Goal: Task Accomplishment & Management: Use online tool/utility

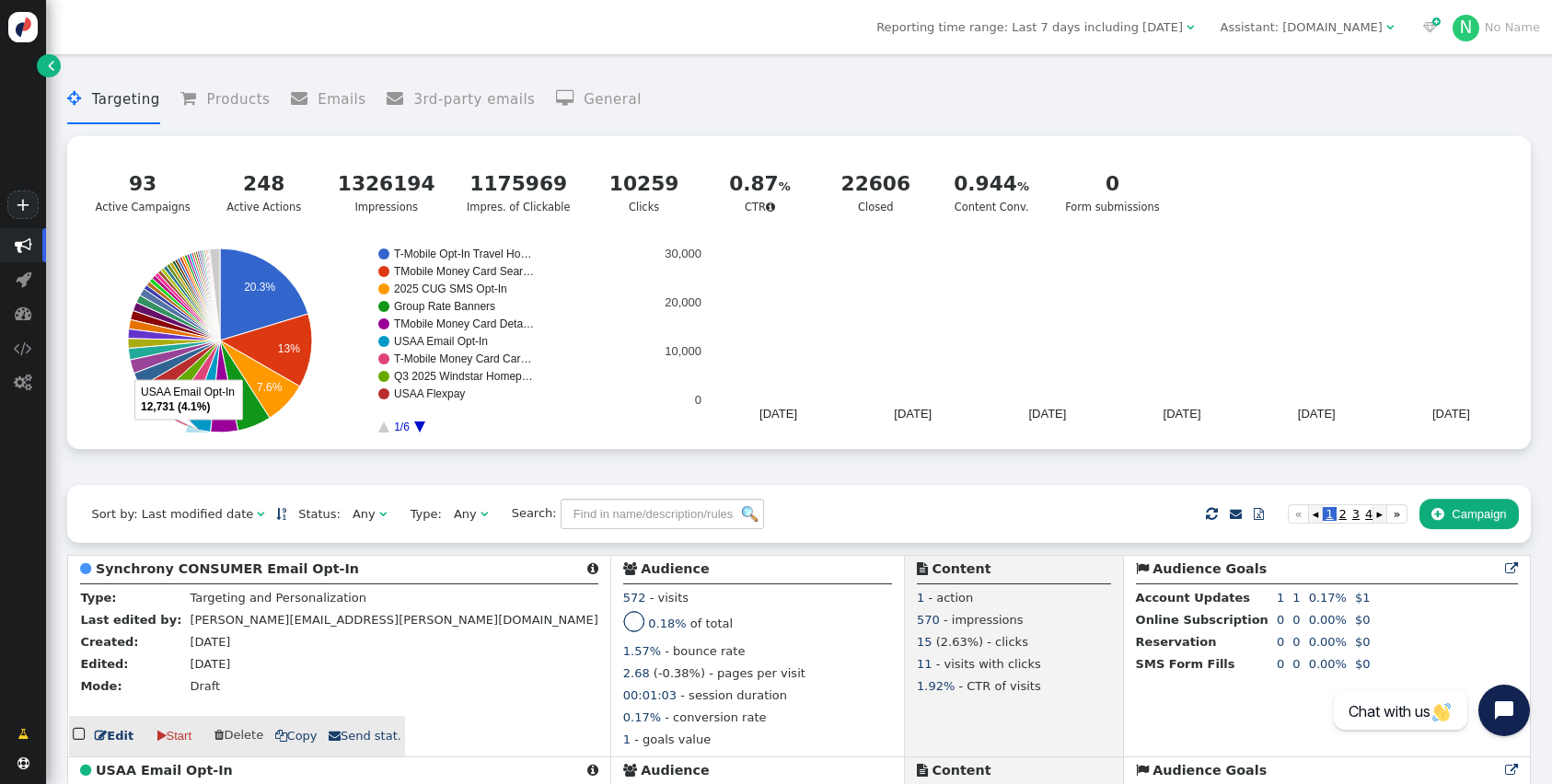
scroll to position [80, 0]
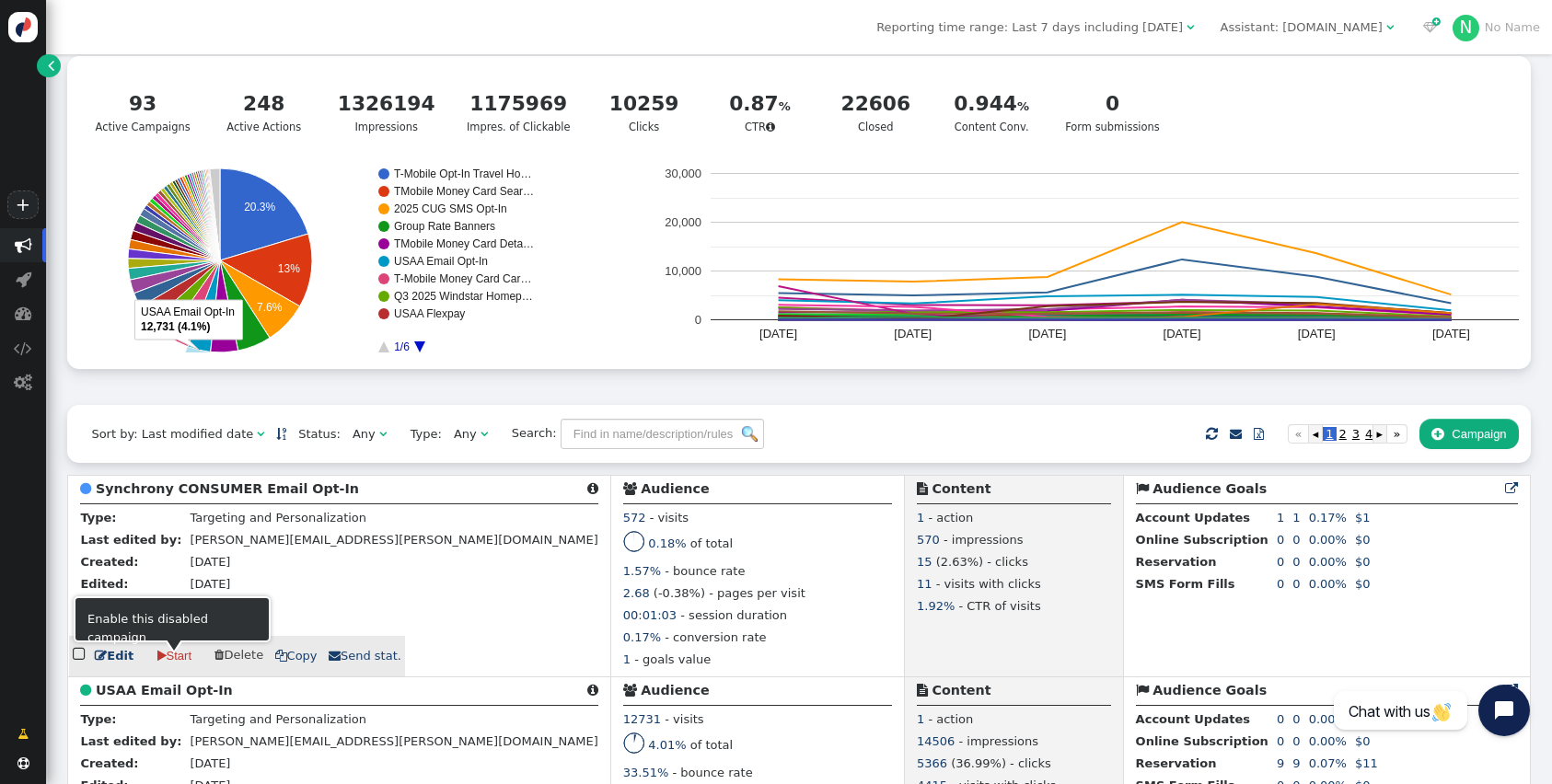
click at [100, 662] on span "" at bounding box center [101, 655] width 12 height 12
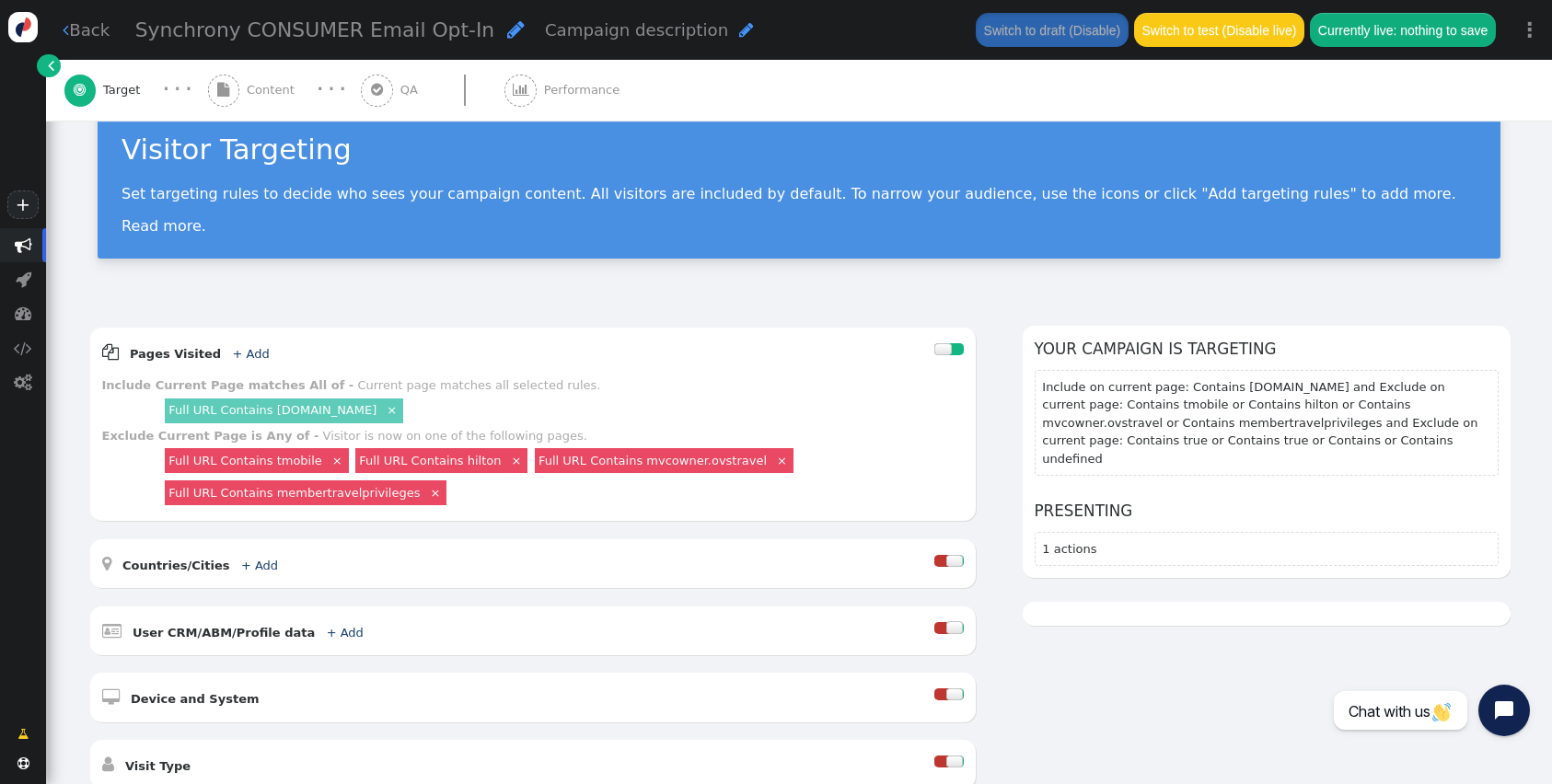
scroll to position [43, 0]
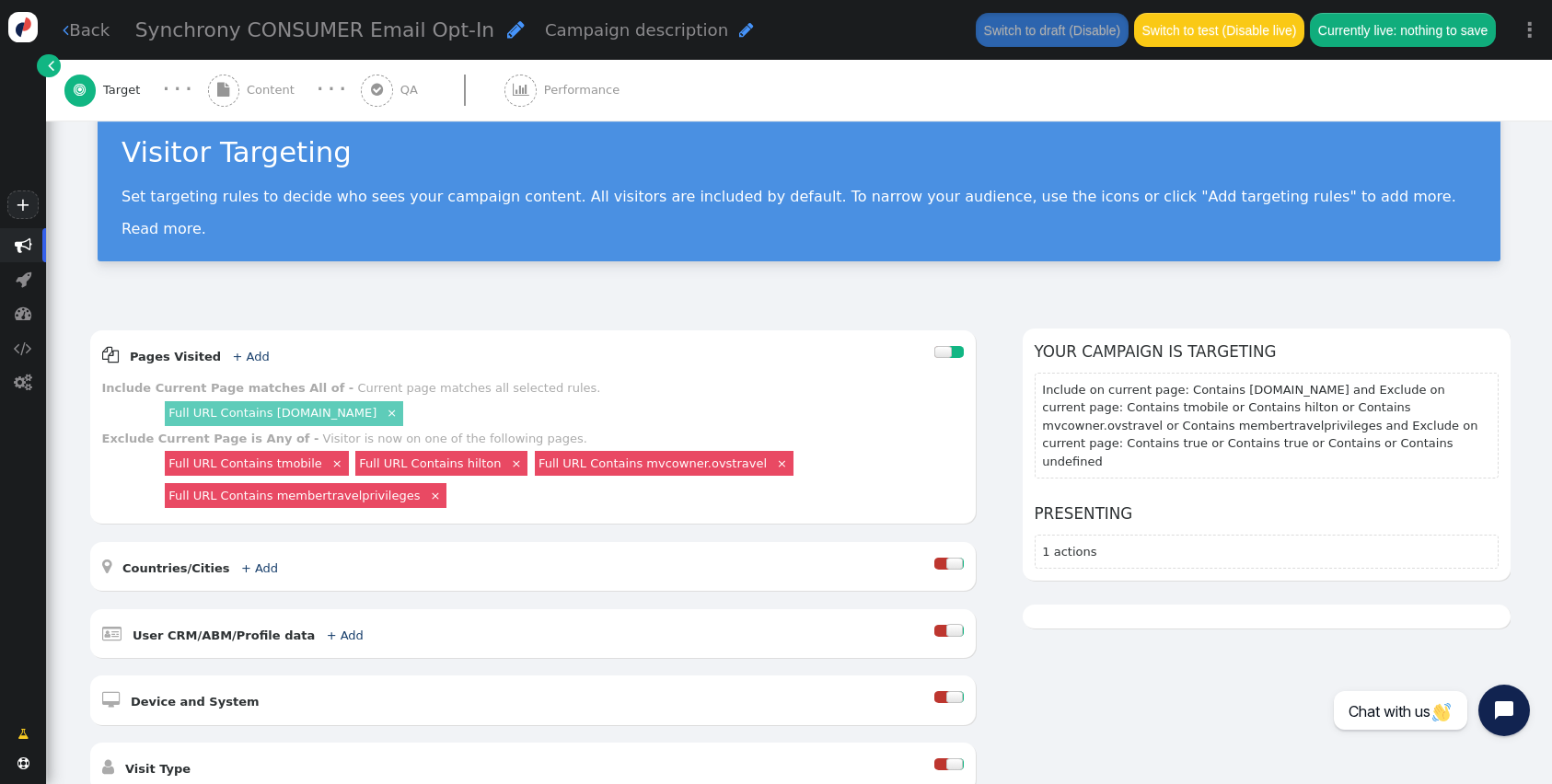
click at [231, 84] on span "" at bounding box center [224, 90] width 32 height 32
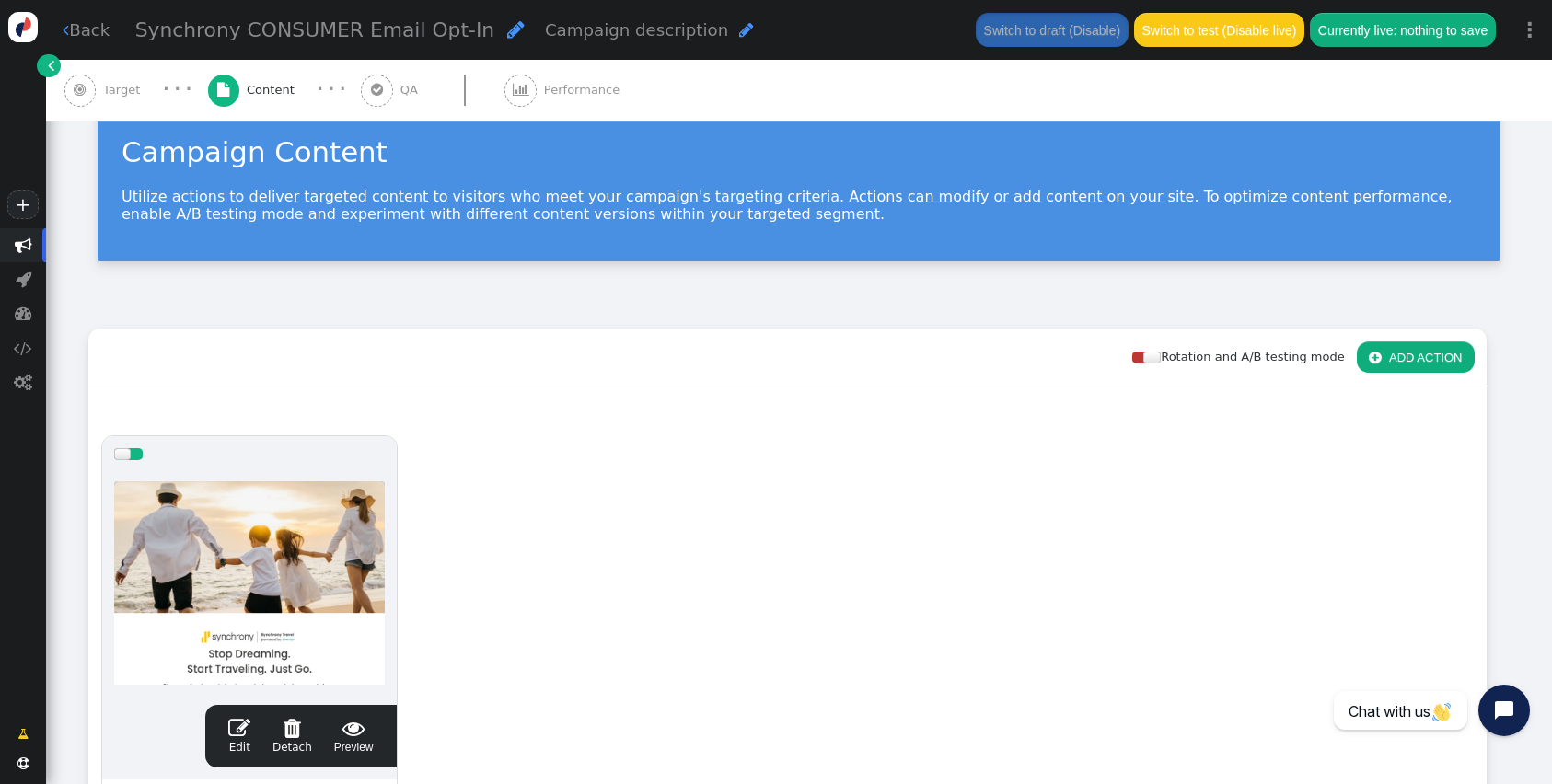
click at [235, 745] on link " Edit" at bounding box center [239, 736] width 22 height 39
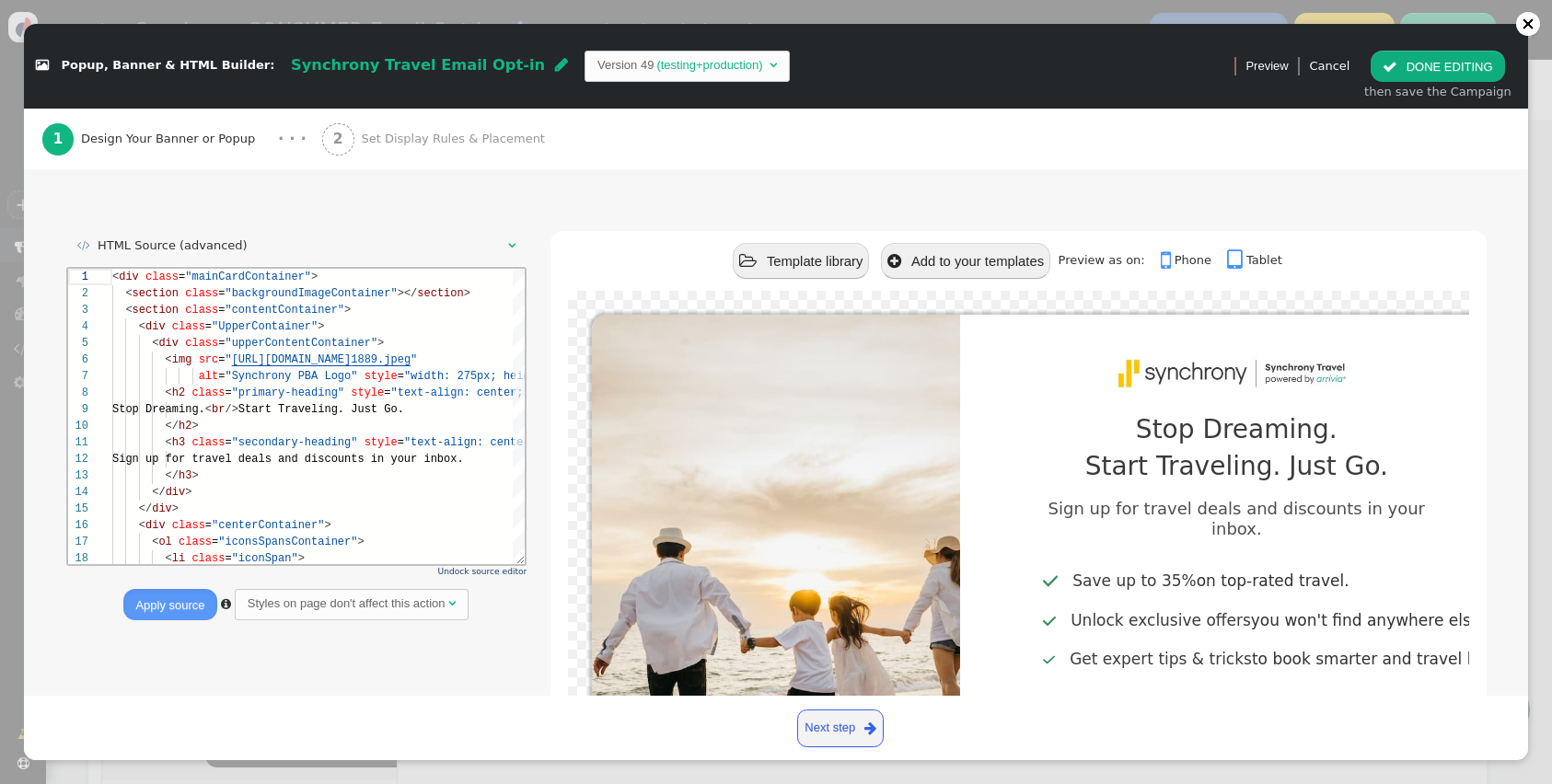
scroll to position [94, 0]
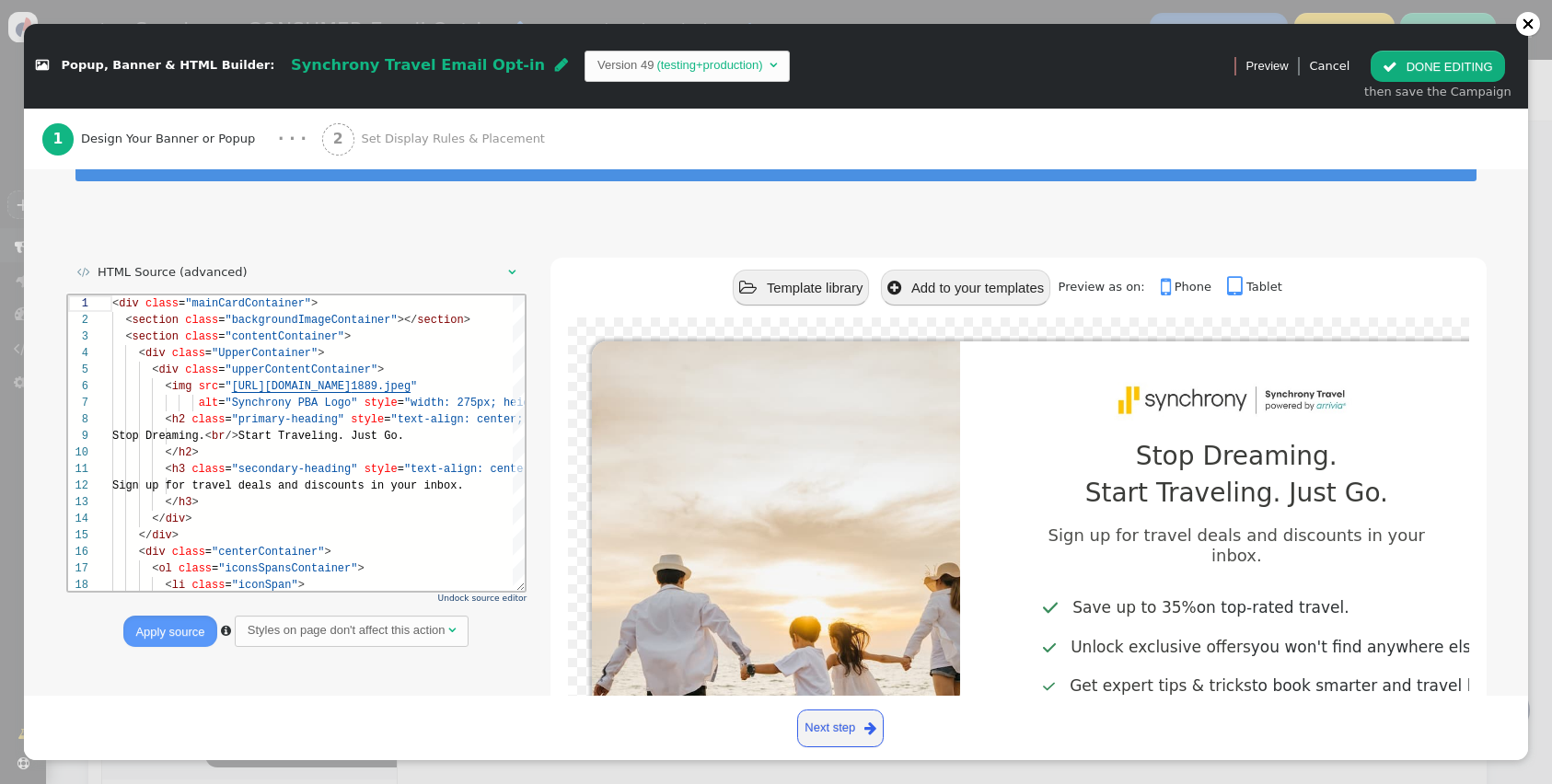
type textarea "<div class="mainCardContainer"> <section class="backgroundImageContainer"></sec…"
click at [337, 397] on div "17 18 13 14 15 16 11 12 8 9 10 5 6 7 3 4 1 2 < ol class = "iconsSpansContainer"…" at bounding box center [296, 442] width 457 height 296
click at [415, 125] on div "2 Set Display Rules & Placement" at bounding box center [438, 139] width 231 height 61
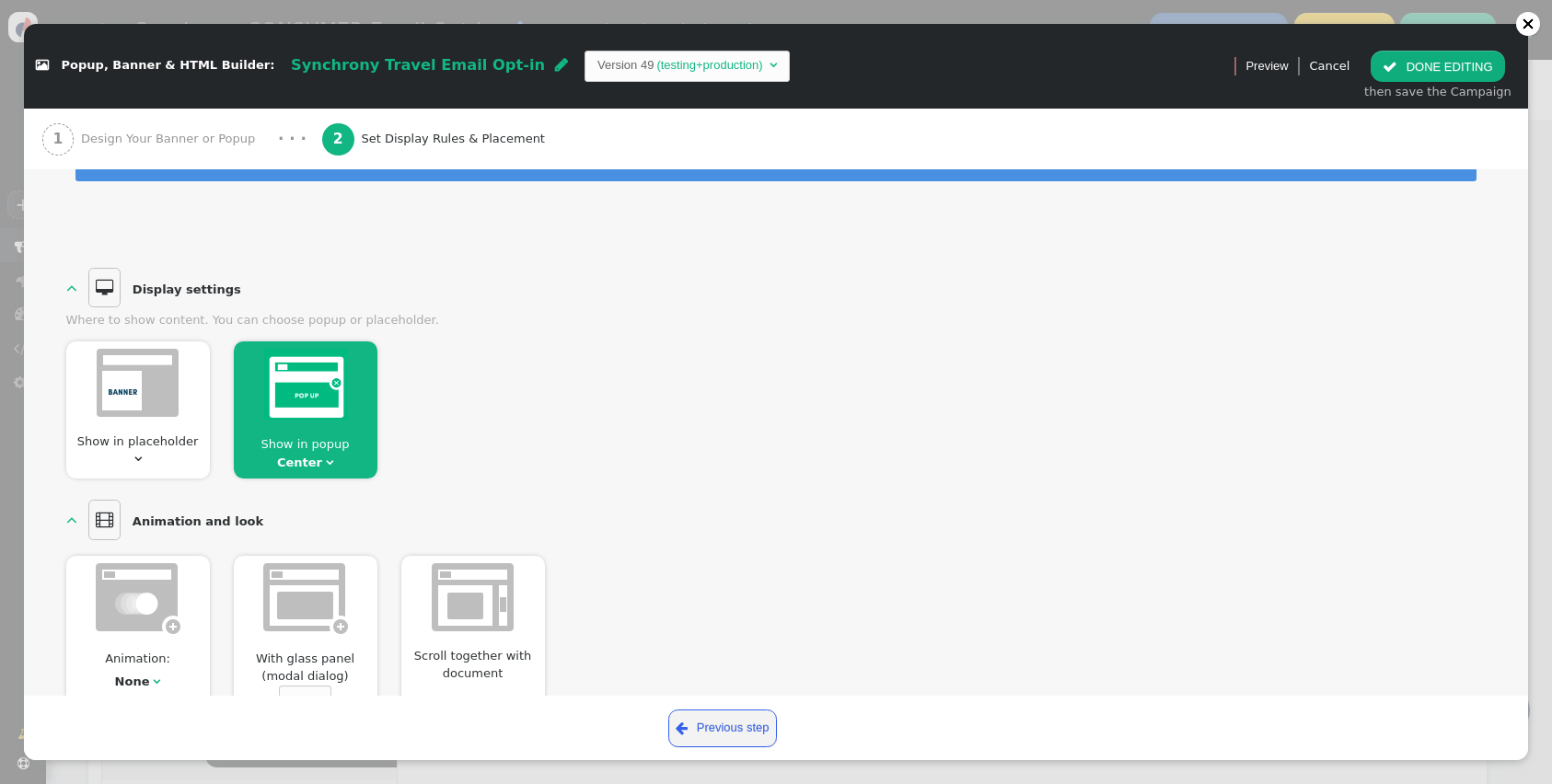
click at [132, 129] on div "1 Design Your Banner or Popup" at bounding box center [152, 139] width 221 height 61
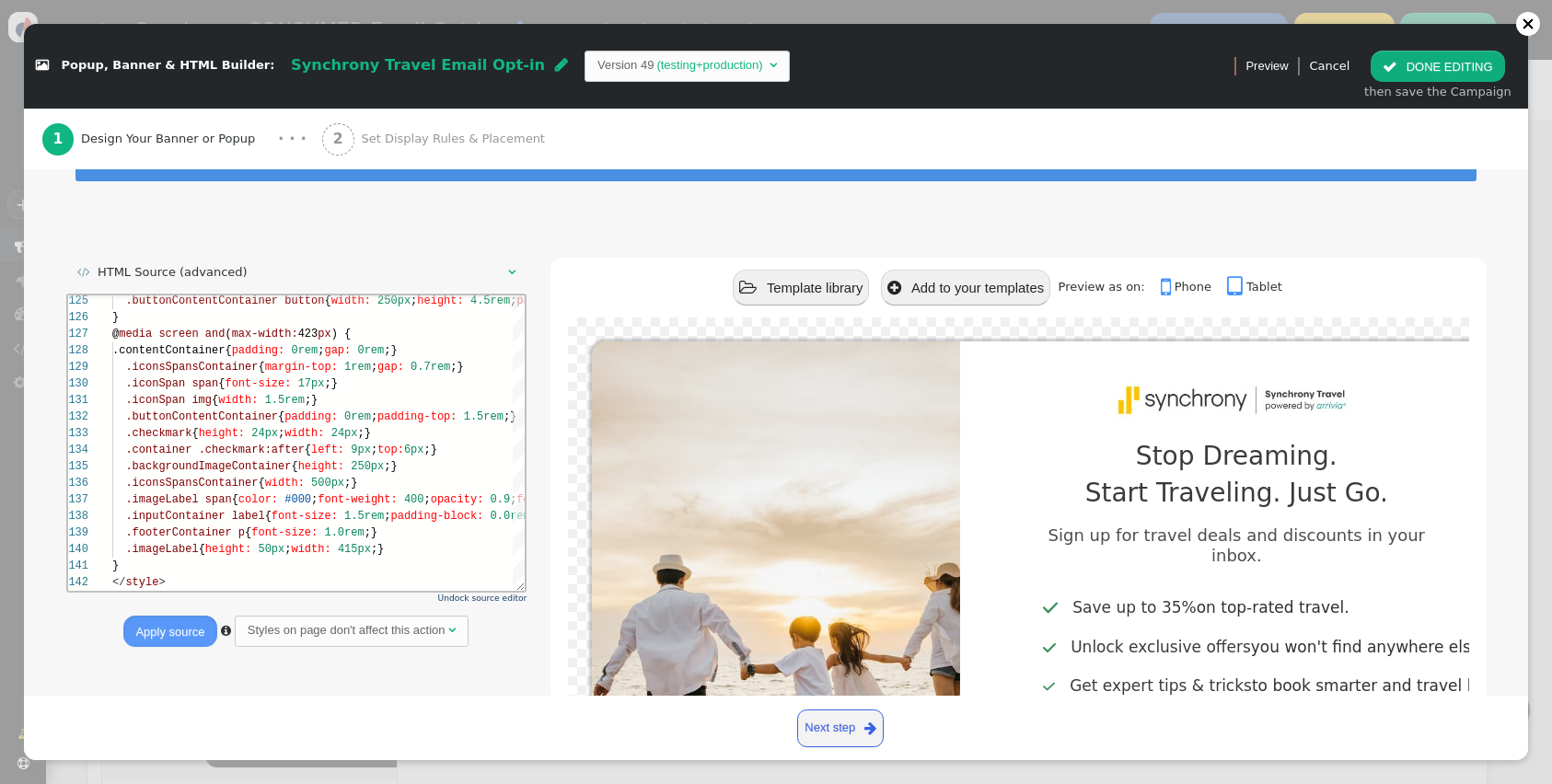
click at [1516, 14] on div " Popup, Banner & HTML Builder: Synchrony Travel Email Opt-in  Version 49 (tes…" at bounding box center [776, 392] width 1552 height 784
click at [1516, 16] on div " Popup, Banner & HTML Builder: Synchrony Travel Email Opt-in  Version 49 (tes…" at bounding box center [776, 392] width 1552 height 784
click at [1517, 21] on div at bounding box center [1528, 23] width 24 height 24
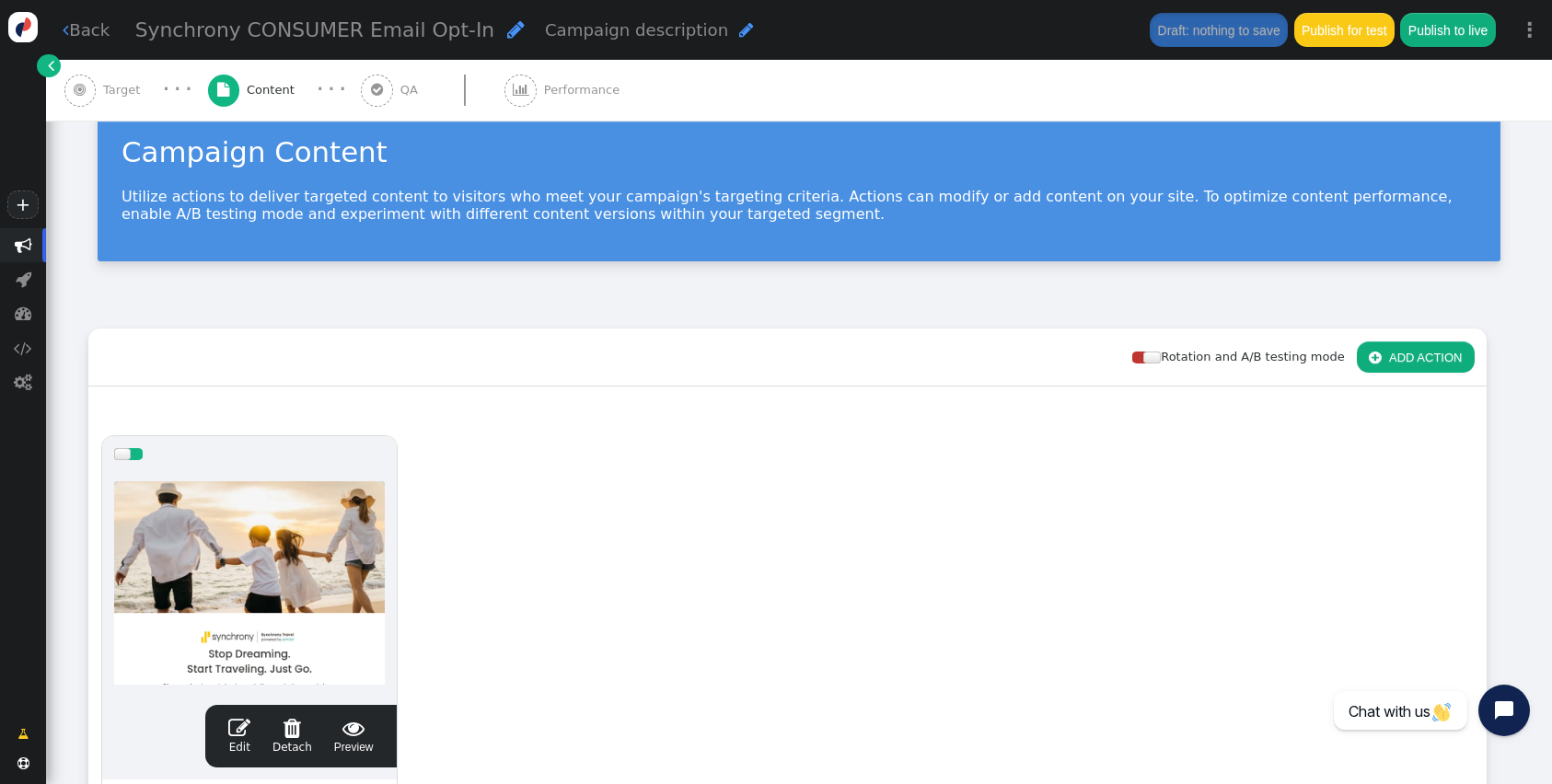
scroll to position [133, 0]
click at [229, 736] on div " Edit  Detach  Preview" at bounding box center [301, 736] width 168 height 39
click at [248, 732] on span "" at bounding box center [239, 727] width 22 height 22
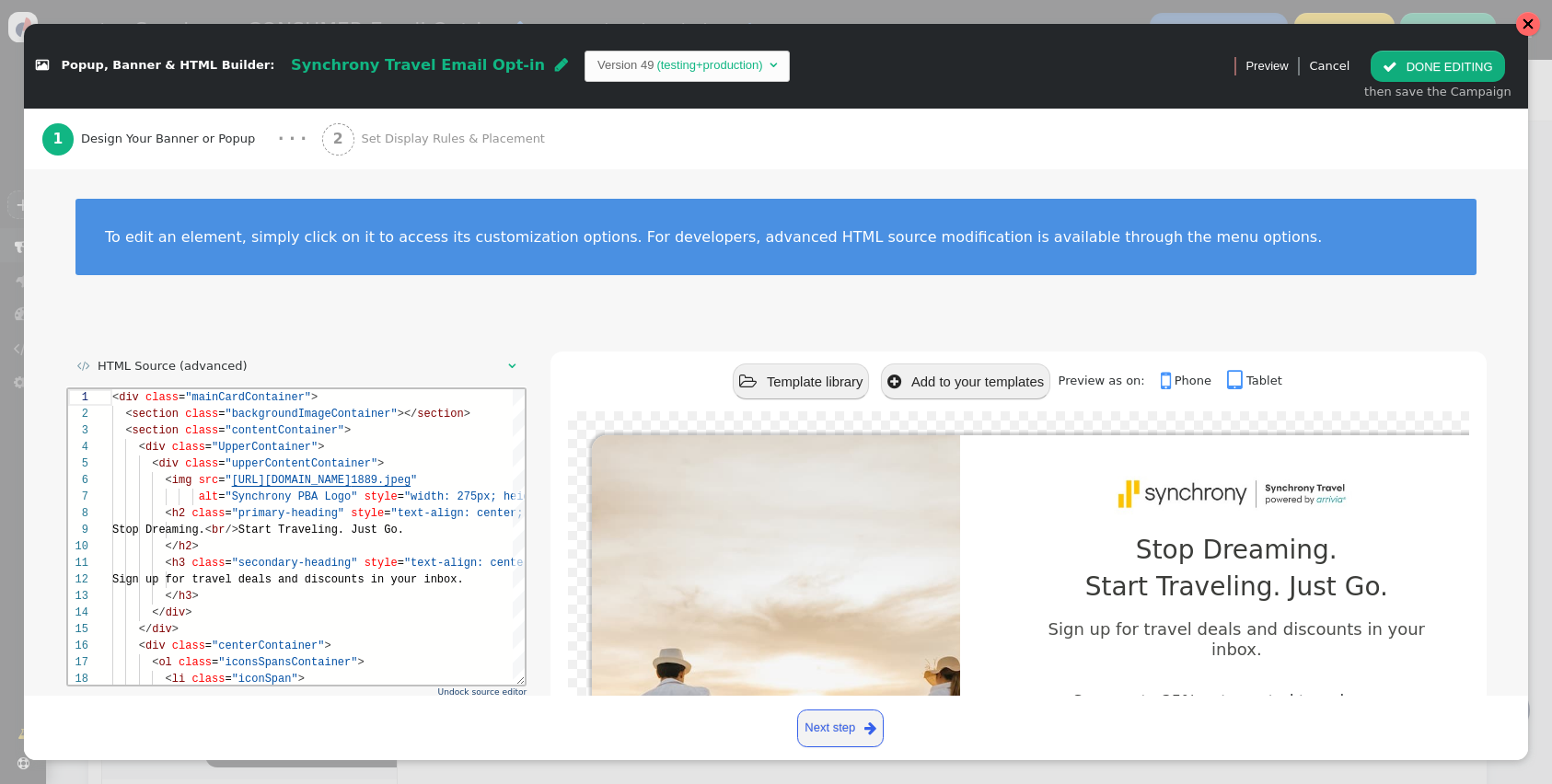
click at [1518, 29] on div at bounding box center [1528, 23] width 24 height 24
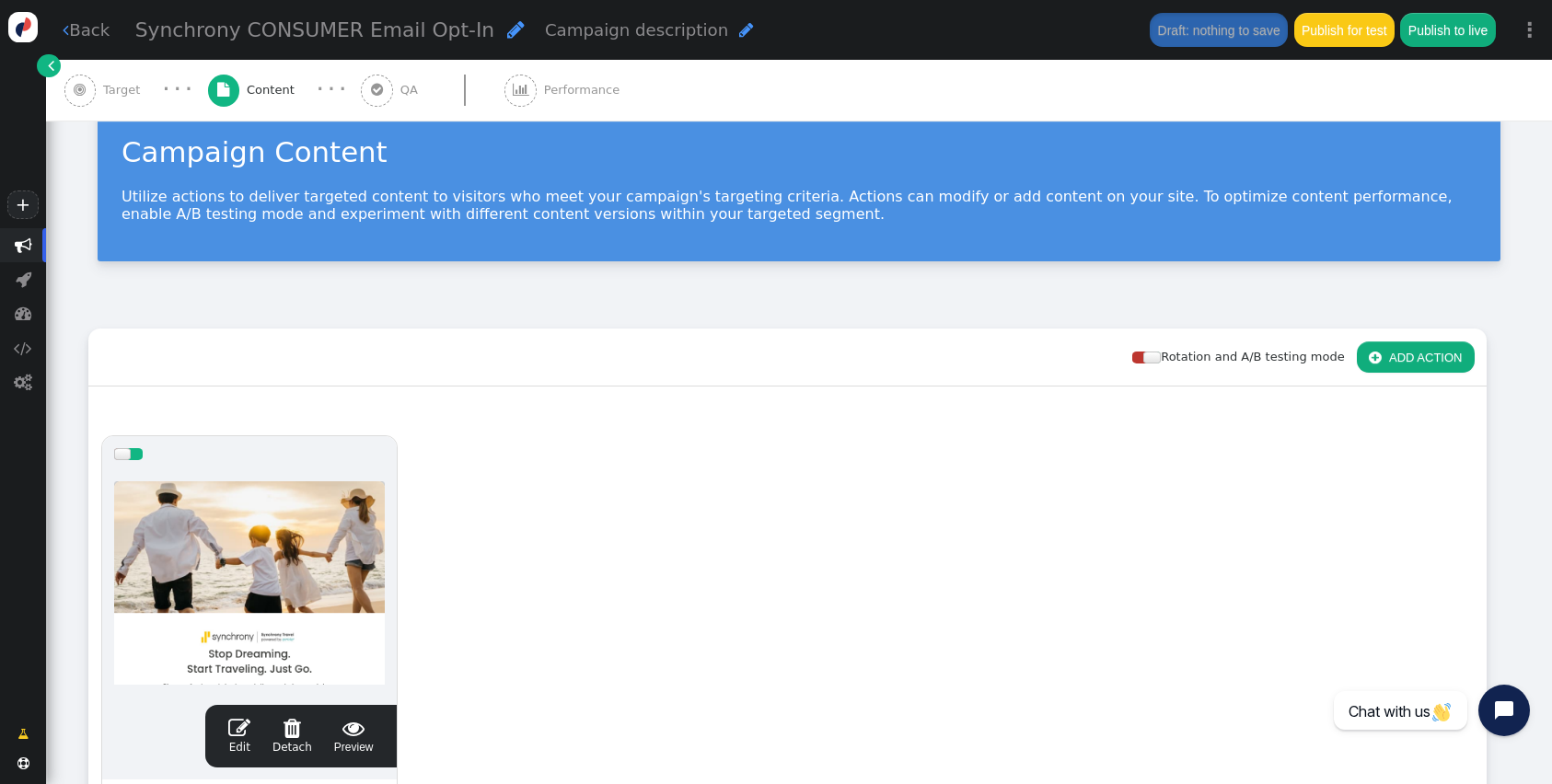
click at [369, 75] on span "" at bounding box center [376, 90] width 32 height 32
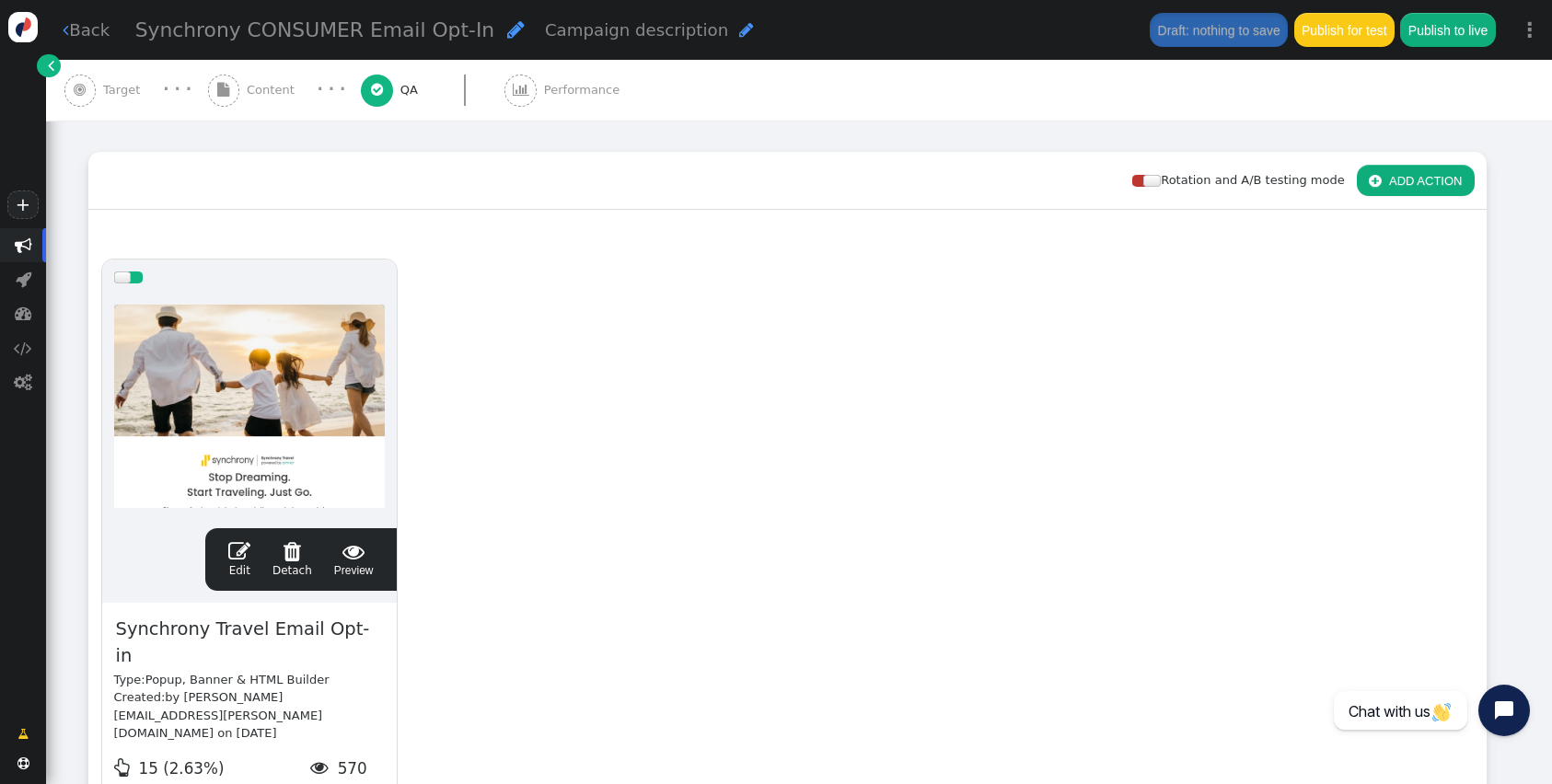
scroll to position [0, 0]
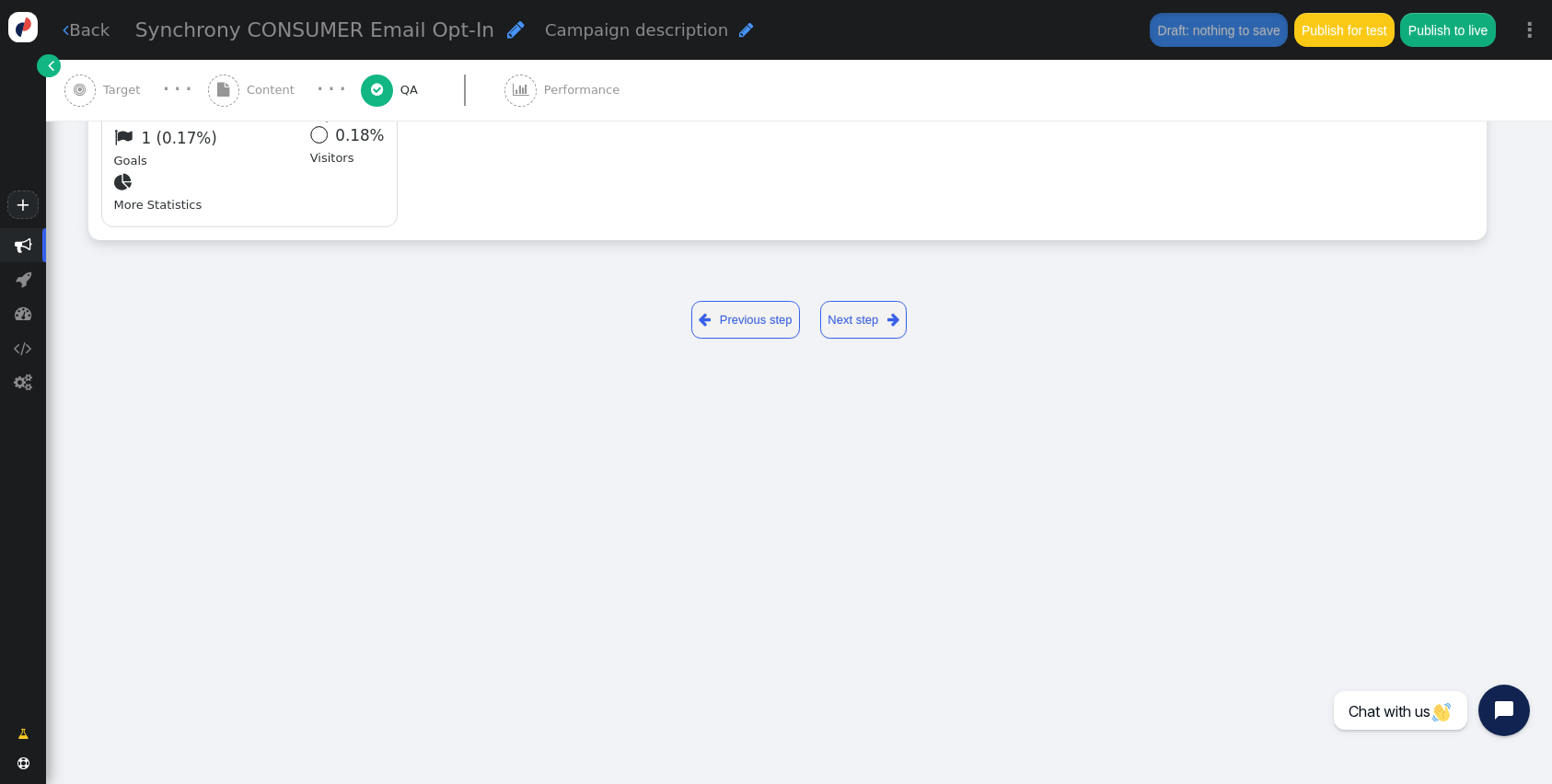
type input "[URL][DOMAIN_NAME]"
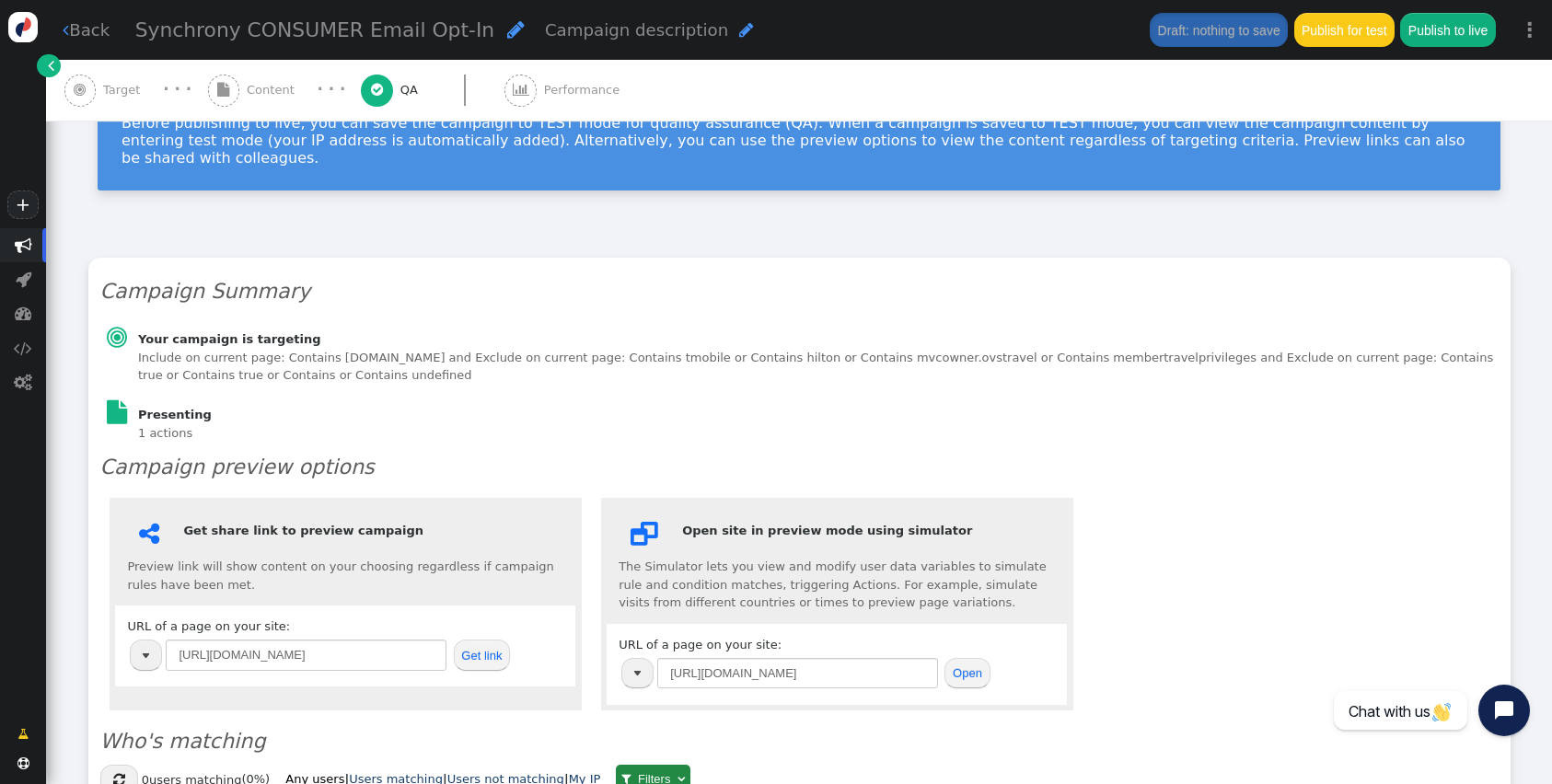
scroll to position [187, 0]
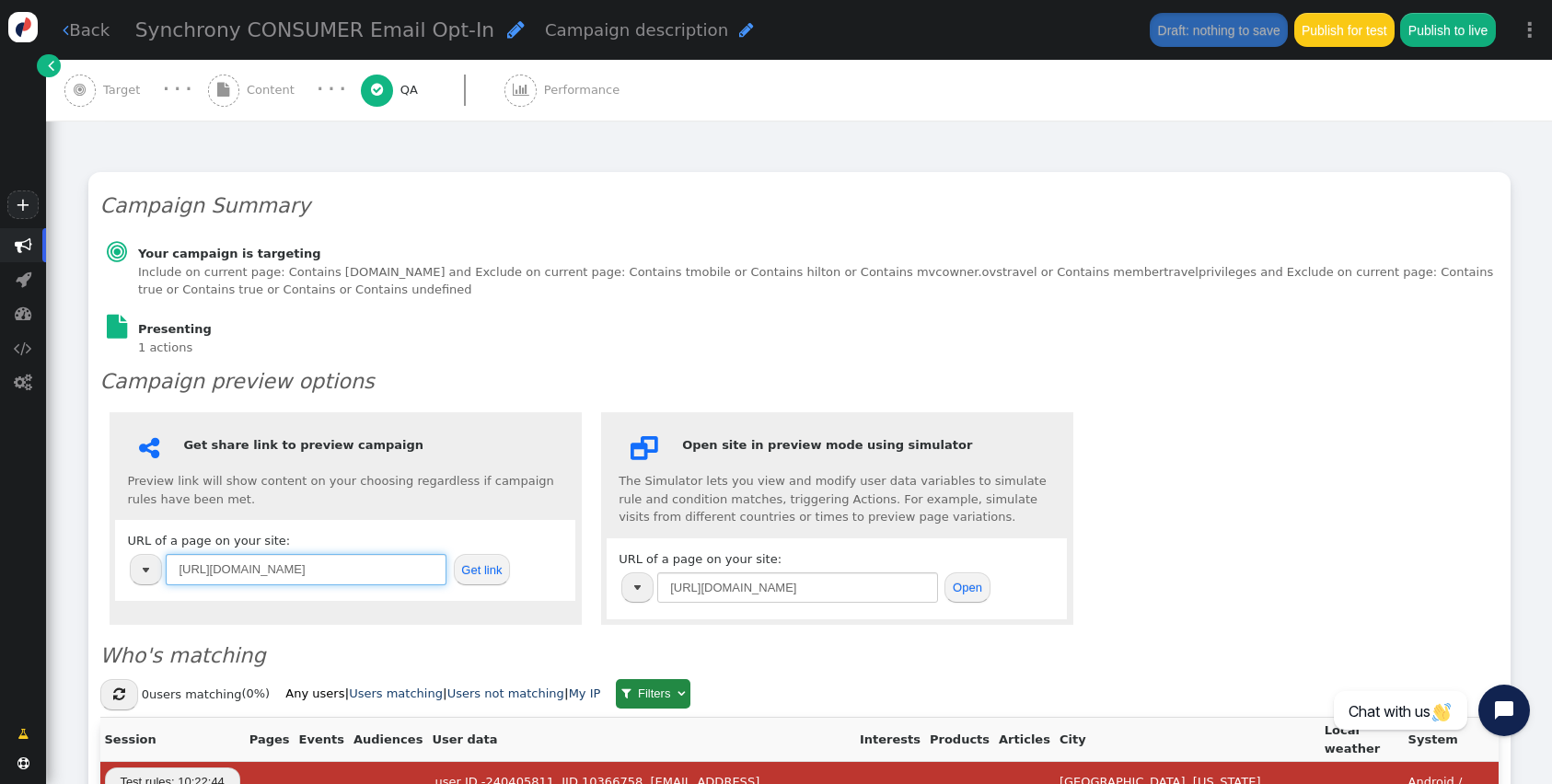
click at [294, 554] on input "[URL][DOMAIN_NAME]" at bounding box center [306, 569] width 280 height 31
paste input "home.travel.synchronytravel.com/shop-travel/?"
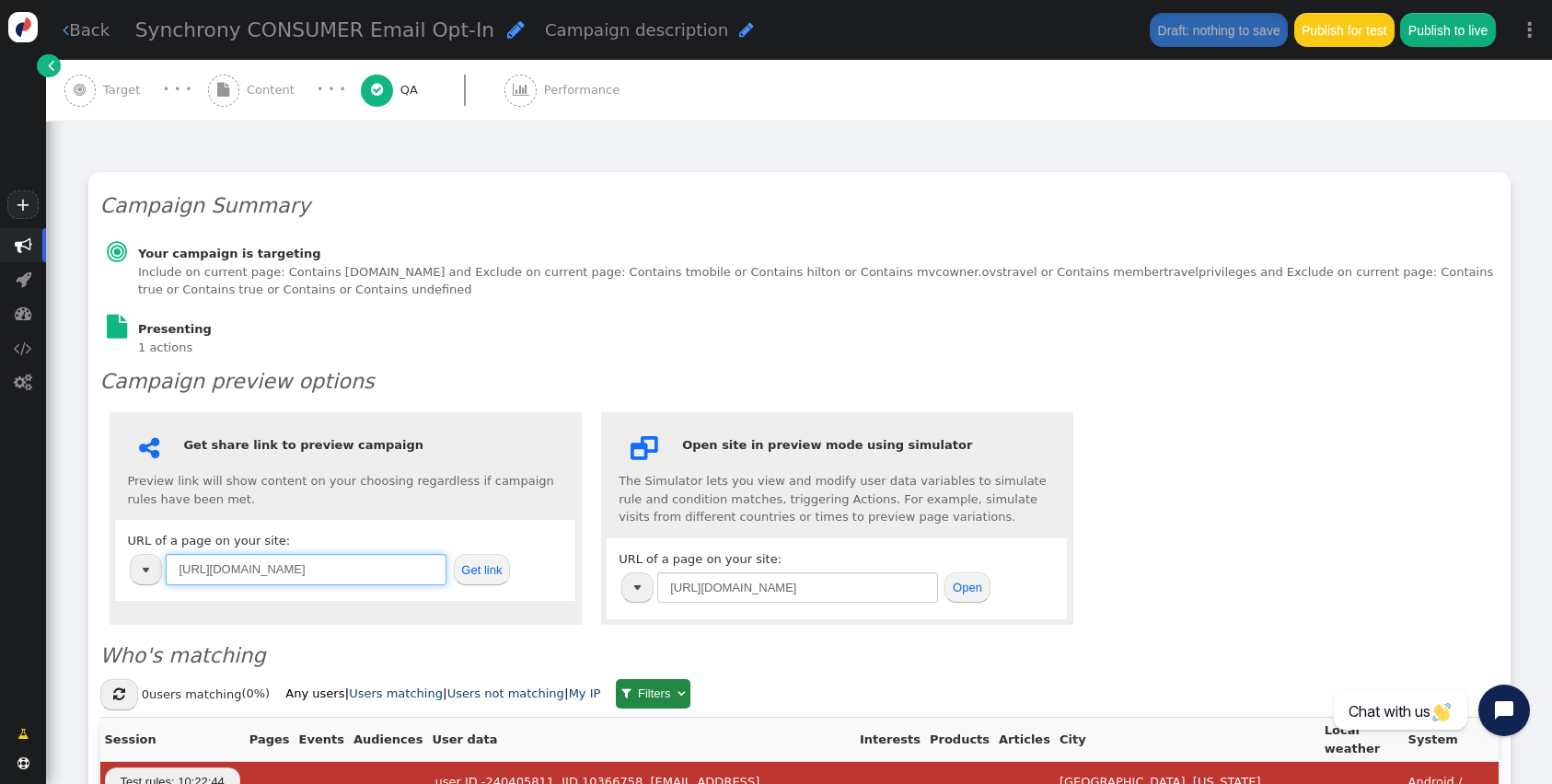
type input "[URL][DOMAIN_NAME]"
drag, startPoint x: 482, startPoint y: 543, endPoint x: 481, endPoint y: 552, distance: 9.1
click at [482, 554] on button "Get link" at bounding box center [482, 569] width 57 height 31
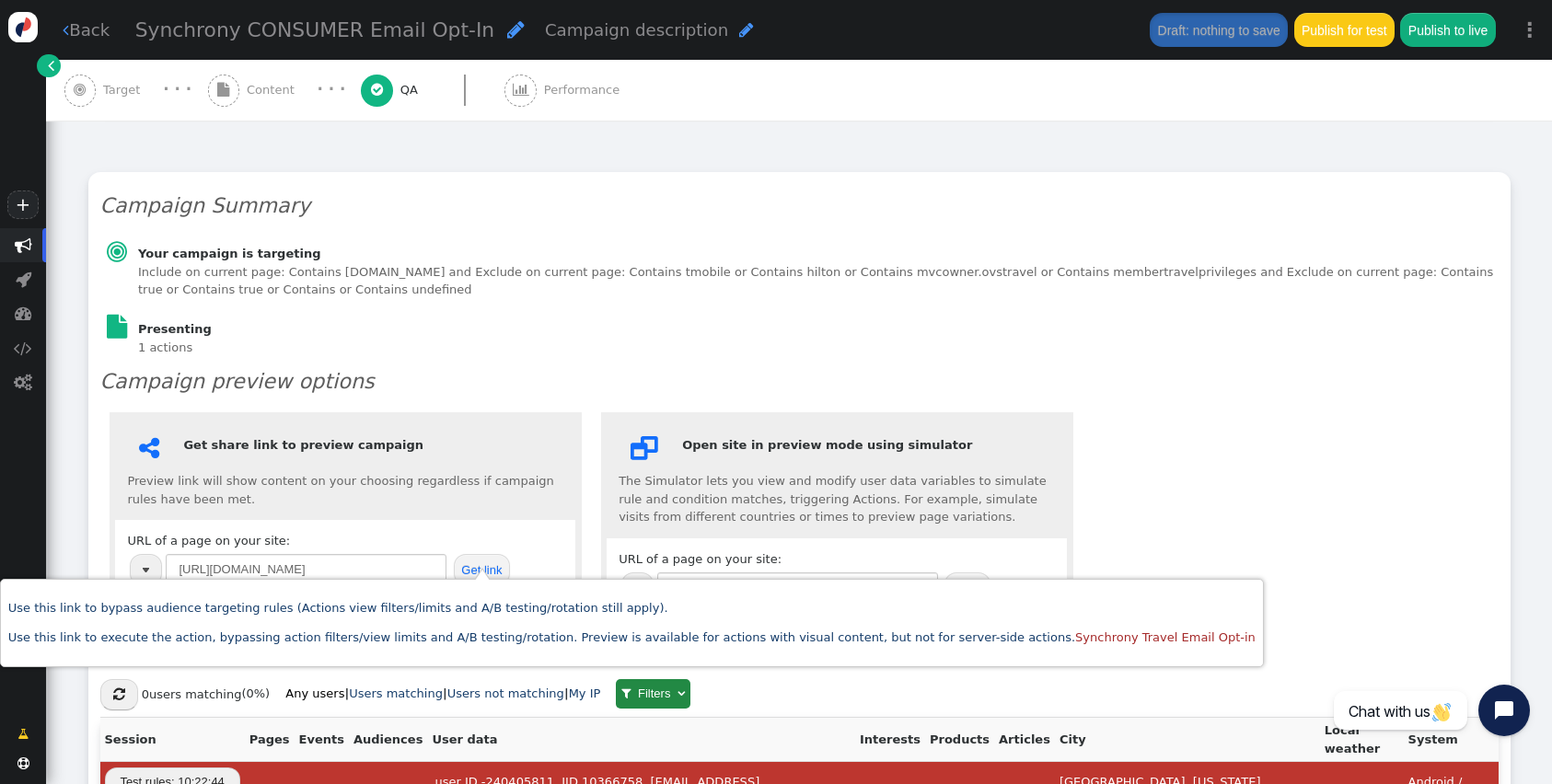
click at [243, 93] on div " Content" at bounding box center [255, 90] width 94 height 61
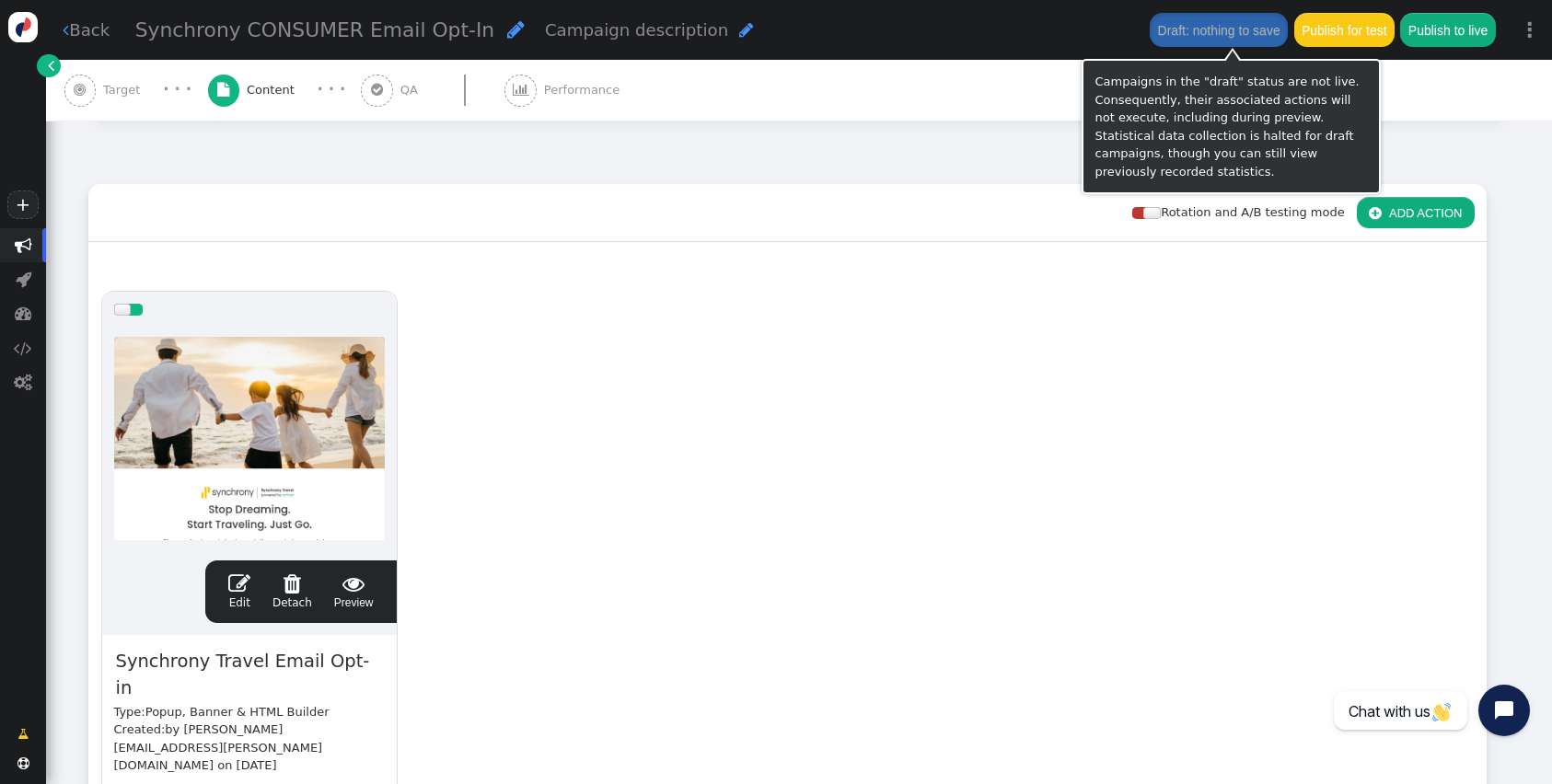
click at [1327, 25] on button "Publish for test" at bounding box center [1344, 29] width 101 height 33
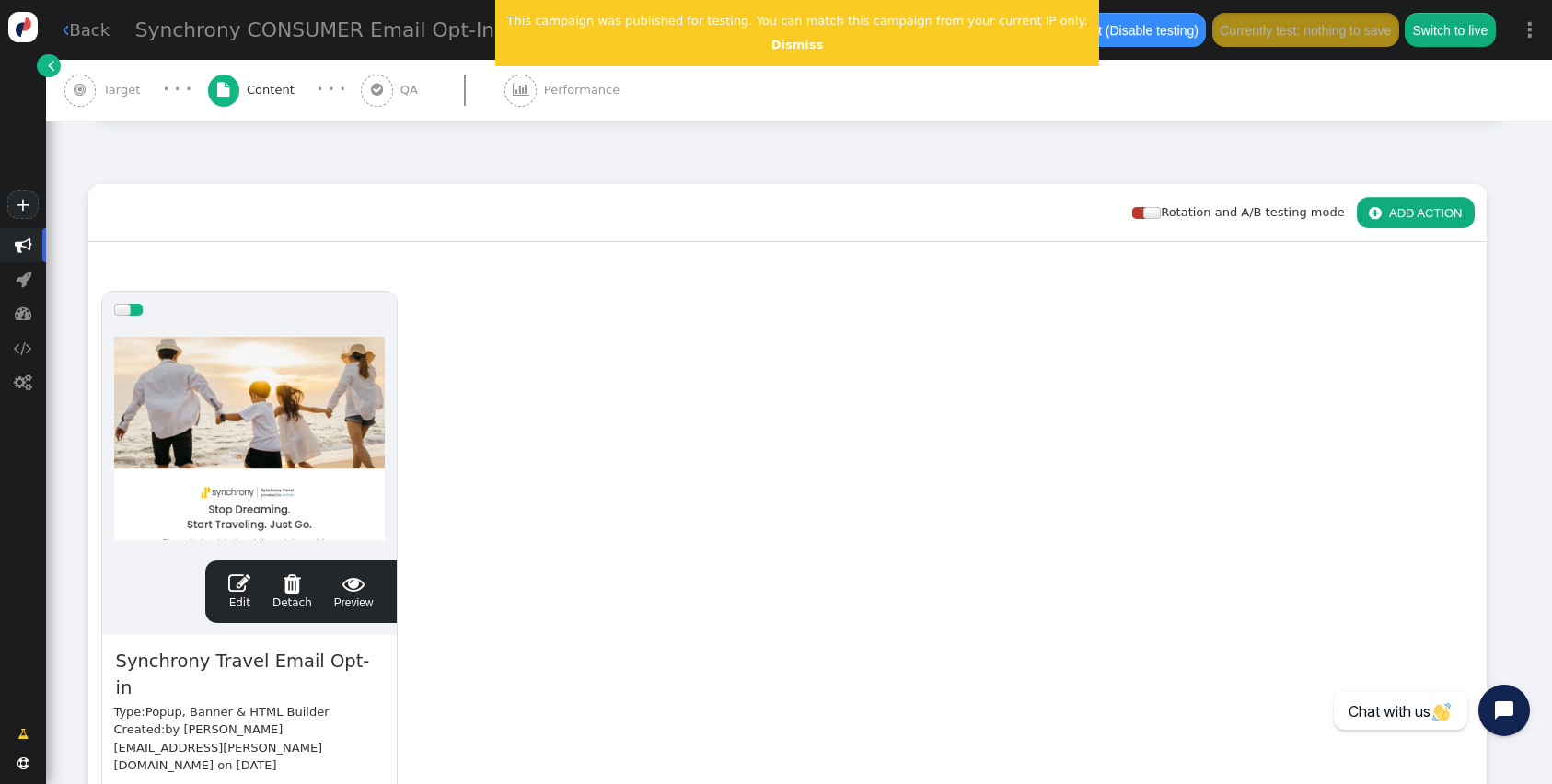
click at [228, 585] on div " Edit  Detach  Preview" at bounding box center [301, 592] width 168 height 39
click at [239, 583] on span "" at bounding box center [239, 583] width 22 height 22
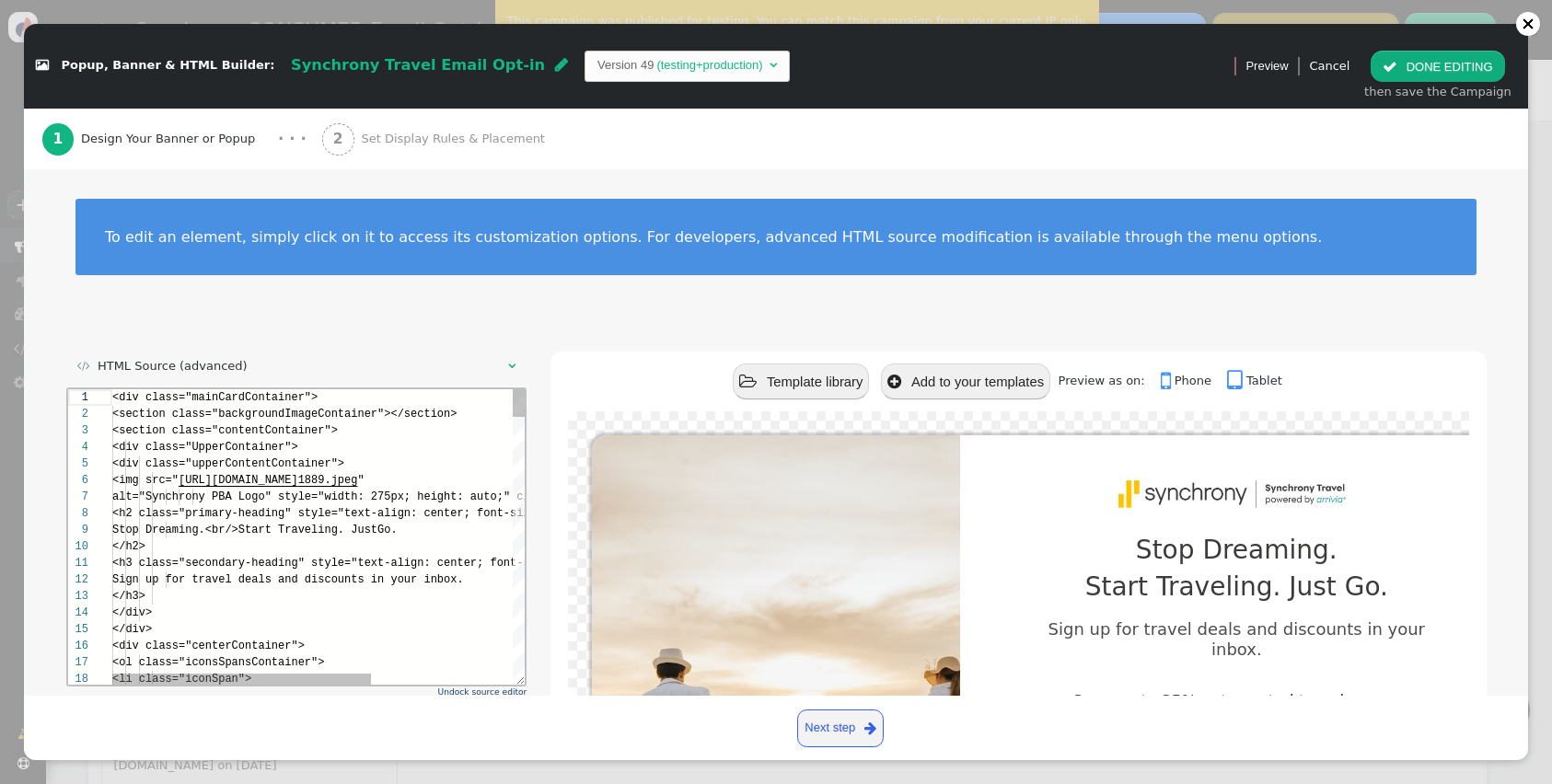
scroll to position [133, 0]
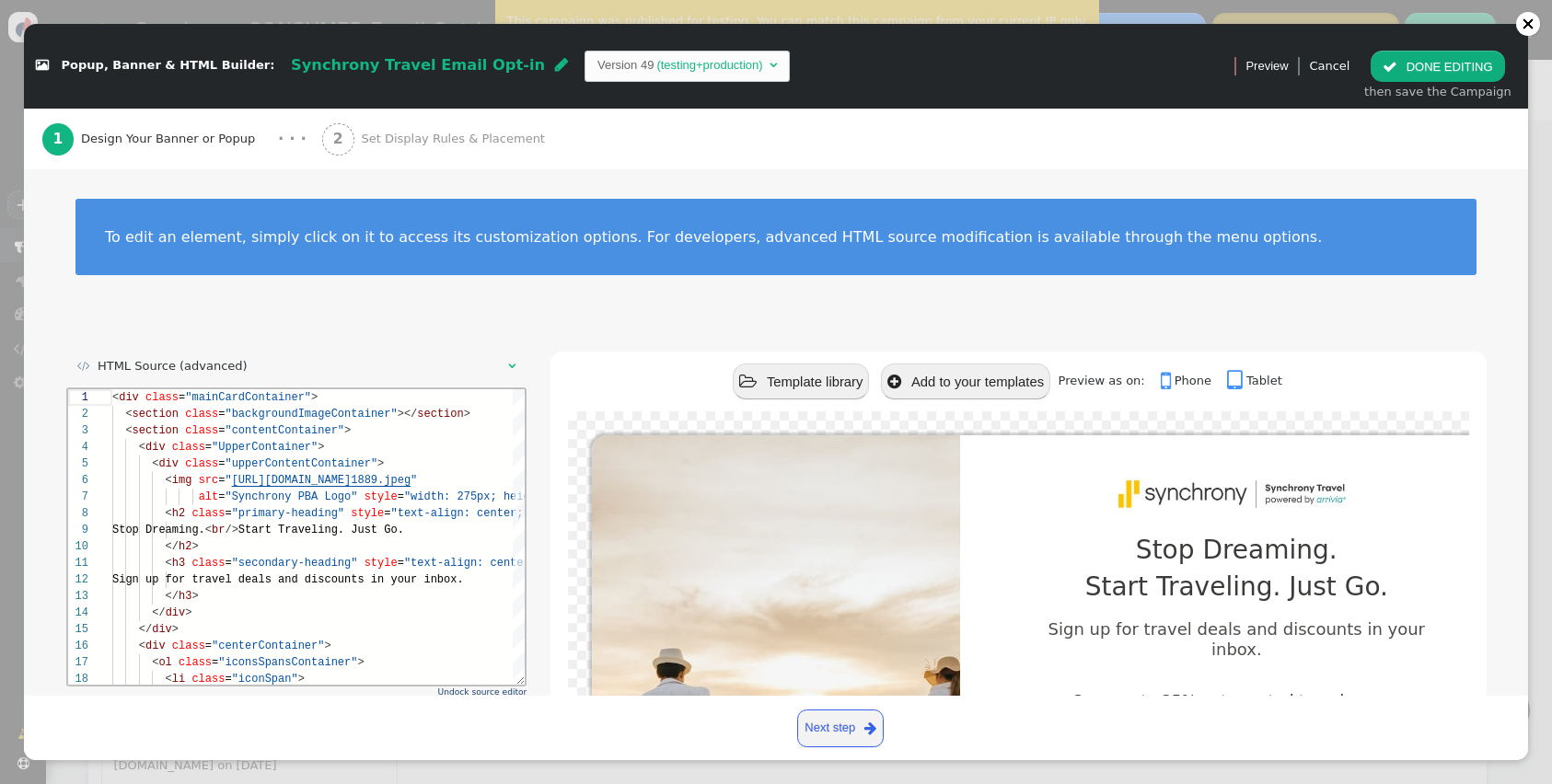
click at [598, 66] on td "Version 49" at bounding box center [625, 64] width 56 height 19
click at [543, 310] on div "To edit an element, simply click on it to access its customization options. For…" at bounding box center [776, 248] width 1504 height 158
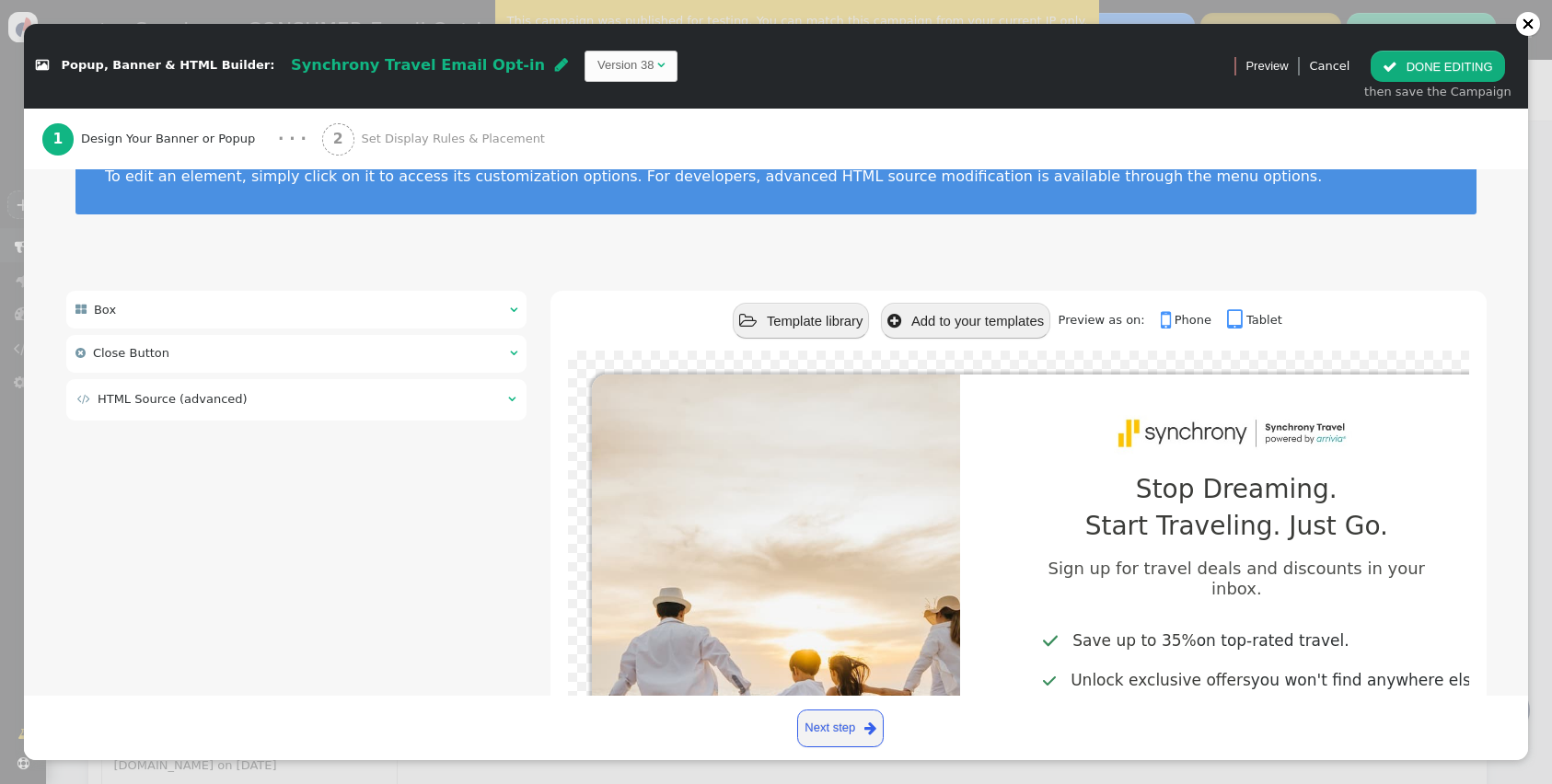
scroll to position [214, 0]
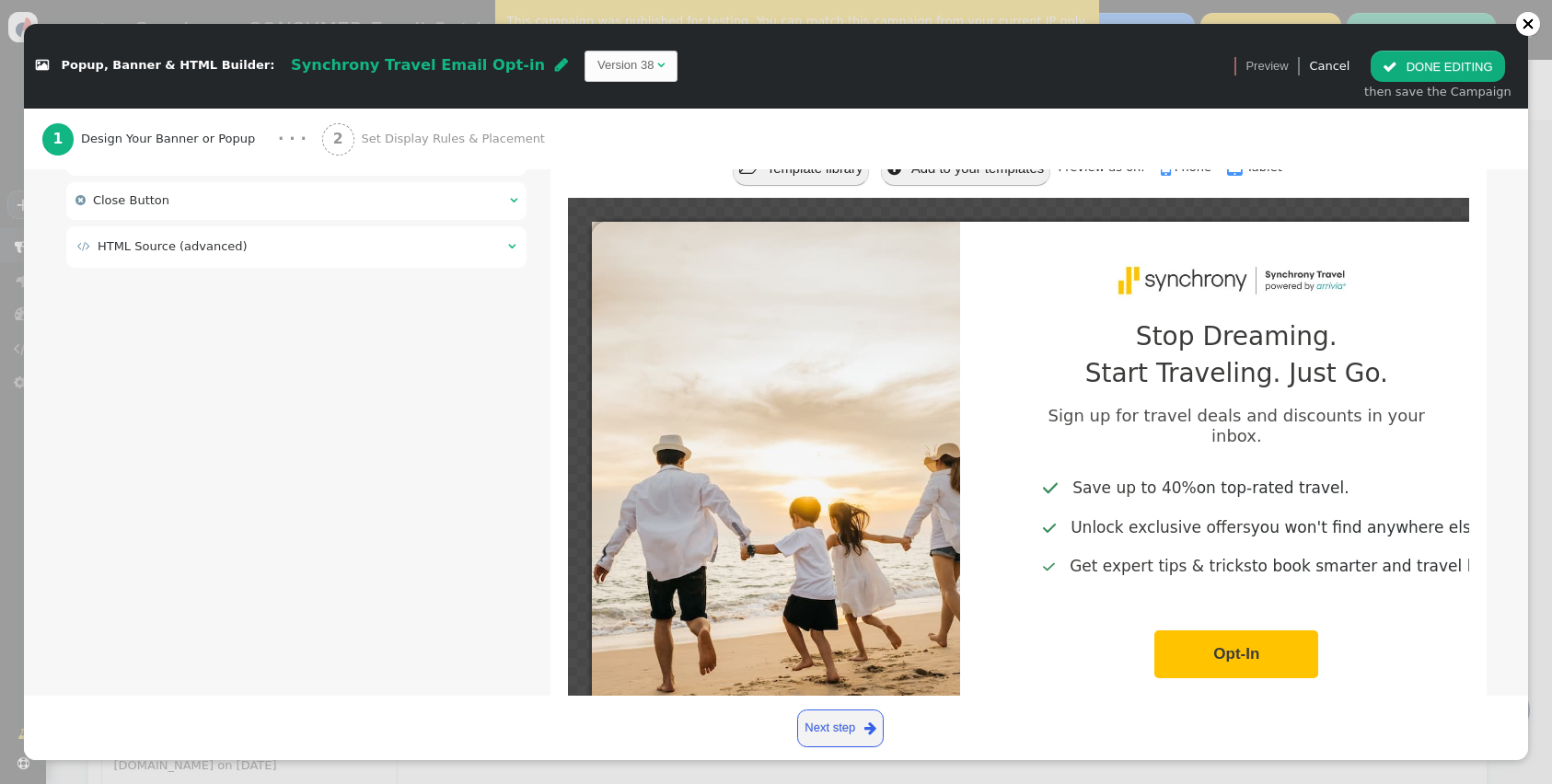
click at [1435, 77] on button " DONE EDITING" at bounding box center [1437, 66] width 134 height 31
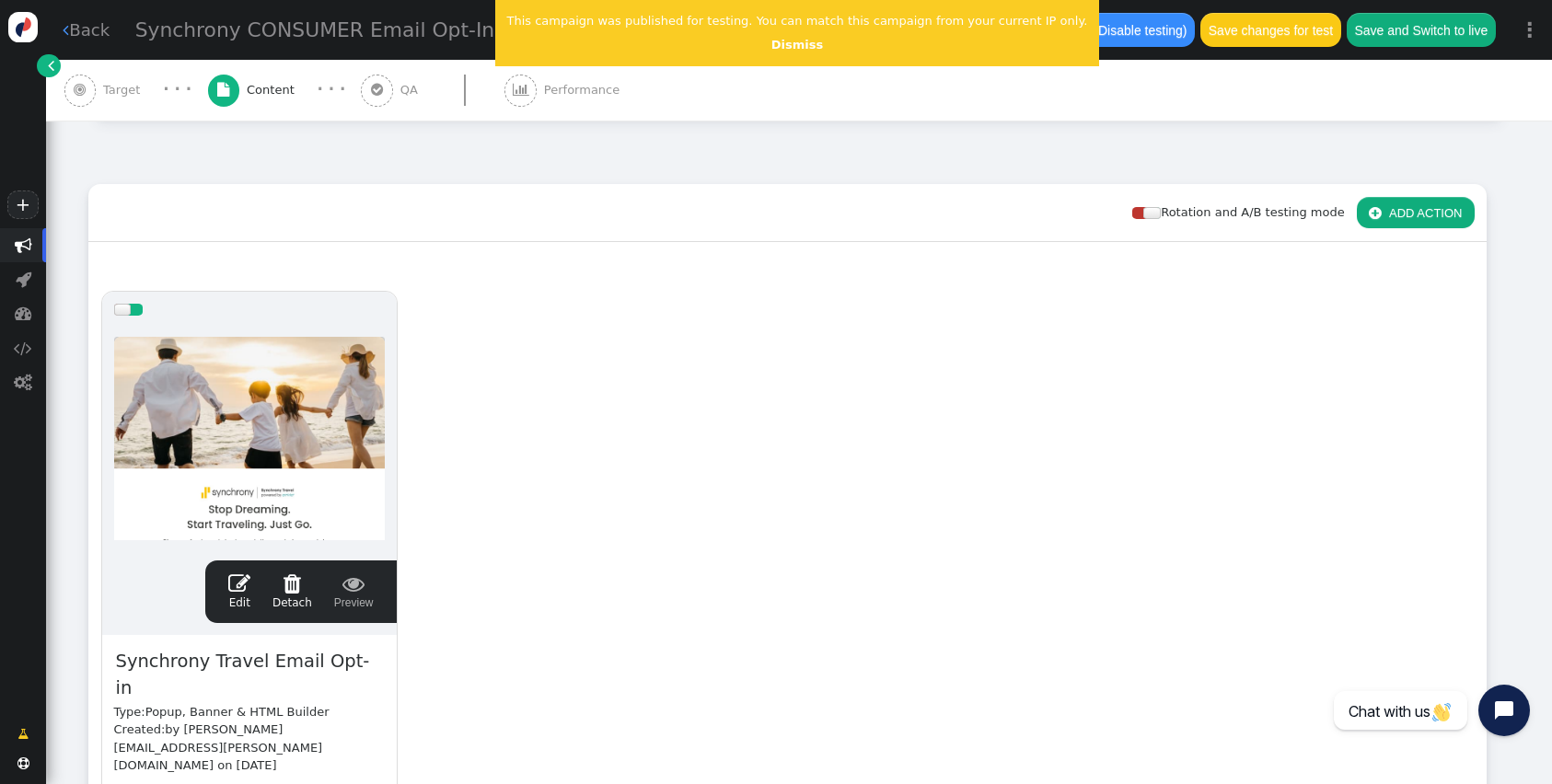
scroll to position [0, 0]
click at [1231, 26] on button "Save changes for test" at bounding box center [1270, 29] width 140 height 33
click at [772, 42] on link "Dismiss" at bounding box center [797, 45] width 52 height 14
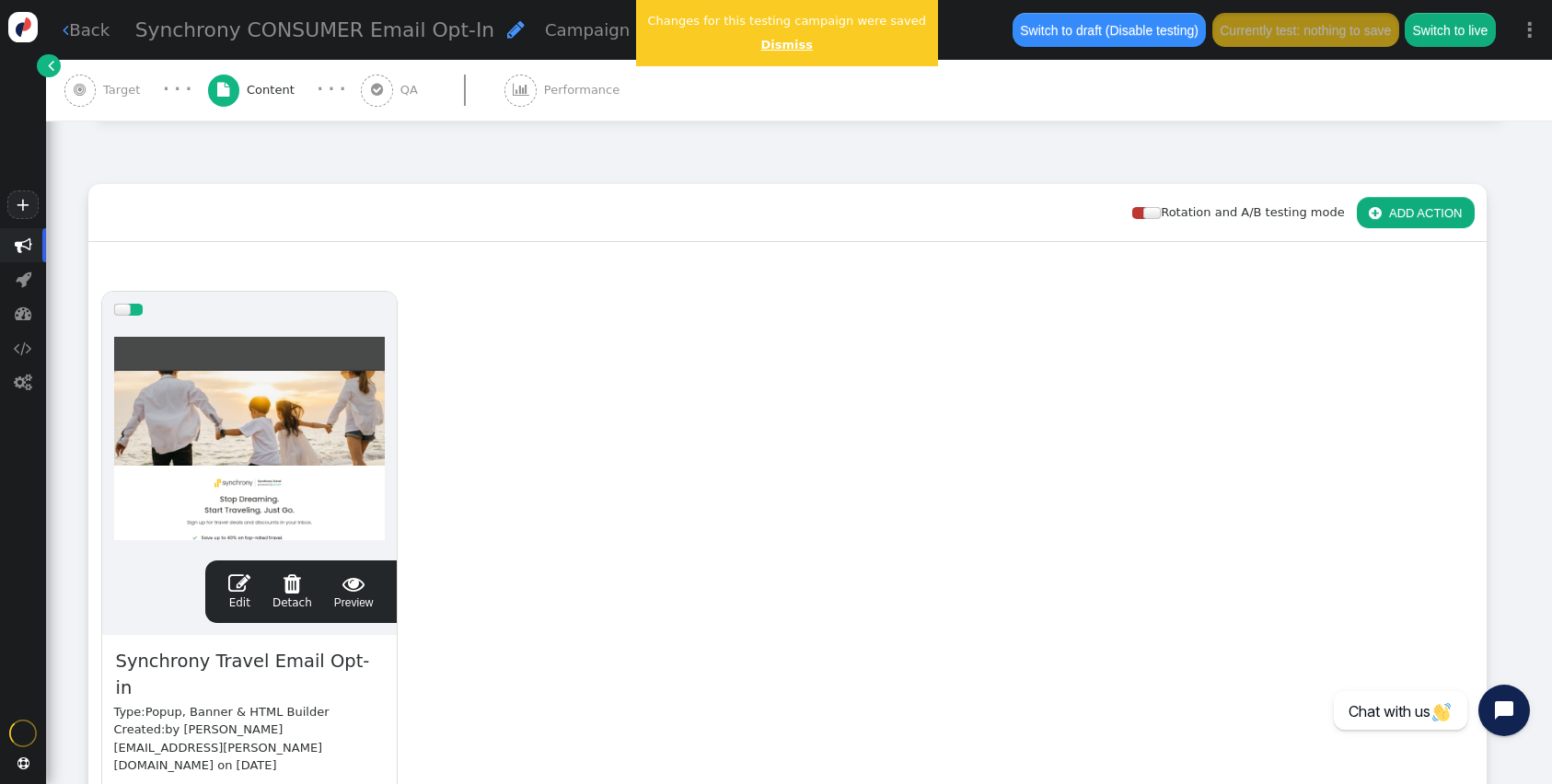
click at [783, 40] on link "Dismiss" at bounding box center [786, 45] width 52 height 14
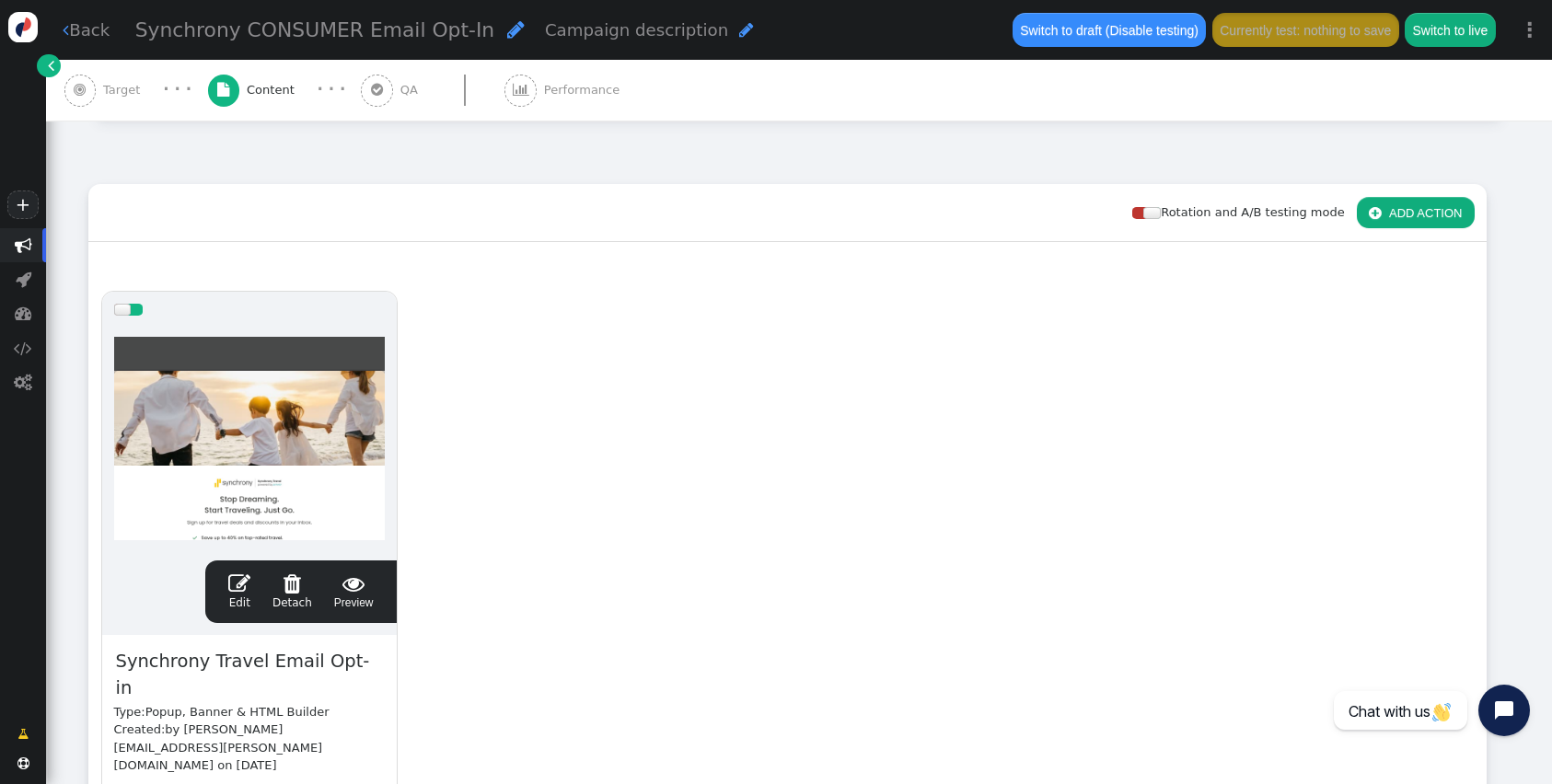
click at [232, 588] on span "" at bounding box center [239, 583] width 22 height 22
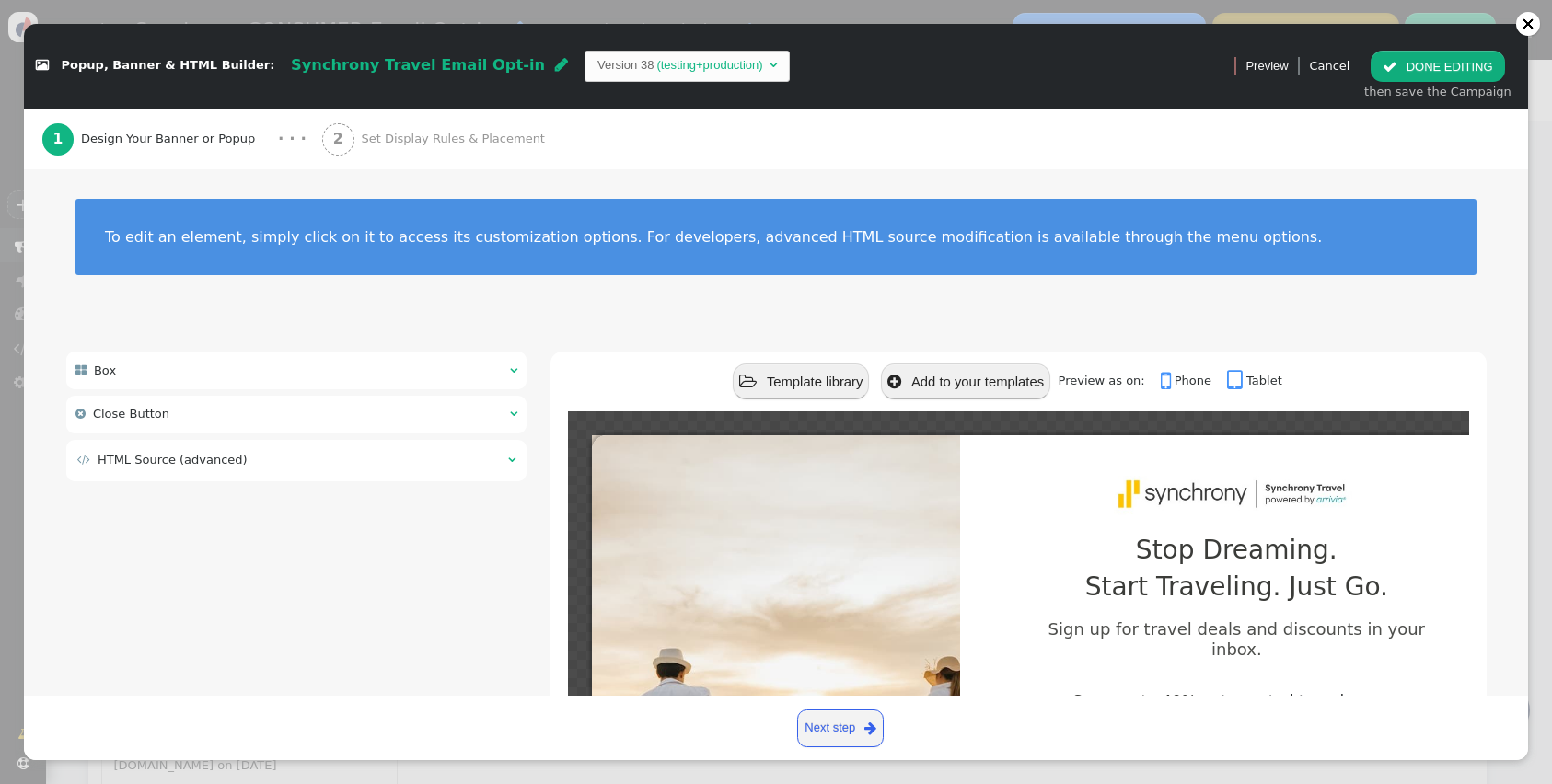
click at [315, 461] on td " HTML Source (advanced)" at bounding box center [286, 460] width 418 height 19
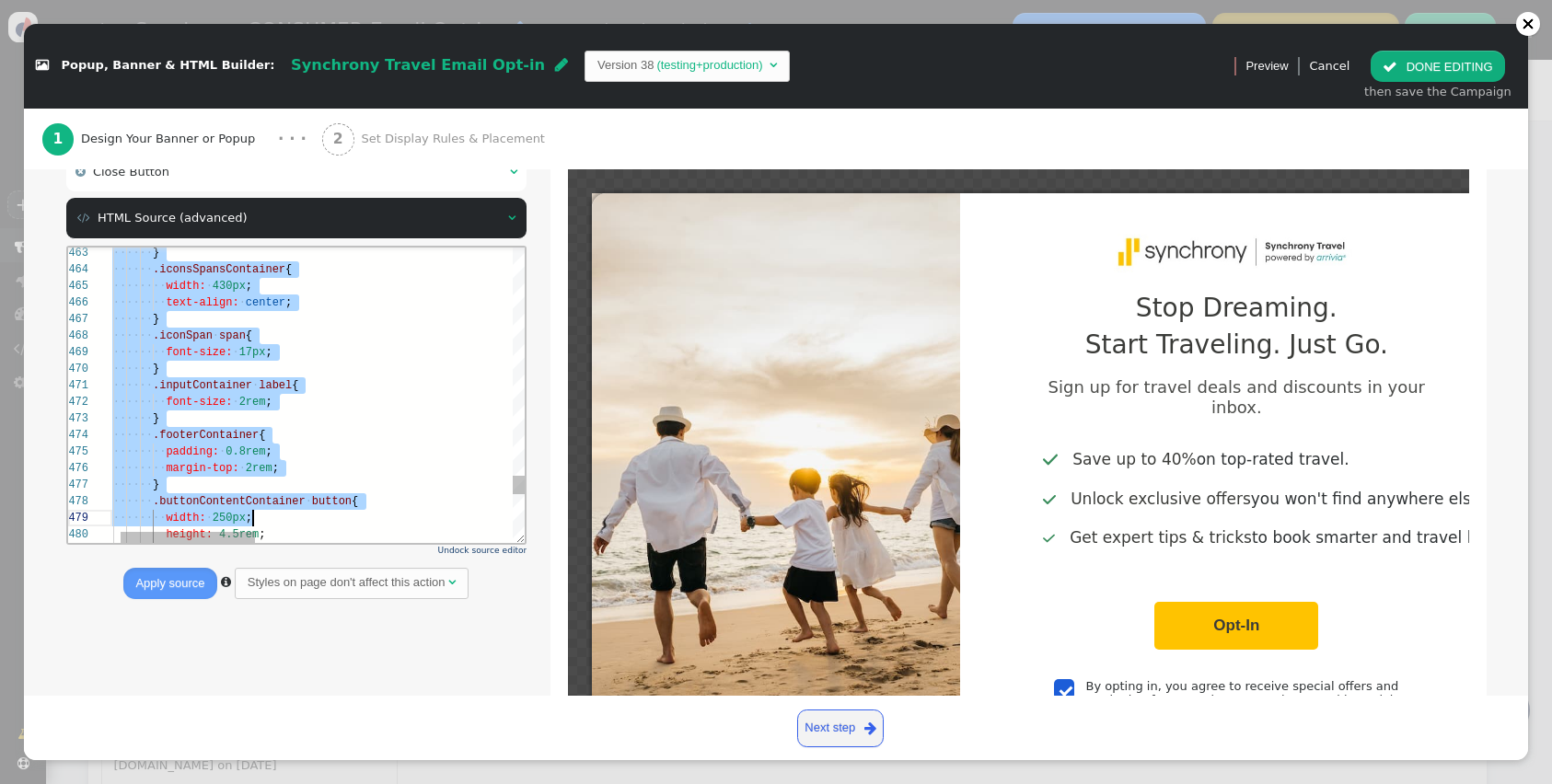
scroll to position [0, 466]
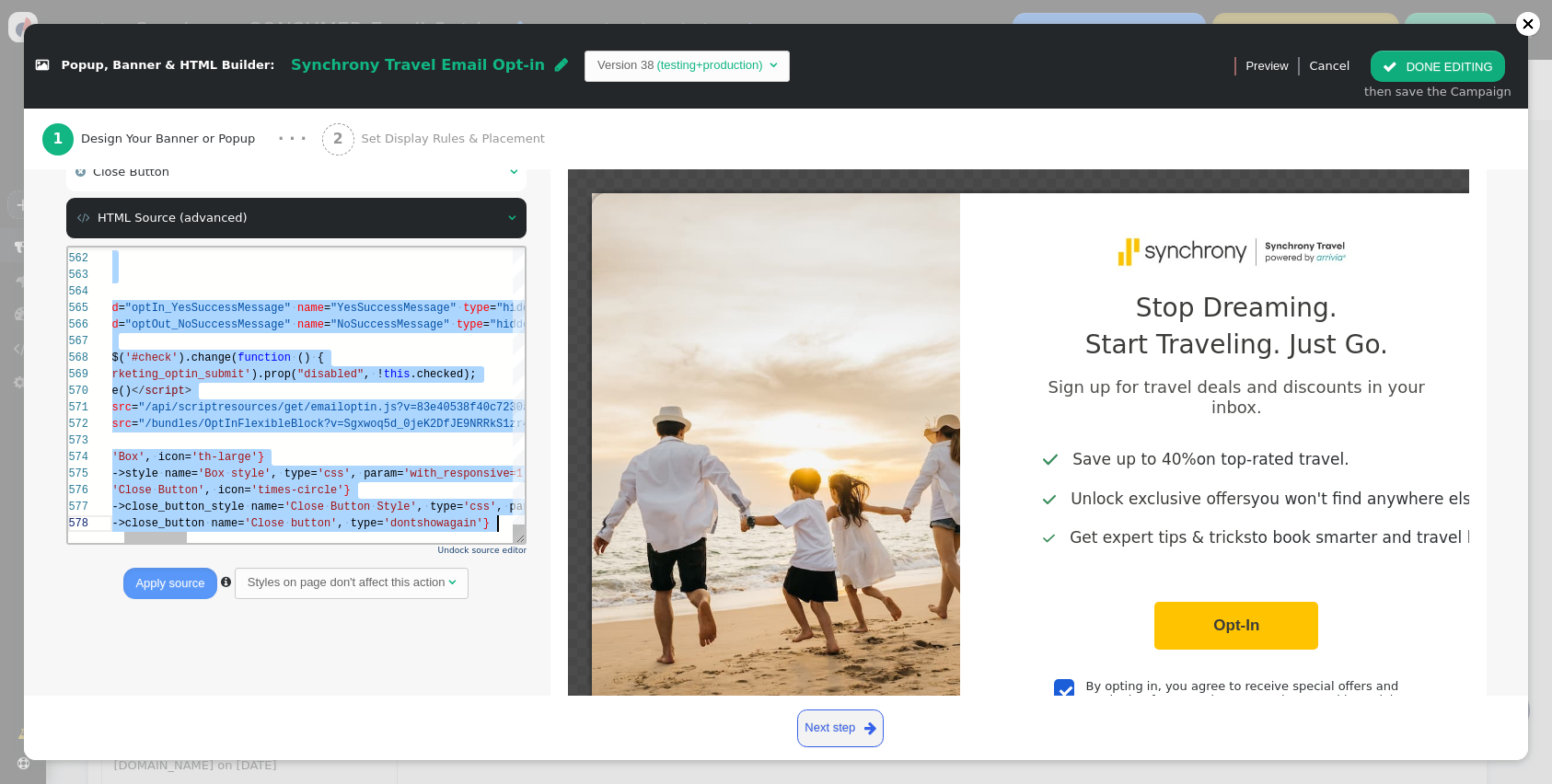
drag, startPoint x: 112, startPoint y: 255, endPoint x: 667, endPoint y: 979, distance: 912.3
paste textarea "showConfirmation(msg); }); } }); </script>"
type textarea "showConfirmation(msg); }); } }); </script>"
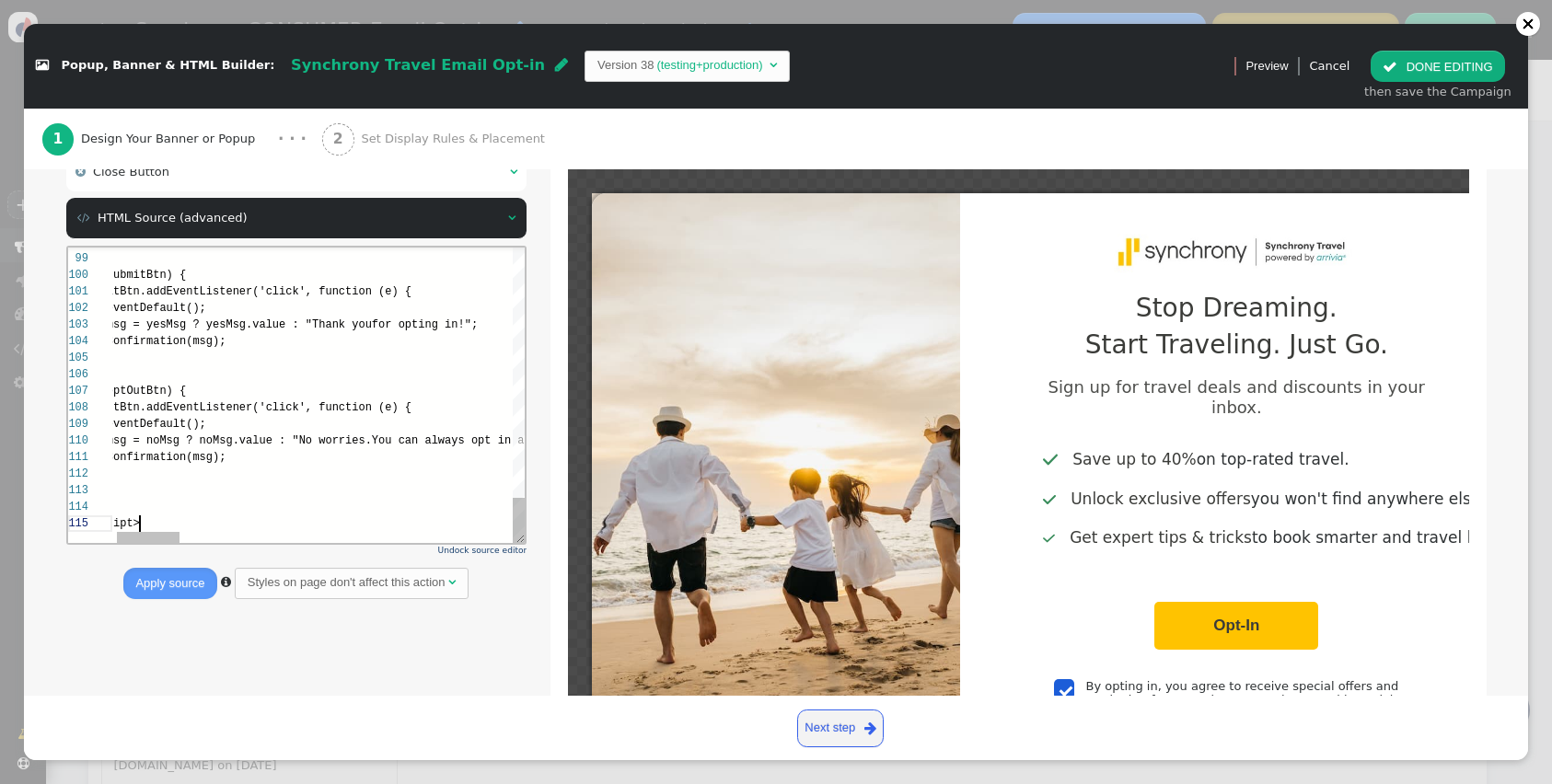
scroll to position [66, 60]
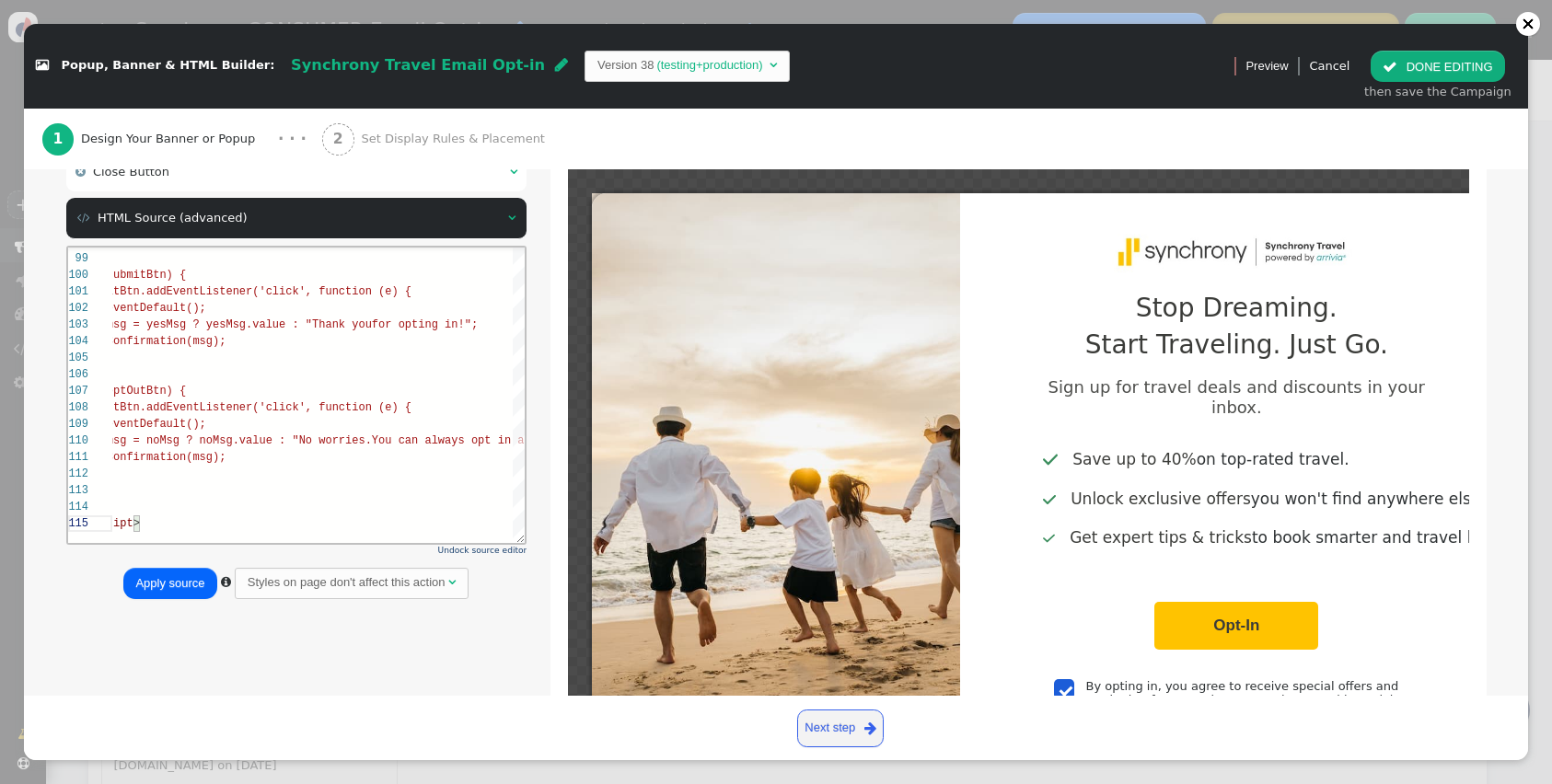
click at [215, 663] on div " Box    Close Button    HTML Source (advanced)  Undock source editor Ap…" at bounding box center [776, 458] width 1420 height 697
click at [149, 590] on button "Apply source" at bounding box center [169, 583] width 93 height 31
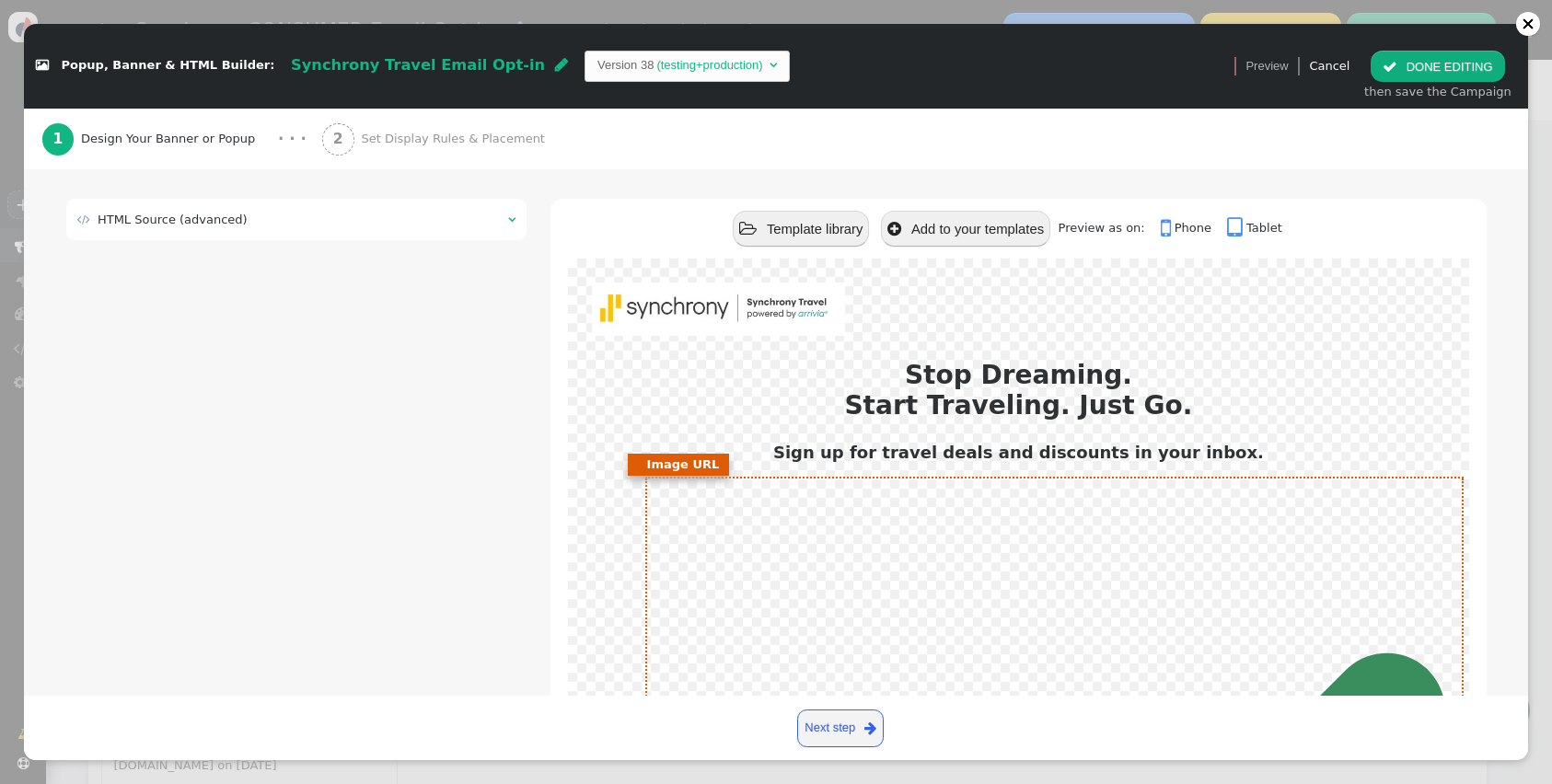
scroll to position [8, 0]
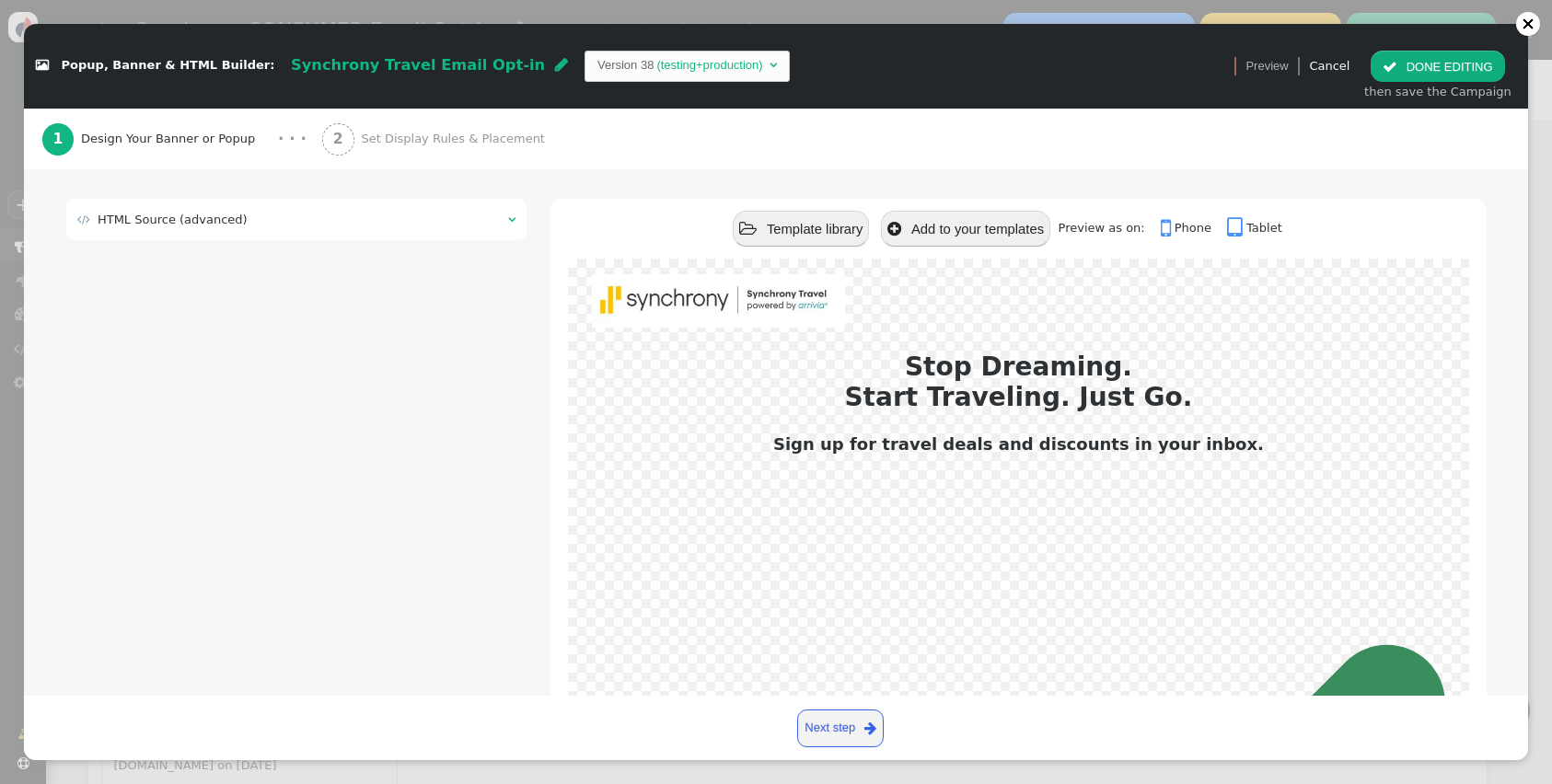
click at [1447, 72] on button " DONE EDITING" at bounding box center [1437, 66] width 134 height 31
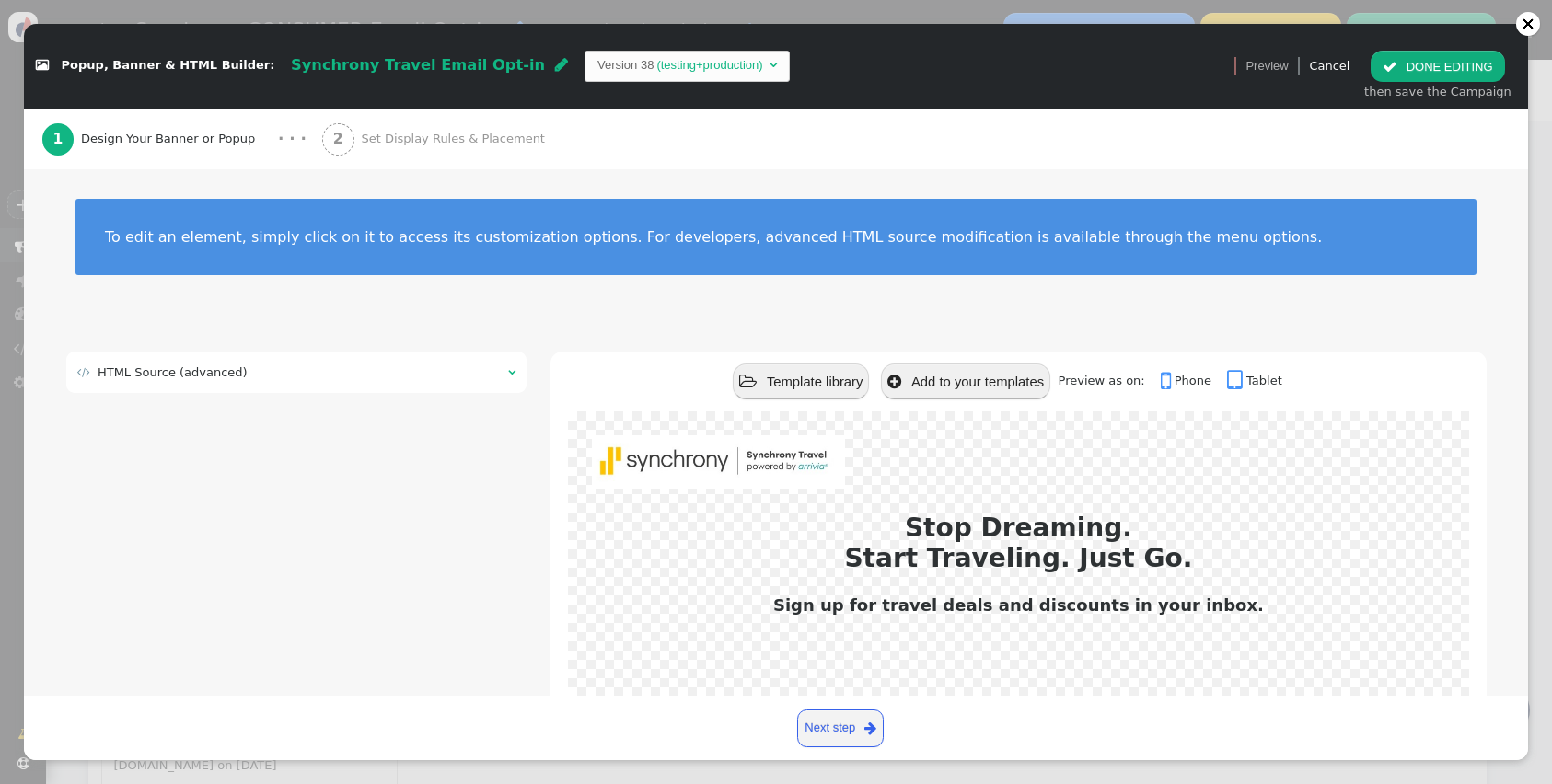
scroll to position [0, 0]
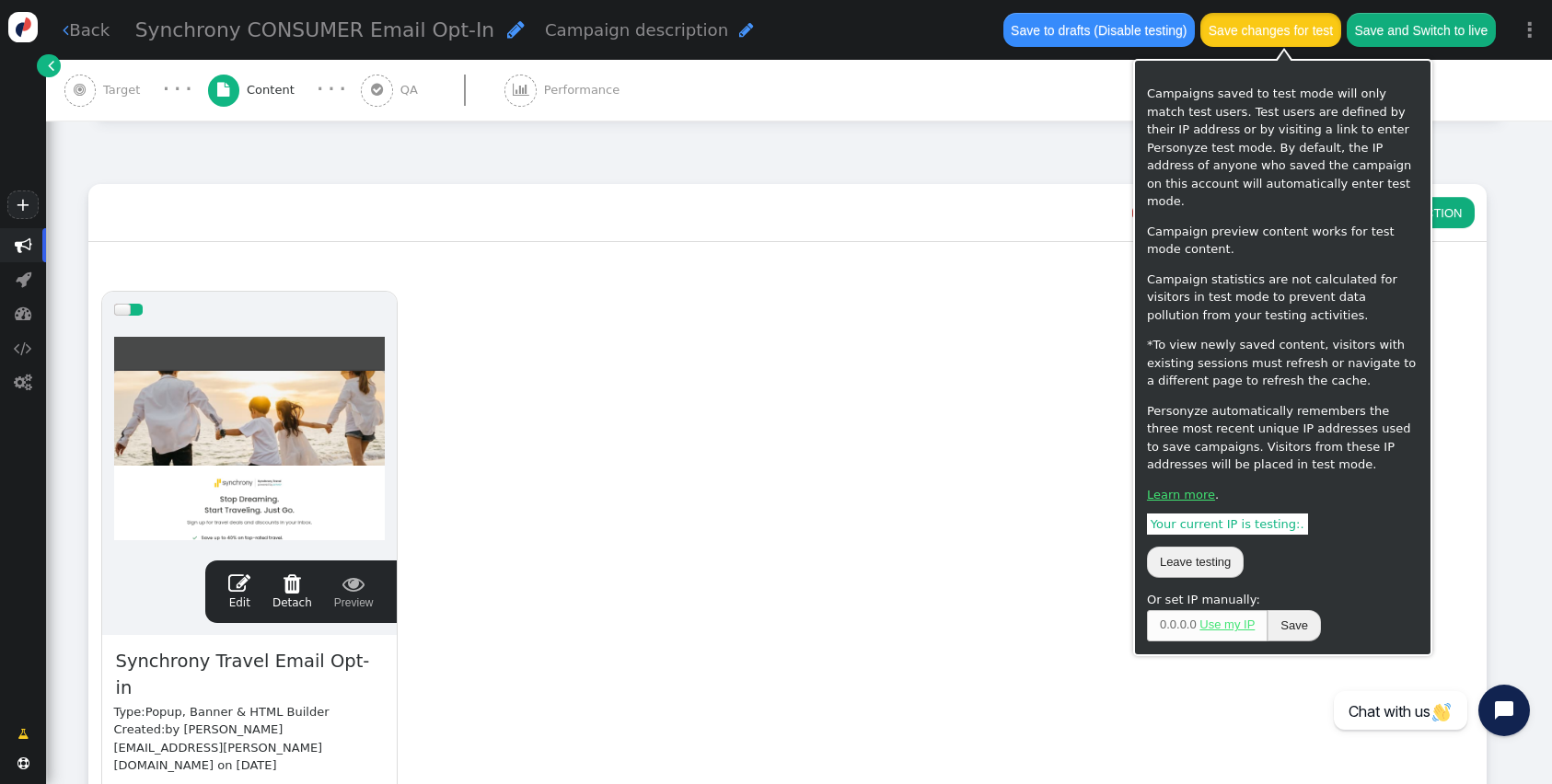
click at [1286, 33] on button "Save changes for test" at bounding box center [1270, 29] width 140 height 33
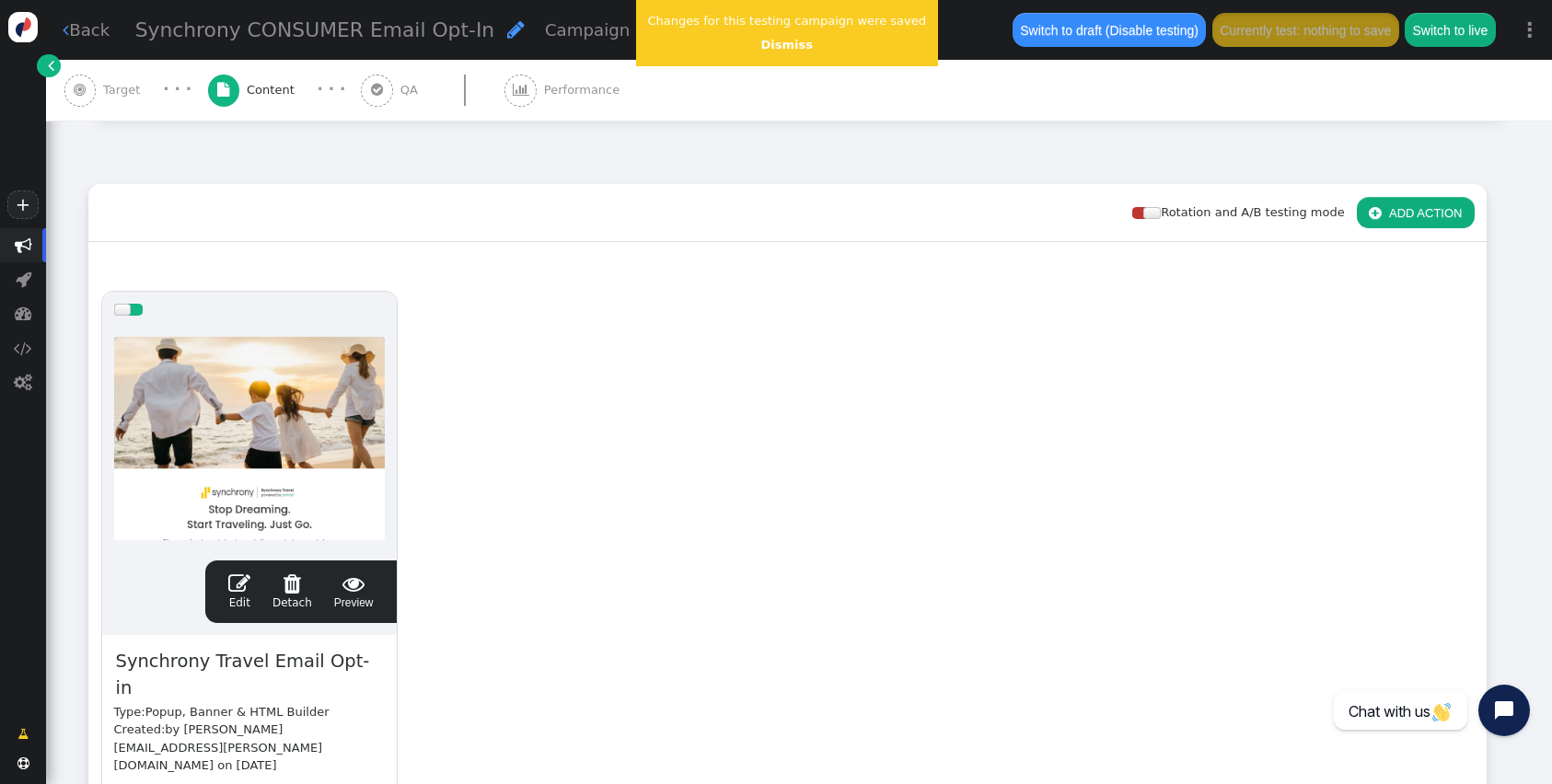
drag, startPoint x: 1241, startPoint y: 389, endPoint x: 894, endPoint y: 280, distance: 363.7
click at [1241, 389] on div "drag this  Edit  Detach  Preview Synchrony Travel Email Opt-in Type: Popup, …" at bounding box center [787, 612] width 1397 height 667
click at [776, 48] on link "Dismiss" at bounding box center [786, 45] width 52 height 14
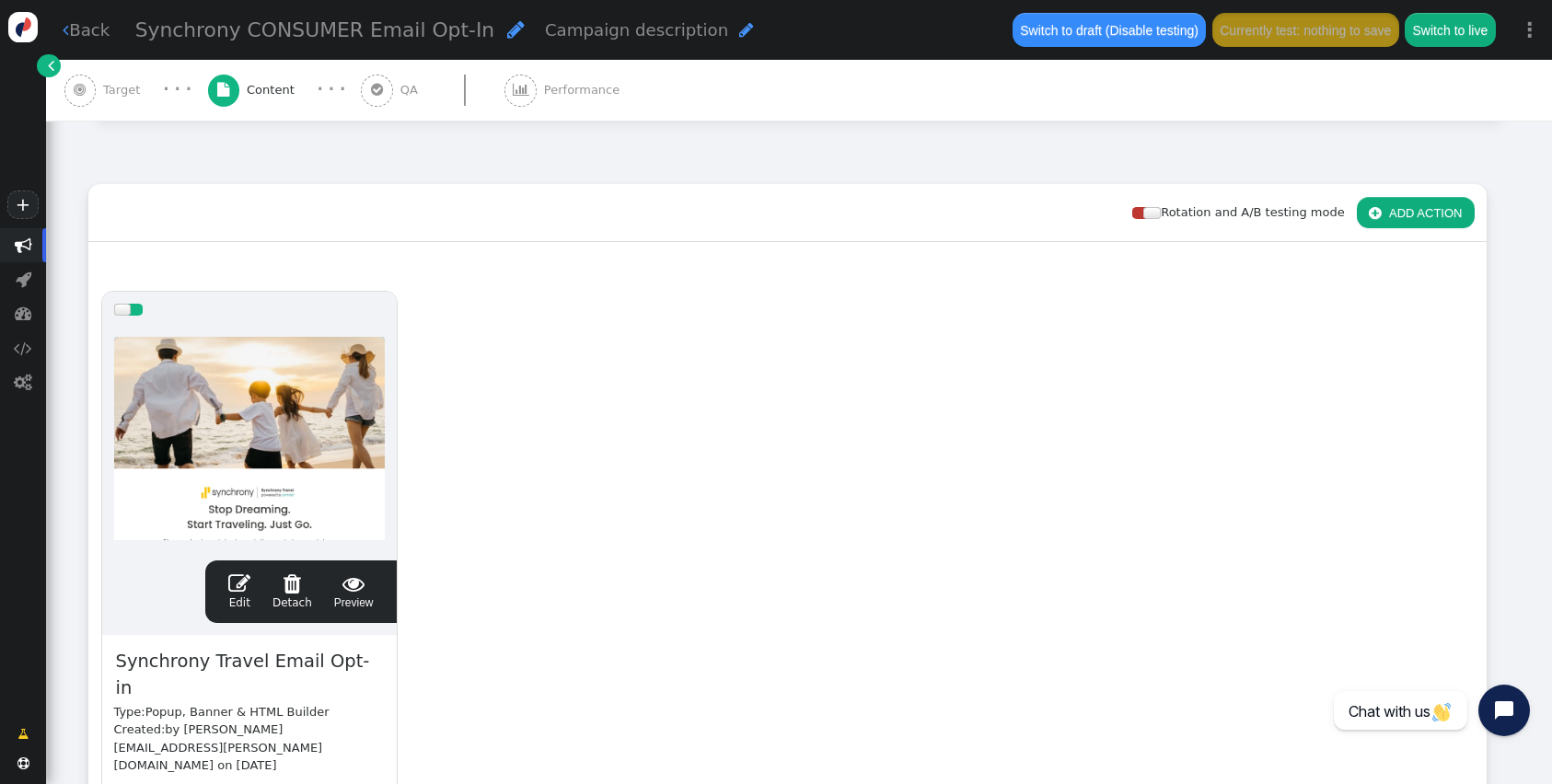
click at [377, 95] on span "" at bounding box center [376, 90] width 32 height 32
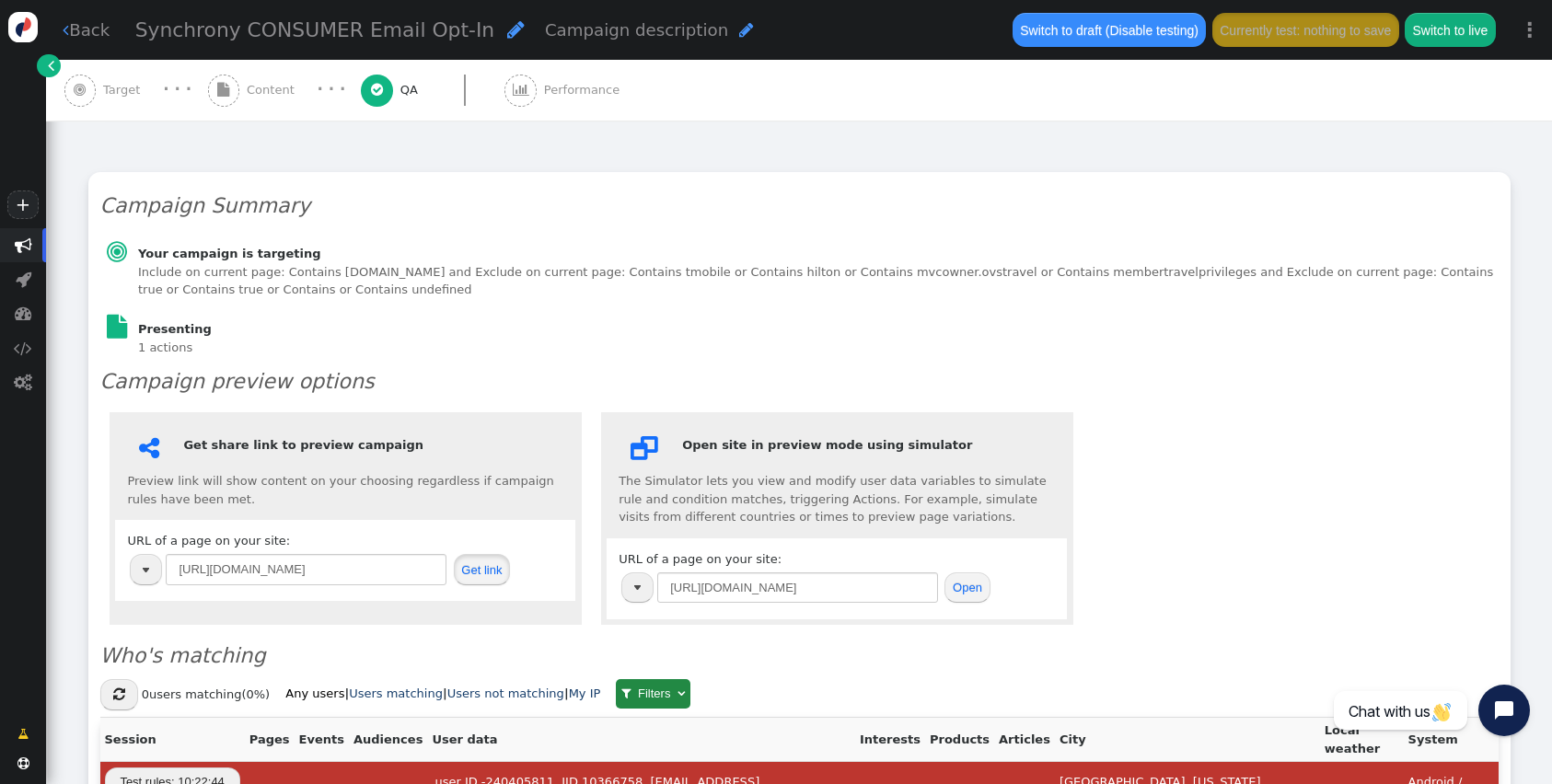
click at [483, 563] on button "Get link" at bounding box center [482, 569] width 57 height 31
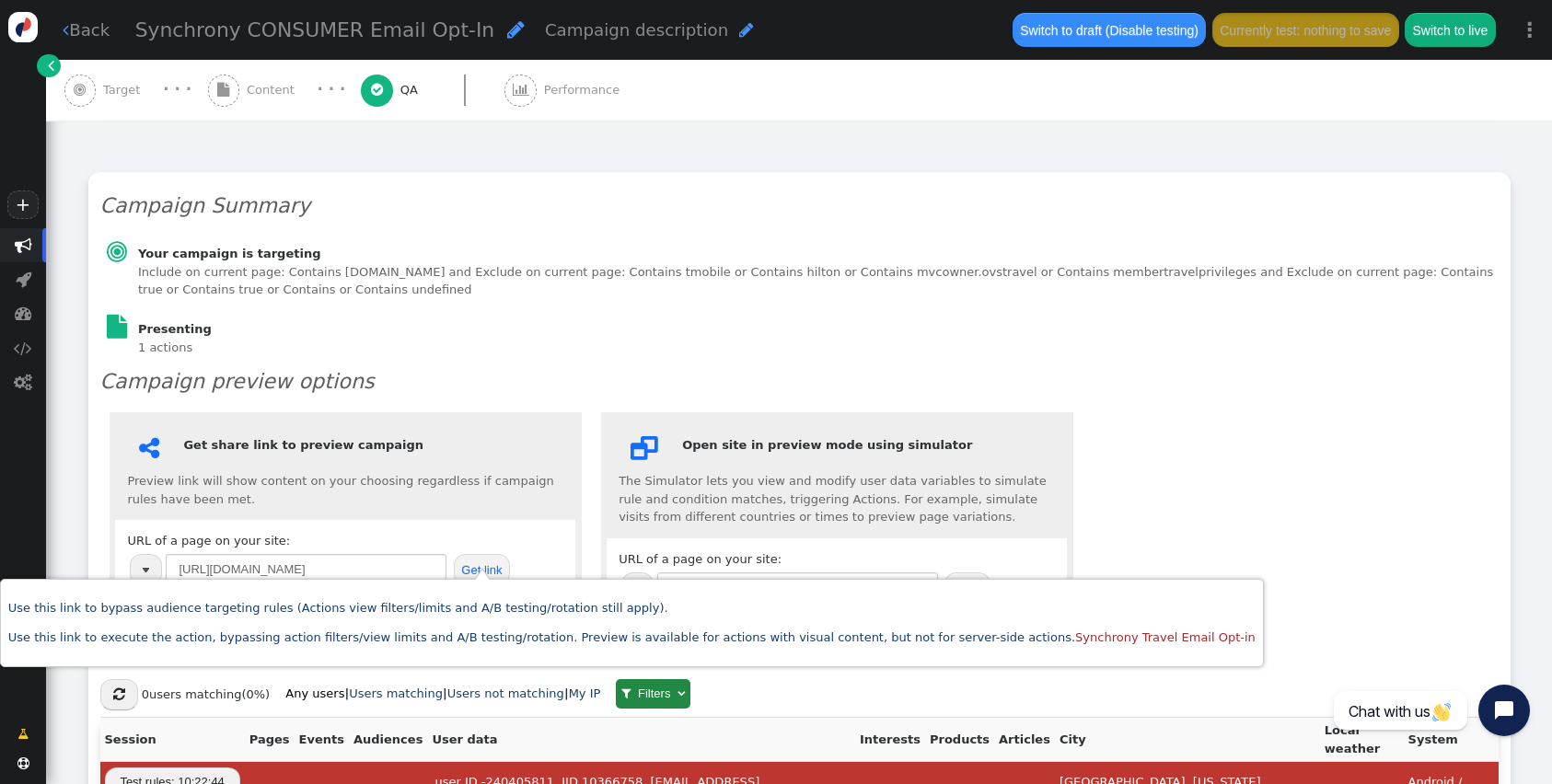
drag, startPoint x: 258, startPoint y: 121, endPoint x: 257, endPoint y: 108, distance: 13.0
click at [258, 120] on div "Review and QA Campaign Before publishing to live, you can save the campaign to …" at bounding box center [799, 40] width 1506 height 216
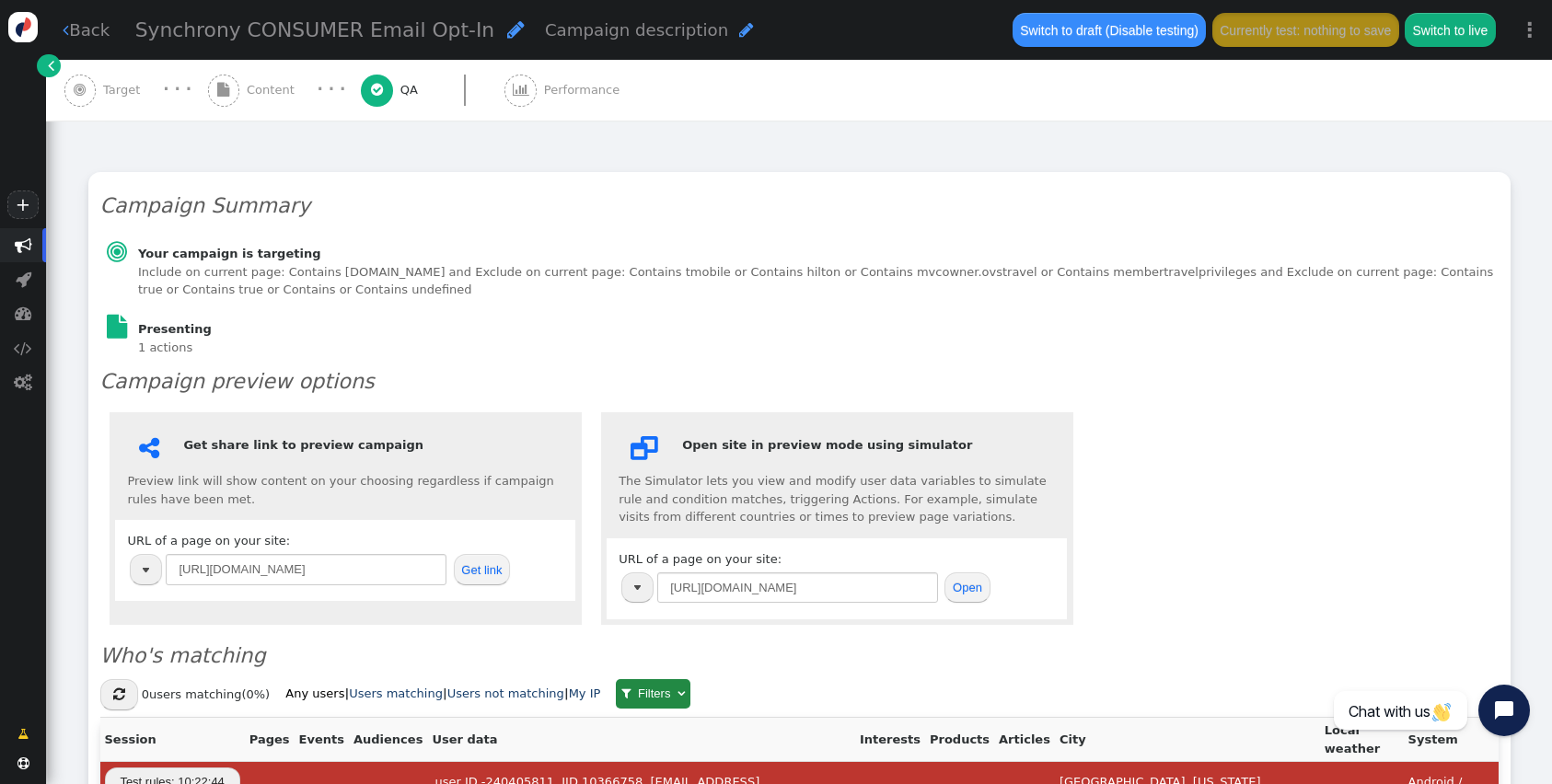
click at [257, 107] on div " Content" at bounding box center [255, 90] width 94 height 61
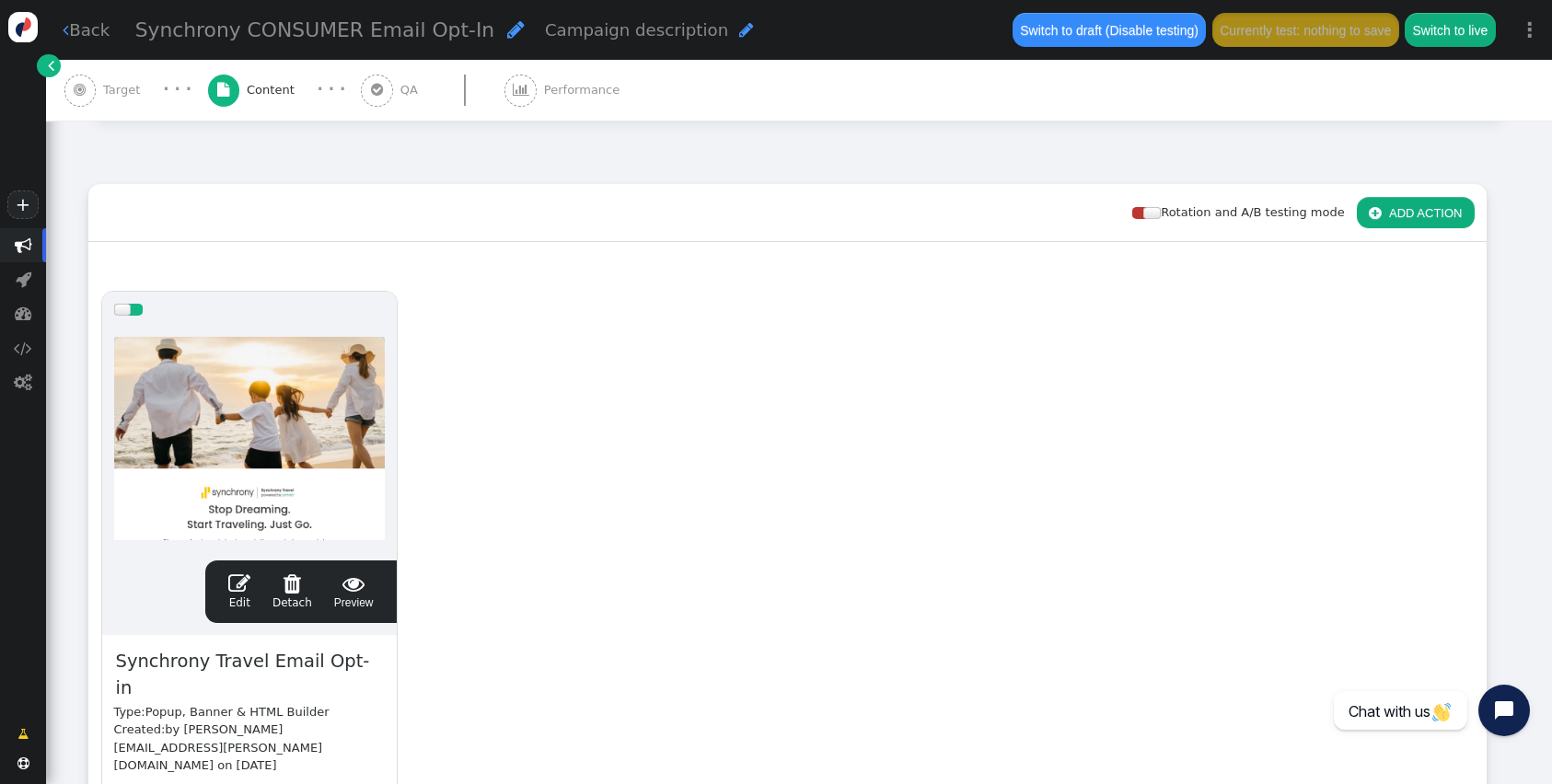
click at [237, 598] on link " Edit" at bounding box center [239, 592] width 22 height 39
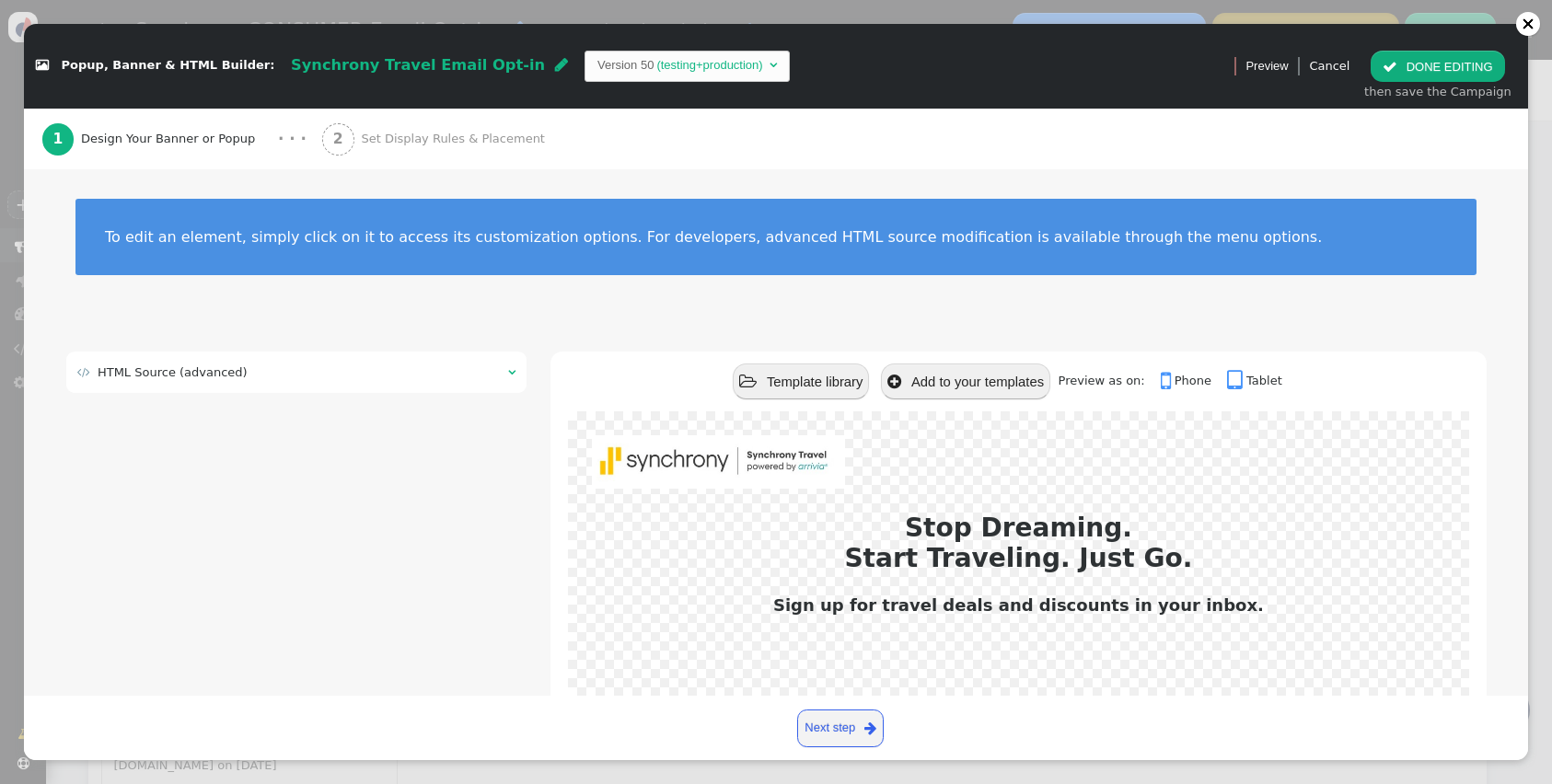
click at [163, 384] on div " HTML Source (advanced) " at bounding box center [297, 372] width 461 height 41
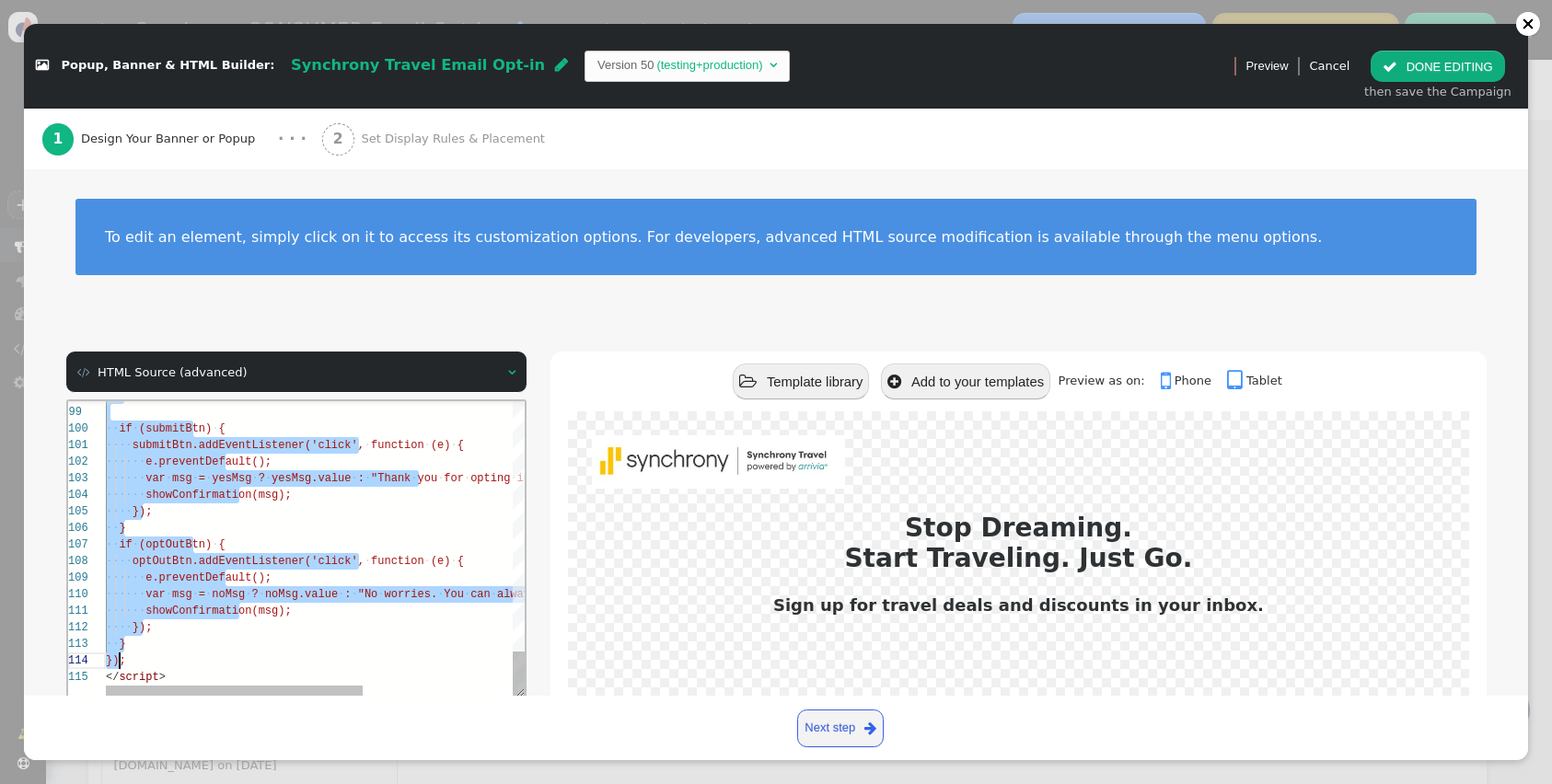
scroll to position [0, 14]
drag, startPoint x: 105, startPoint y: 408, endPoint x: 271, endPoint y: 666, distance: 306.8
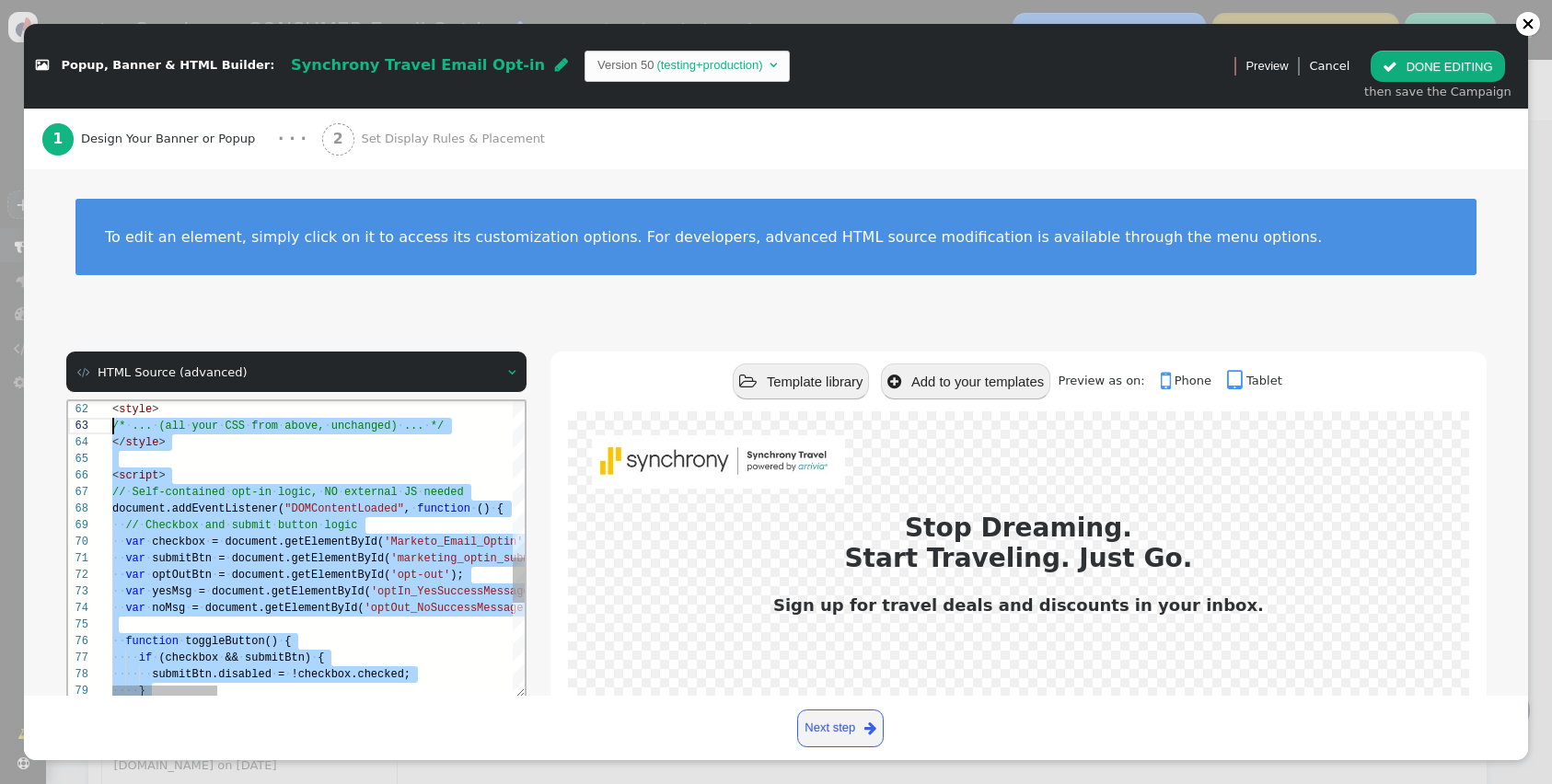
scroll to position [0, 0]
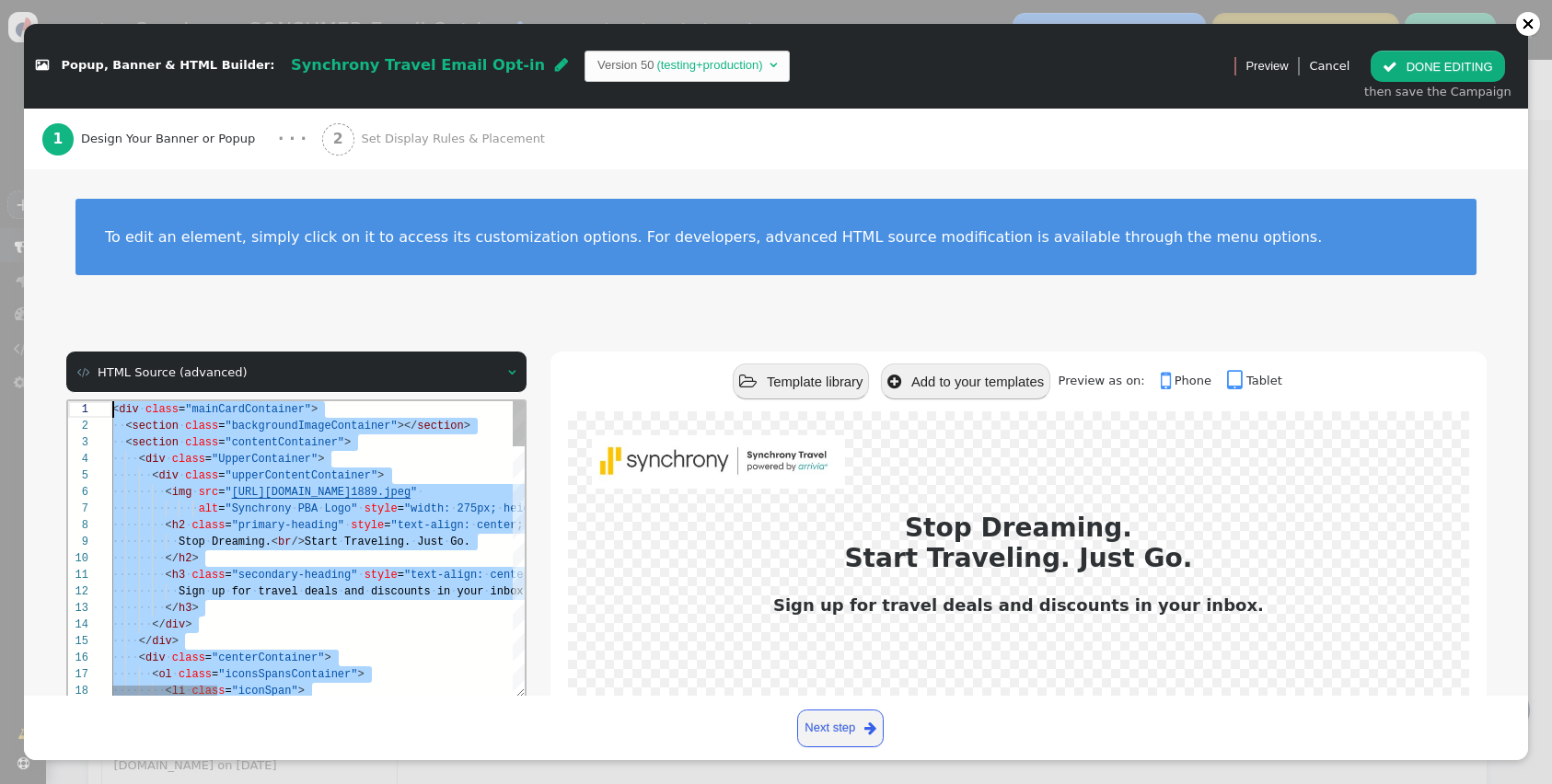
drag, startPoint x: 187, startPoint y: 680, endPoint x: 67, endPoint y: 683, distance: 120.0
paste textarea "if (optOutBtn) { optOutBtn.addEventListener('click', function (e) { e.preventDe…"
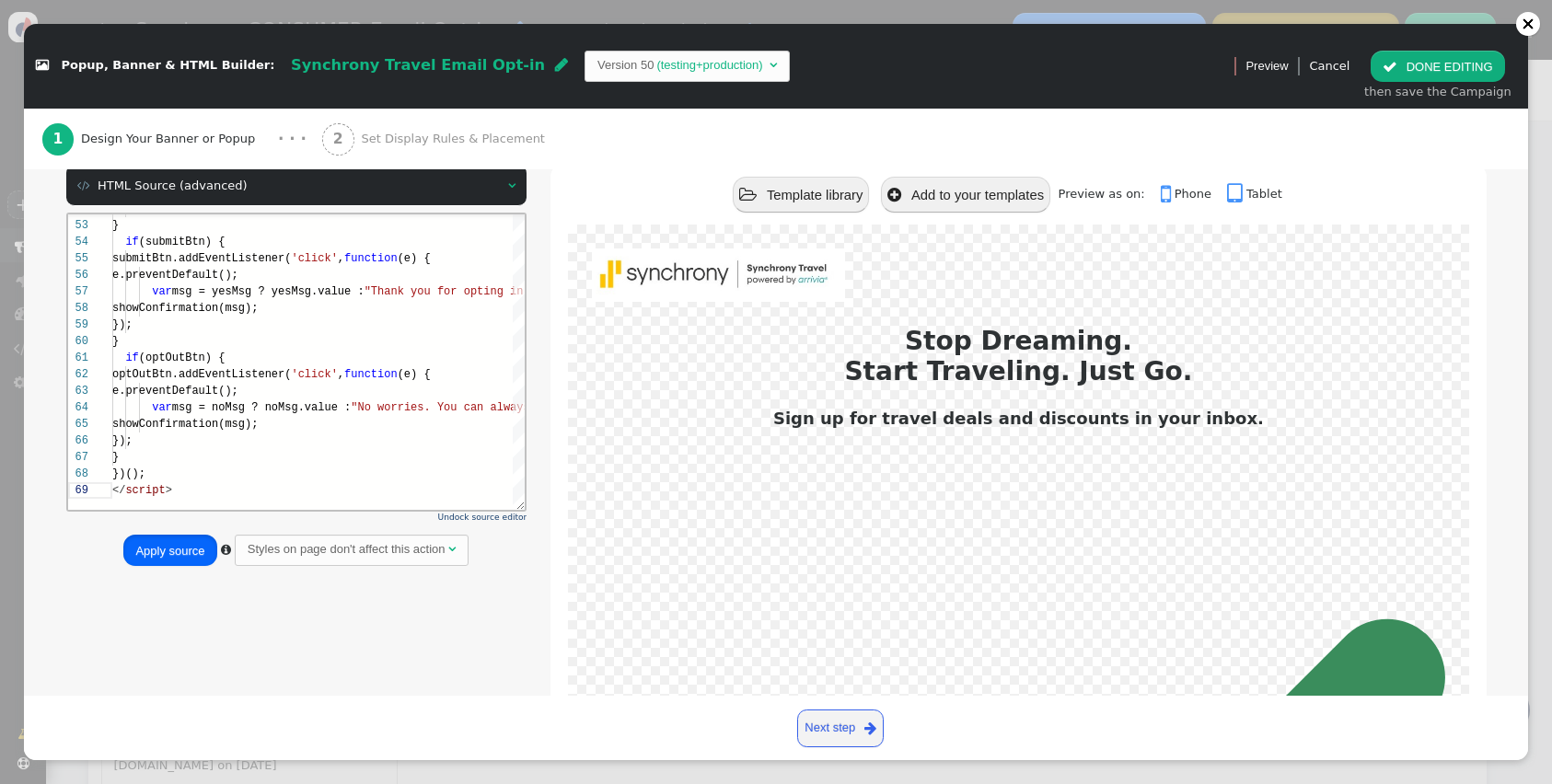
click at [148, 549] on button "Apply source" at bounding box center [169, 551] width 93 height 31
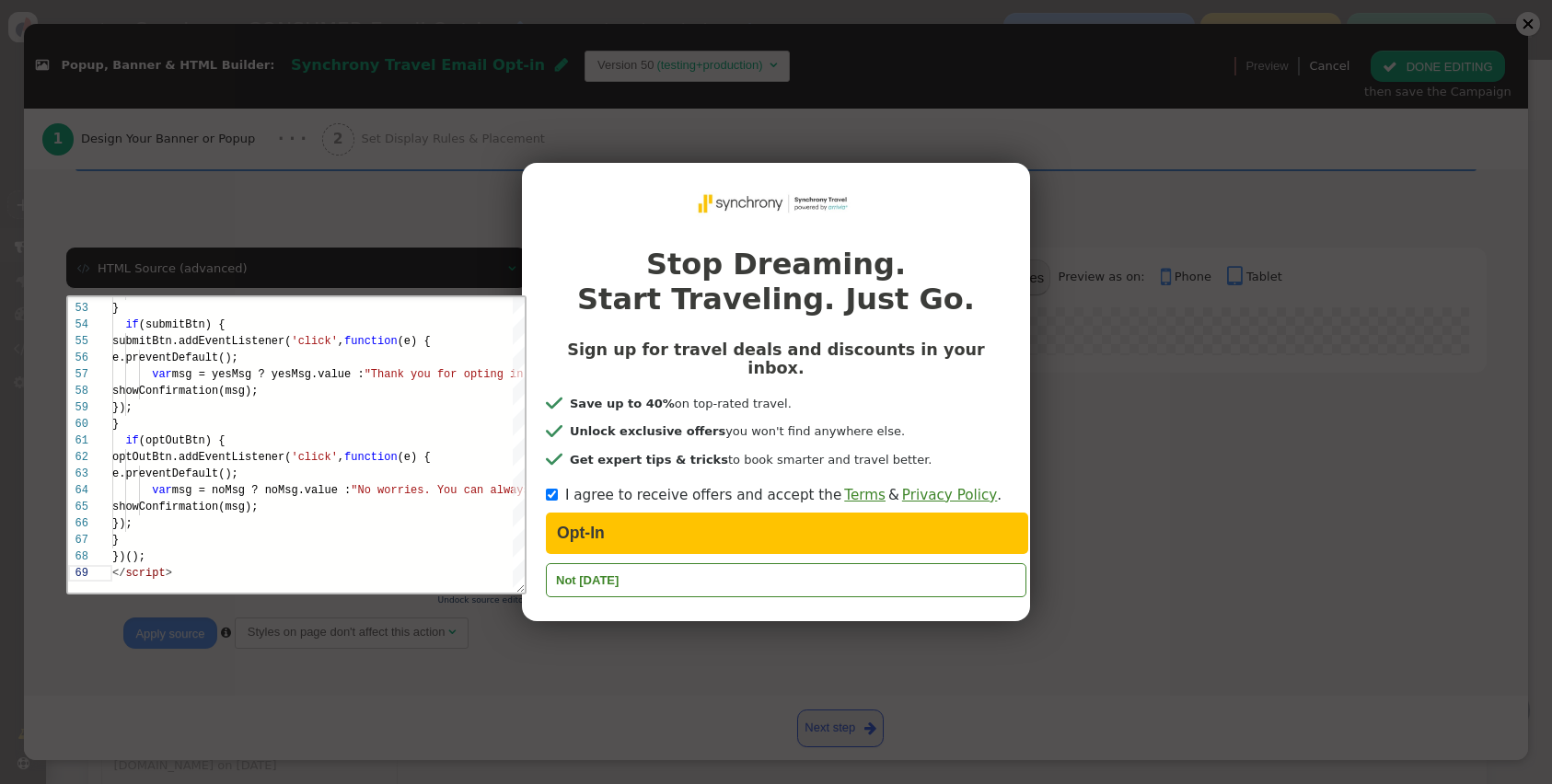
click at [730, 680] on div "Stop Dreaming. Start Traveling. Just Go. Sign up for travel deals and discounts…" at bounding box center [776, 392] width 1552 height 784
click at [606, 513] on button "Opt-In" at bounding box center [787, 533] width 482 height 41
click at [496, 632] on div "Stop Dreaming. Start Traveling. Just Go. Sign up for travel deals and discounts…" at bounding box center [776, 392] width 1552 height 784
drag, startPoint x: 591, startPoint y: 564, endPoint x: 402, endPoint y: 594, distance: 191.4
click at [590, 573] on font "Not [DATE]" at bounding box center [587, 580] width 63 height 14
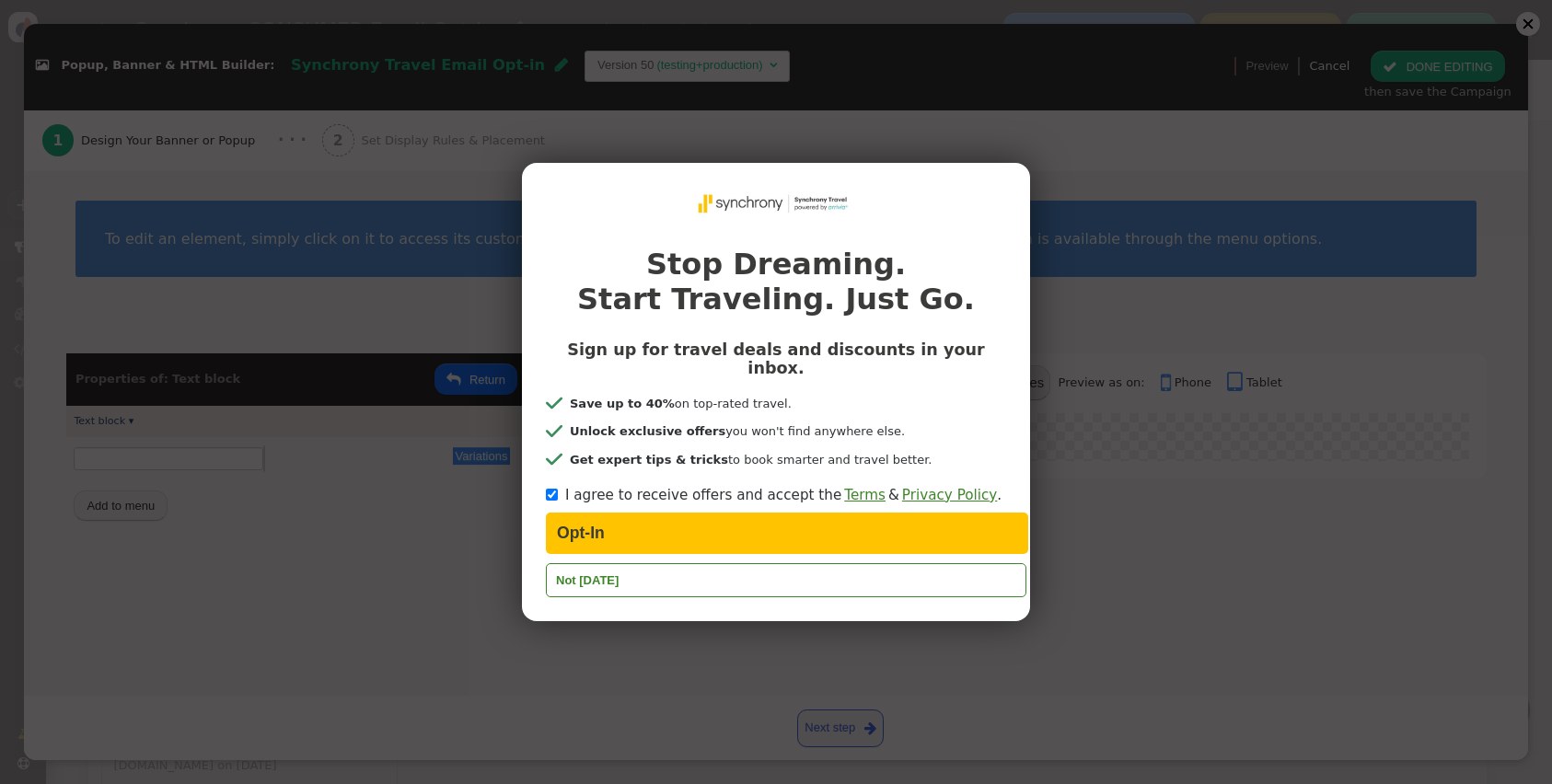
scroll to position [0, 0]
click at [249, 634] on div "Stop Dreaming. Start Traveling. Just Go. Sign up for travel deals and discounts…" at bounding box center [776, 392] width 1552 height 784
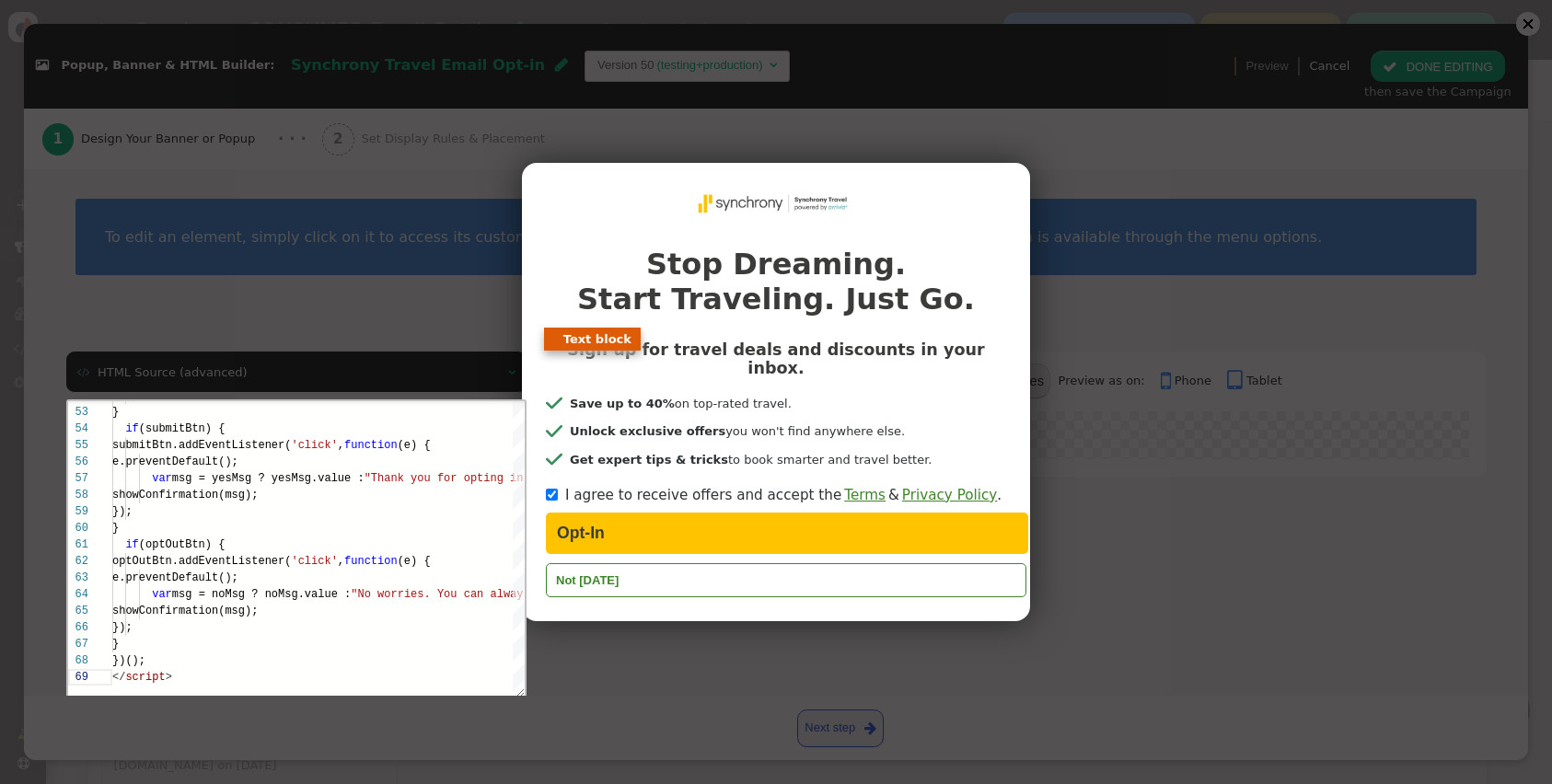
click at [1239, 149] on div "Stop Dreaming. Start Traveling. Just Go. Sign up for travel deals and discounts…" at bounding box center [776, 392] width 1552 height 784
drag, startPoint x: 185, startPoint y: 392, endPoint x: 881, endPoint y: 180, distance: 727.6
click at [189, 392] on div "Stop Dreaming. Start Traveling. Just Go. Sign up for travel deals and discounts…" at bounding box center [776, 392] width 1552 height 784
drag, startPoint x: 1112, startPoint y: 134, endPoint x: 1110, endPoint y: 144, distance: 10.2
click at [1112, 137] on div "Stop Dreaming. Start Traveling. Just Go. Sign up for travel deals and discounts…" at bounding box center [776, 392] width 1552 height 784
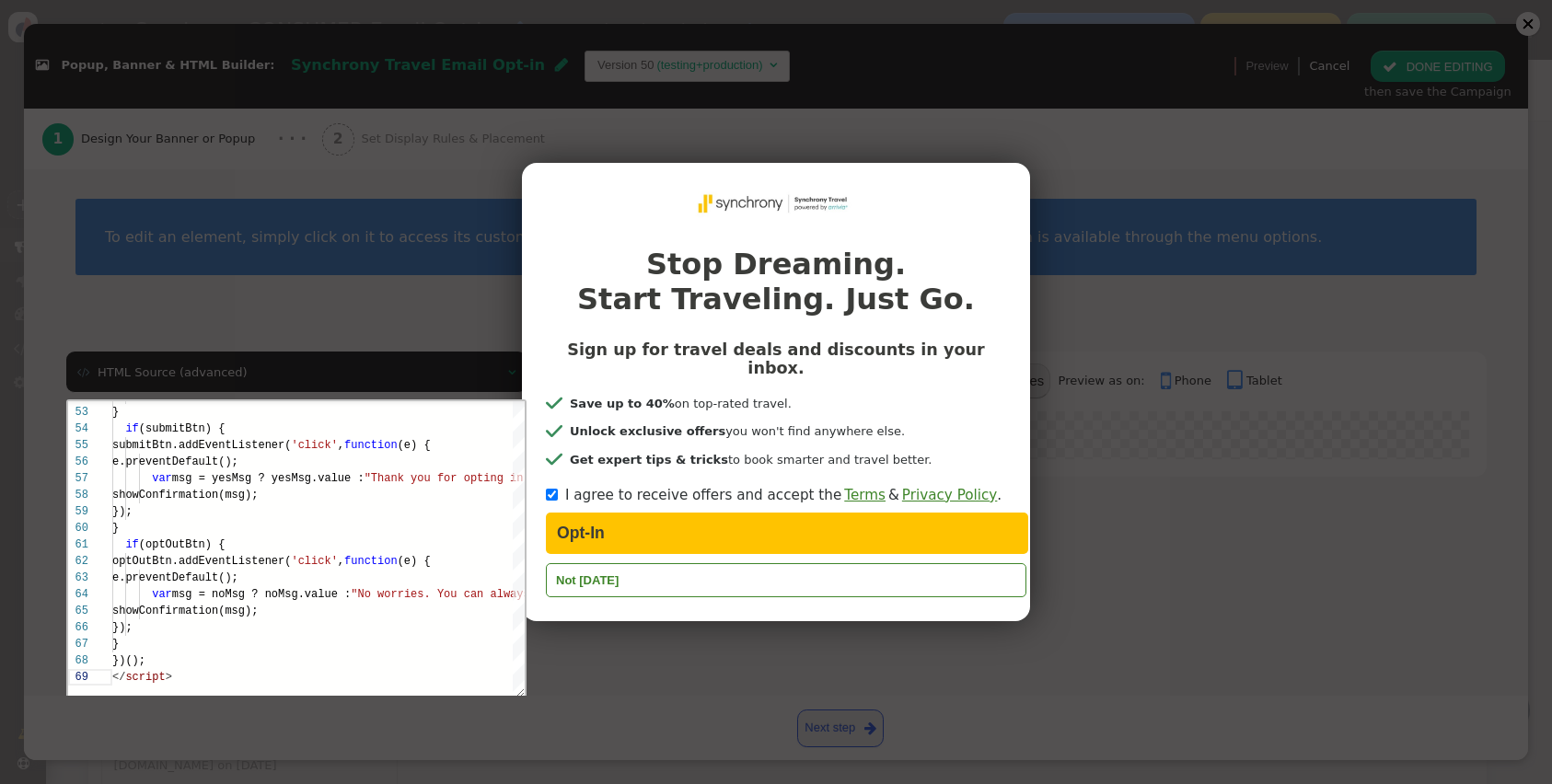
drag, startPoint x: 1048, startPoint y: 184, endPoint x: 988, endPoint y: 192, distance: 60.5
click at [1028, 184] on div "Stop Dreaming. Start Traveling. Just Go. Sign up for travel deals and discounts…" at bounding box center [776, 392] width 1552 height 784
drag, startPoint x: 975, startPoint y: 196, endPoint x: 944, endPoint y: 202, distance: 31.6
click at [974, 196] on div "Stop Dreaming. Start Traveling. Just Go. Sign up for travel deals and discounts…" at bounding box center [776, 392] width 508 height 458
drag, startPoint x: 944, startPoint y: 202, endPoint x: 935, endPoint y: 216, distance: 16.6
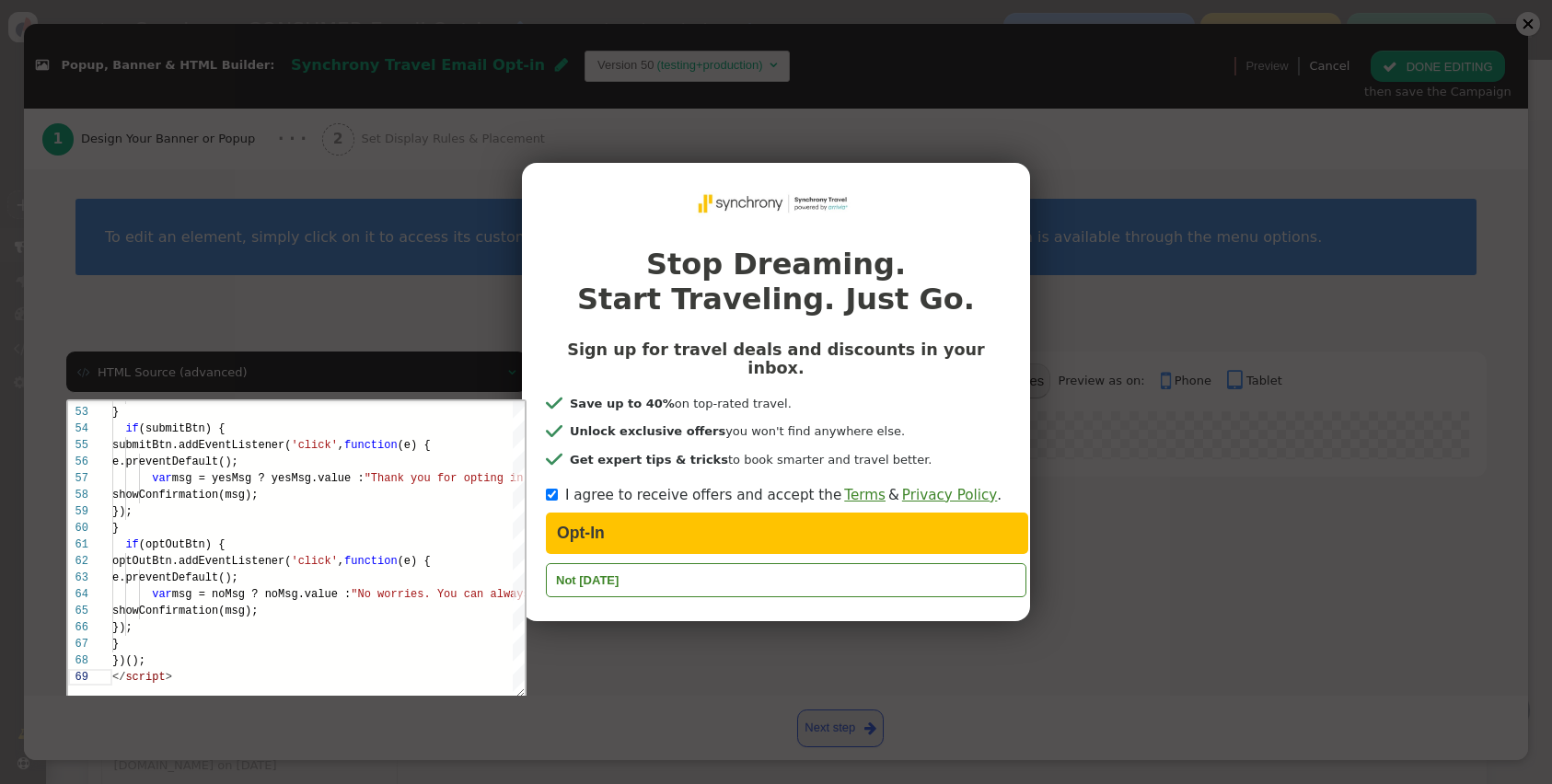
click at [937, 210] on div "Stop Dreaming. Start Traveling. Just Go. Sign up for travel deals and discounts…" at bounding box center [776, 392] width 508 height 458
click at [1016, 190] on div "Stop Dreaming. Start Traveling. Just Go. Sign up for travel deals and discounts…" at bounding box center [776, 392] width 508 height 458
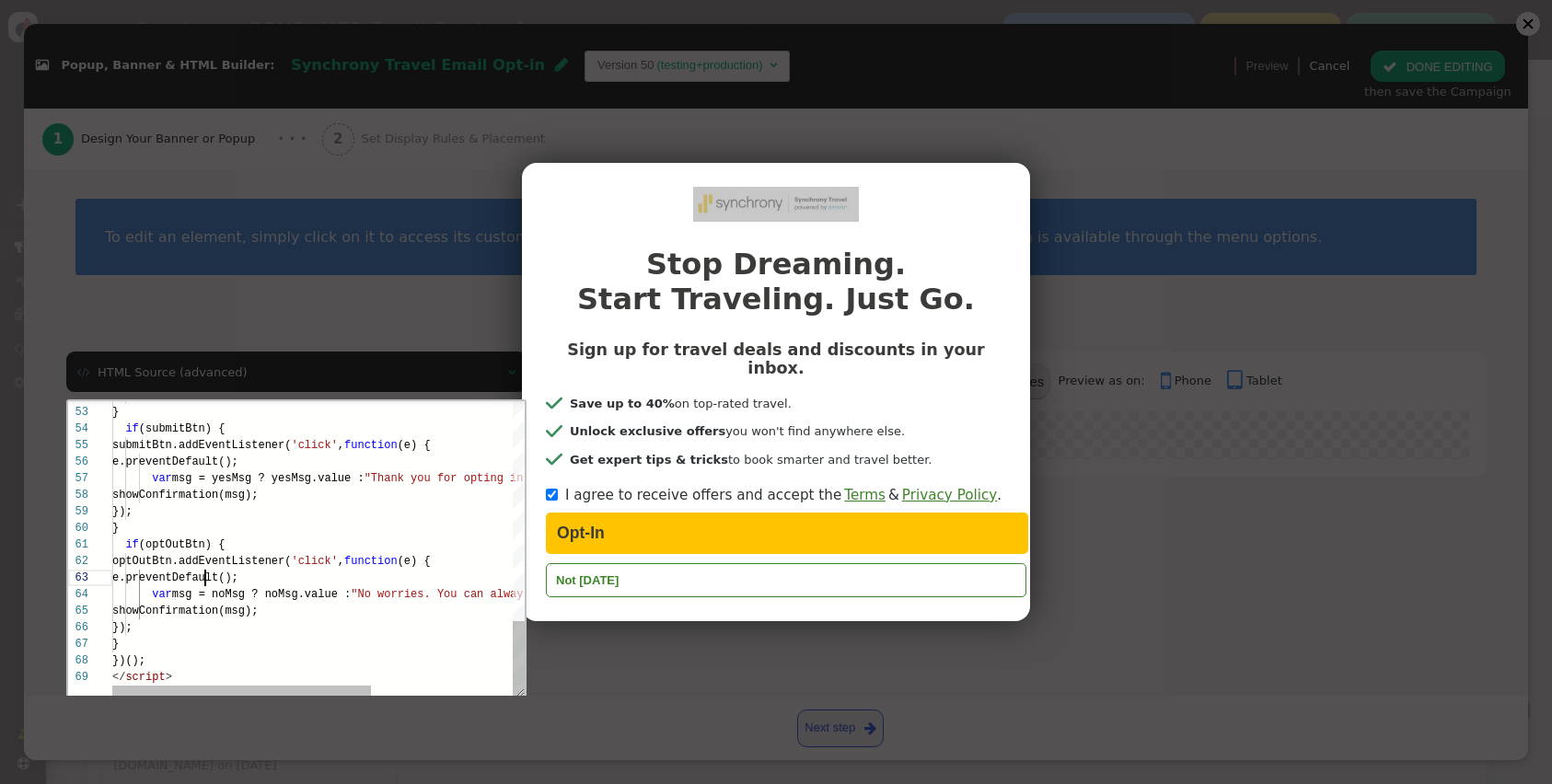
click at [207, 575] on span "e.preventDefault();" at bounding box center [174, 576] width 126 height 13
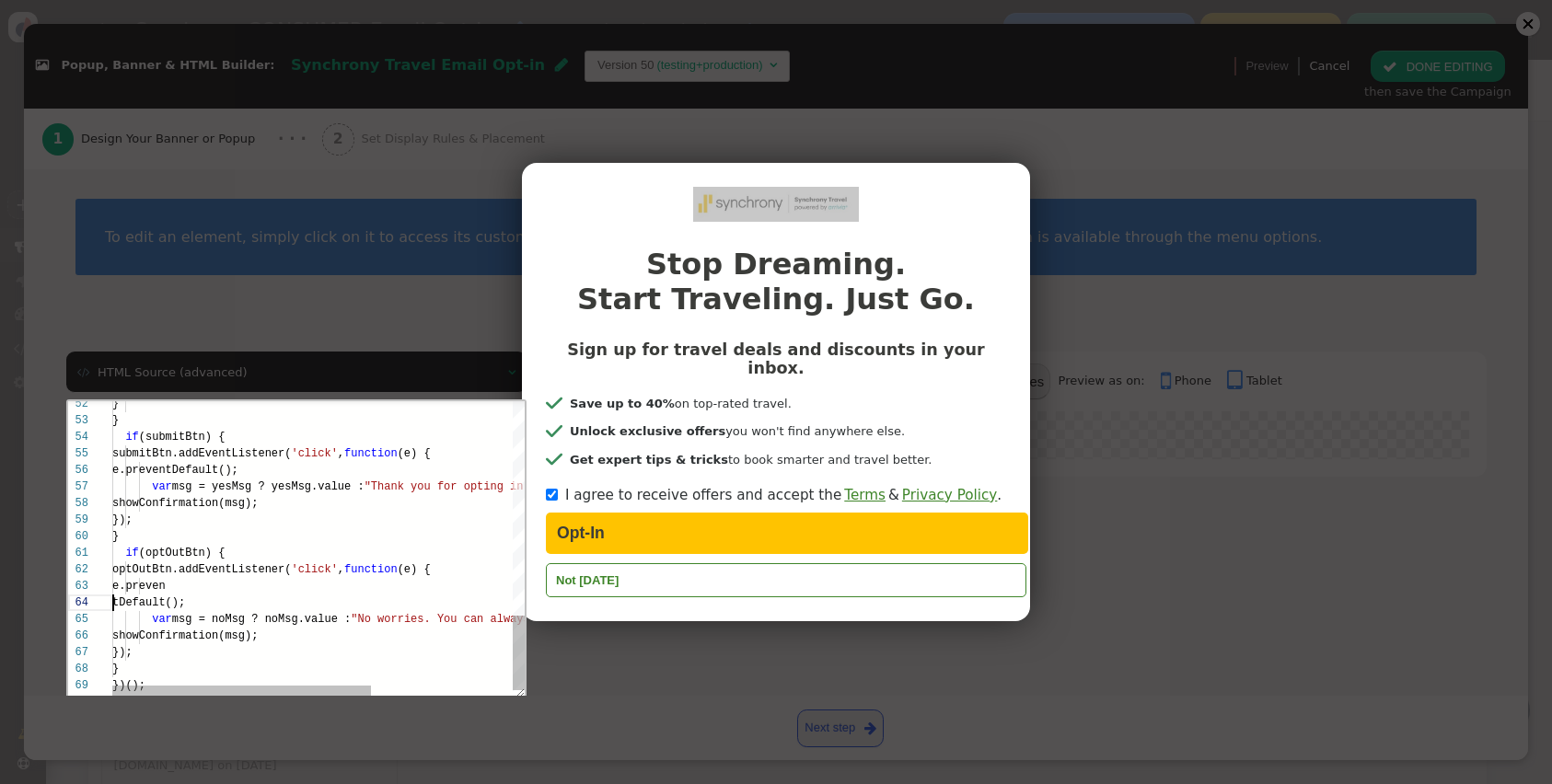
scroll to position [50, 0]
type textarea "if (optOutBtn) { optOutBtn.addEventListener('click', function (e) { e.preventDe…"
click at [440, 596] on span ""No worries. You can always opt in at a later date" at bounding box center [515, 601] width 331 height 13
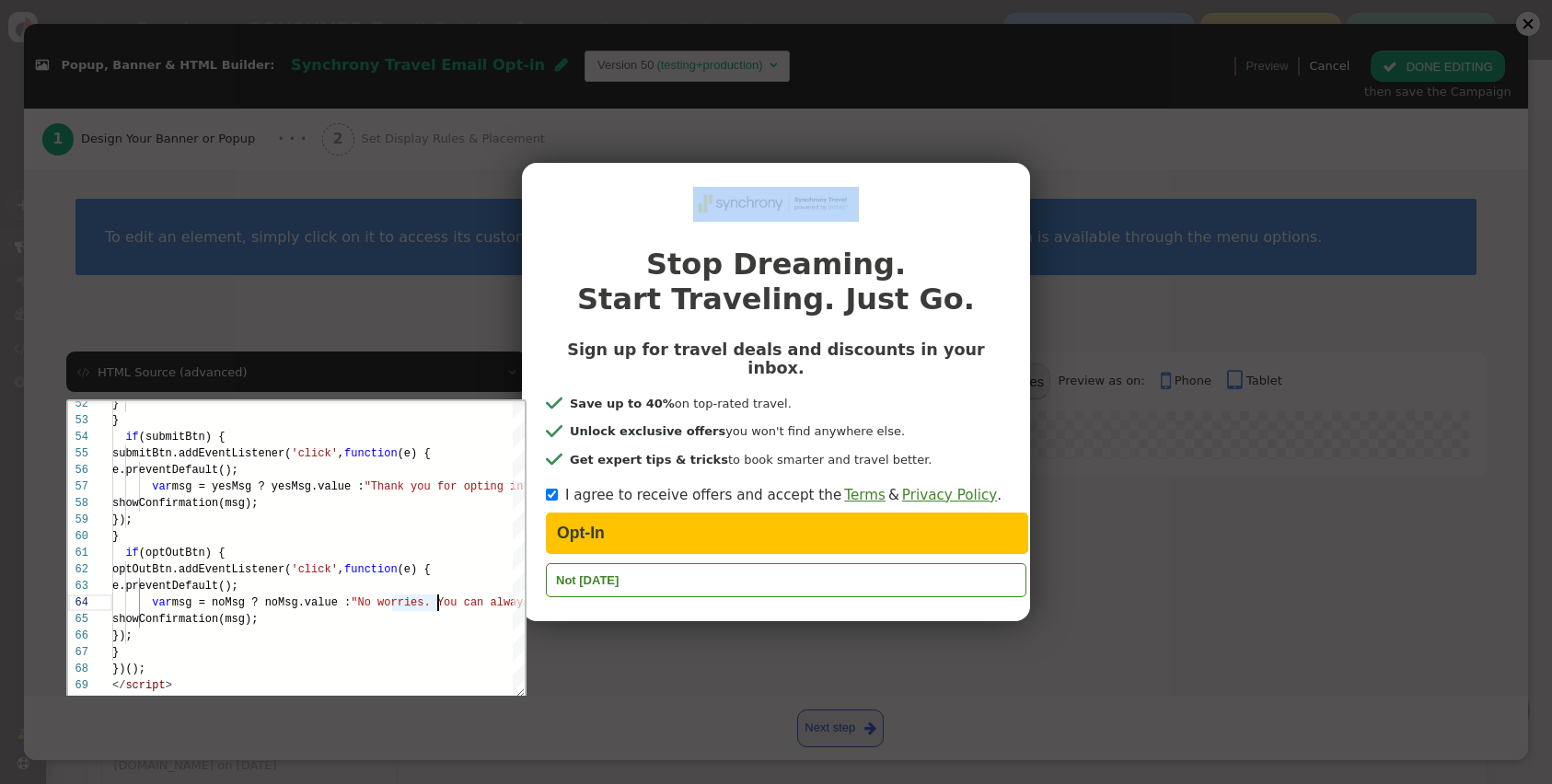
click at [591, 563] on button "Not [DATE]" at bounding box center [786, 580] width 481 height 34
click at [678, 472] on div "Stop Dreaming. Start Traveling. Just Go. Sign up for travel deals and discounts…" at bounding box center [776, 392] width 508 height 458
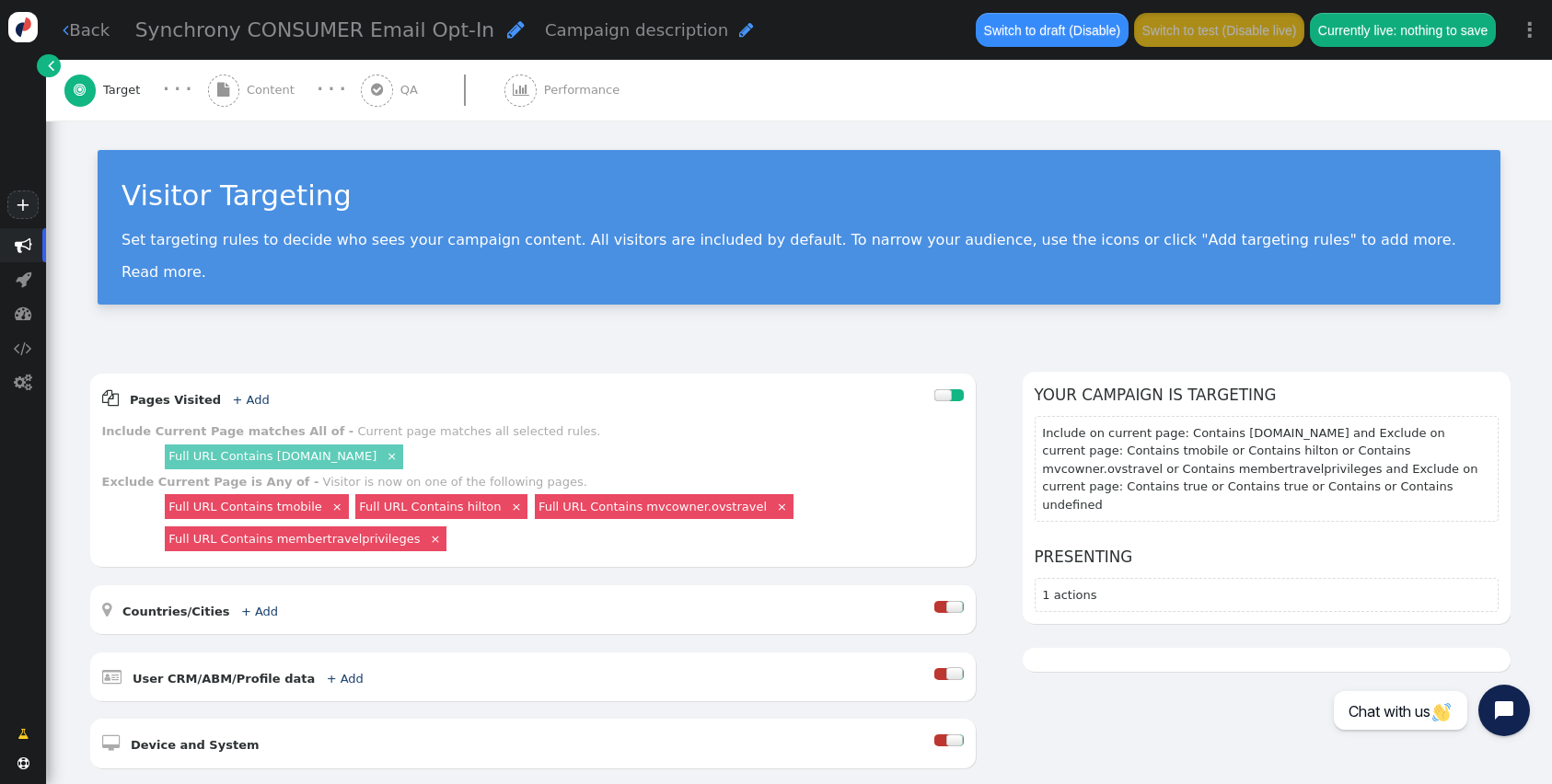
click at [264, 94] on span "Content" at bounding box center [274, 90] width 56 height 19
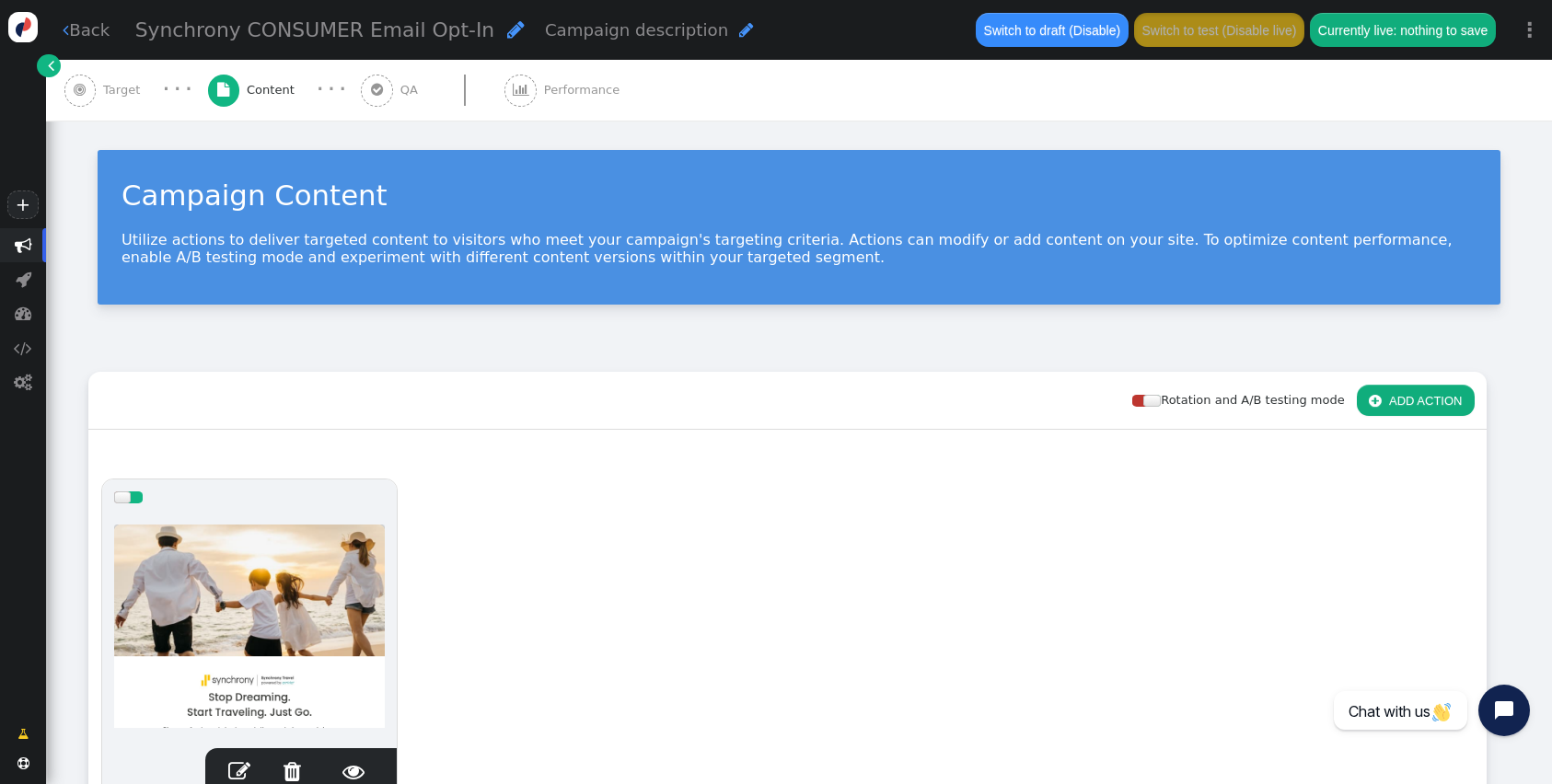
scroll to position [124, 0]
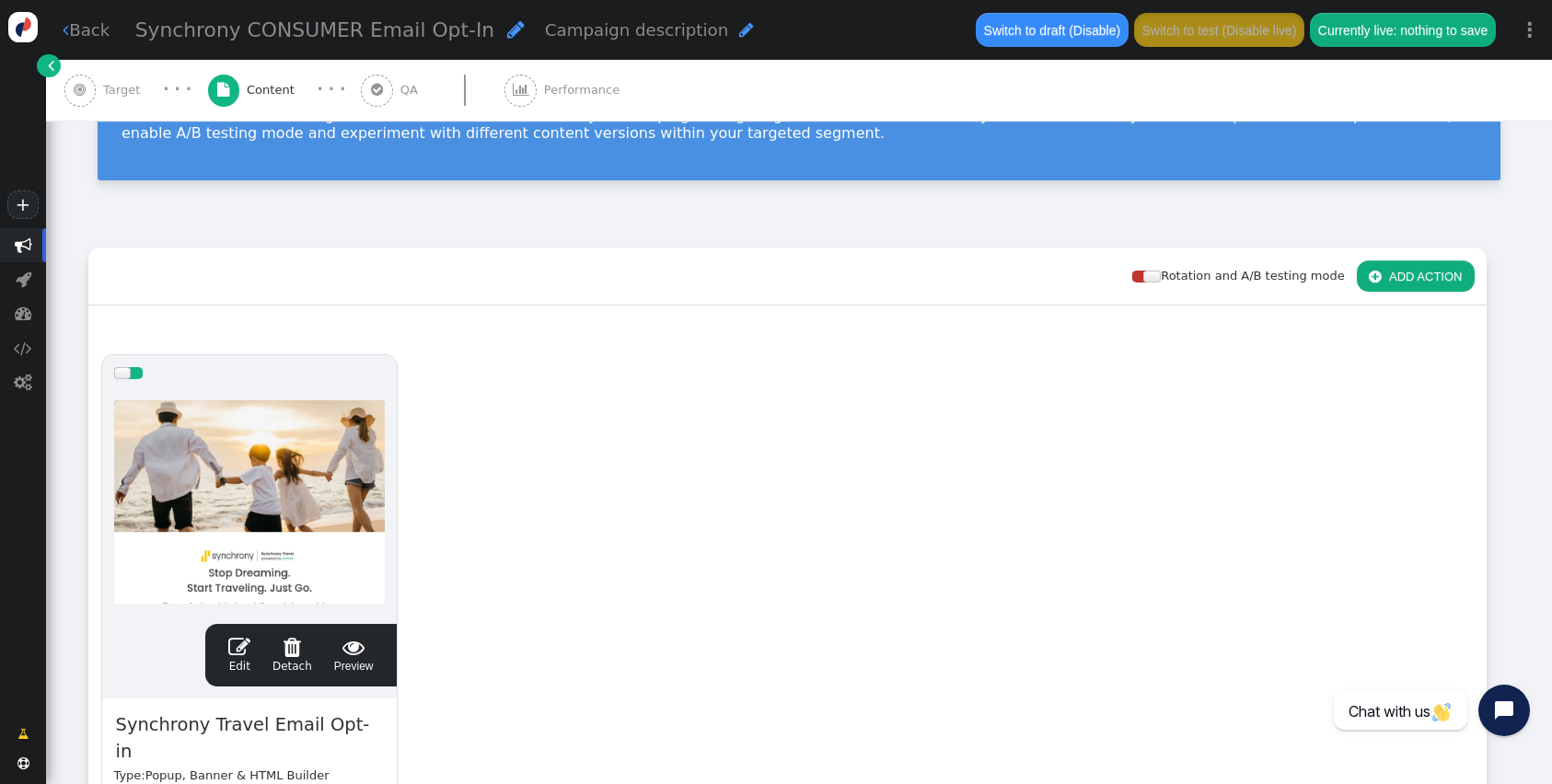
click at [235, 645] on span "" at bounding box center [239, 646] width 22 height 22
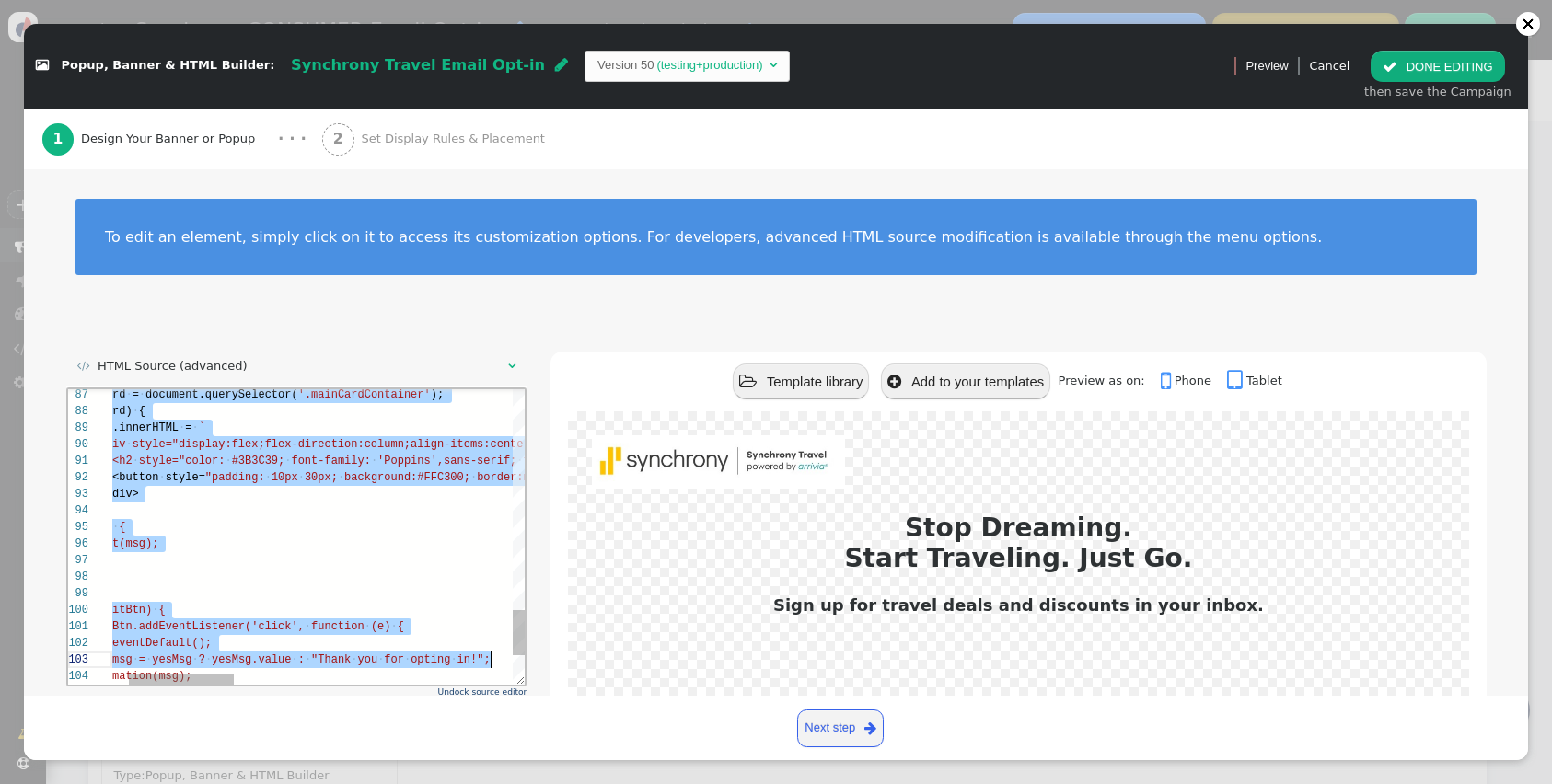
scroll to position [0, 60]
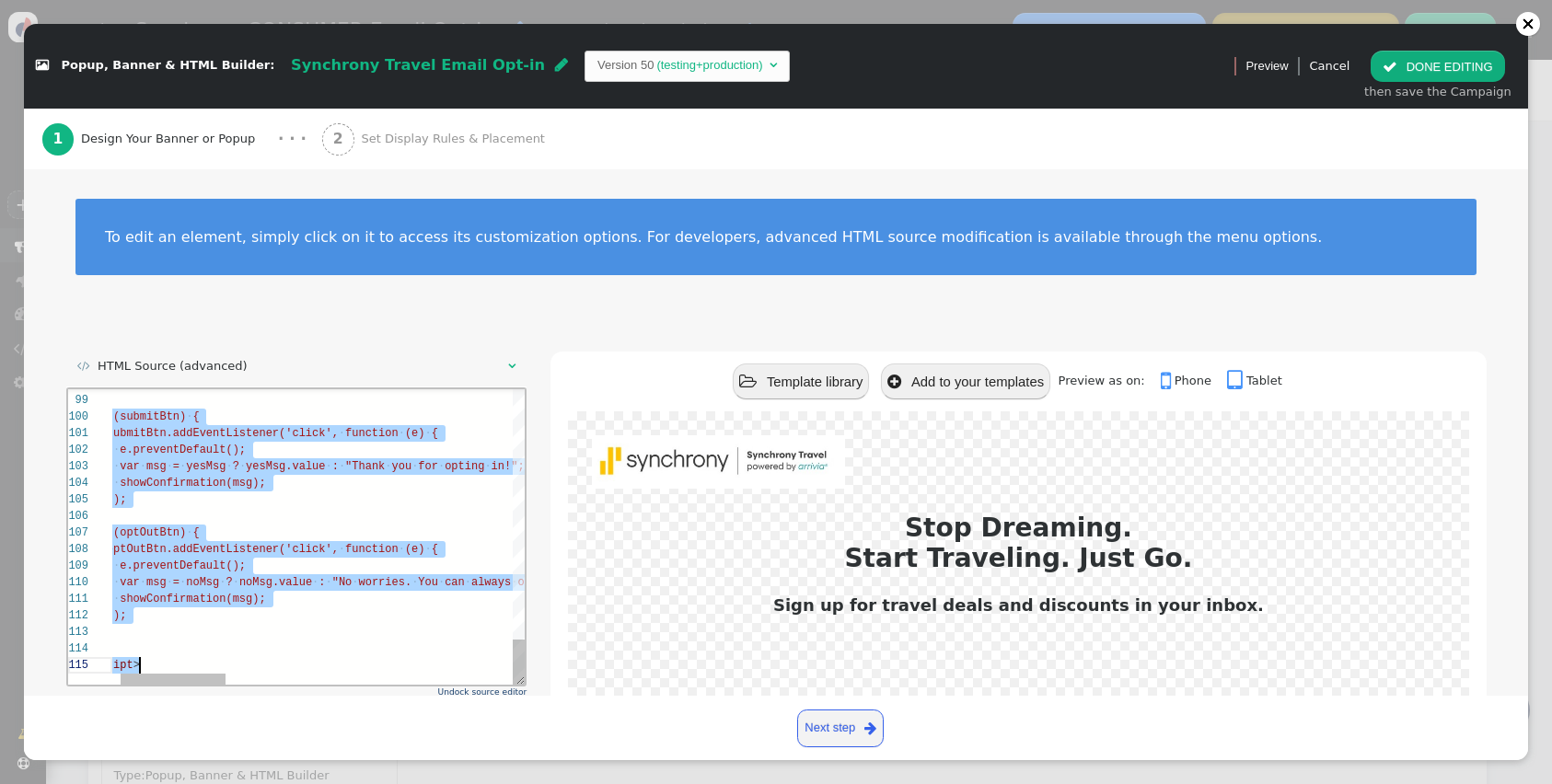
drag, startPoint x: 112, startPoint y: 394, endPoint x: 425, endPoint y: 861, distance: 562.2
type textarea "if (optOutBtn) { optOutBtn.addEventListener('click', function (e) { e.preventDe…"
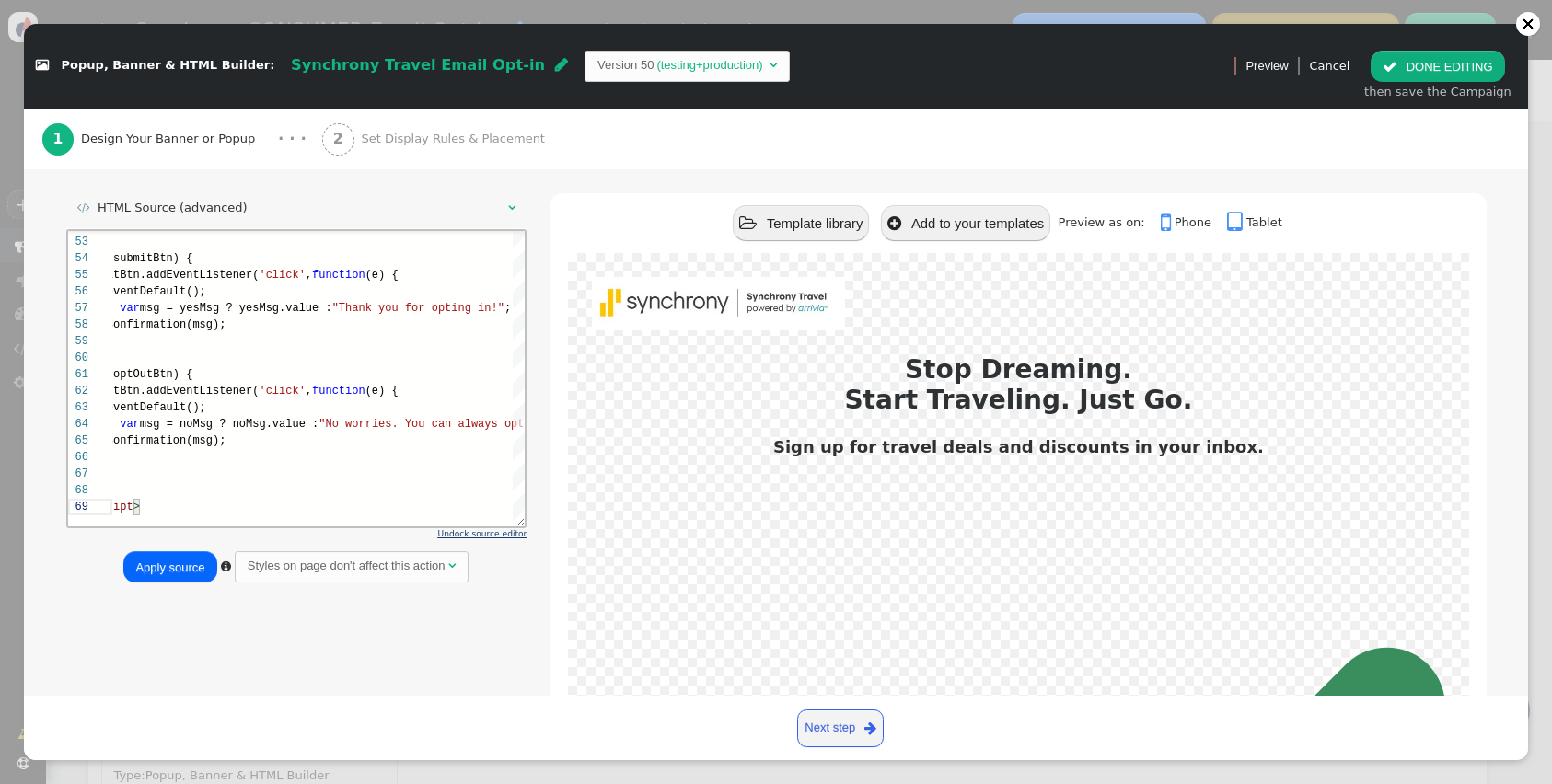
scroll to position [162, 0]
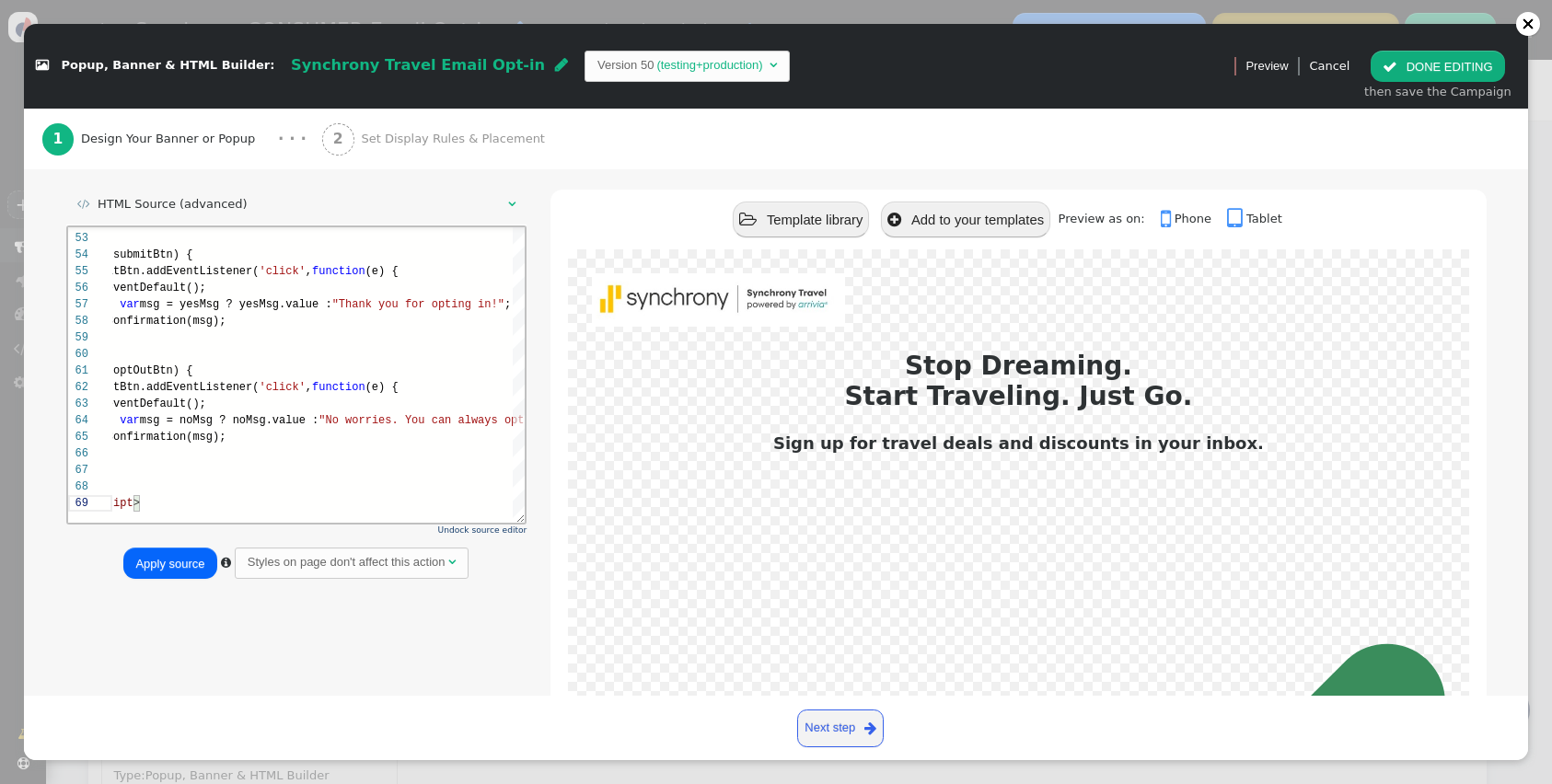
click at [159, 560] on button "Apply source" at bounding box center [169, 563] width 93 height 31
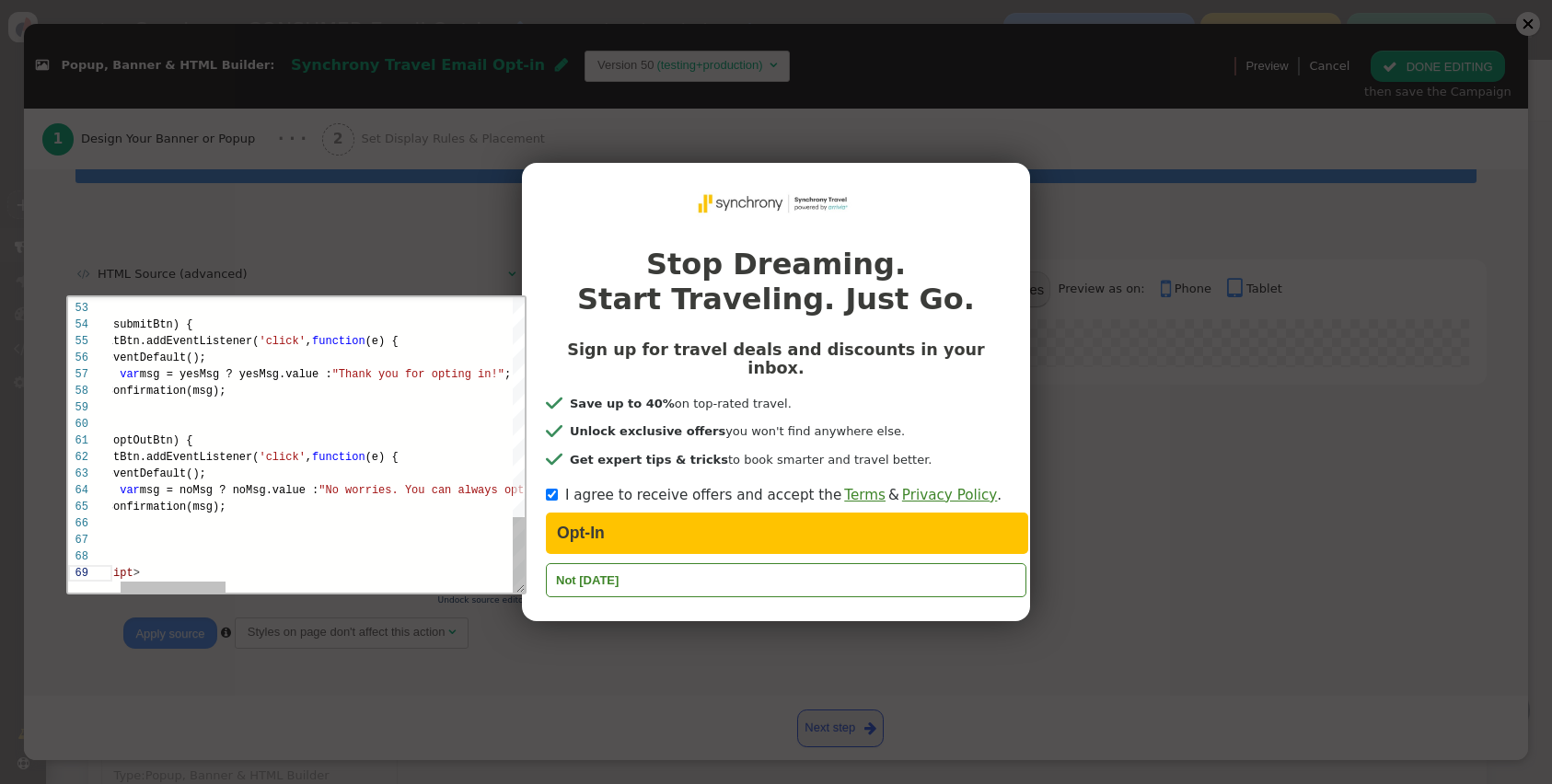
scroll to position [92, 0]
click at [159, 558] on div "})();" at bounding box center [863, 556] width 1570 height 17
click at [183, 629] on div "Stop Dreaming. Start Traveling. Just Go. Sign up for travel deals and discounts…" at bounding box center [776, 392] width 1552 height 784
click at [440, 635] on div "Stop Dreaming. Start Traveling. Just Go. Sign up for travel deals and discounts…" at bounding box center [776, 392] width 1552 height 784
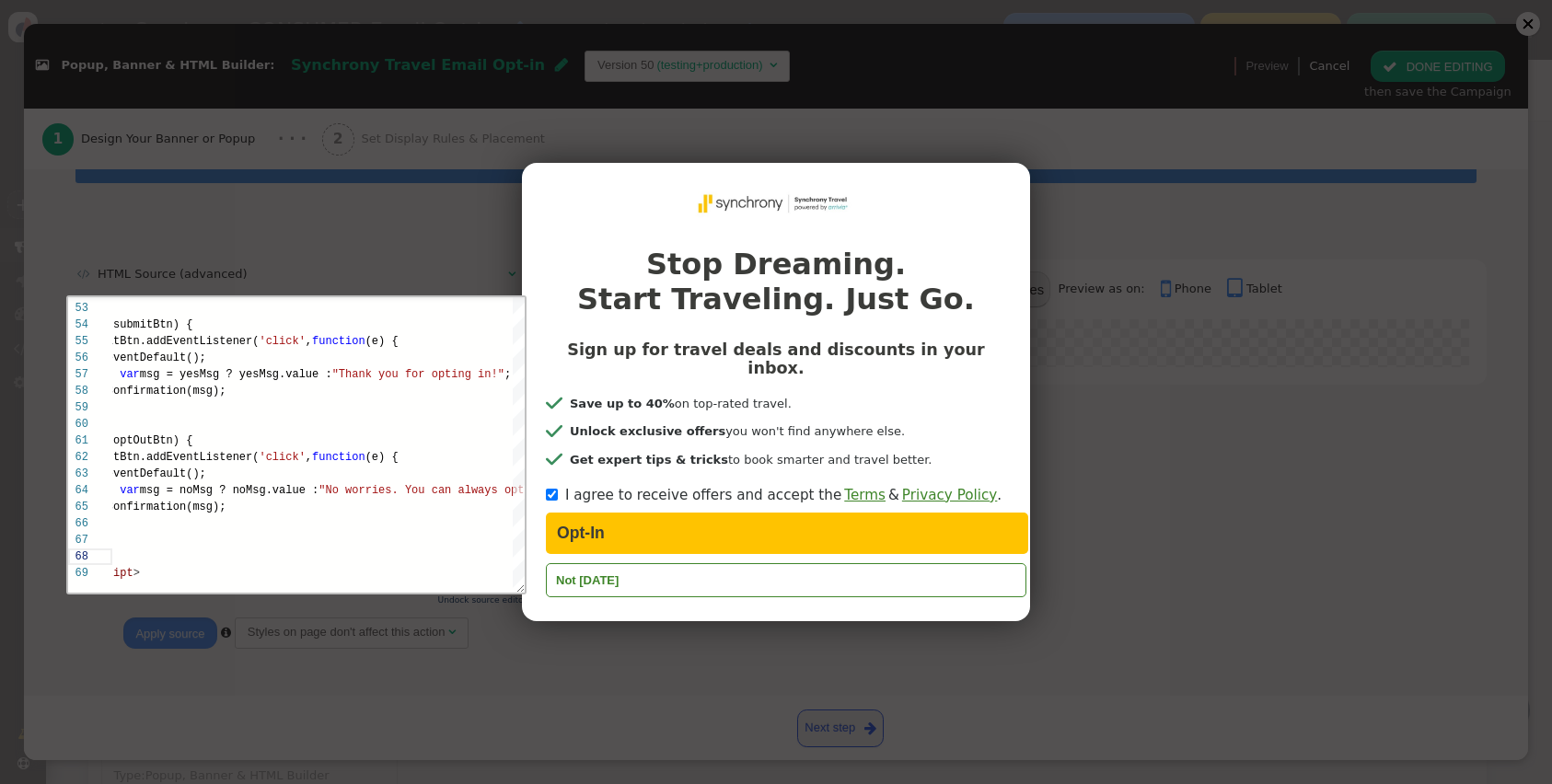
click at [642, 569] on button "Not [DATE]" at bounding box center [786, 580] width 481 height 34
click at [635, 529] on button "Opt-In" at bounding box center [787, 533] width 482 height 41
click at [633, 526] on button "Opt-In" at bounding box center [787, 533] width 482 height 41
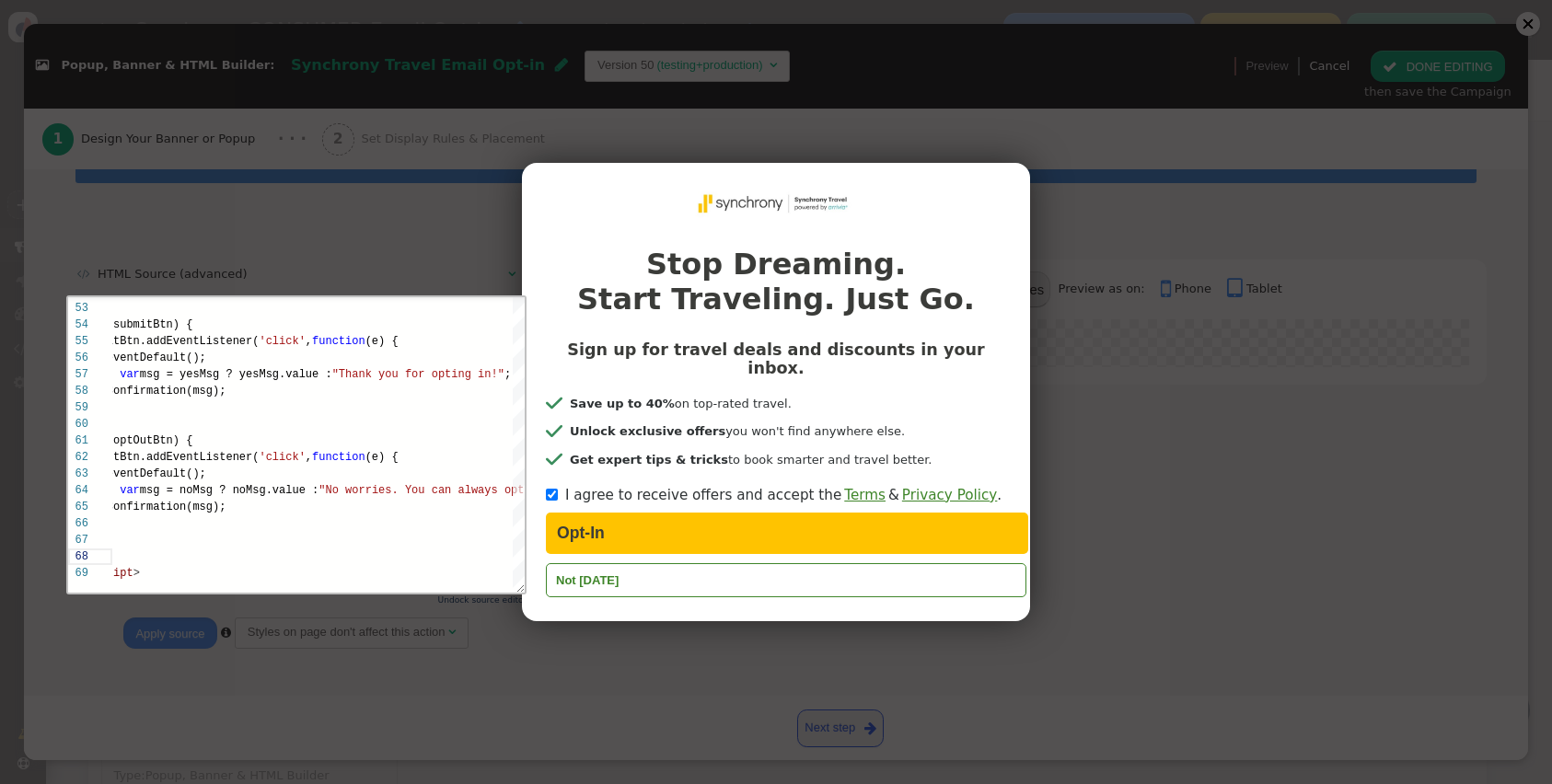
click at [495, 644] on div "Stop Dreaming. Start Traveling. Just Go. Sign up for travel deals and discounts…" at bounding box center [776, 392] width 1552 height 784
click at [743, 302] on h2 "Stop Dreaming. Start Traveling. Just Go." at bounding box center [776, 282] width 460 height 70
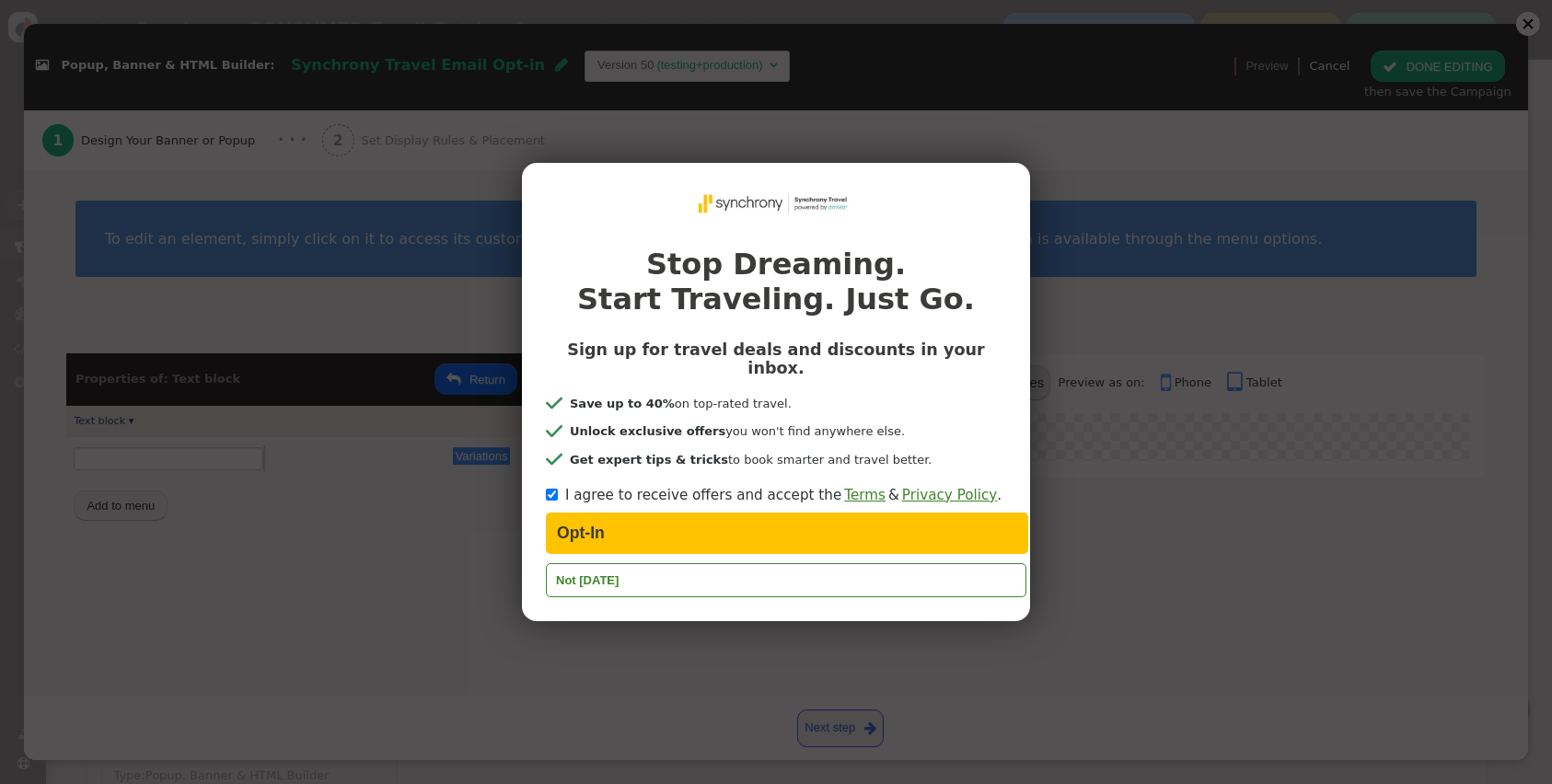
scroll to position [0, 0]
click at [743, 302] on h2 "Stop Dreaming. Start Traveling. Just Go." at bounding box center [776, 282] width 460 height 70
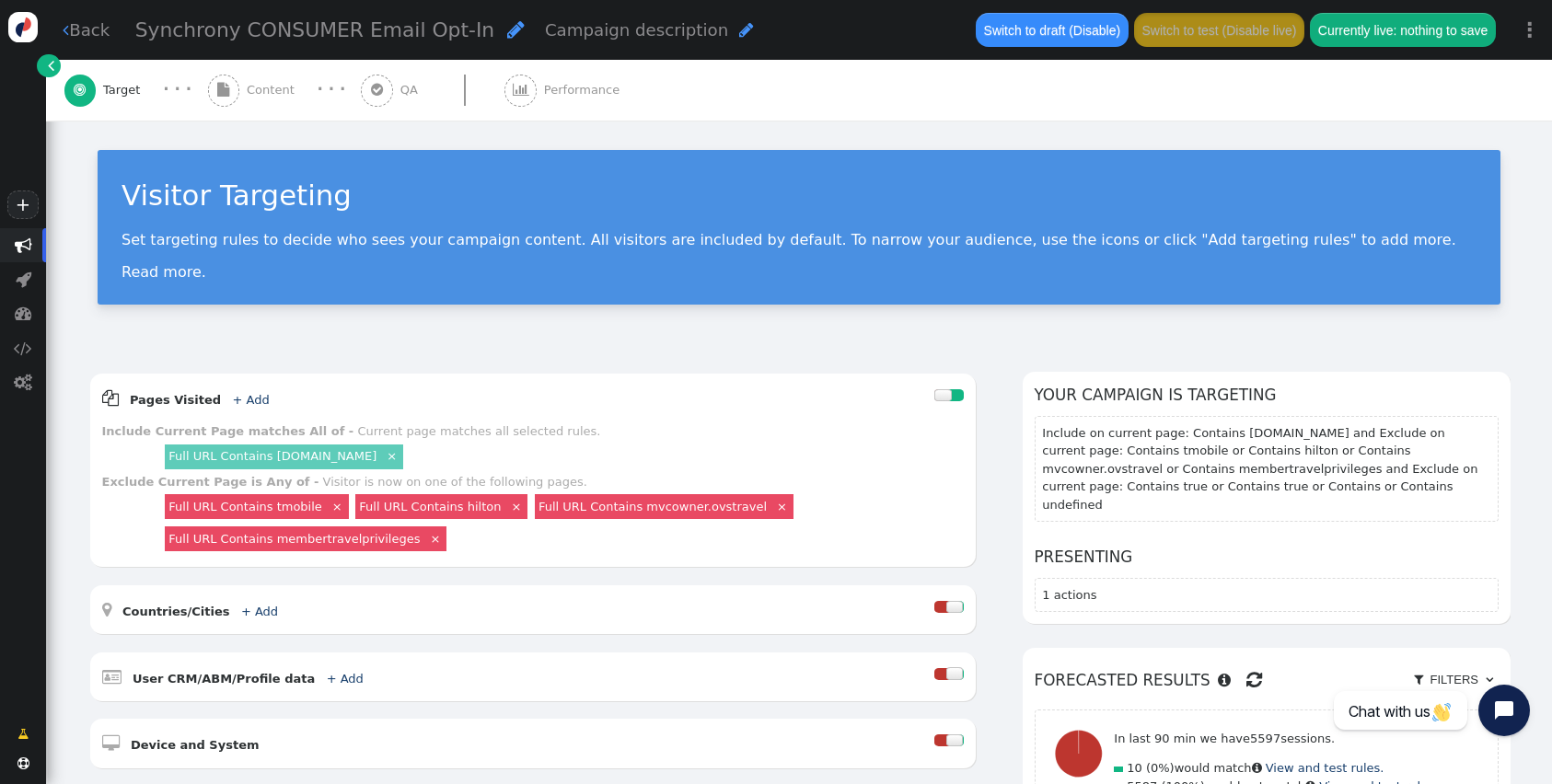
click at [223, 88] on span "" at bounding box center [223, 90] width 12 height 14
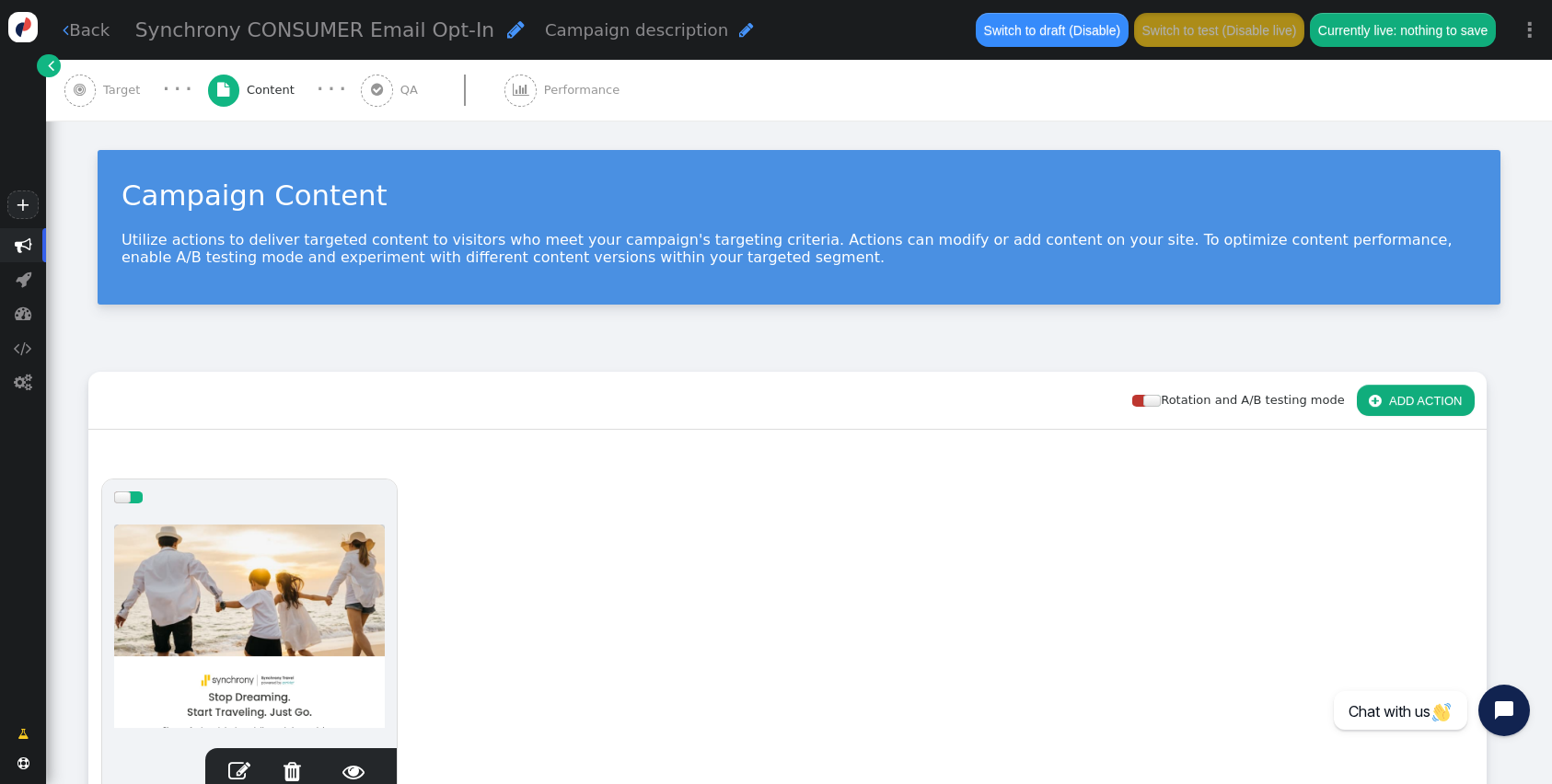
click at [238, 775] on span "" at bounding box center [239, 770] width 22 height 22
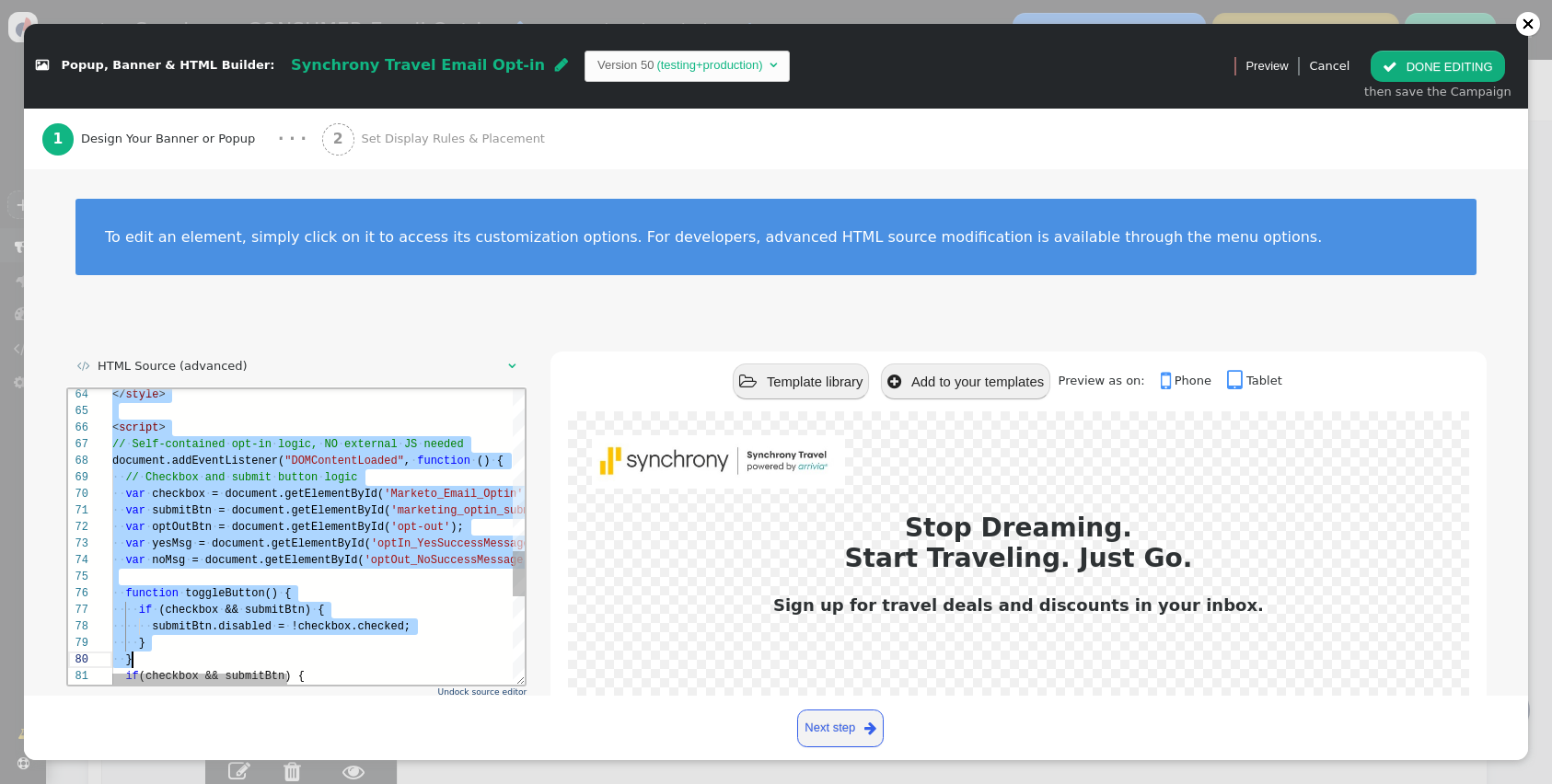
scroll to position [0, 60]
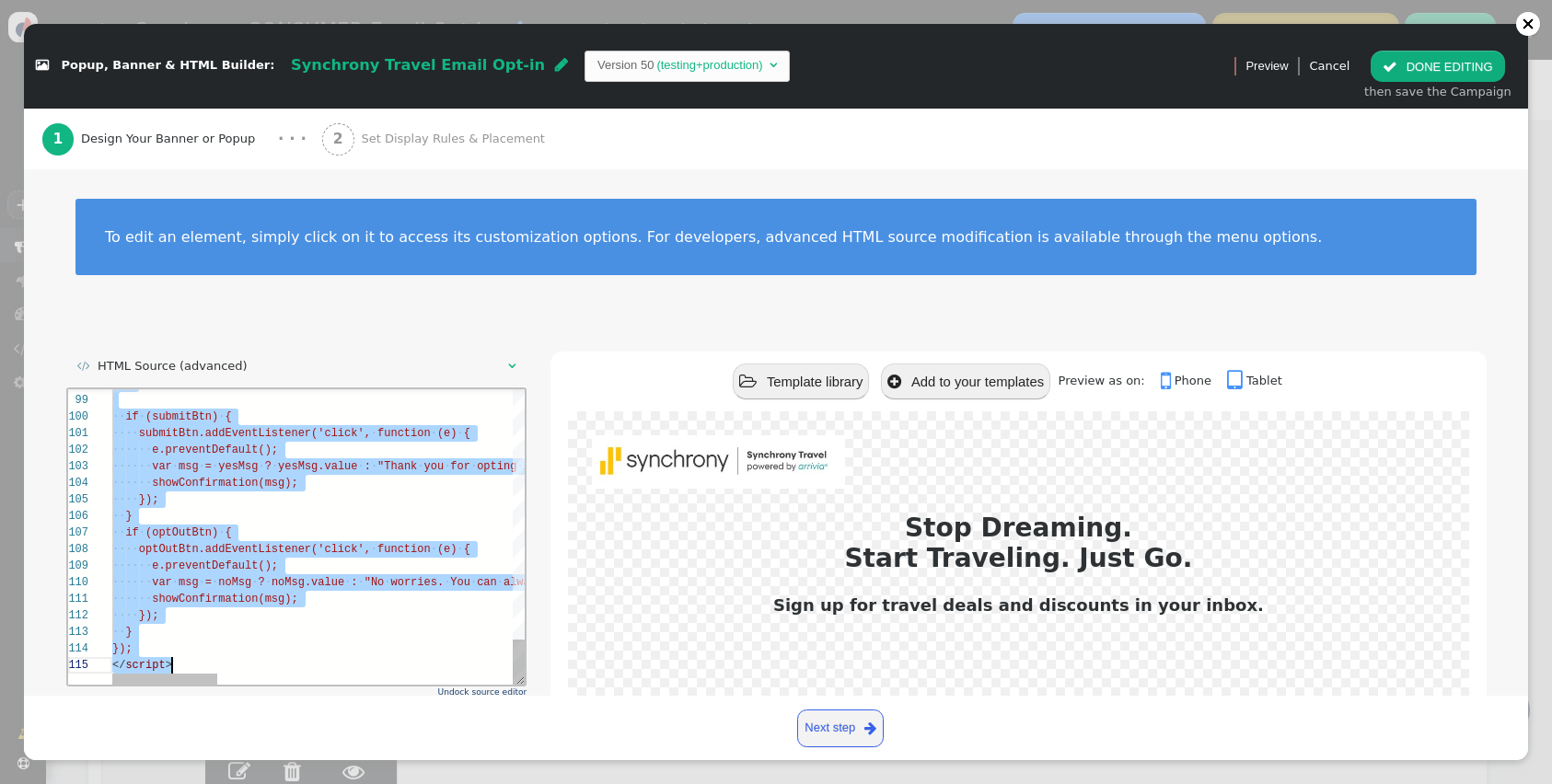
drag, startPoint x: 111, startPoint y: 398, endPoint x: 350, endPoint y: 718, distance: 399.4
click at [350, 389] on html "98 99 100 101 102 103 104 105 106 107 108 109 110 111 112 113 114 115 ·· } ·· i…" at bounding box center [296, 389] width 457 height 0
type textarea "}); } }); </script>"
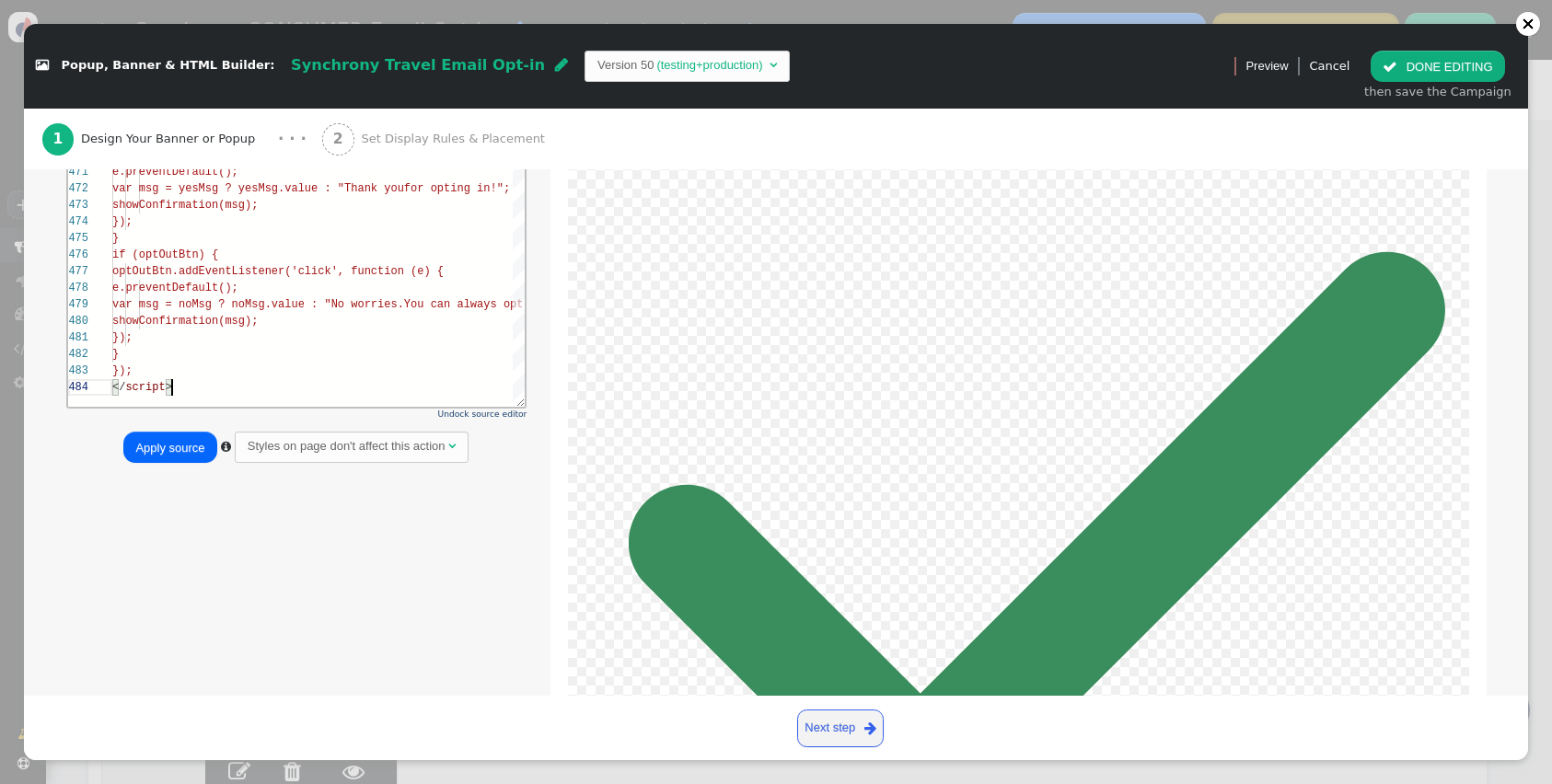
scroll to position [365, 0]
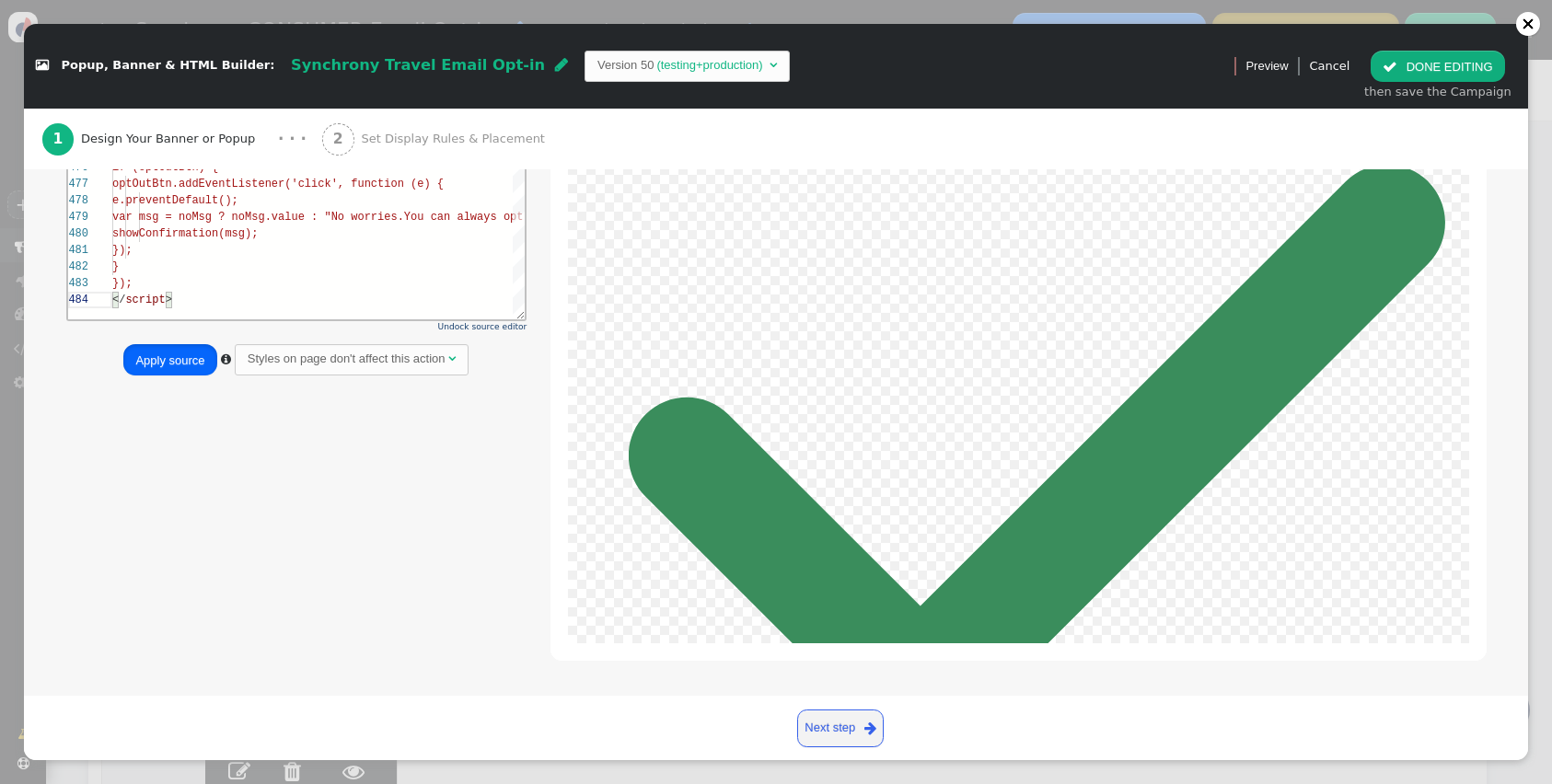
click at [176, 369] on button "Apply source" at bounding box center [169, 359] width 93 height 31
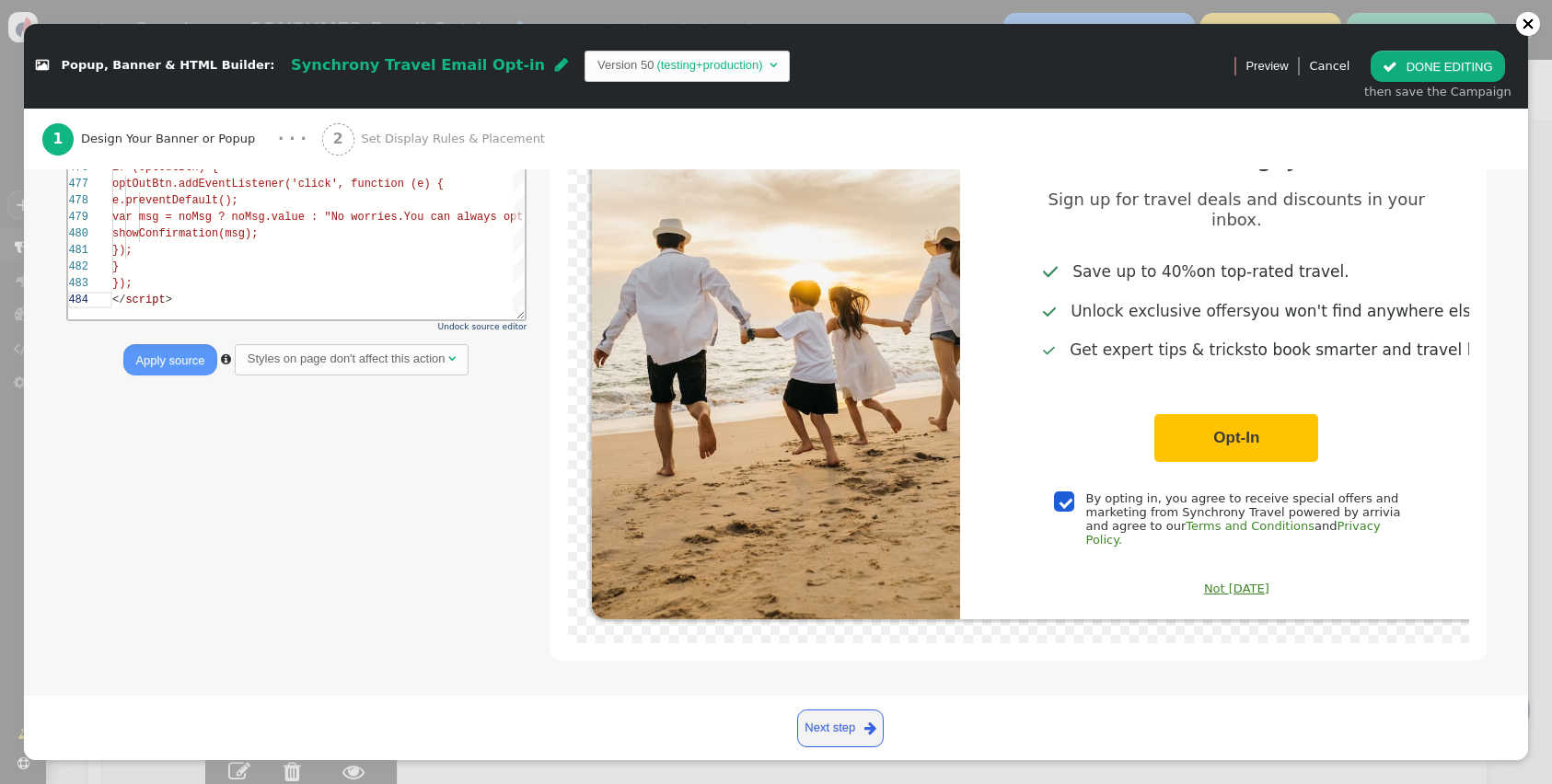
scroll to position [31, 0]
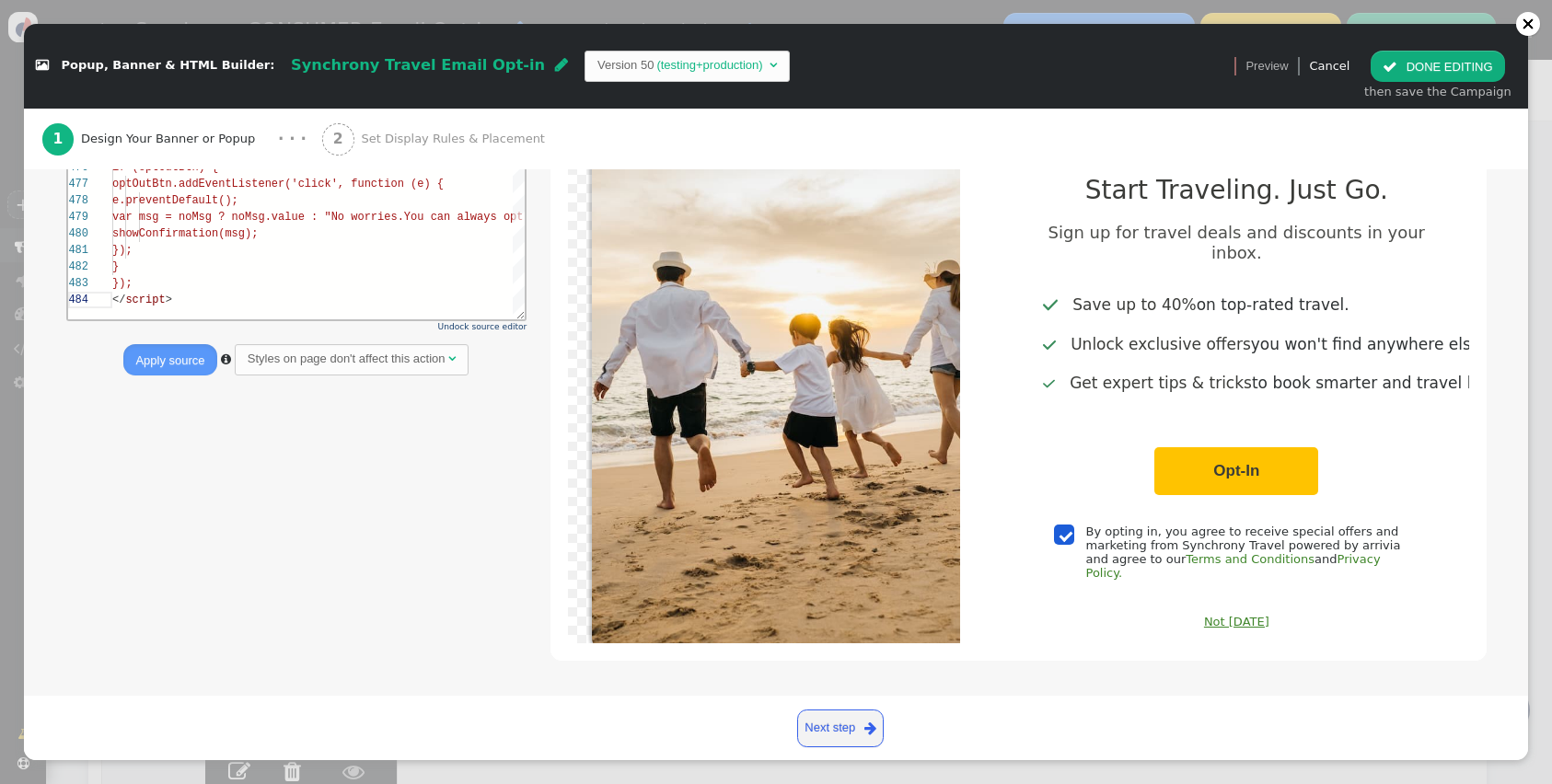
click at [1412, 66] on button " DONE EDITING" at bounding box center [1437, 66] width 134 height 31
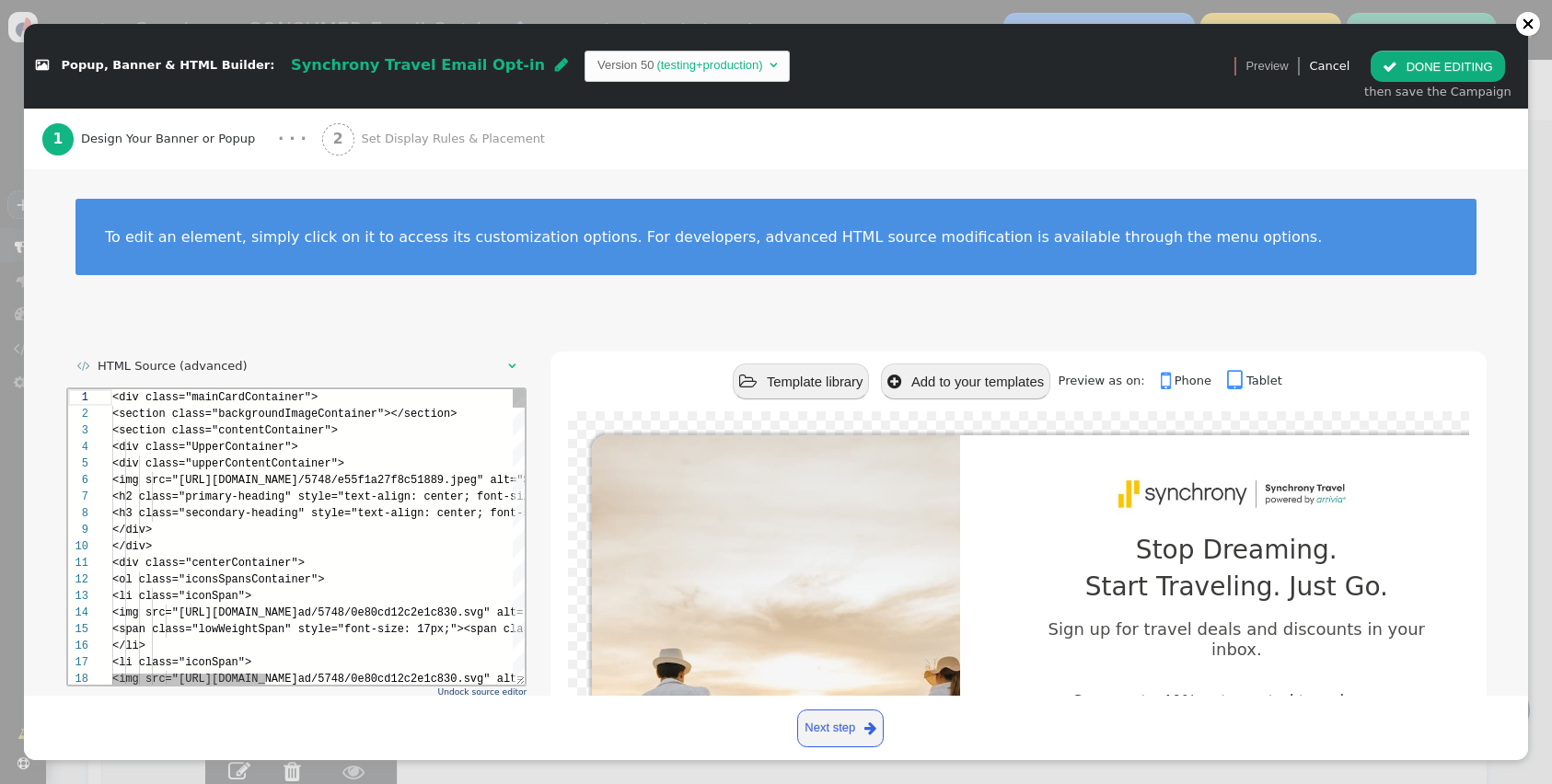
scroll to position [116, 0]
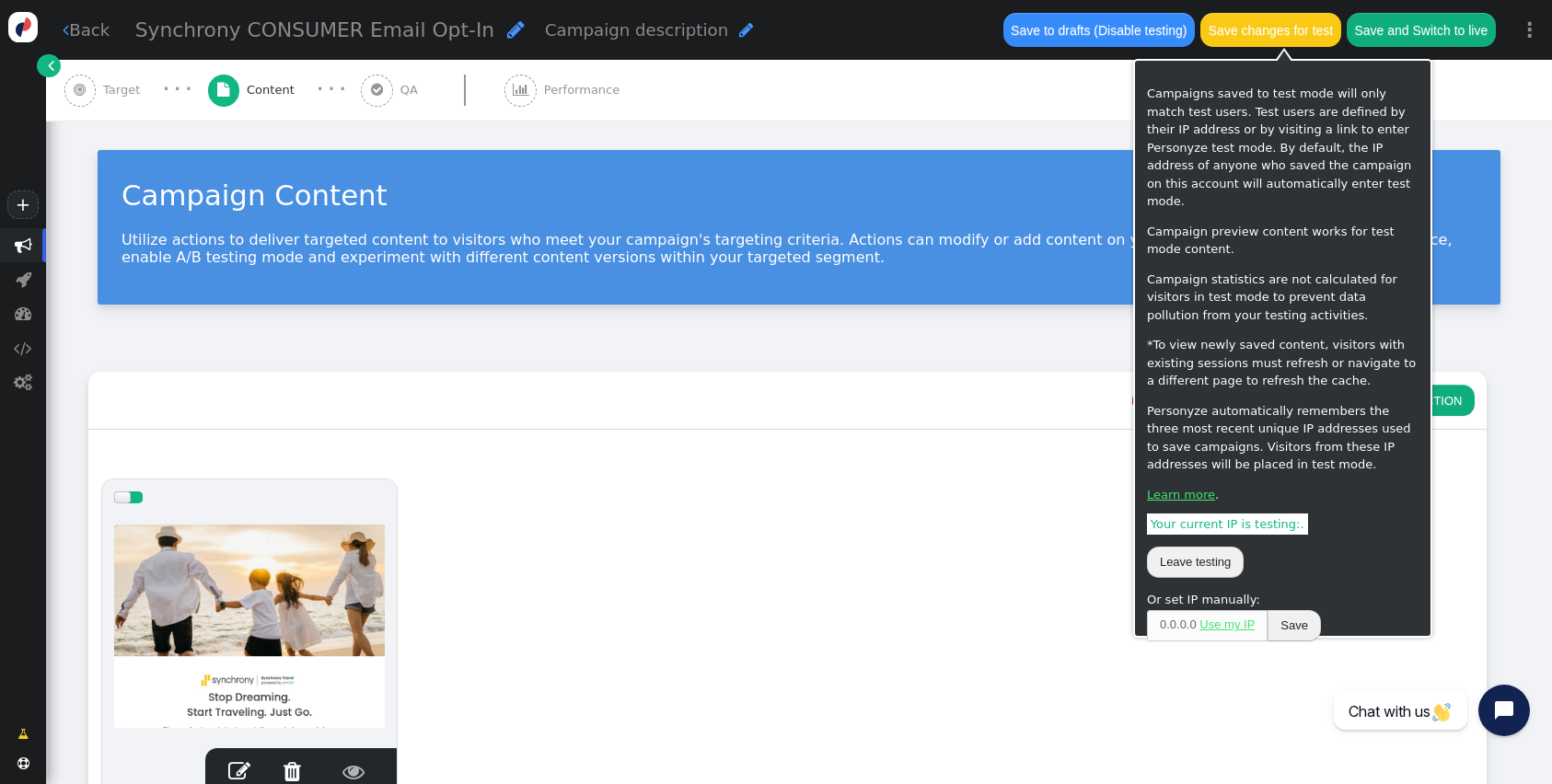
click at [1309, 37] on button "Save changes for test" at bounding box center [1270, 29] width 140 height 33
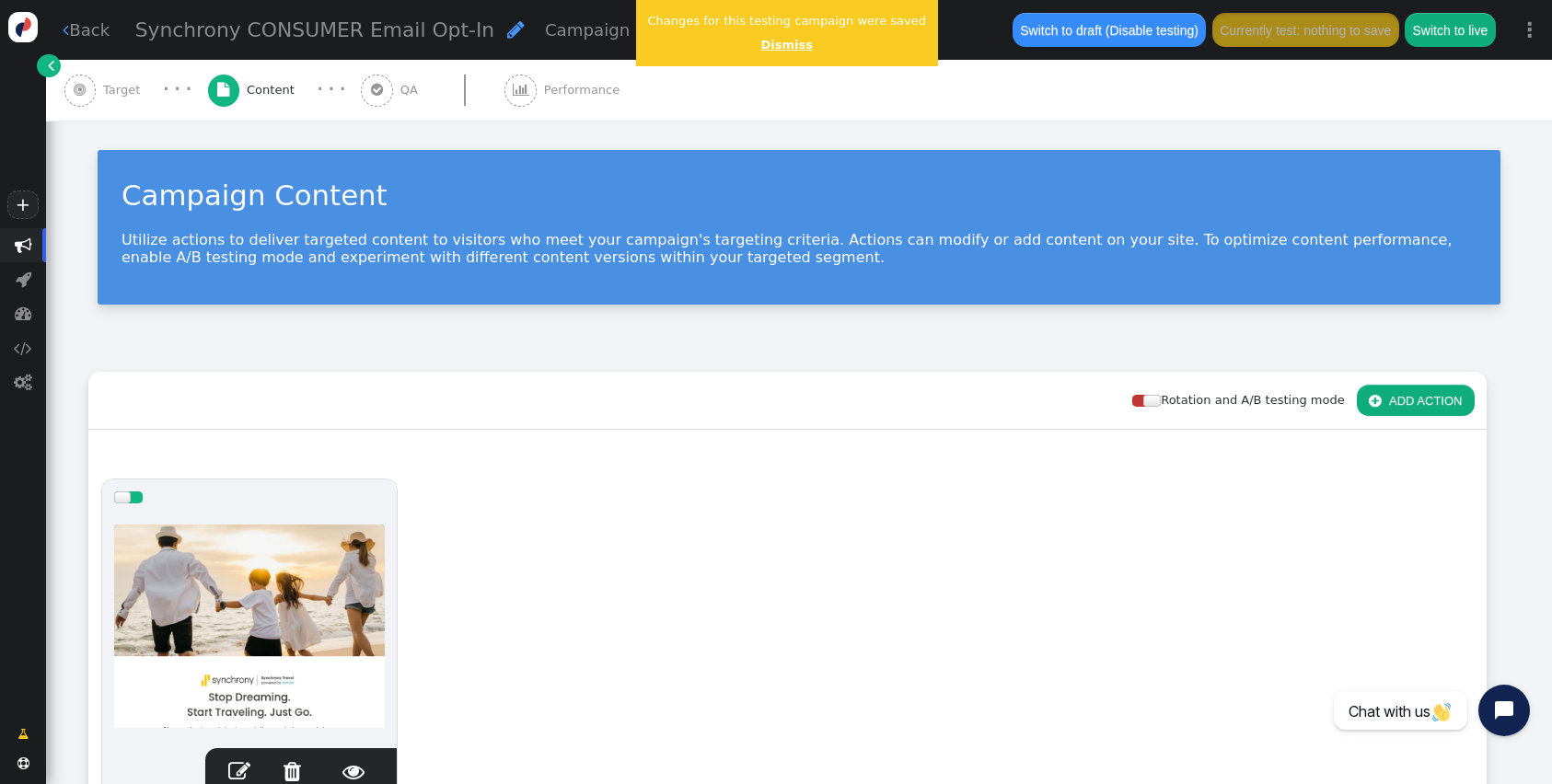
click at [780, 43] on link "Dismiss" at bounding box center [786, 45] width 52 height 14
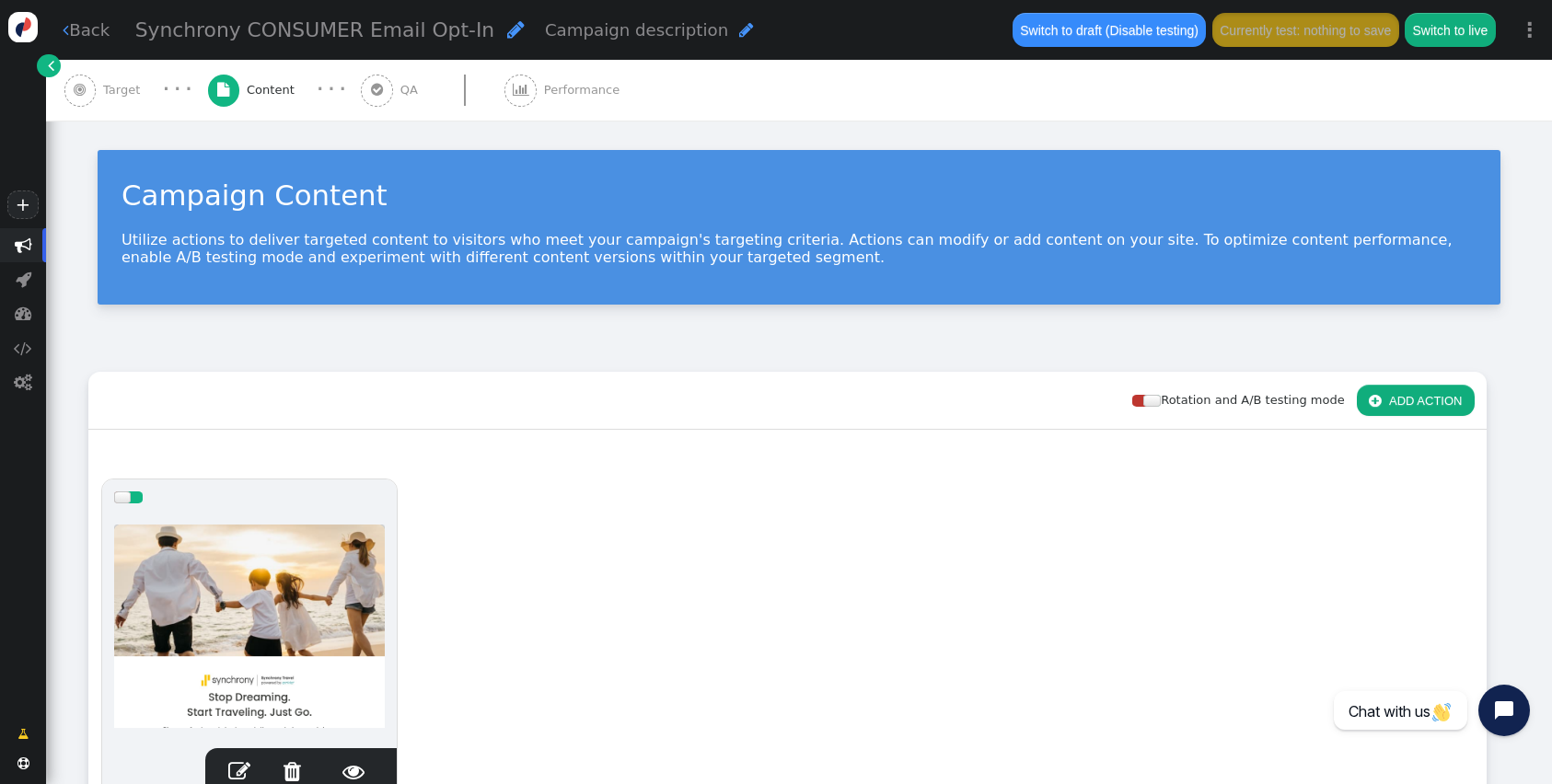
drag, startPoint x: 394, startPoint y: 68, endPoint x: 382, endPoint y: 120, distance: 53.4
click at [394, 69] on div " QA" at bounding box center [392, 90] width 63 height 61
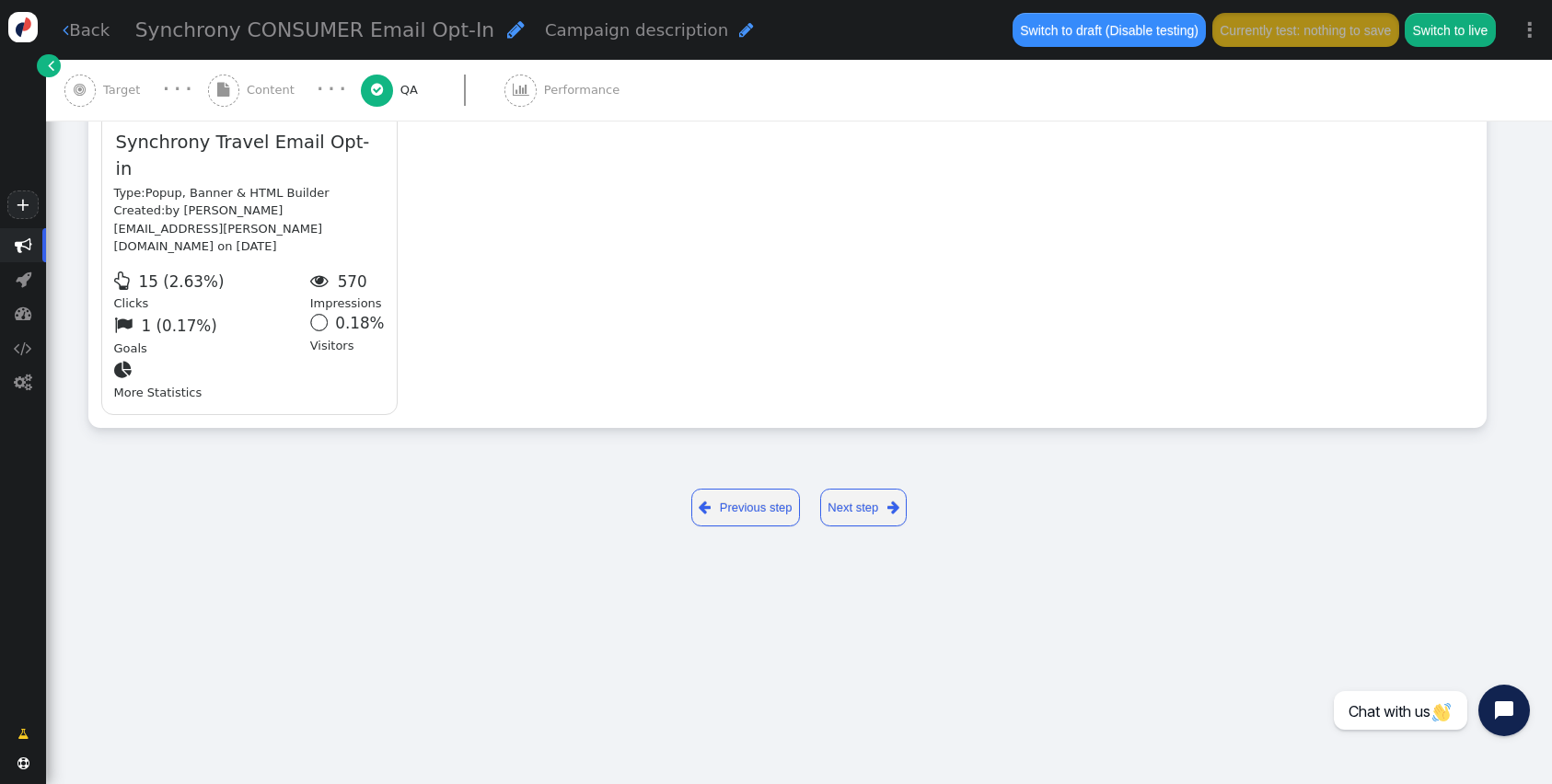
type input "[URL][DOMAIN_NAME]"
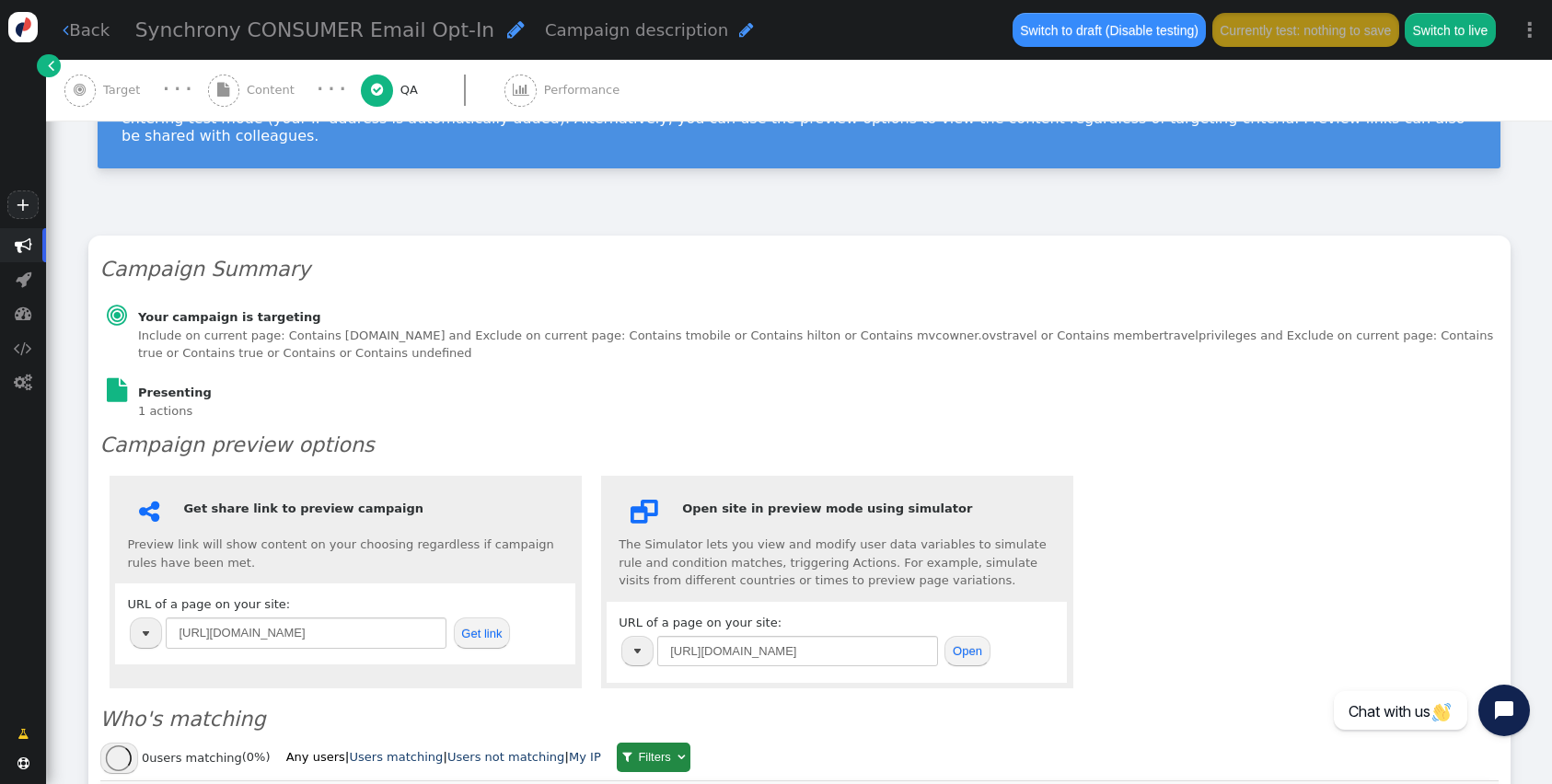
scroll to position [131, 0]
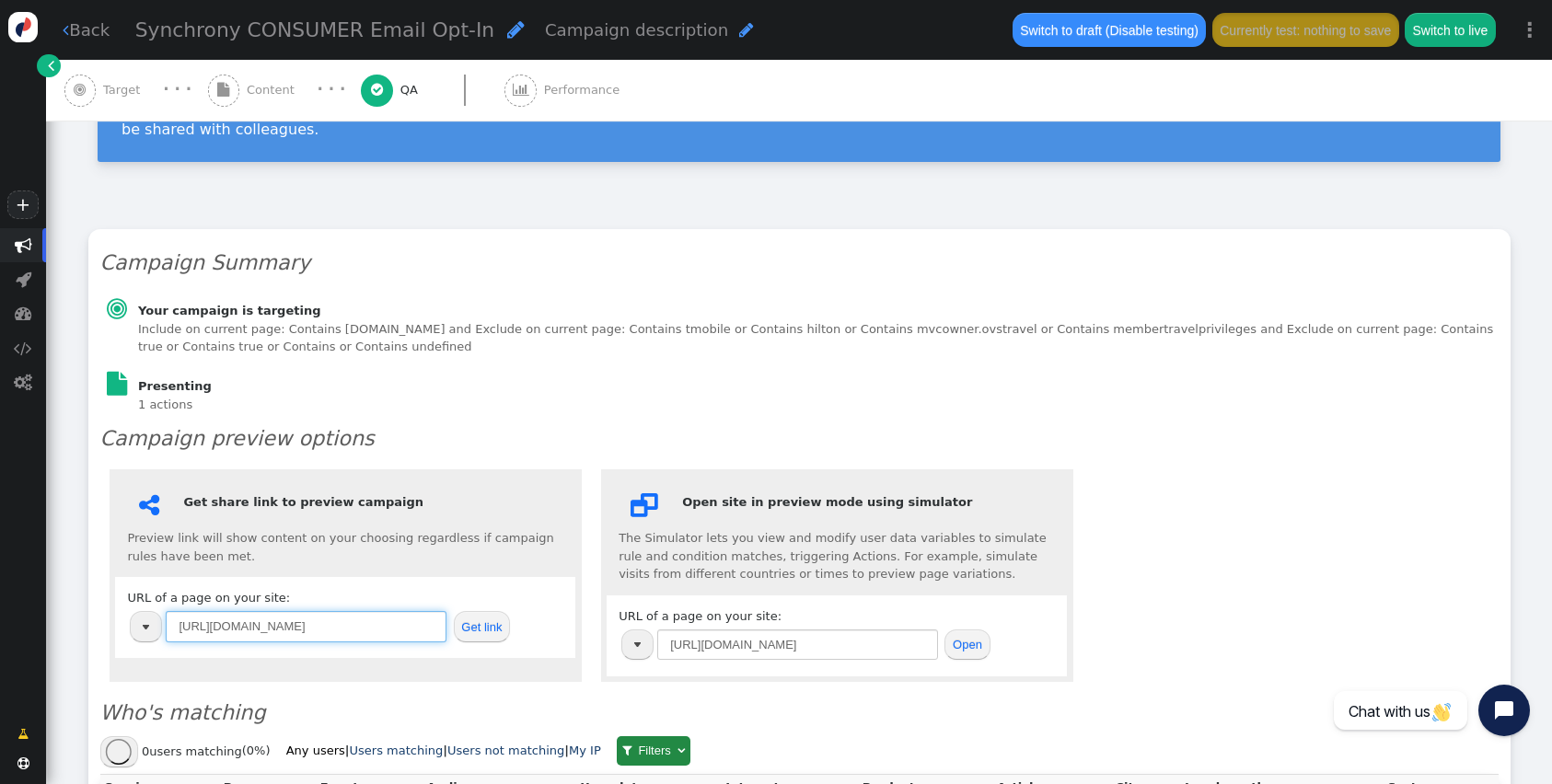
click at [356, 611] on input "[URL][DOMAIN_NAME]" at bounding box center [306, 627] width 280 height 31
paste input "[DOMAIN_NAME][URL]"
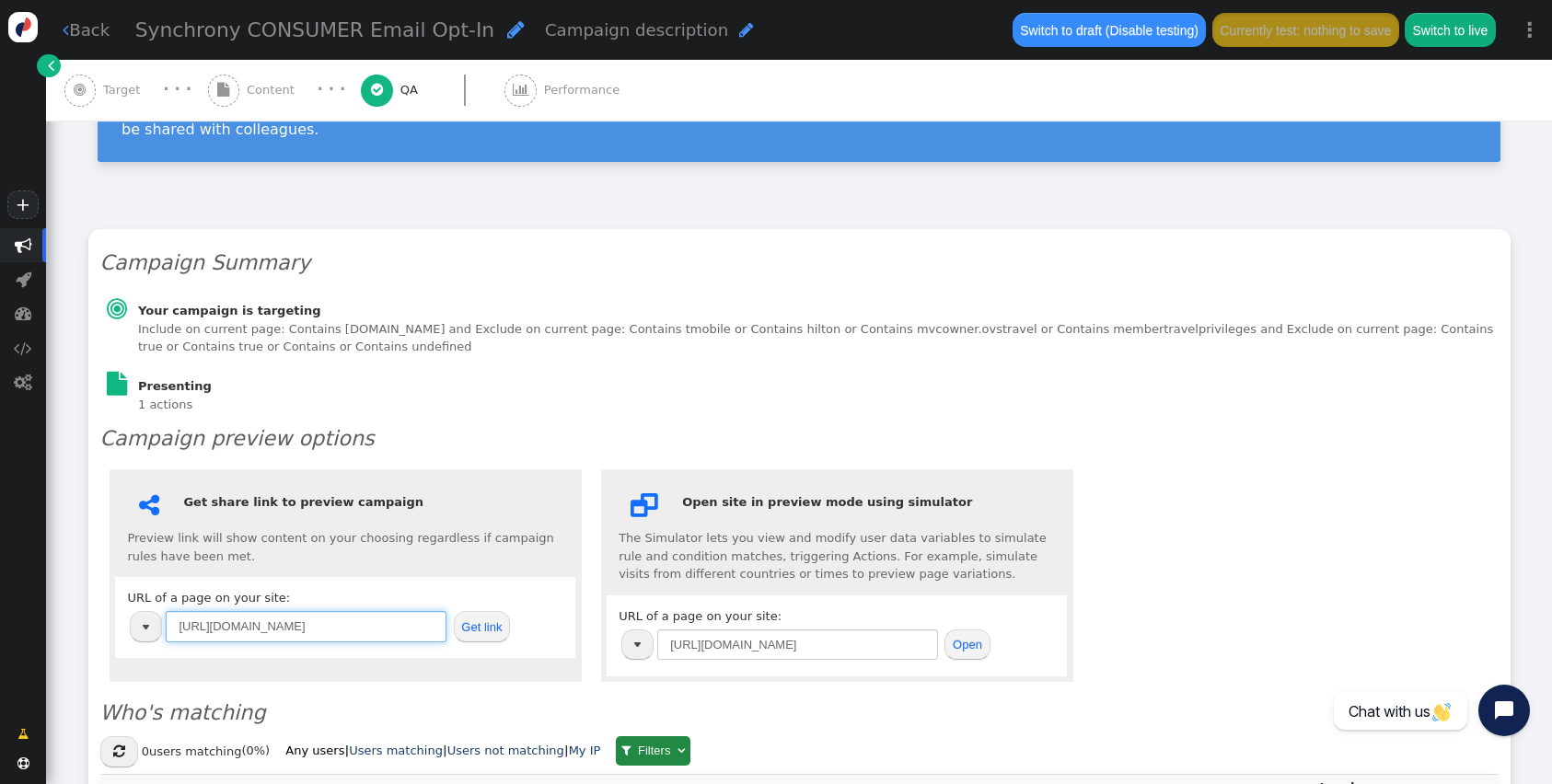
type input "[URL][DOMAIN_NAME]"
click at [482, 613] on button "Get link" at bounding box center [482, 627] width 57 height 31
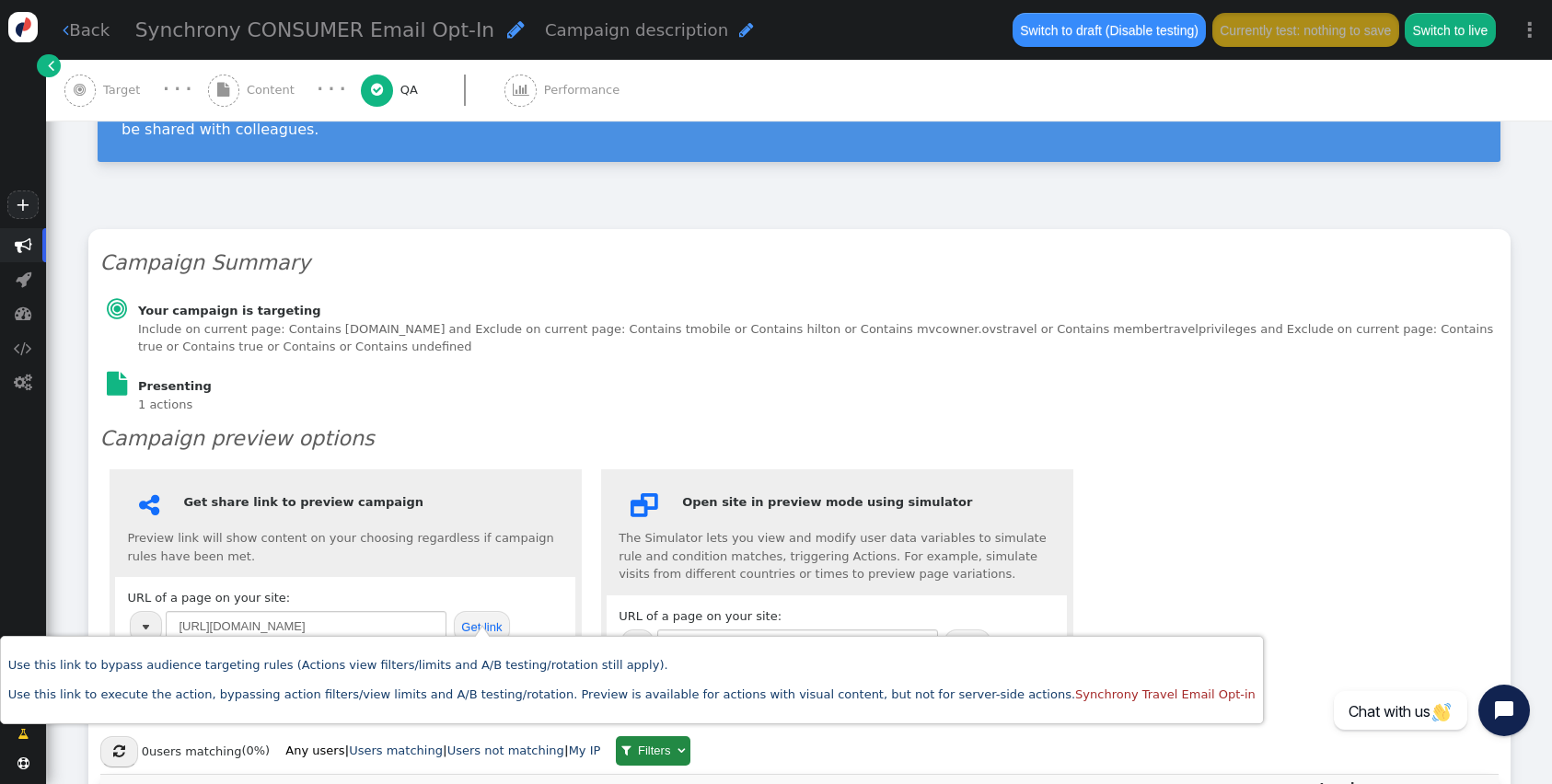
click at [212, 72] on div " Content" at bounding box center [255, 90] width 94 height 61
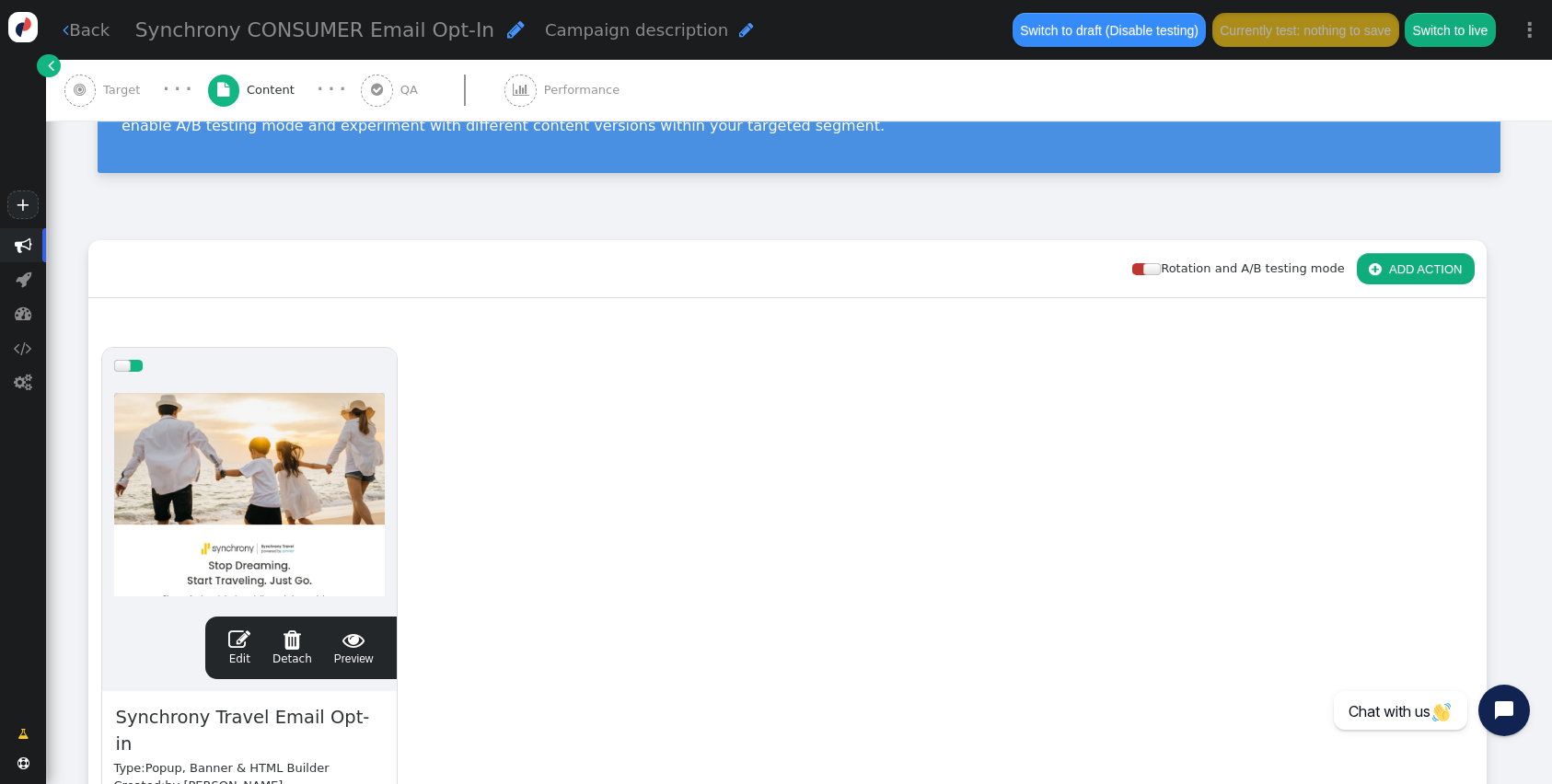
scroll to position [133, 0]
click at [240, 633] on span "" at bounding box center [239, 639] width 22 height 22
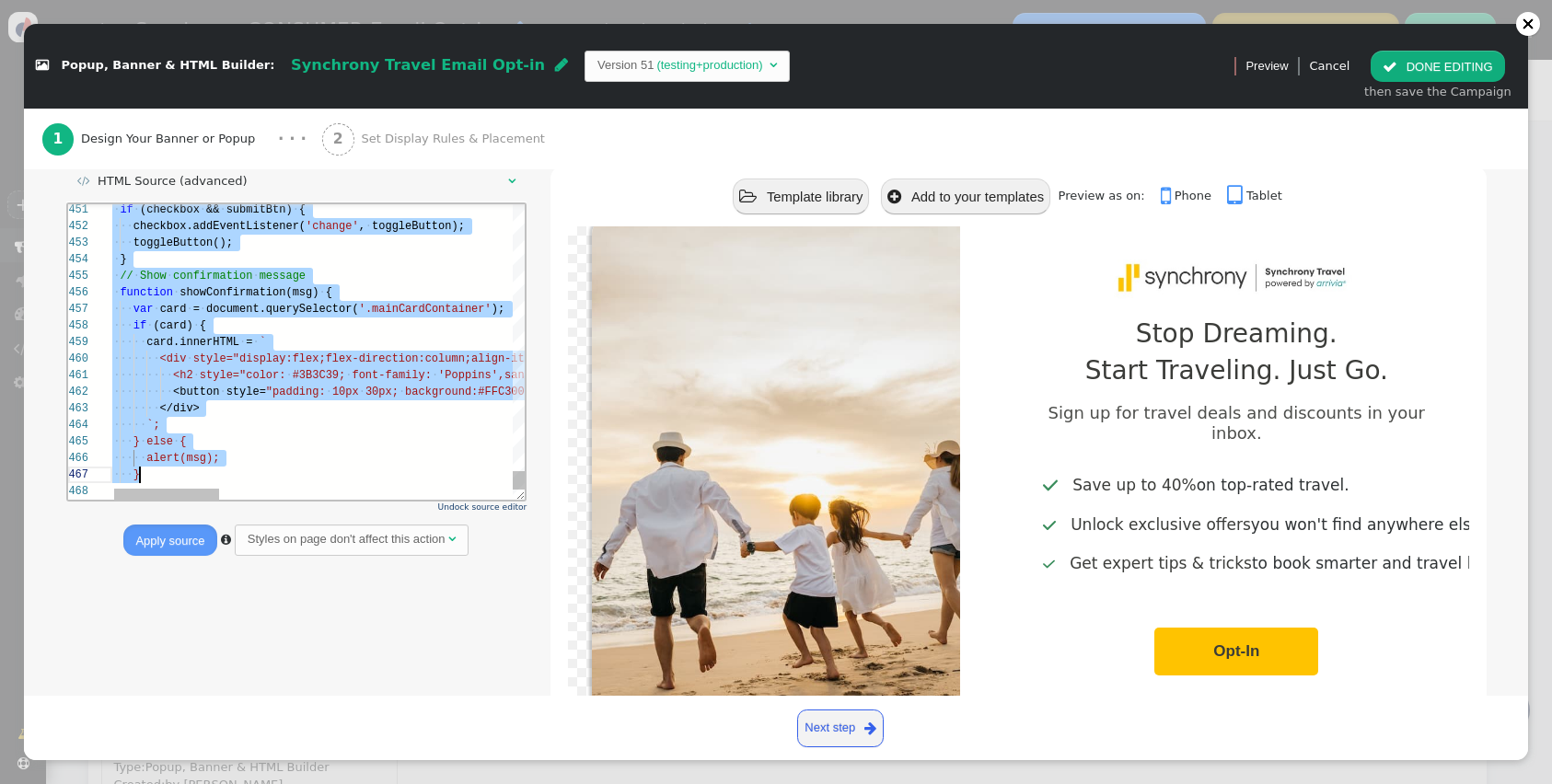
scroll to position [116, 60]
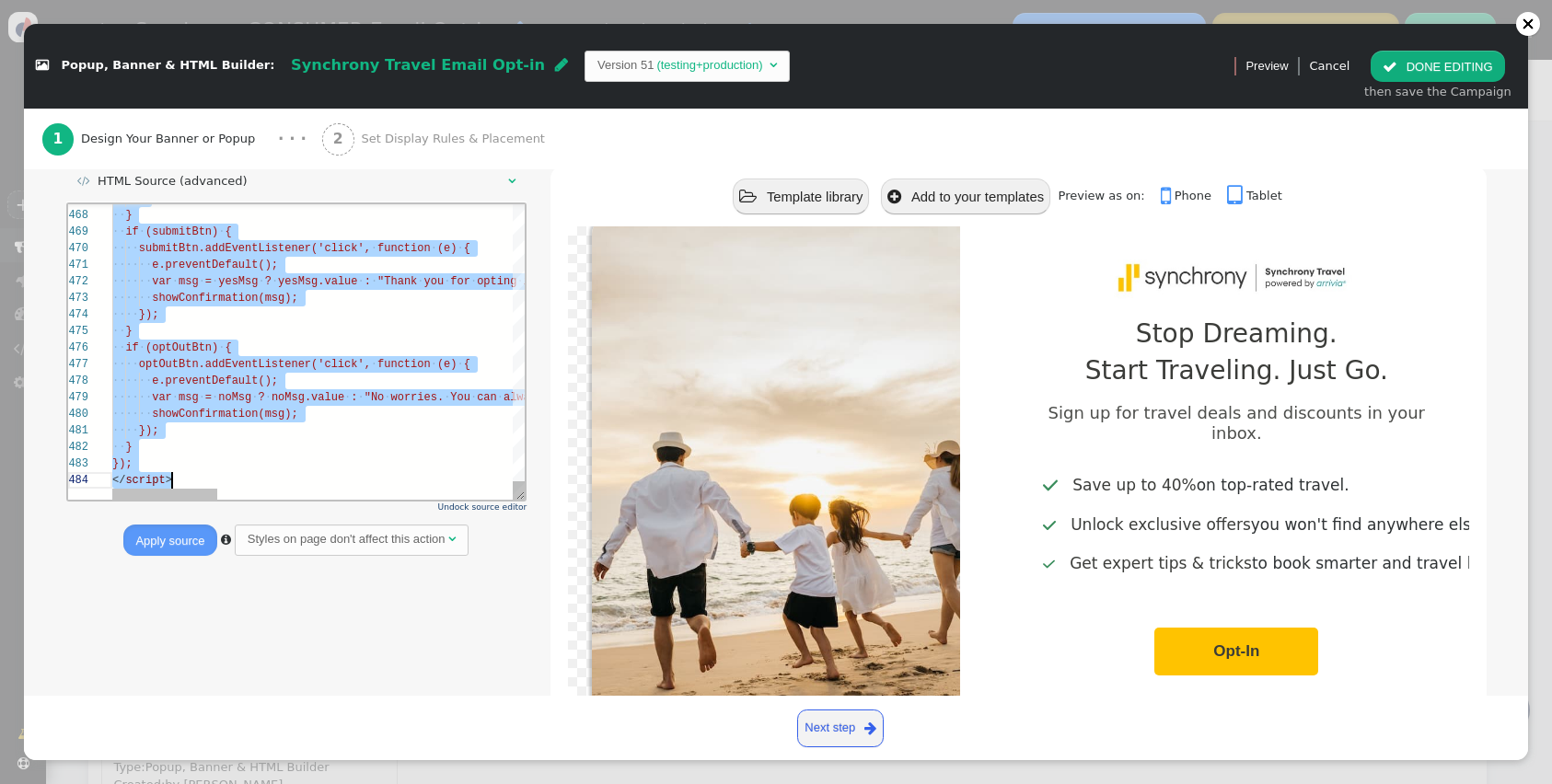
drag, startPoint x: 112, startPoint y: 321, endPoint x: 319, endPoint y: 526, distance: 291.3
paste textarea "Editor content;Press Alt+F1 for Accessibility Options."
type textarea "}); } }); </script>"
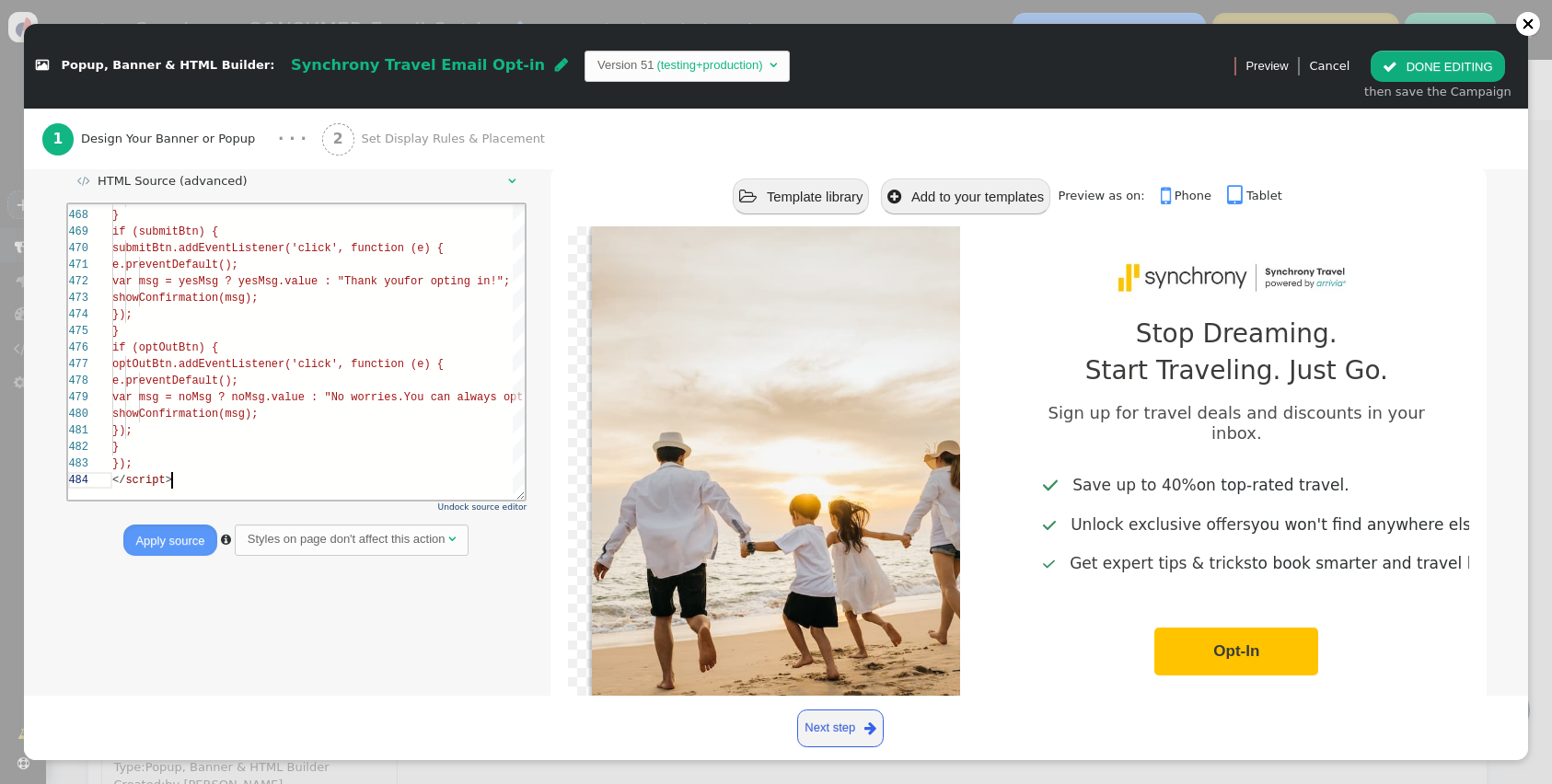
scroll to position [50, 59]
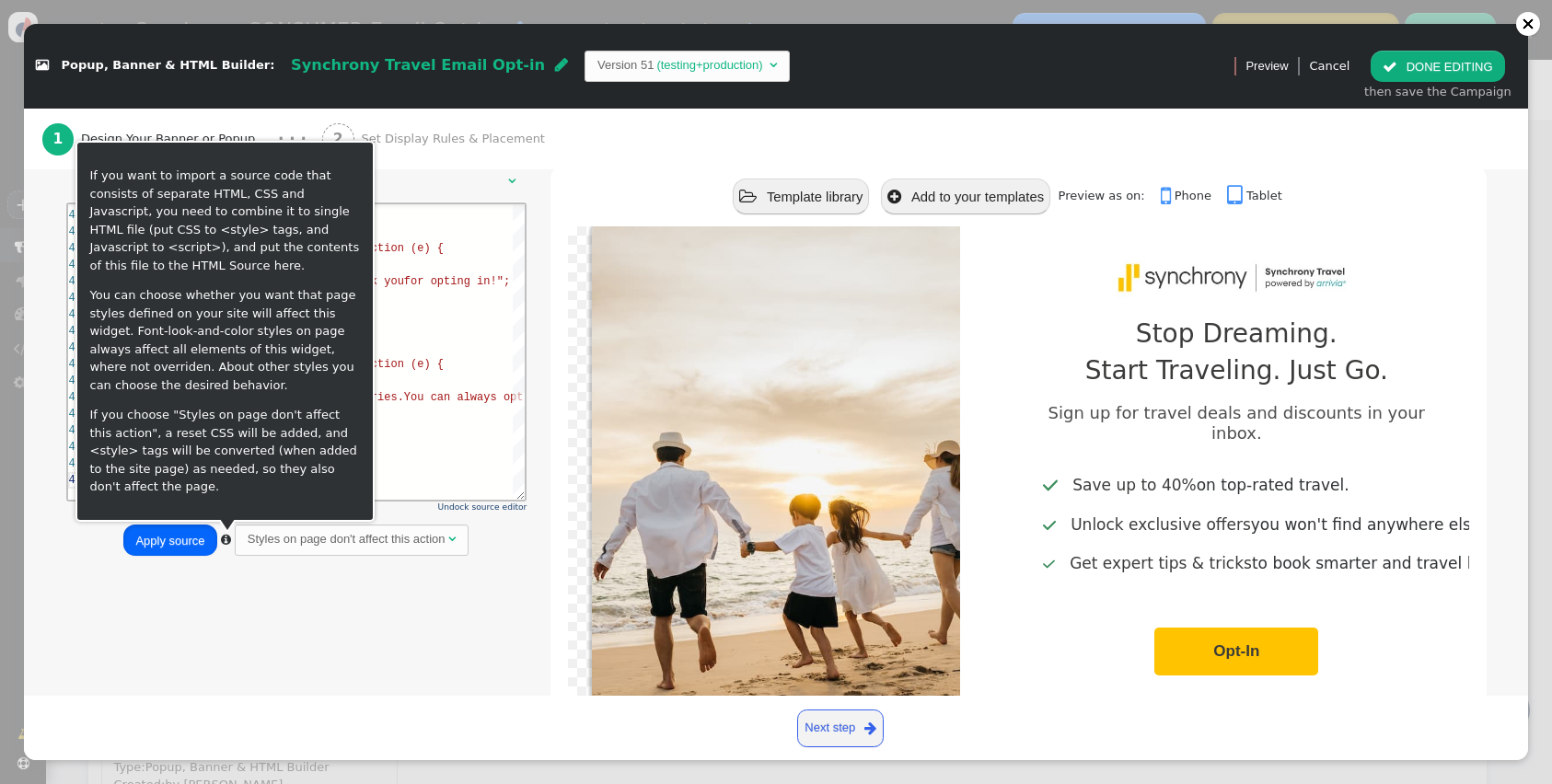
click at [188, 546] on button "Apply source" at bounding box center [169, 540] width 93 height 31
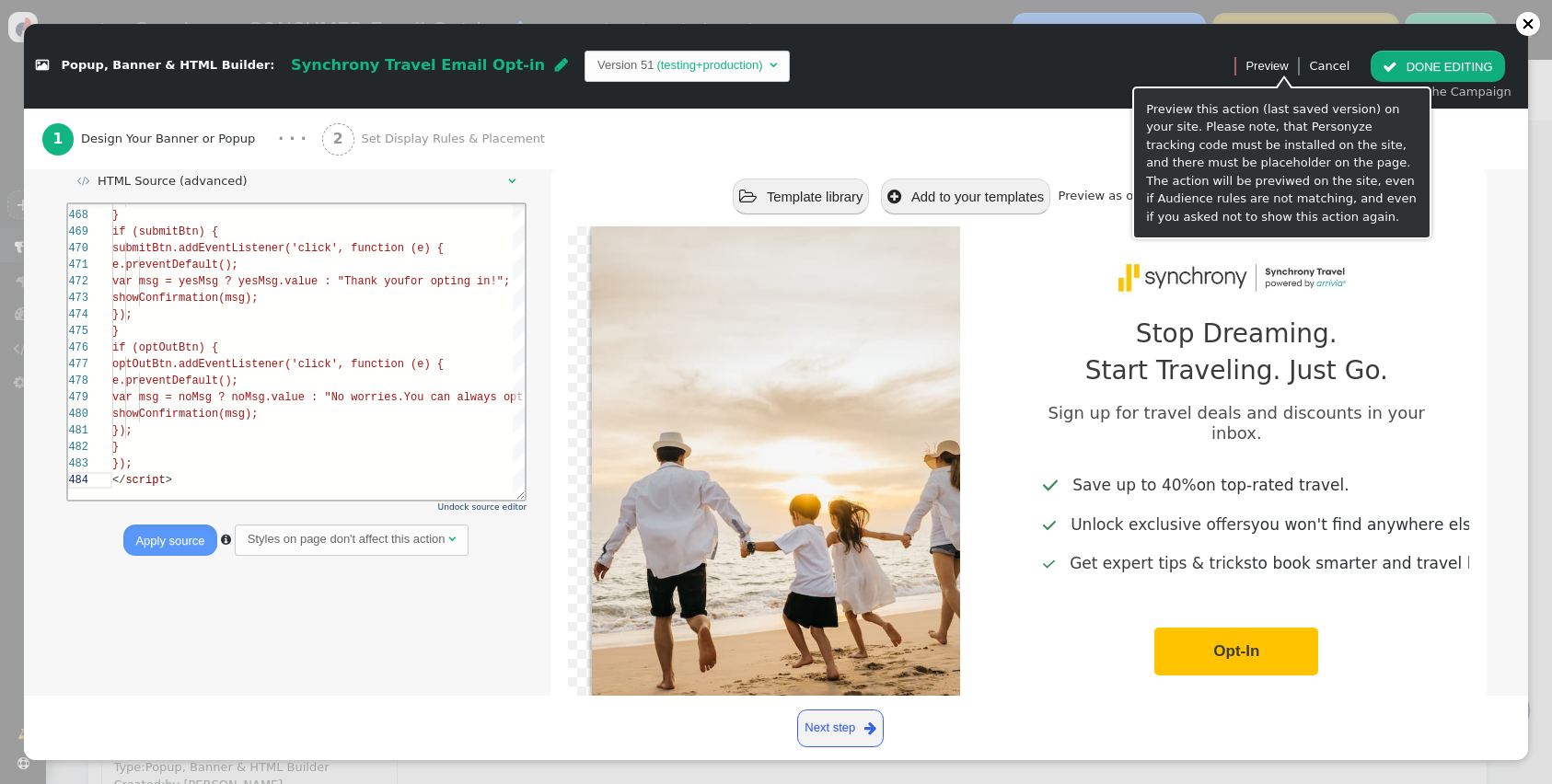
click at [1405, 57] on button " DONE EDITING" at bounding box center [1437, 66] width 134 height 31
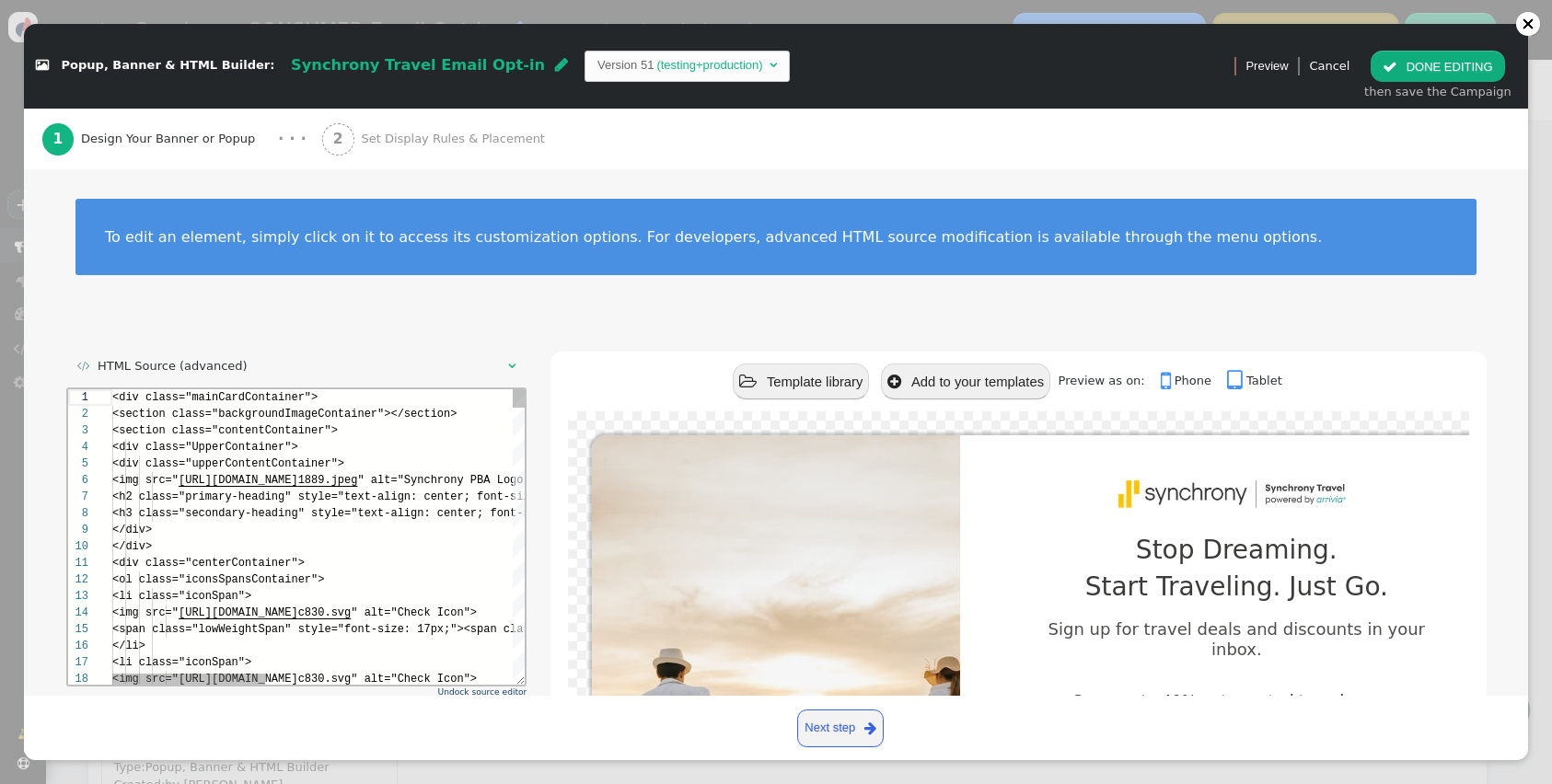
scroll to position [116, 0]
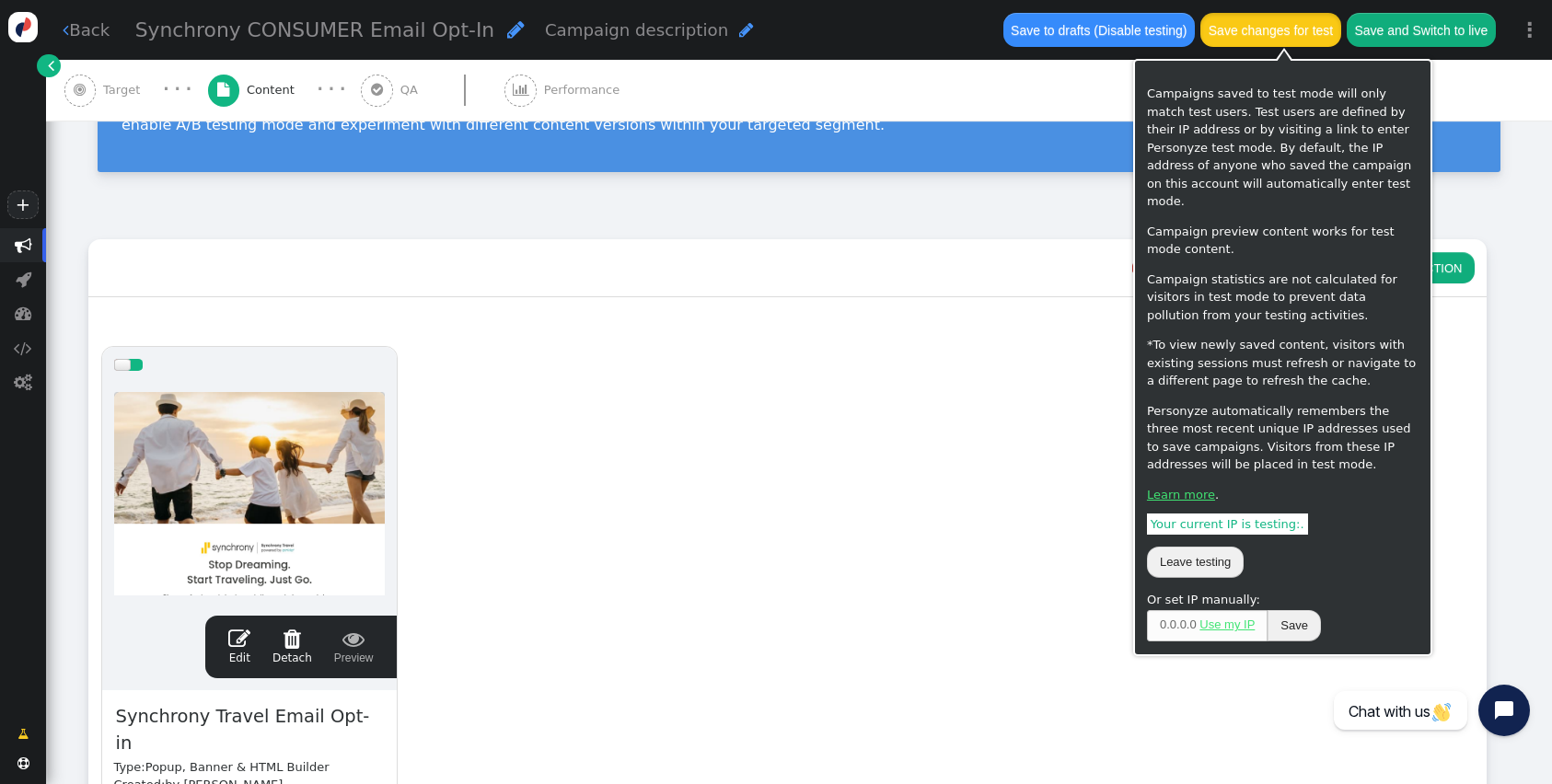
click at [1310, 38] on button "Save changes for test" at bounding box center [1270, 29] width 140 height 33
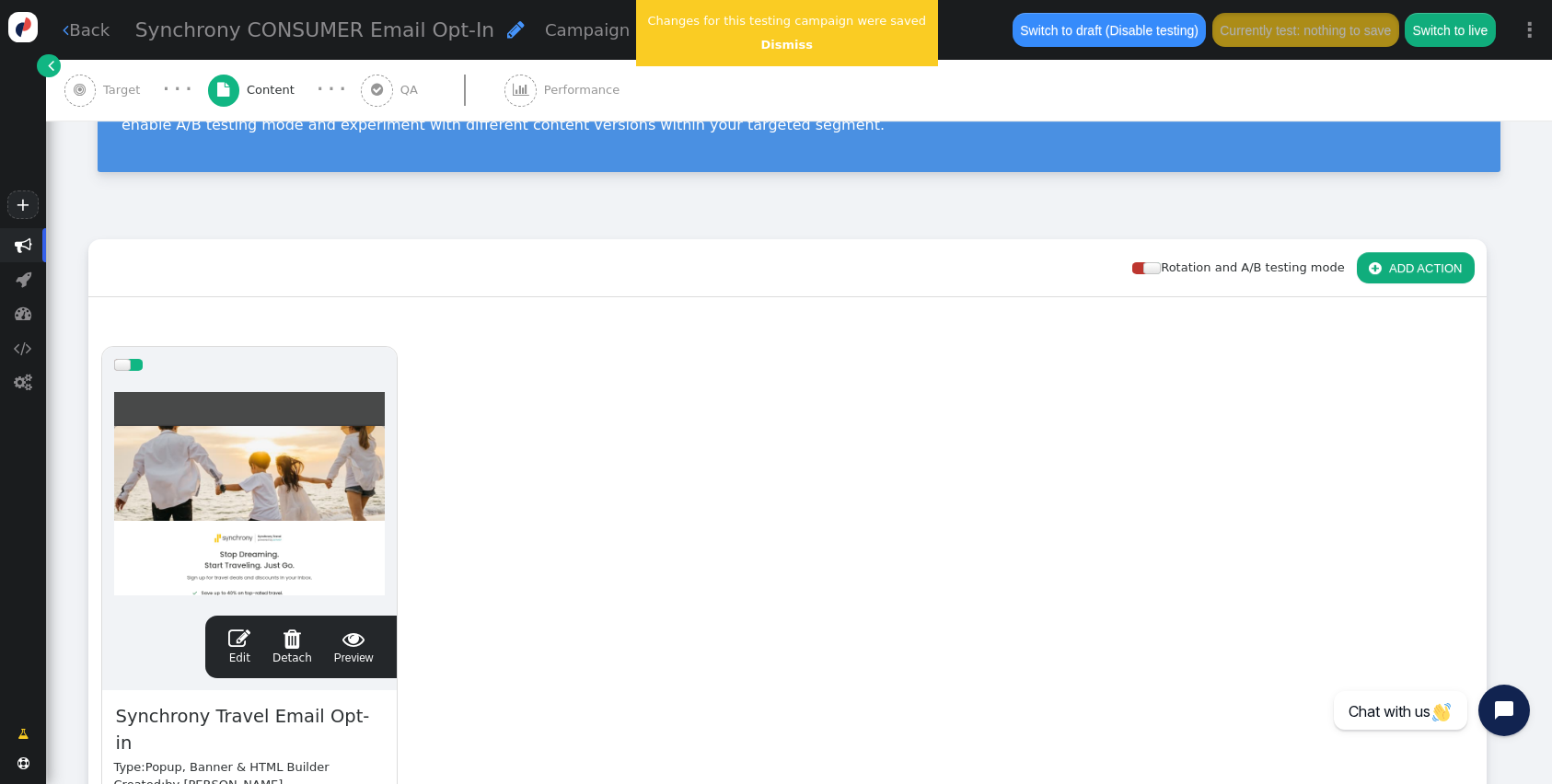
click at [238, 652] on link " Edit" at bounding box center [239, 647] width 22 height 39
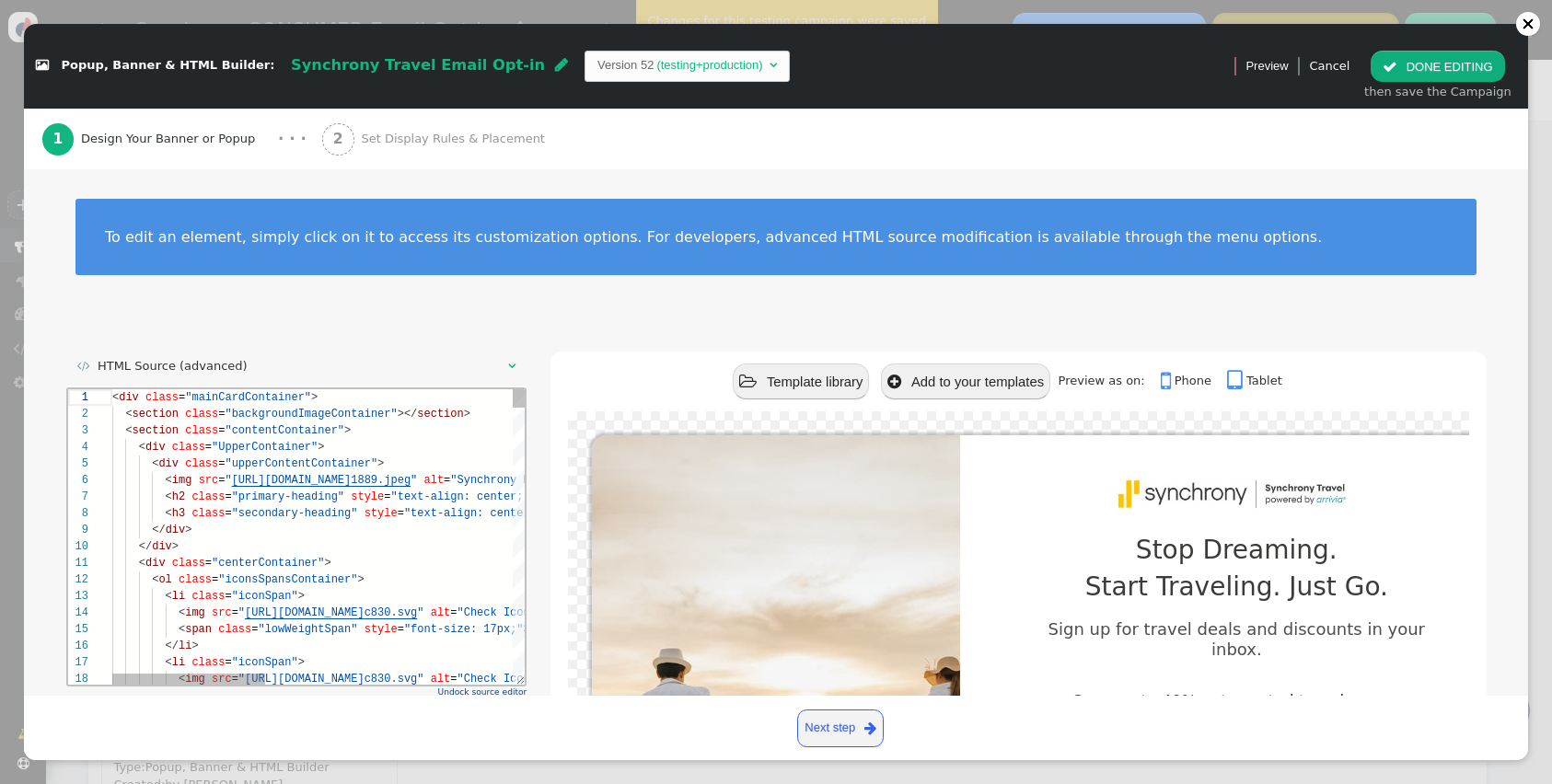
click at [114, 396] on span "<" at bounding box center [114, 396] width 7 height 13
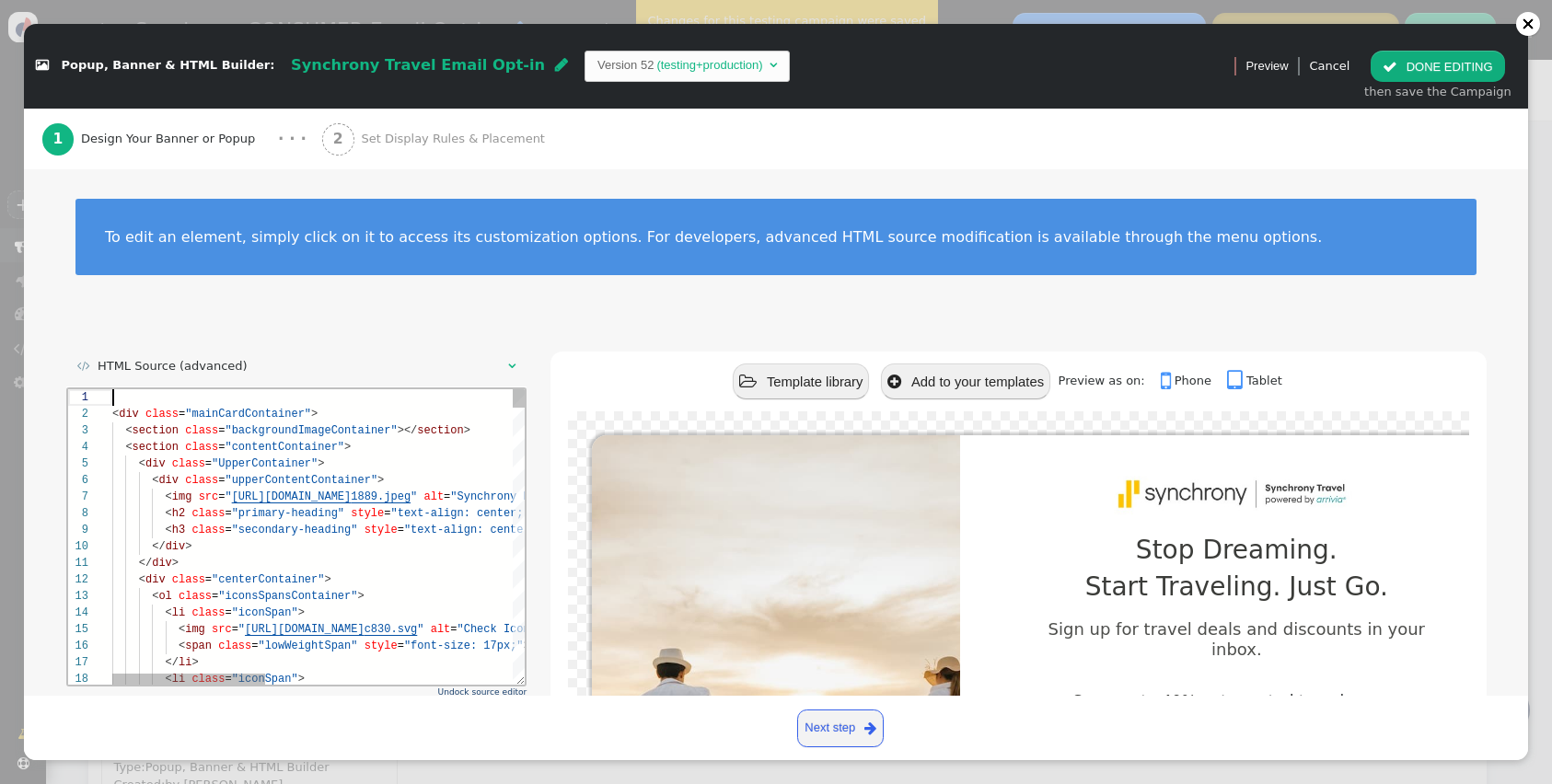
scroll to position [0, 0]
paste textarea "<!DOCTYPE html> <html lang="en"> <head> <meta charset="UTF-8" /> <meta name="vi…"
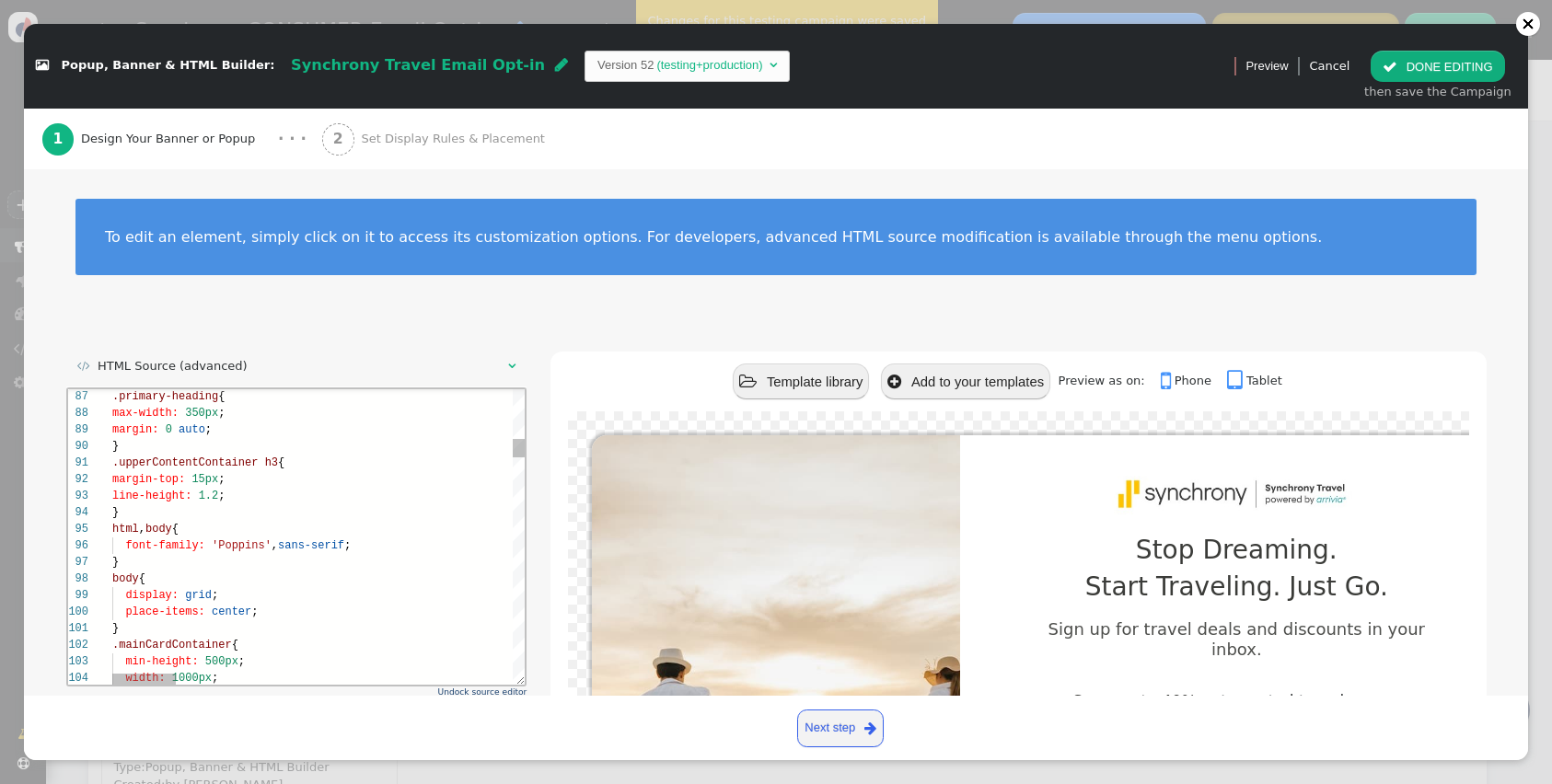
scroll to position [31, 0]
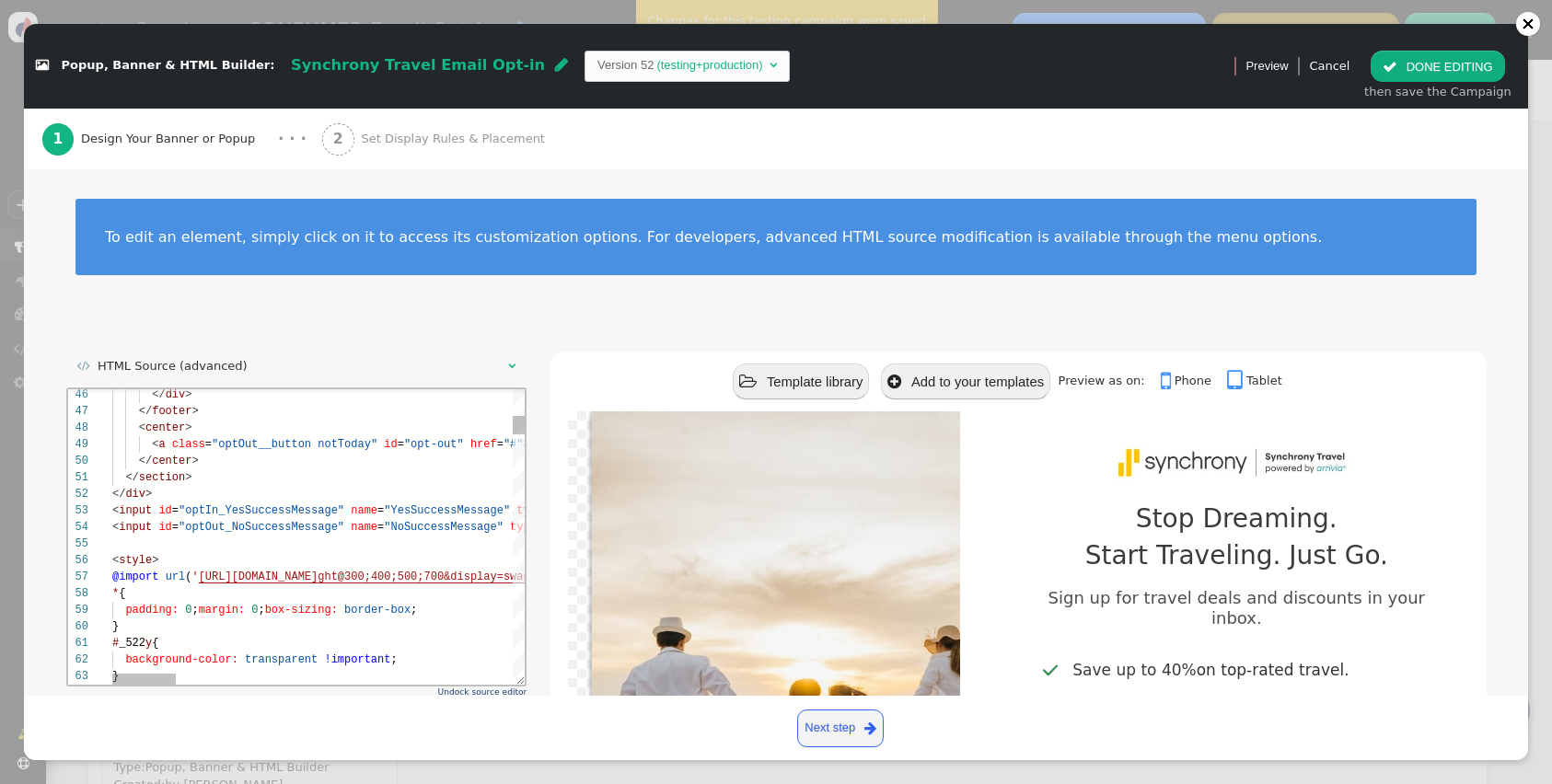
click at [216, 473] on div "</ section >" at bounding box center [1402, 476] width 2580 height 17
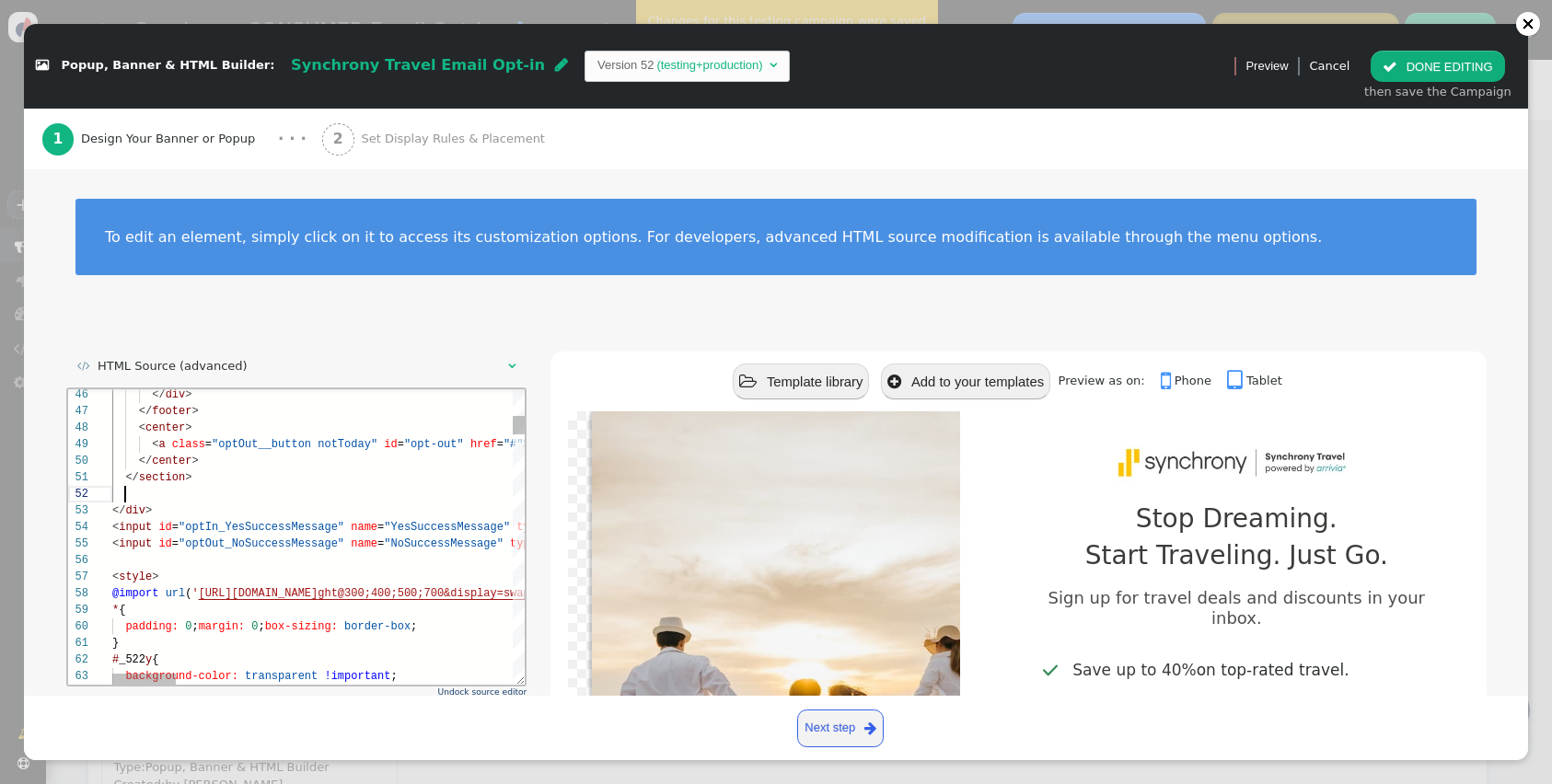
paste textarea "Editor content;Press Alt+F1 for Accessibility Options."
paste textarea "</section> </section> </body> </html>"
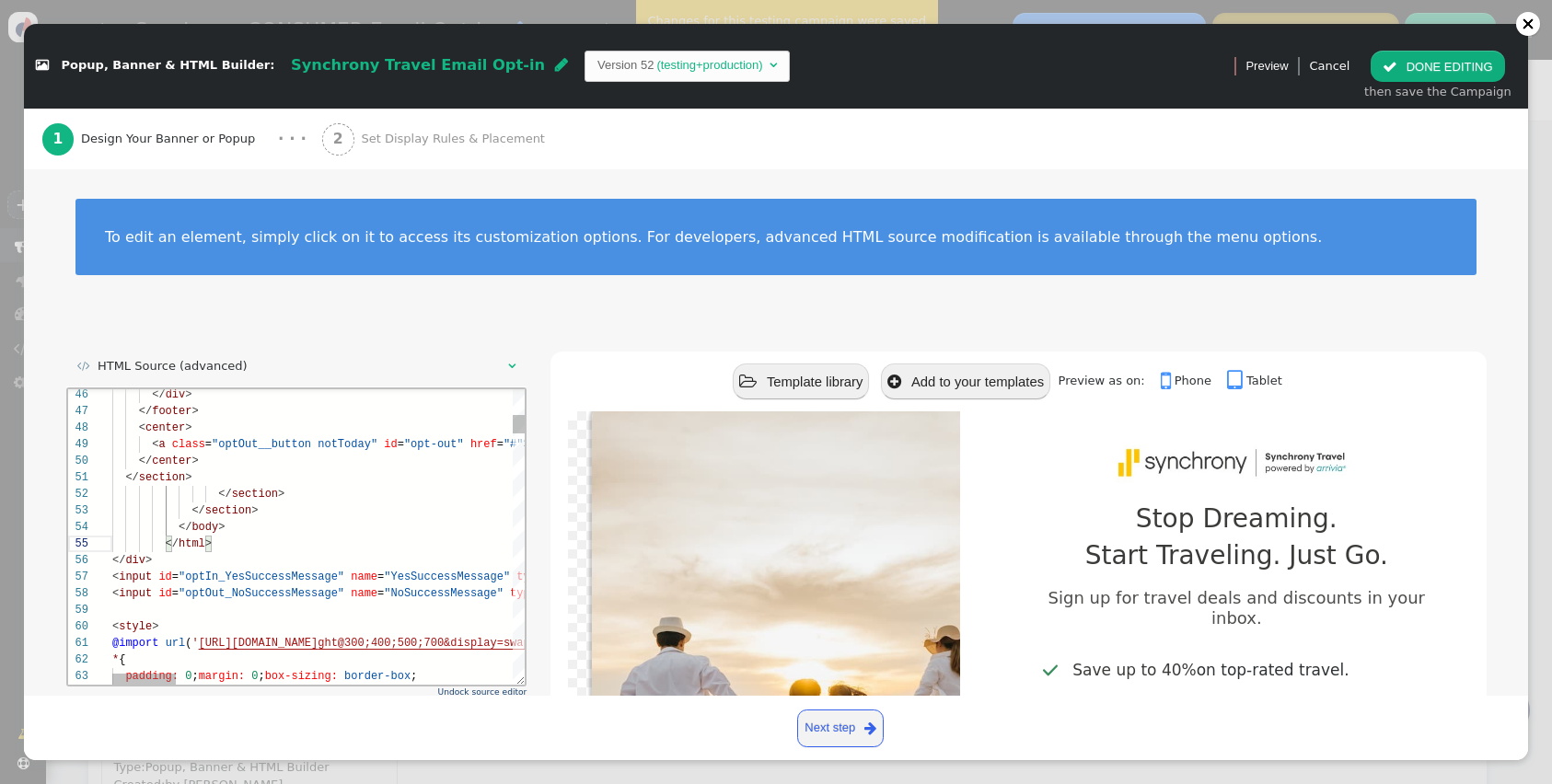
scroll to position [17, 106]
drag, startPoint x: 216, startPoint y: 489, endPoint x: 218, endPoint y: 503, distance: 14.1
click at [216, 490] on span at bounding box center [164, 493] width 105 height 13
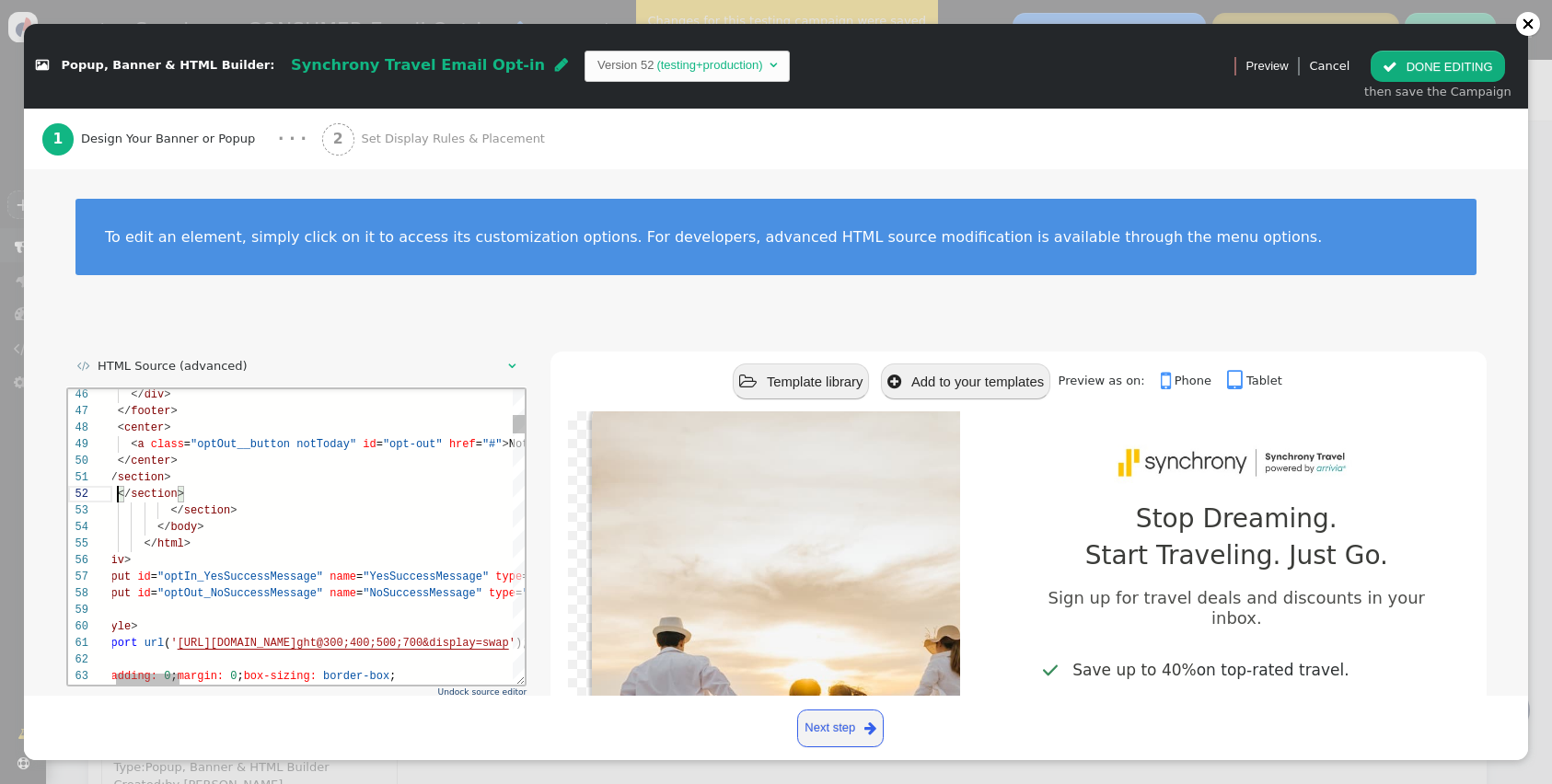
scroll to position [17, 26]
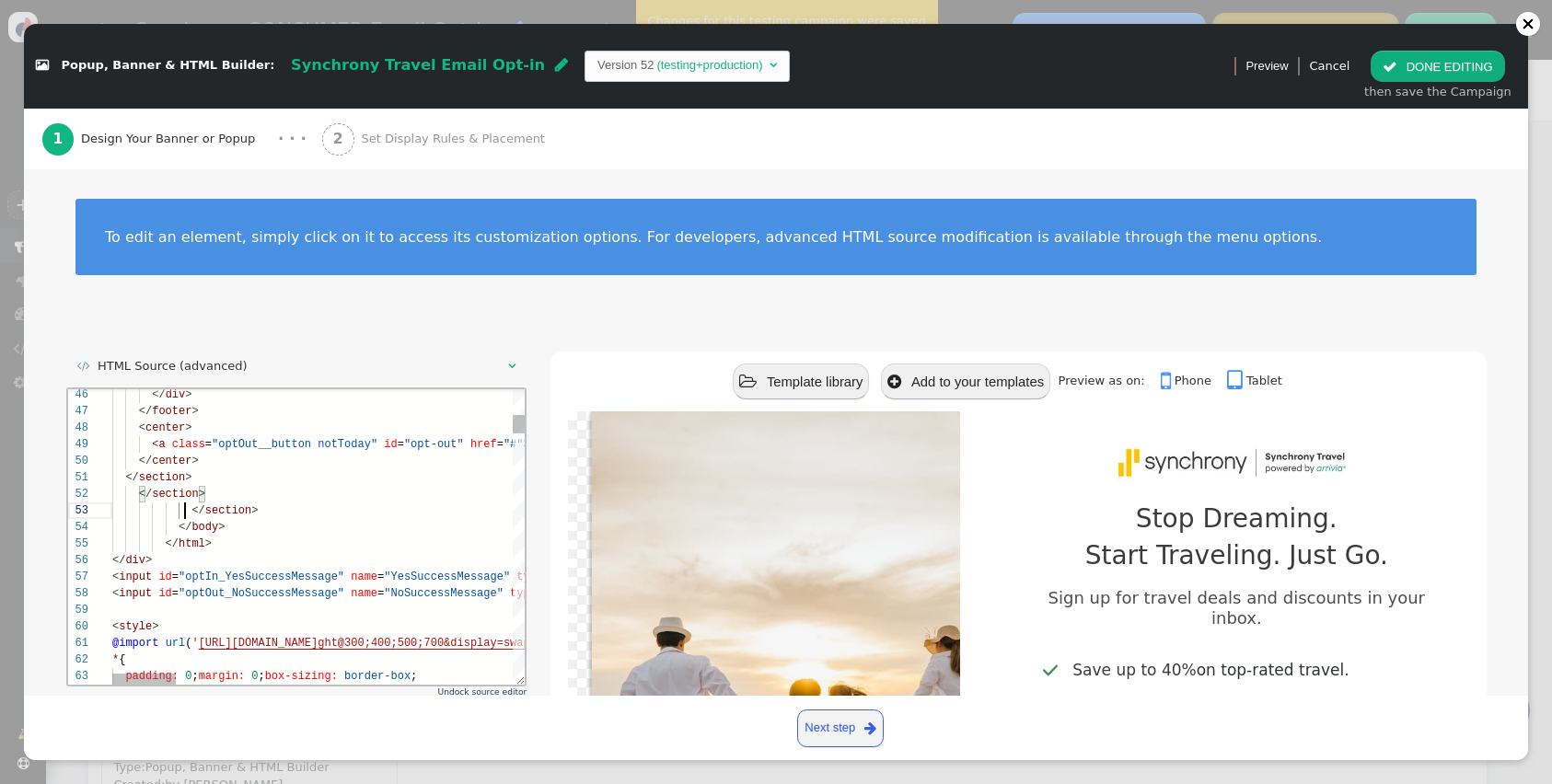
click at [186, 506] on span at bounding box center [150, 510] width 79 height 13
click at [174, 528] on span at bounding box center [145, 525] width 66 height 13
click at [158, 546] on div "46 47 48 49 50 51 56 57 58 59 60 61 62 63 52 53 54 55 </ div > </ footer > < ce…" at bounding box center [296, 536] width 457 height 296
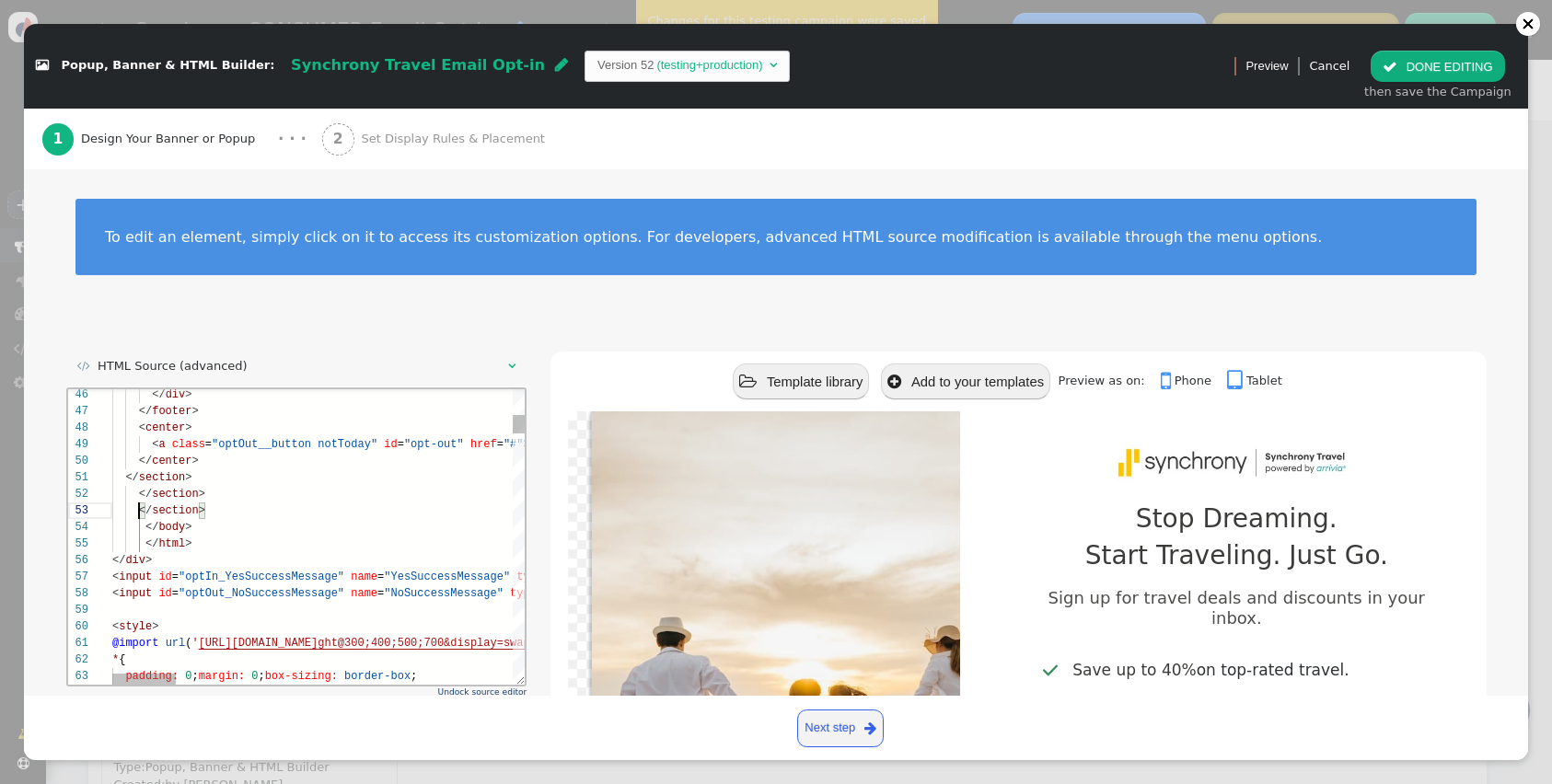
click at [145, 523] on div "46 47 48 49 50 51 56 57 58 59 60 61 62 63 52 53 54 55 </ div > </ footer > < ce…" at bounding box center [296, 536] width 457 height 296
click at [147, 541] on span "</" at bounding box center [150, 542] width 13 height 13
type textarea "</section> </section> </section> </body> </html> </div> <input id="optIn_YesSuc…"
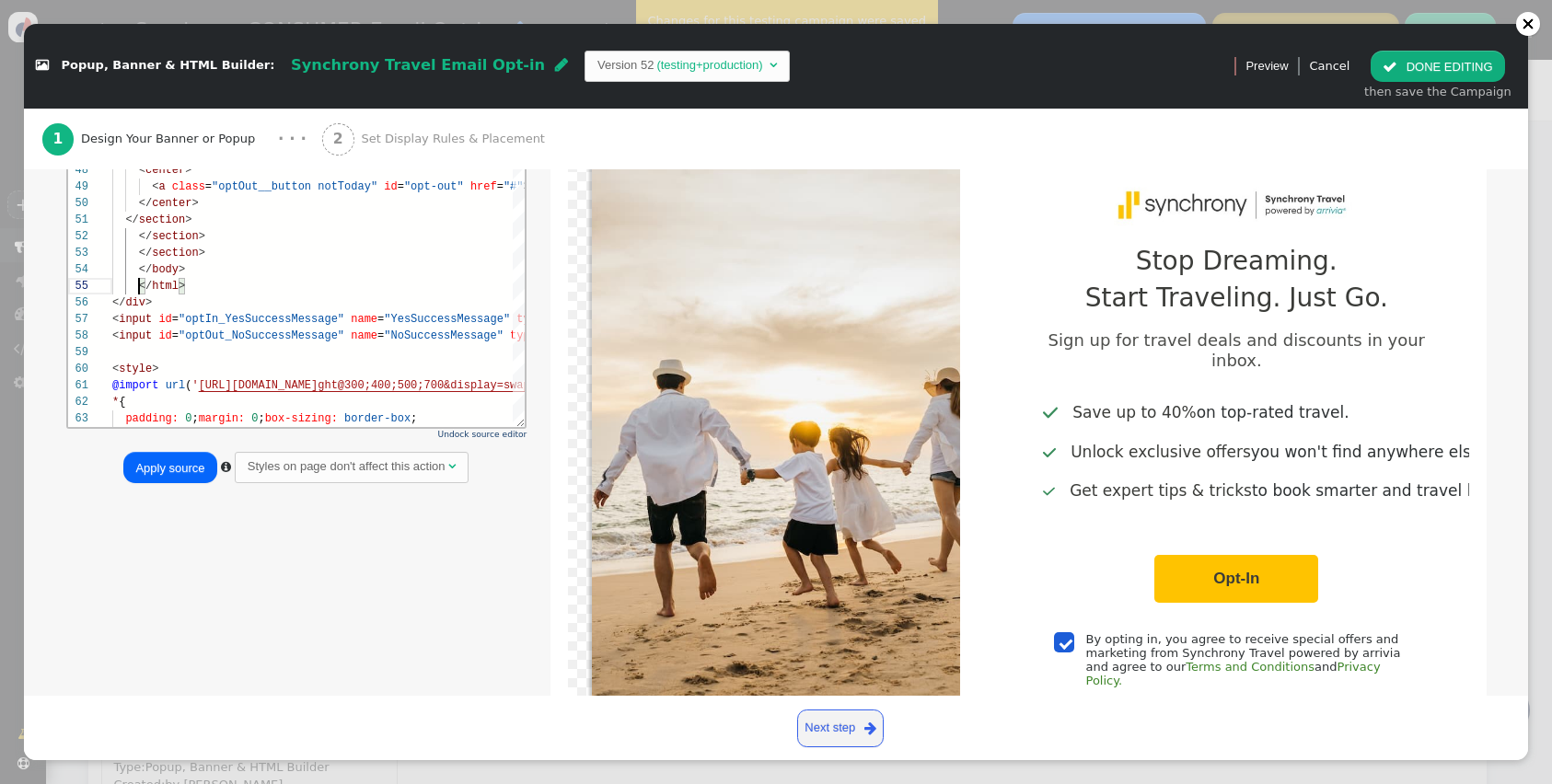
scroll to position [273, 0]
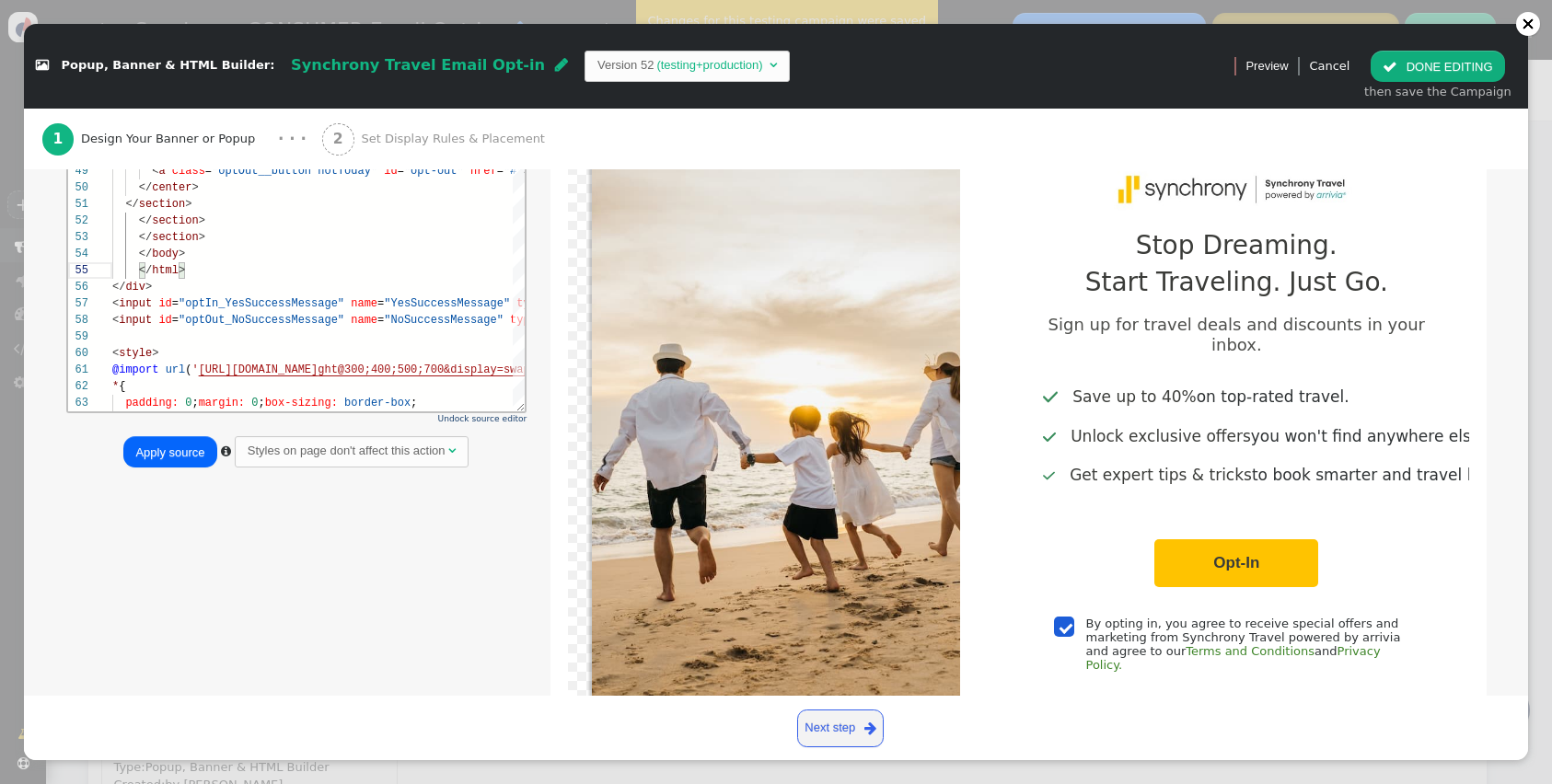
drag, startPoint x: 175, startPoint y: 470, endPoint x: 173, endPoint y: 460, distance: 10.2
click at [175, 470] on div " HTML Source (advanced)  Undock source editor Apply source  Styles on page d…" at bounding box center [297, 278] width 461 height 400
click at [173, 459] on button "Apply source" at bounding box center [169, 452] width 93 height 31
click at [1427, 61] on button " DONE EDITING" at bounding box center [1437, 66] width 134 height 31
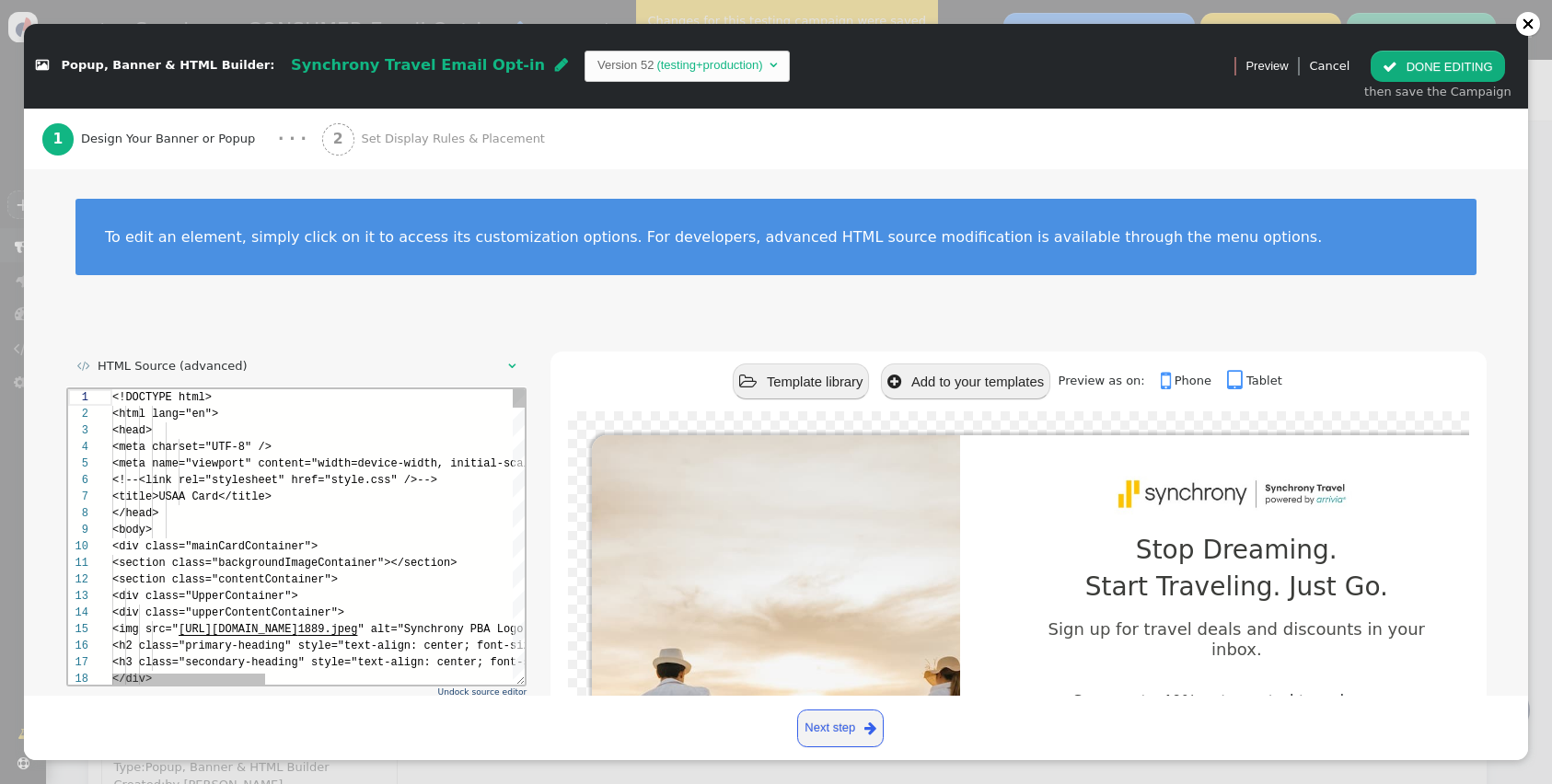
scroll to position [166, 0]
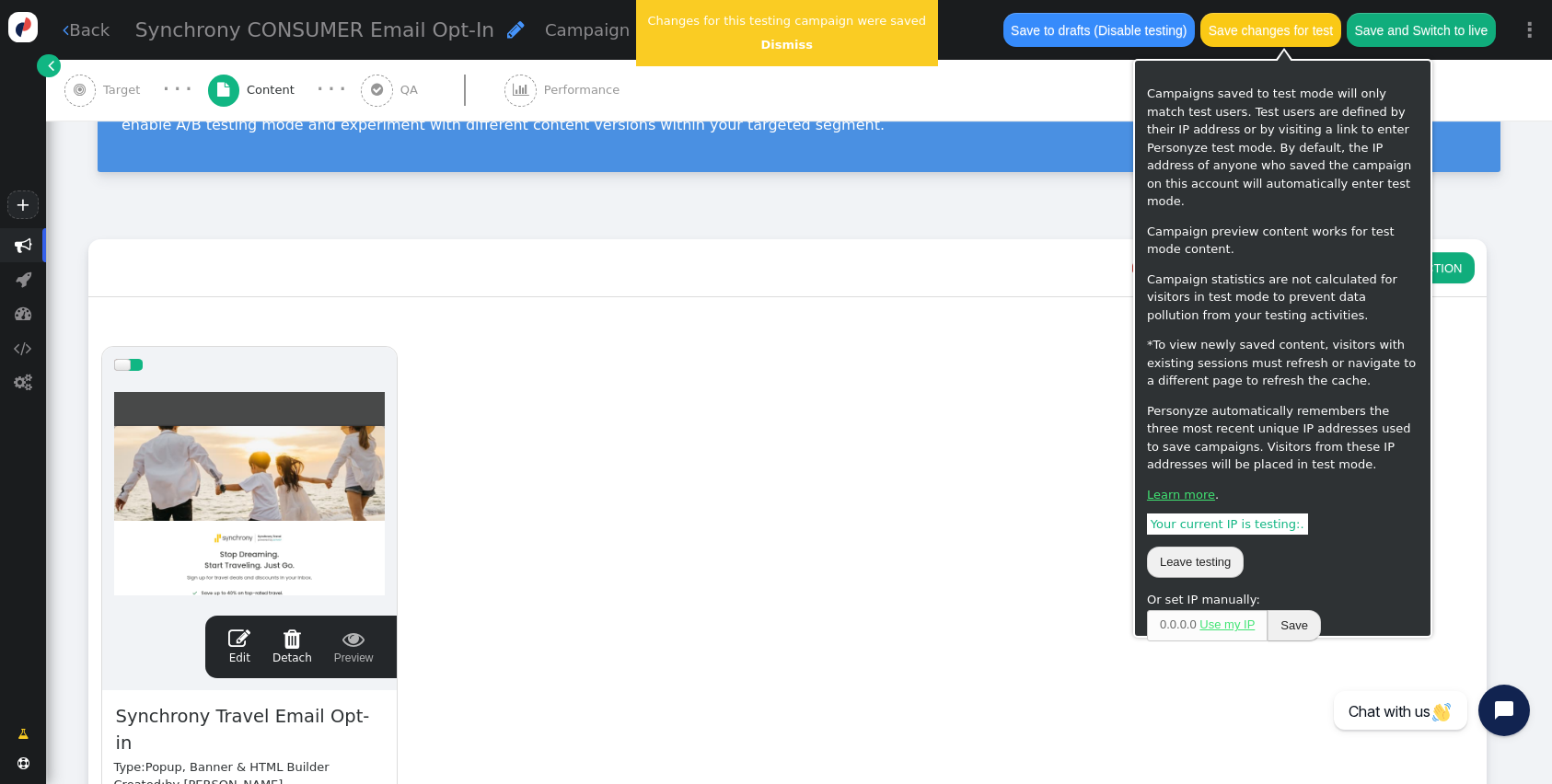
click at [1230, 18] on button "Save changes for test" at bounding box center [1270, 29] width 140 height 33
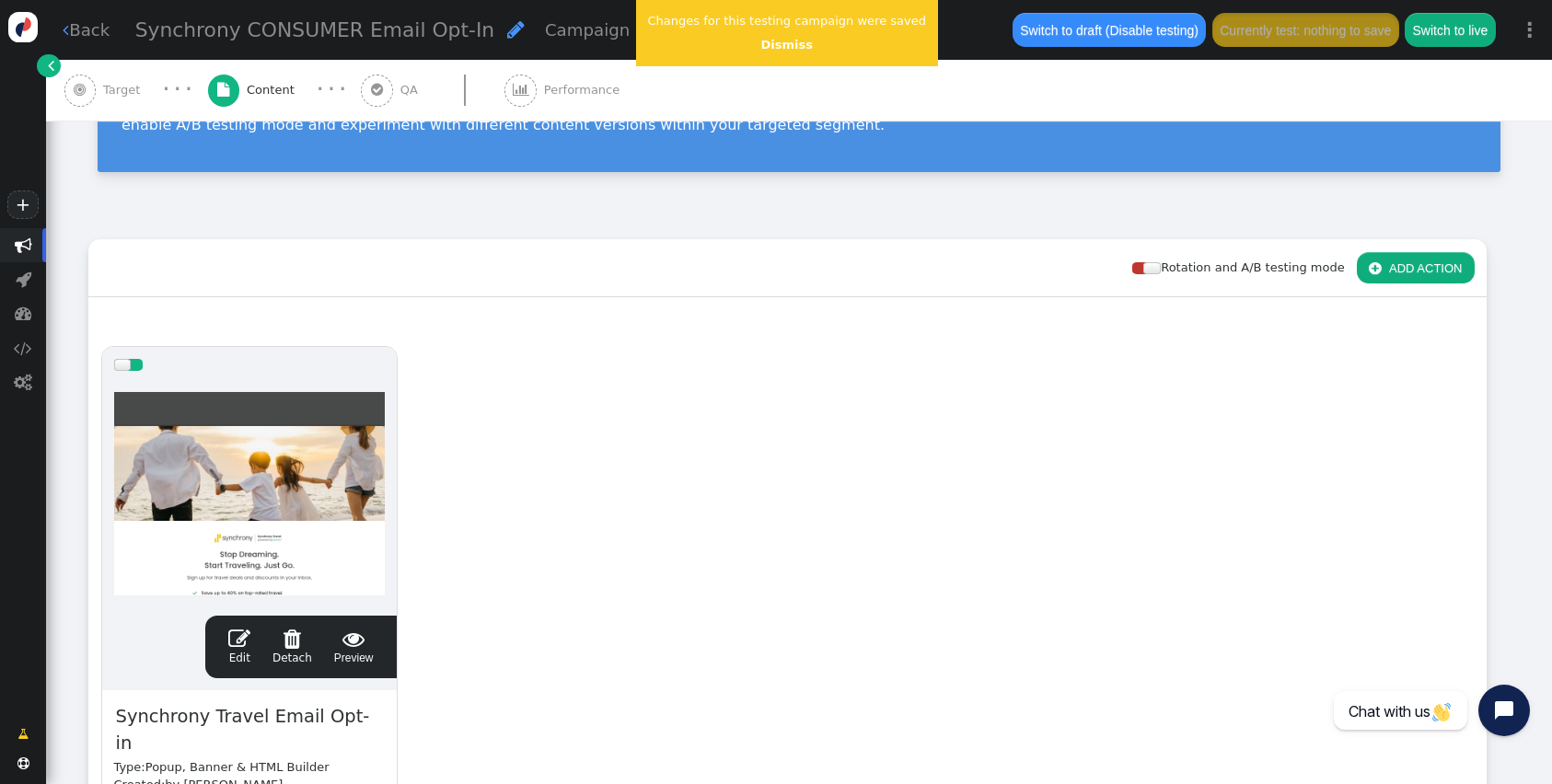
click at [377, 93] on span "" at bounding box center [376, 90] width 32 height 32
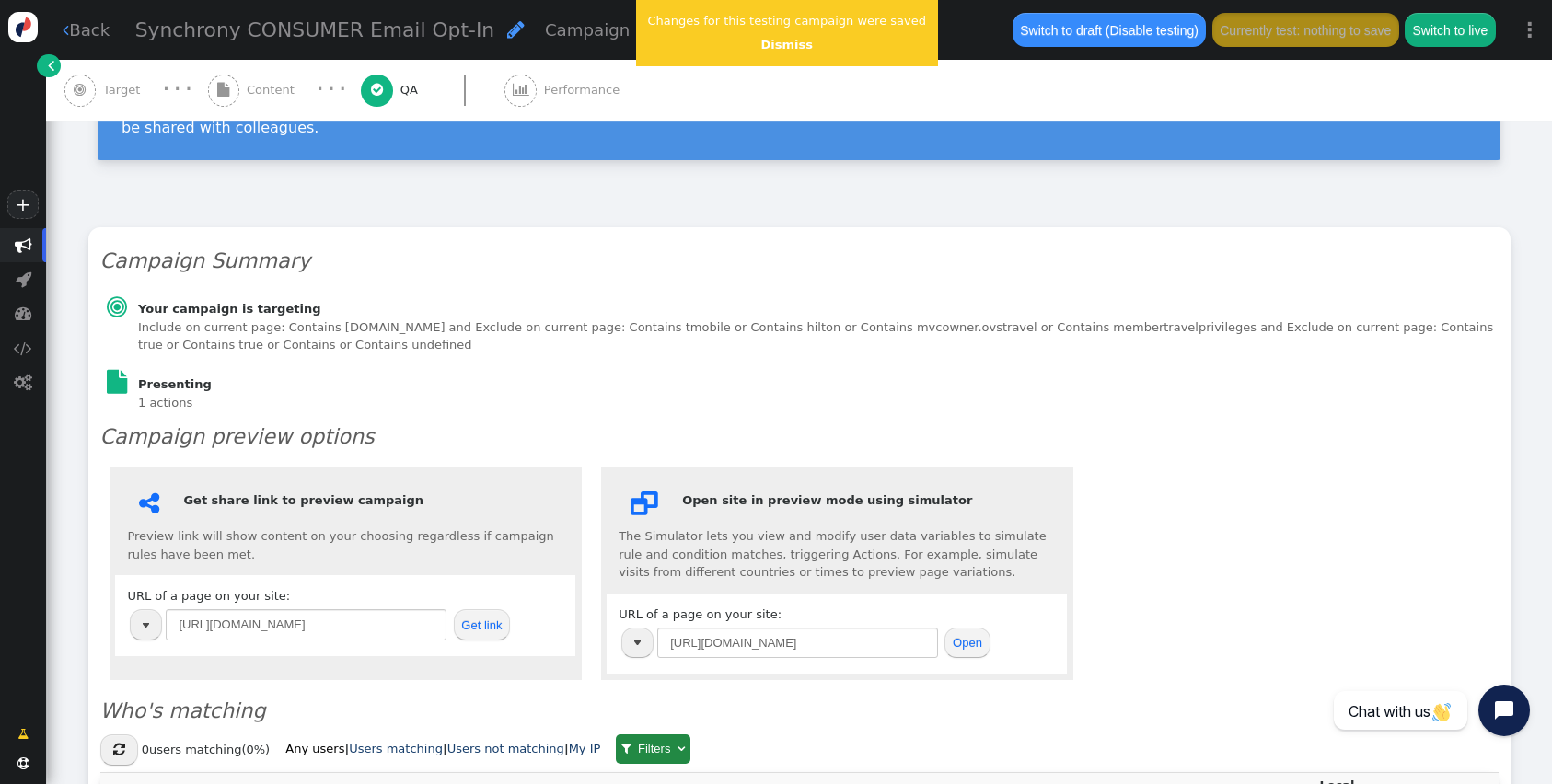
click at [478, 609] on button "Get link" at bounding box center [482, 625] width 57 height 31
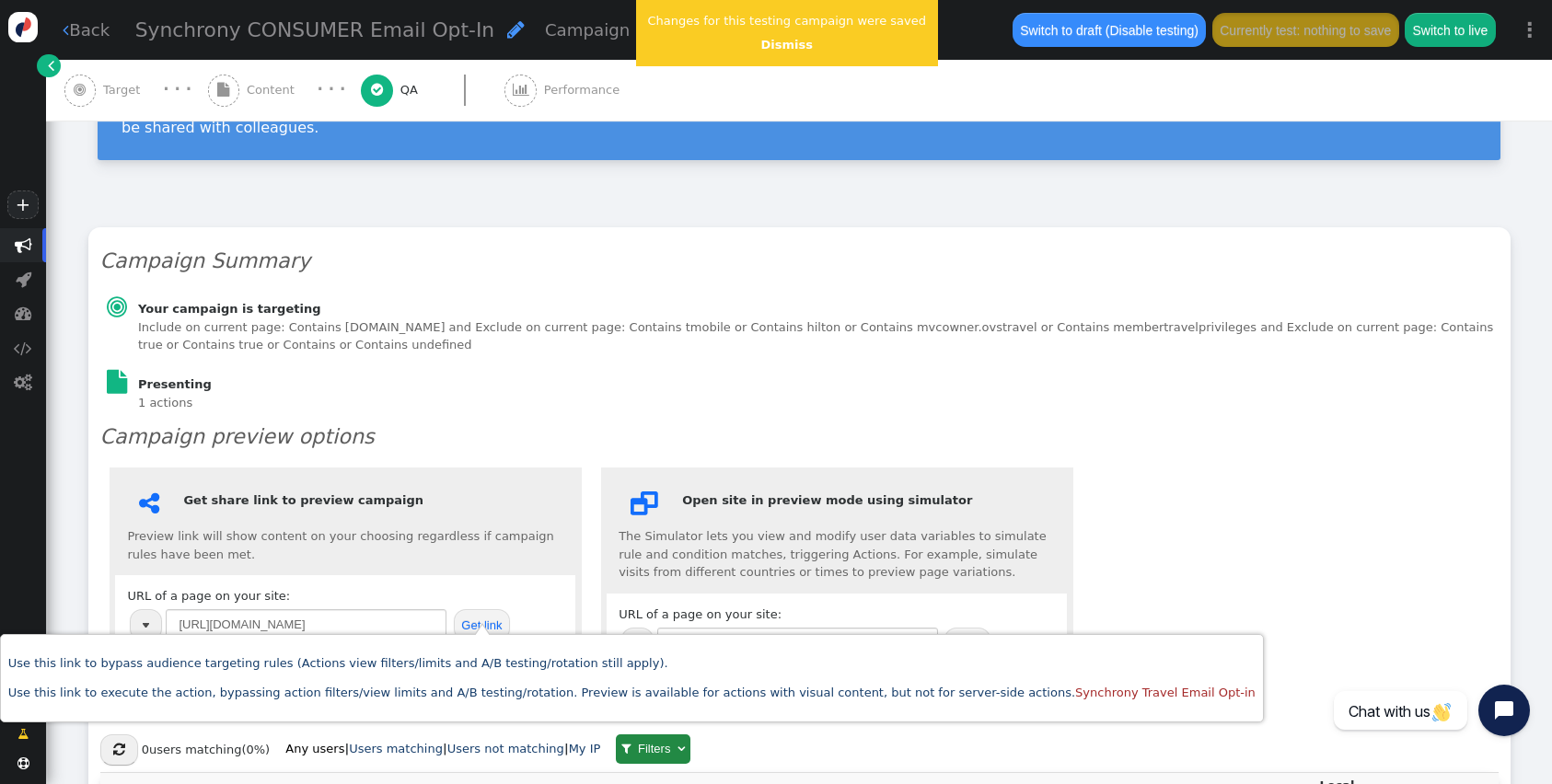
click at [228, 83] on span "" at bounding box center [223, 90] width 12 height 14
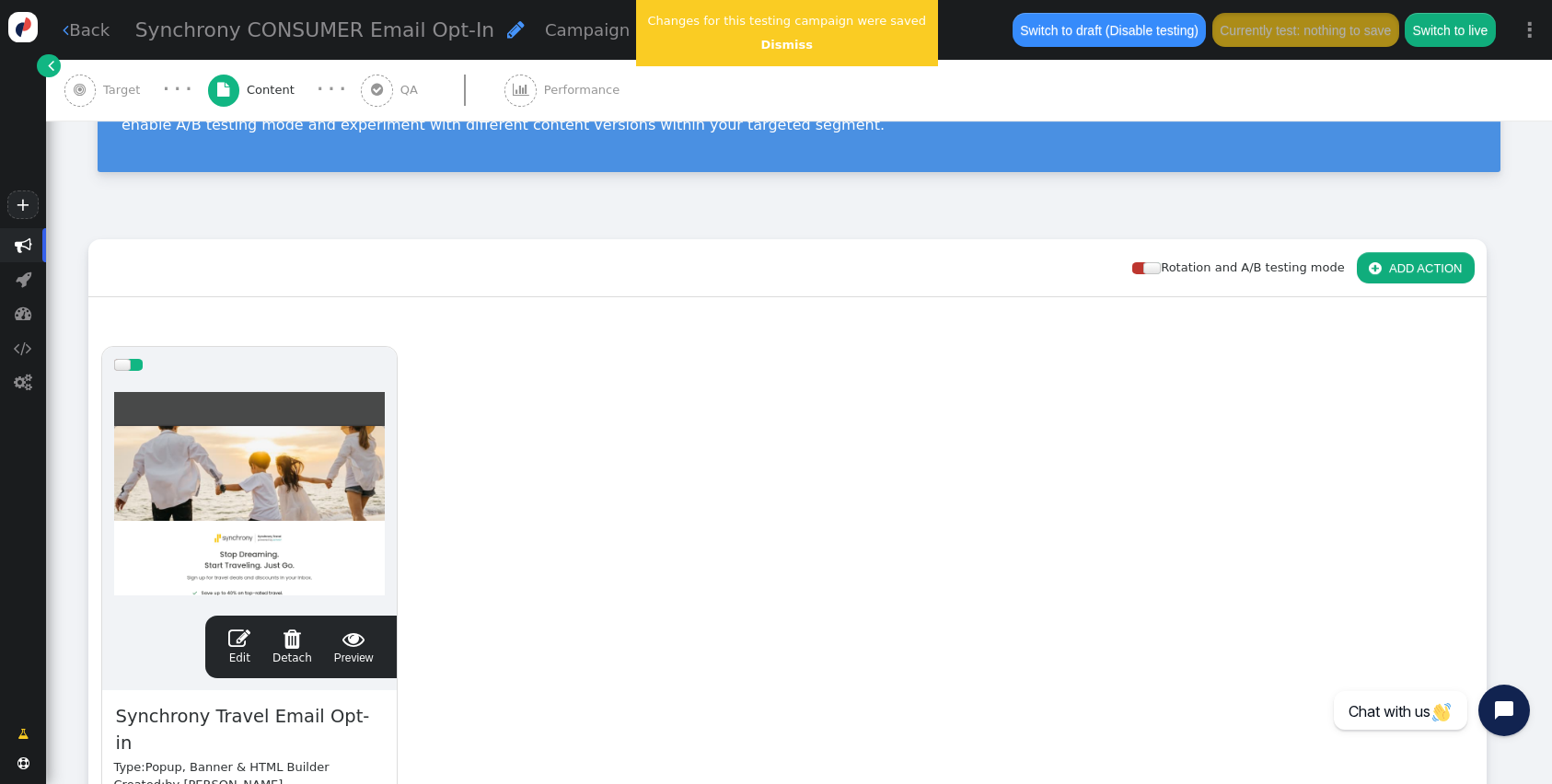
click at [237, 660] on link " Edit" at bounding box center [239, 647] width 22 height 39
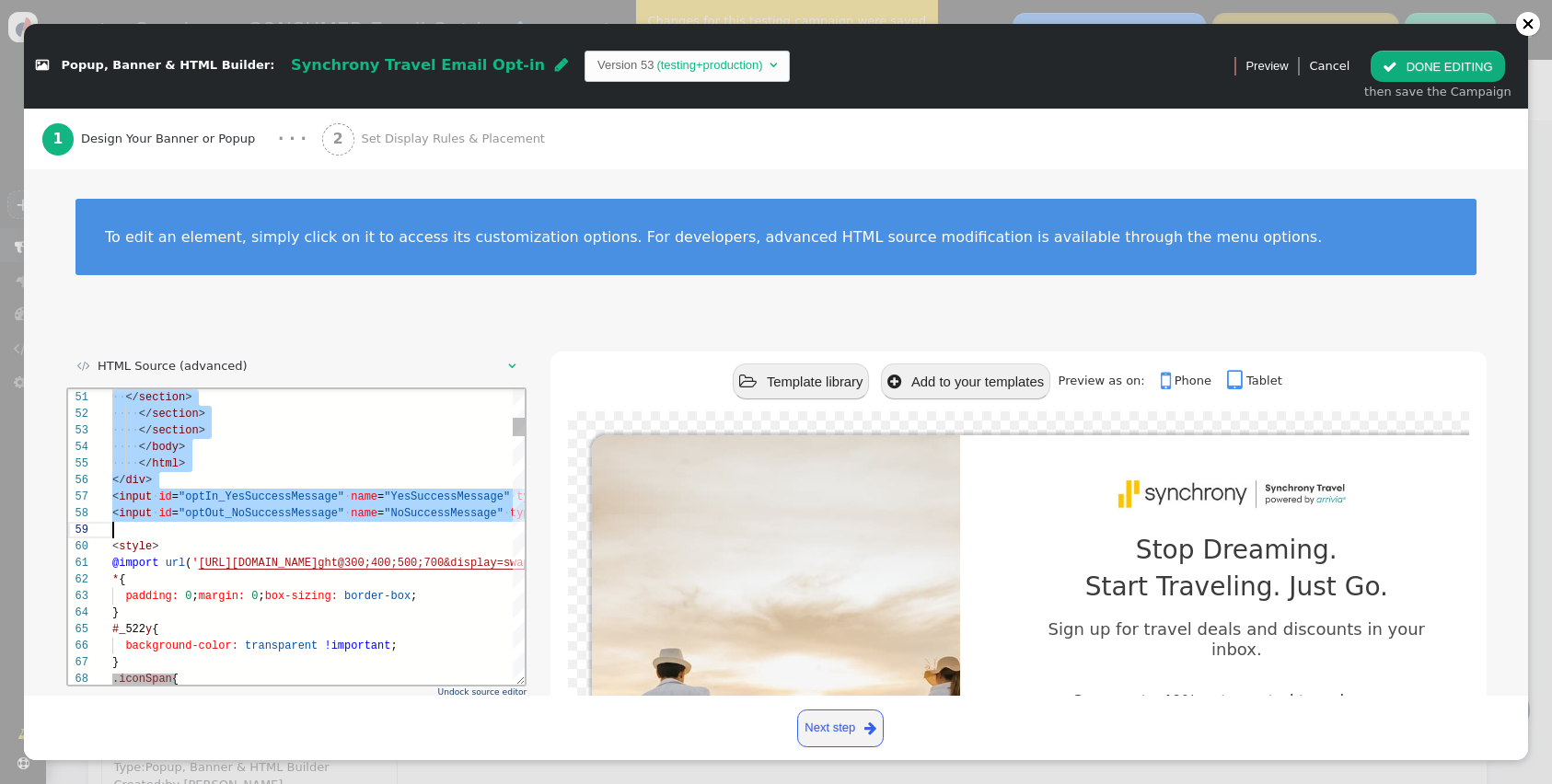
scroll to position [0, 0]
drag, startPoint x: 149, startPoint y: 423, endPoint x: 194, endPoint y: 521, distance: 107.8
paste textarea "</section> </section> </body> </html>"
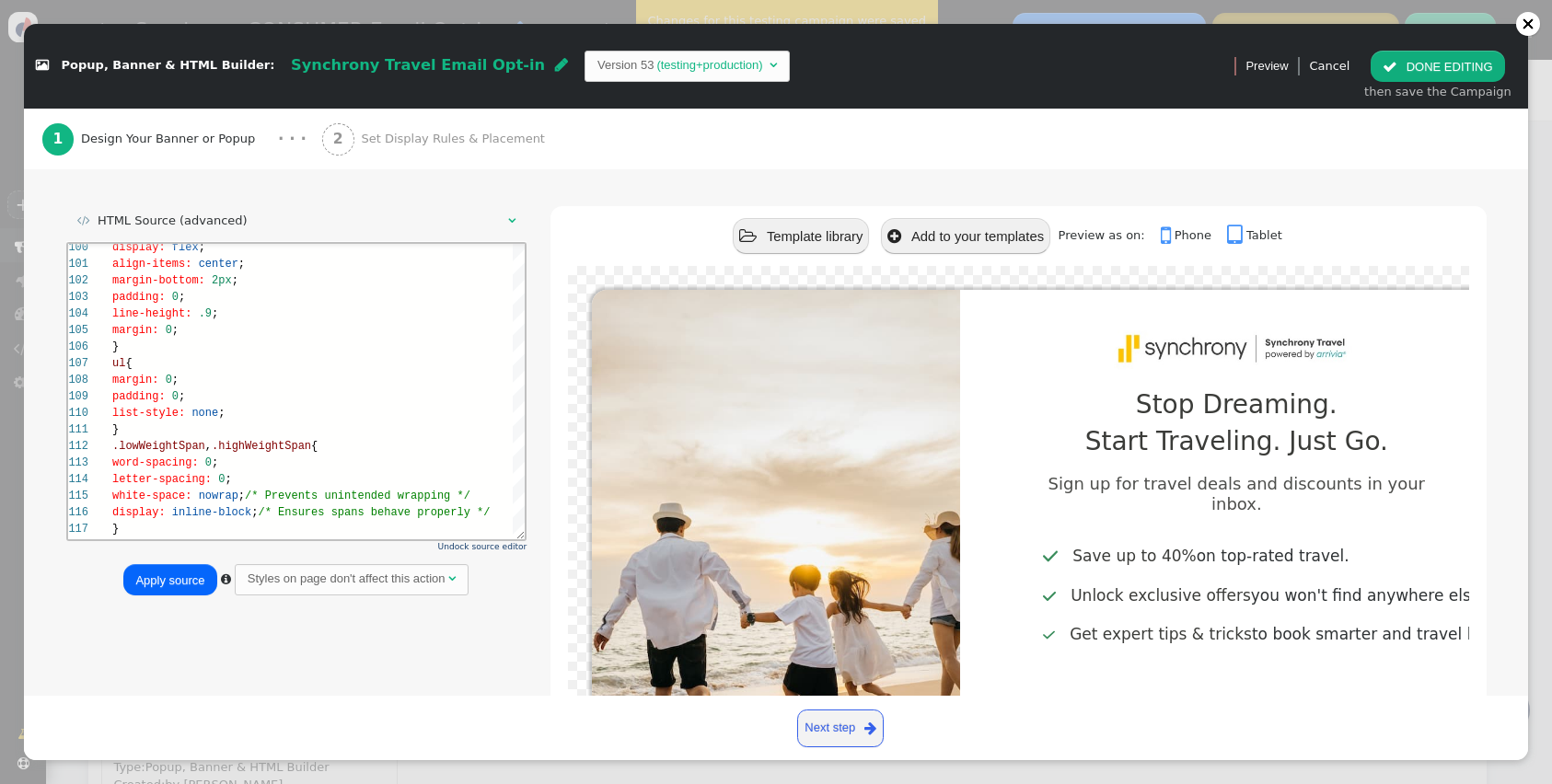
scroll to position [311, 0]
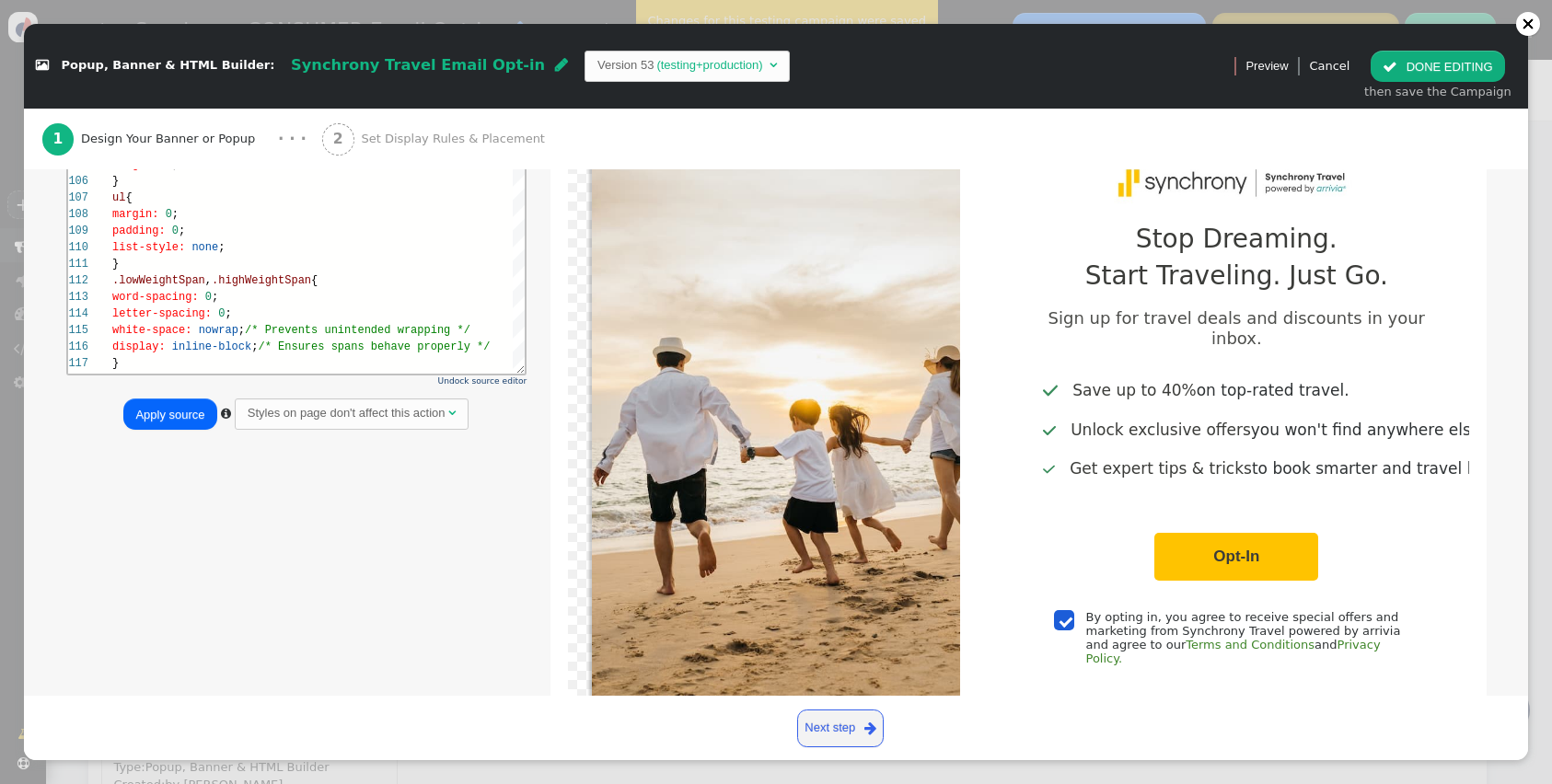
type textarea "</section> </section> </body> </html>"
click at [166, 410] on button "Apply source" at bounding box center [169, 414] width 93 height 31
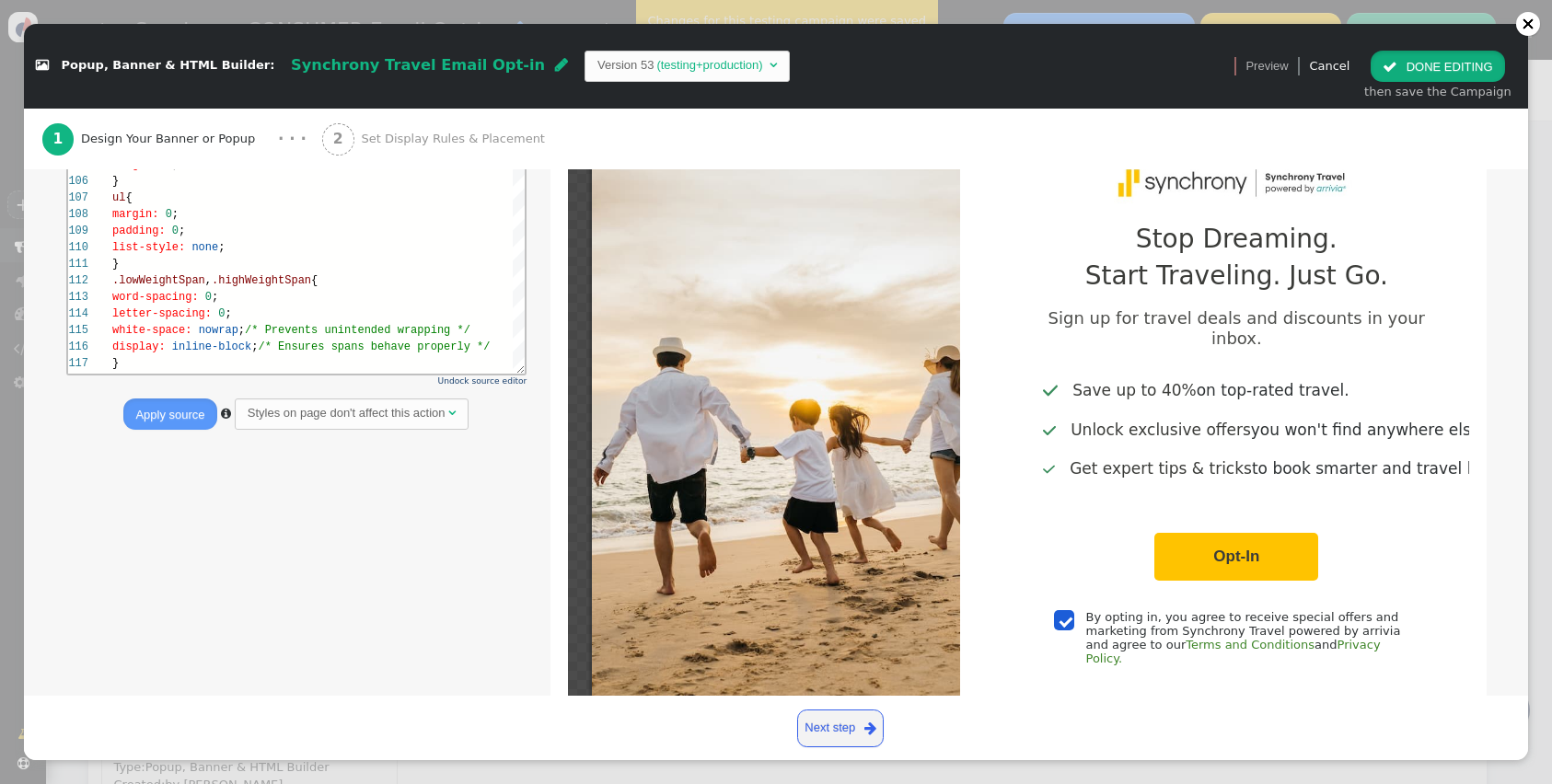
click at [1421, 71] on button " DONE EDITING" at bounding box center [1437, 66] width 134 height 31
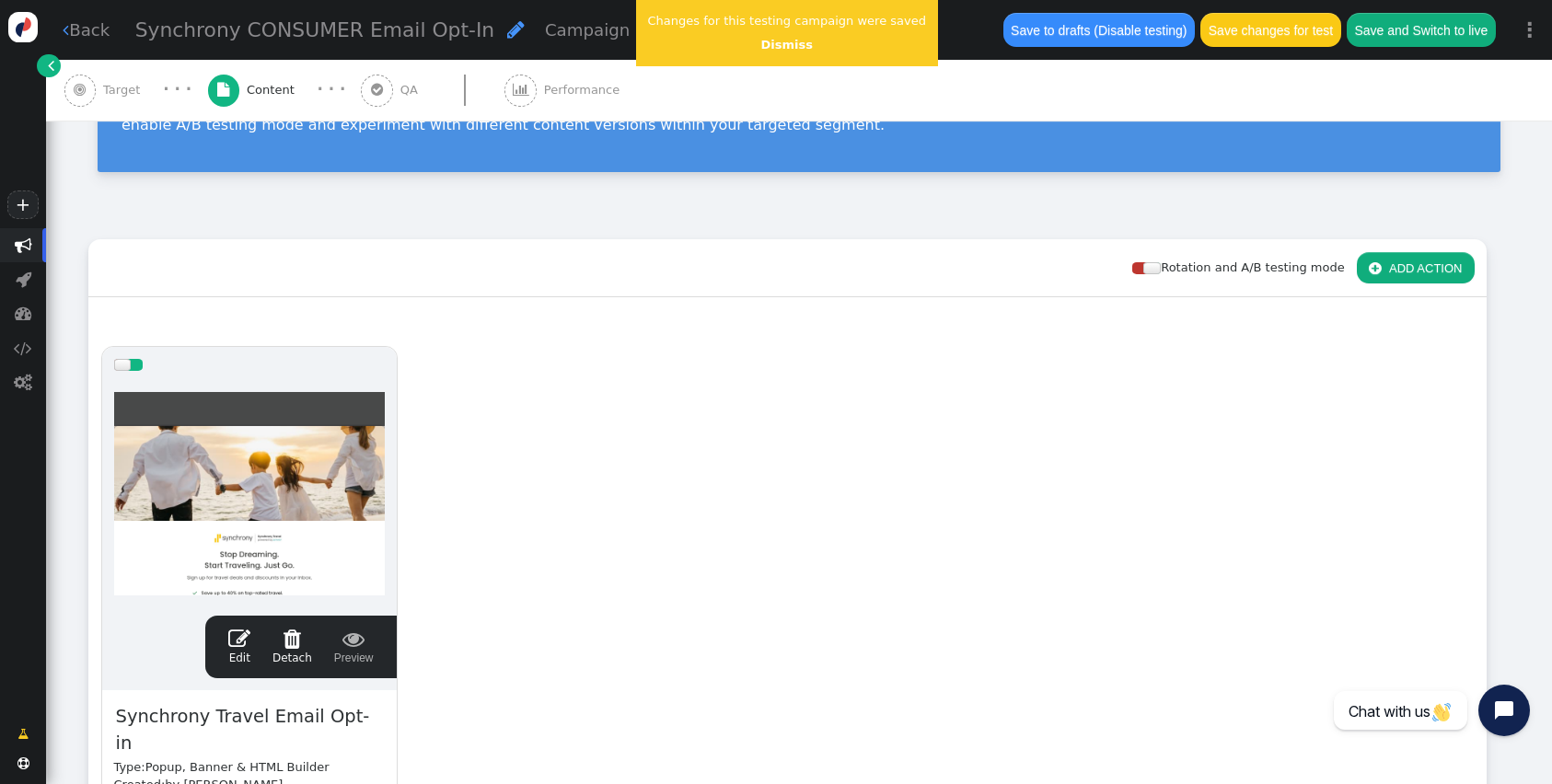
scroll to position [166, 0]
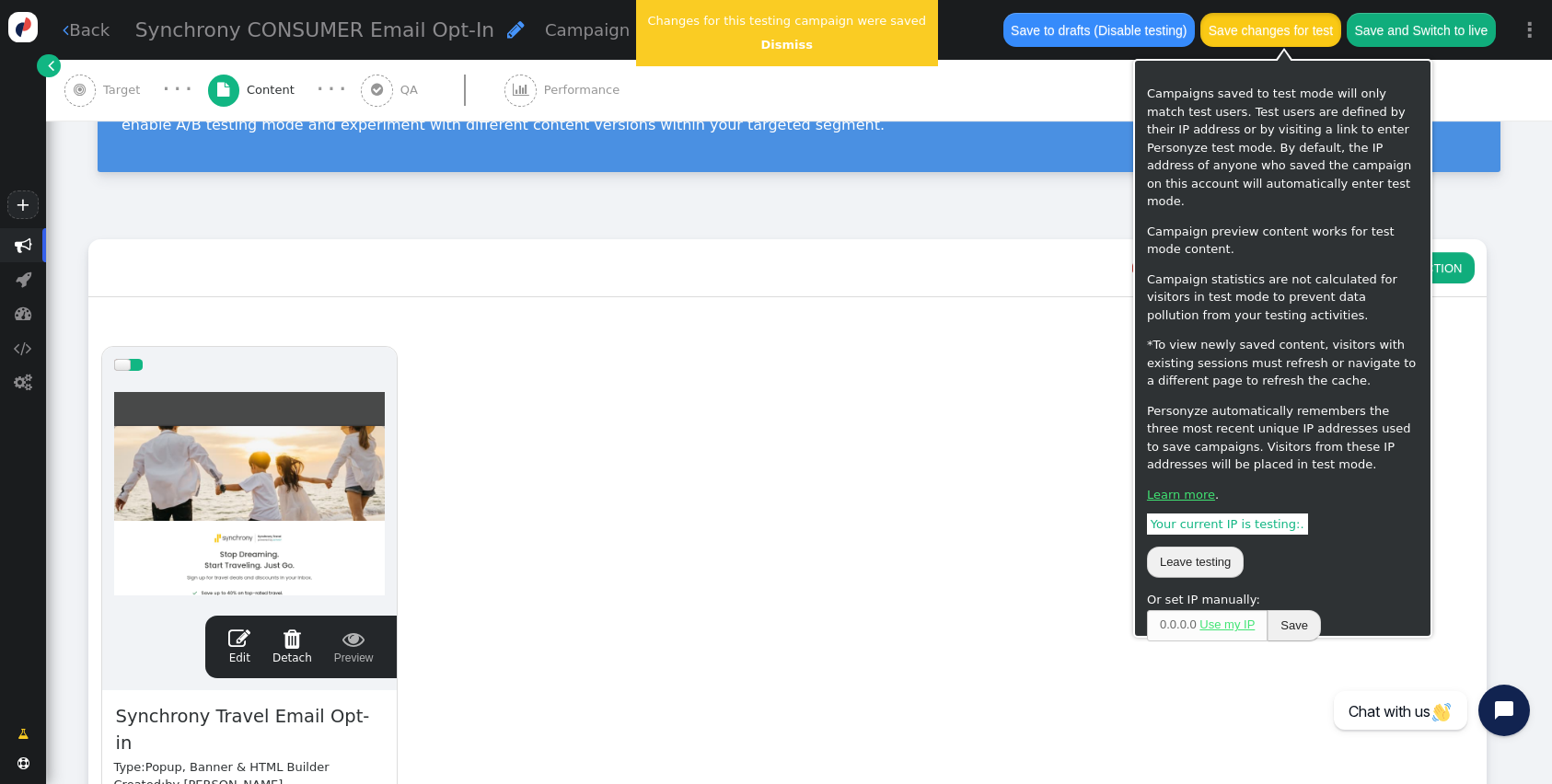
click at [1249, 30] on button "Save changes for test" at bounding box center [1270, 29] width 140 height 33
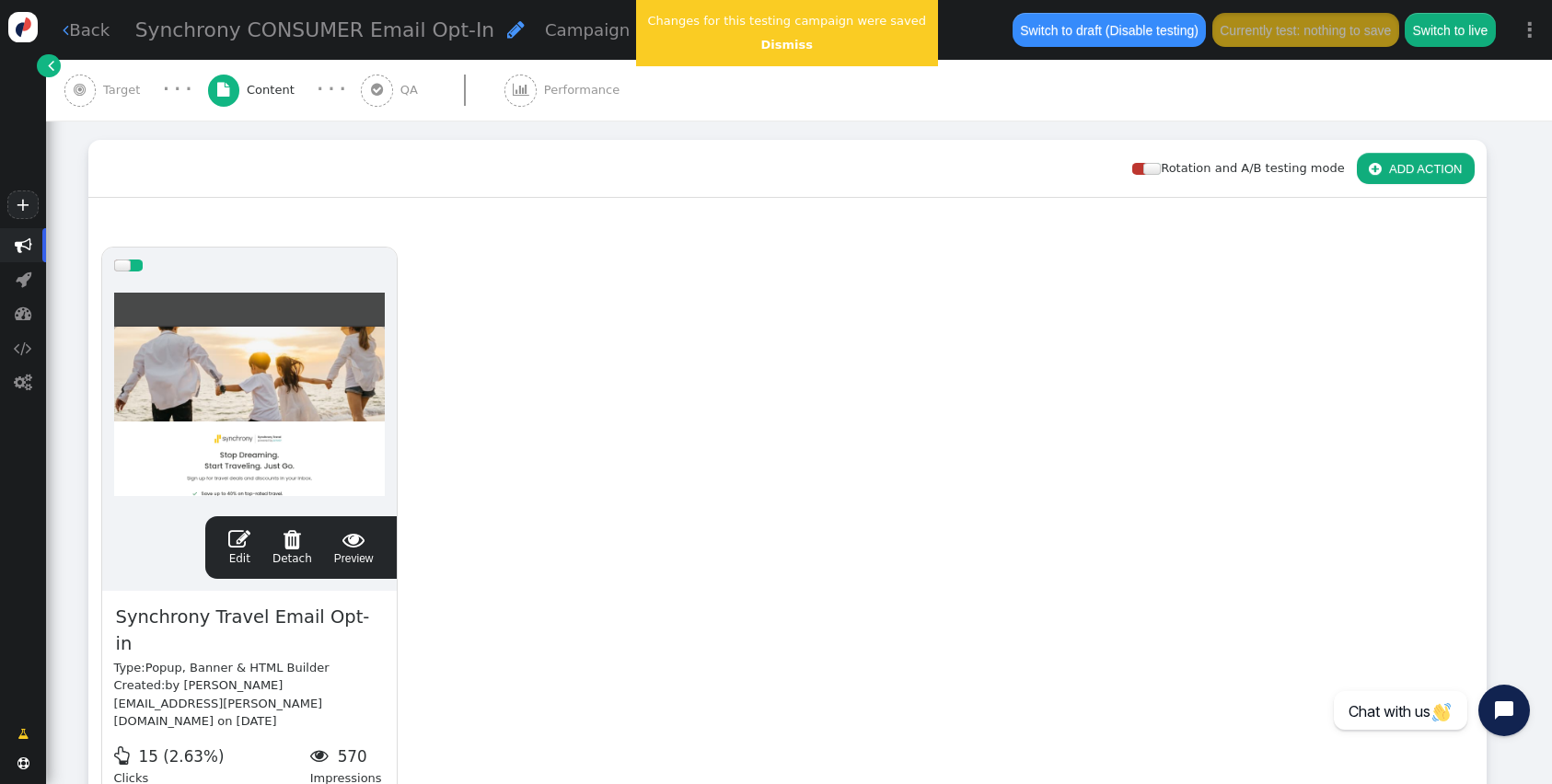
scroll to position [261, 0]
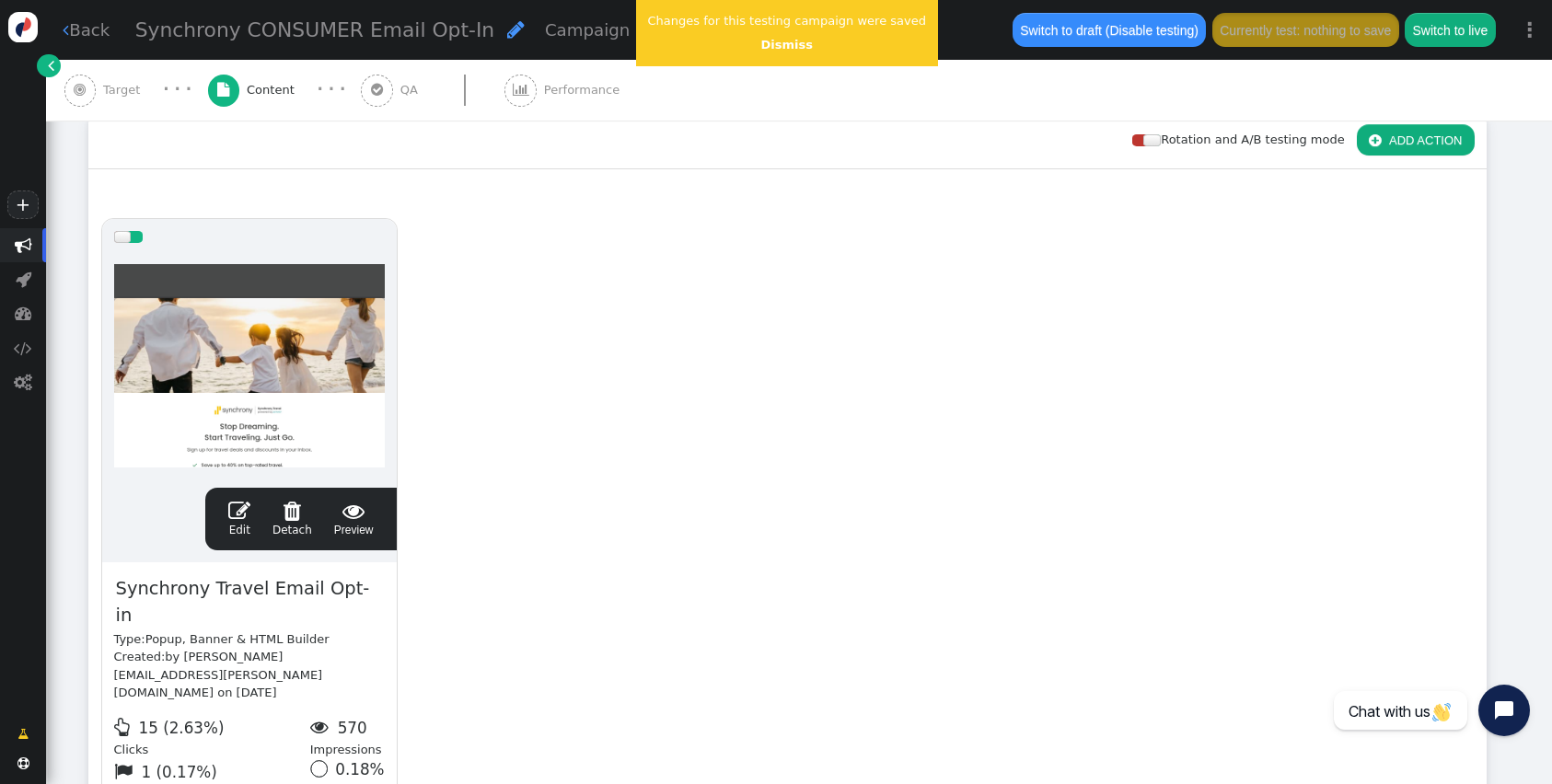
drag, startPoint x: 380, startPoint y: 93, endPoint x: 418, endPoint y: 280, distance: 190.8
click at [380, 93] on span "" at bounding box center [376, 90] width 32 height 32
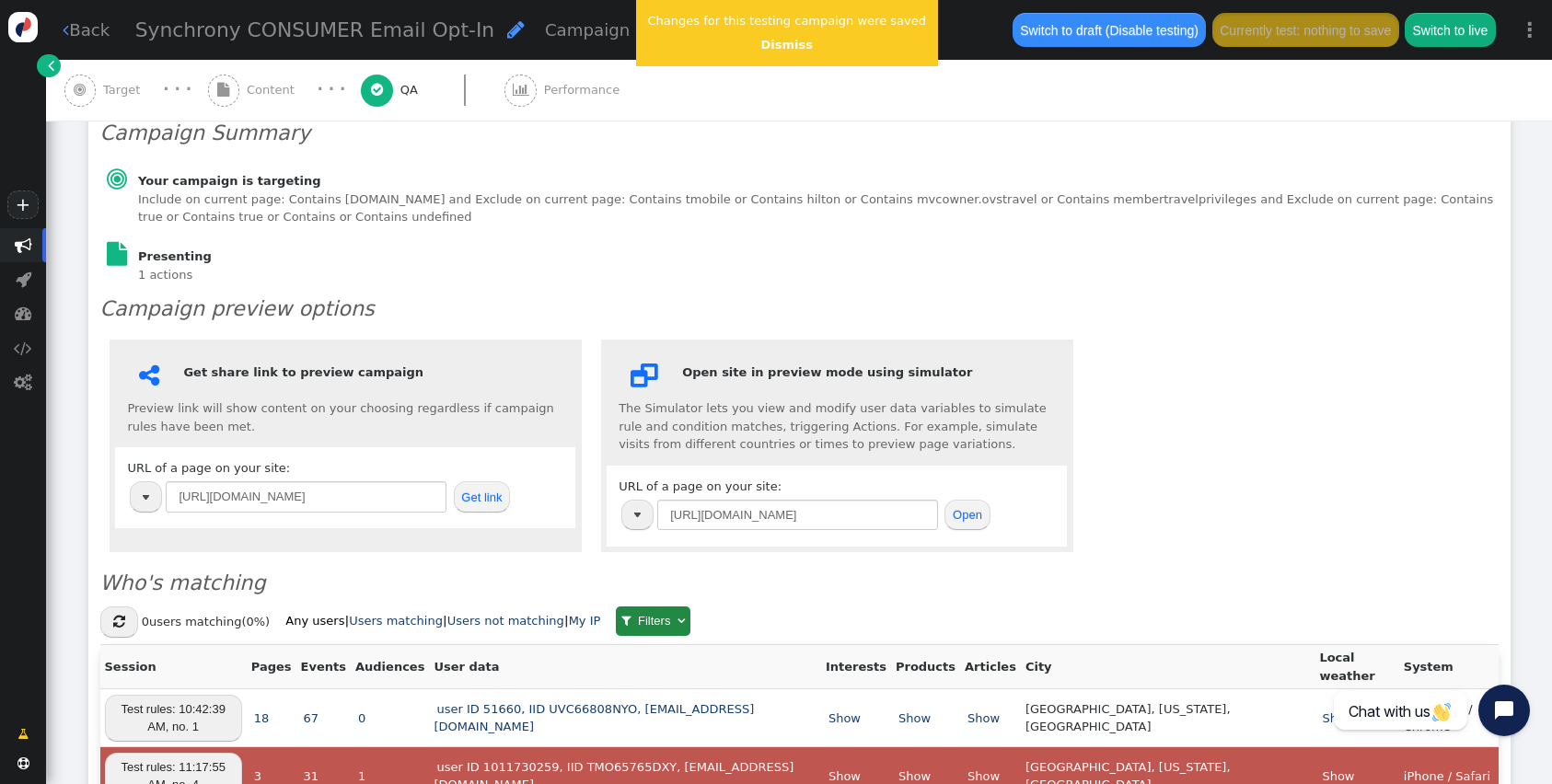
click at [459, 481] on button "Get link" at bounding box center [482, 497] width 57 height 31
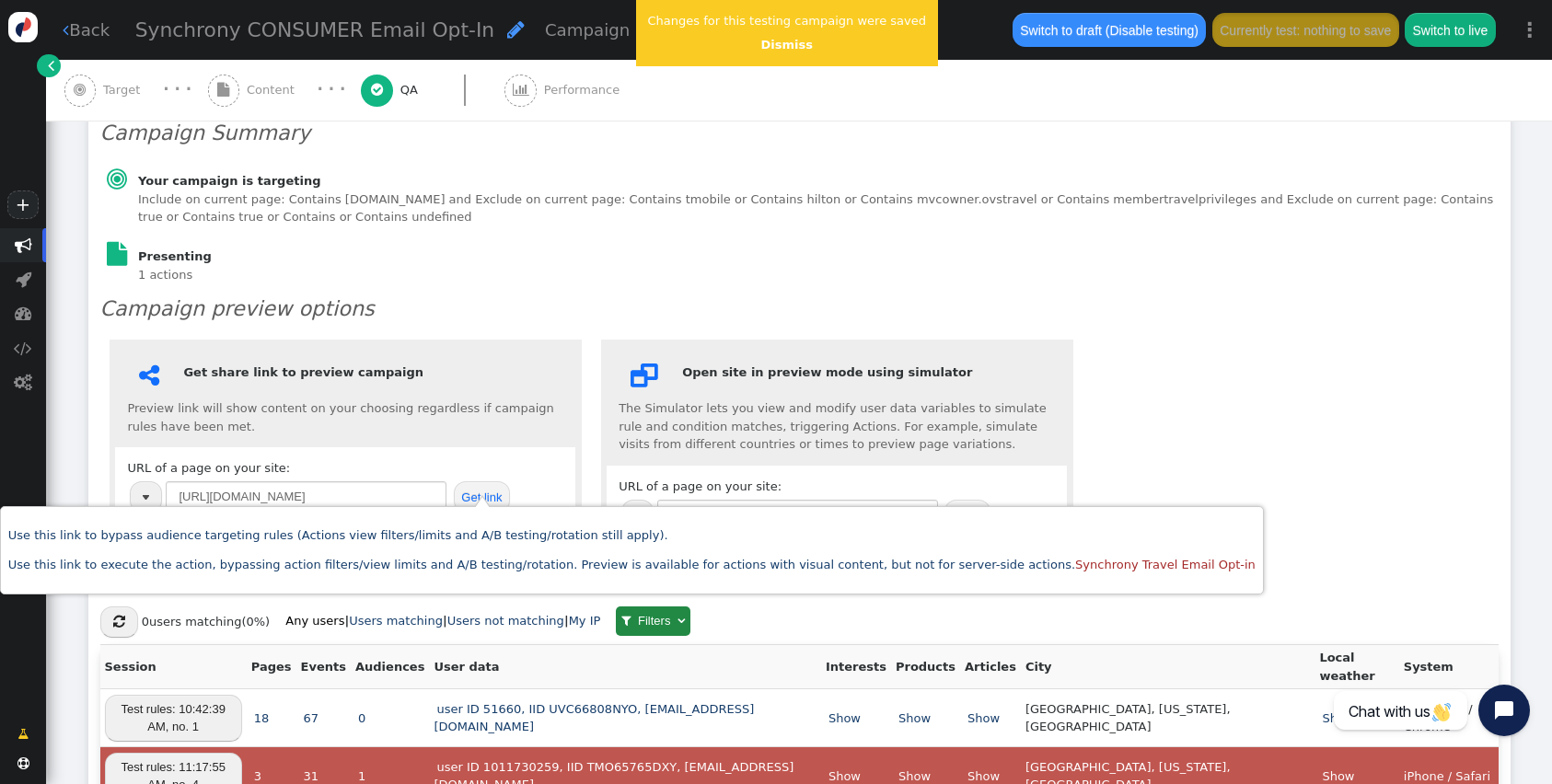
click at [256, 98] on span "Content" at bounding box center [274, 90] width 56 height 19
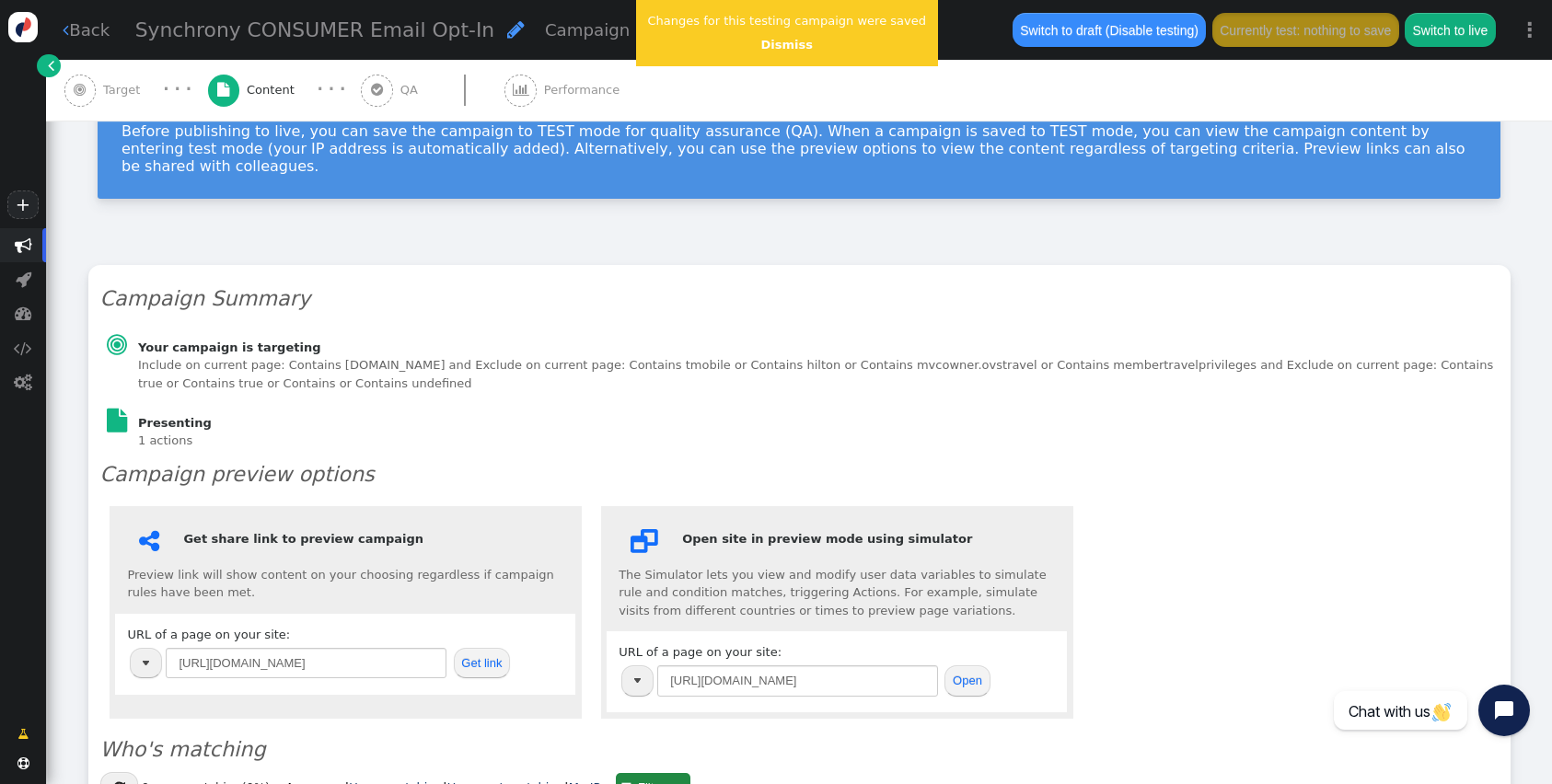
scroll to position [264, 0]
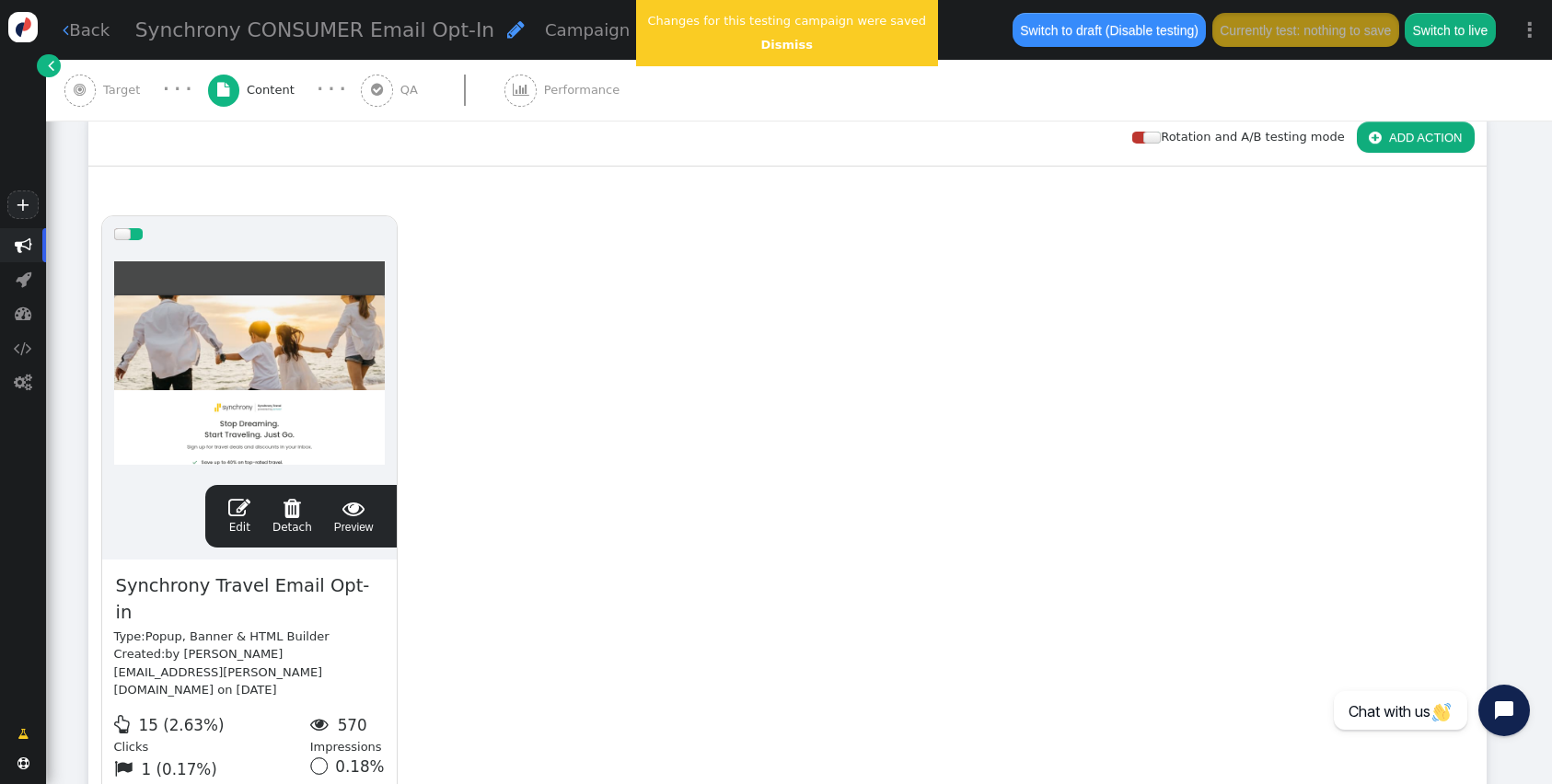
click at [234, 504] on span "" at bounding box center [239, 508] width 22 height 22
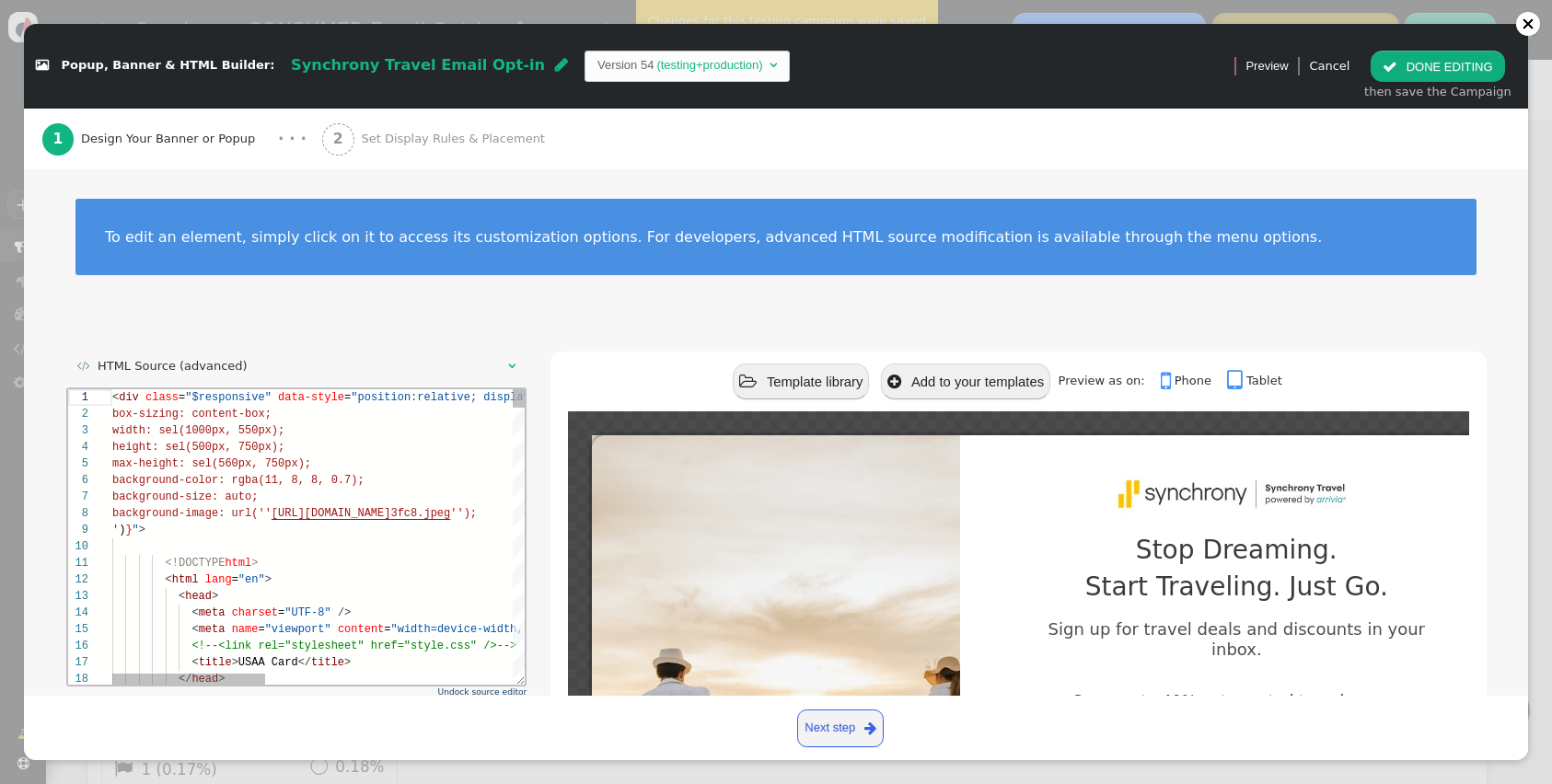
scroll to position [34, 0]
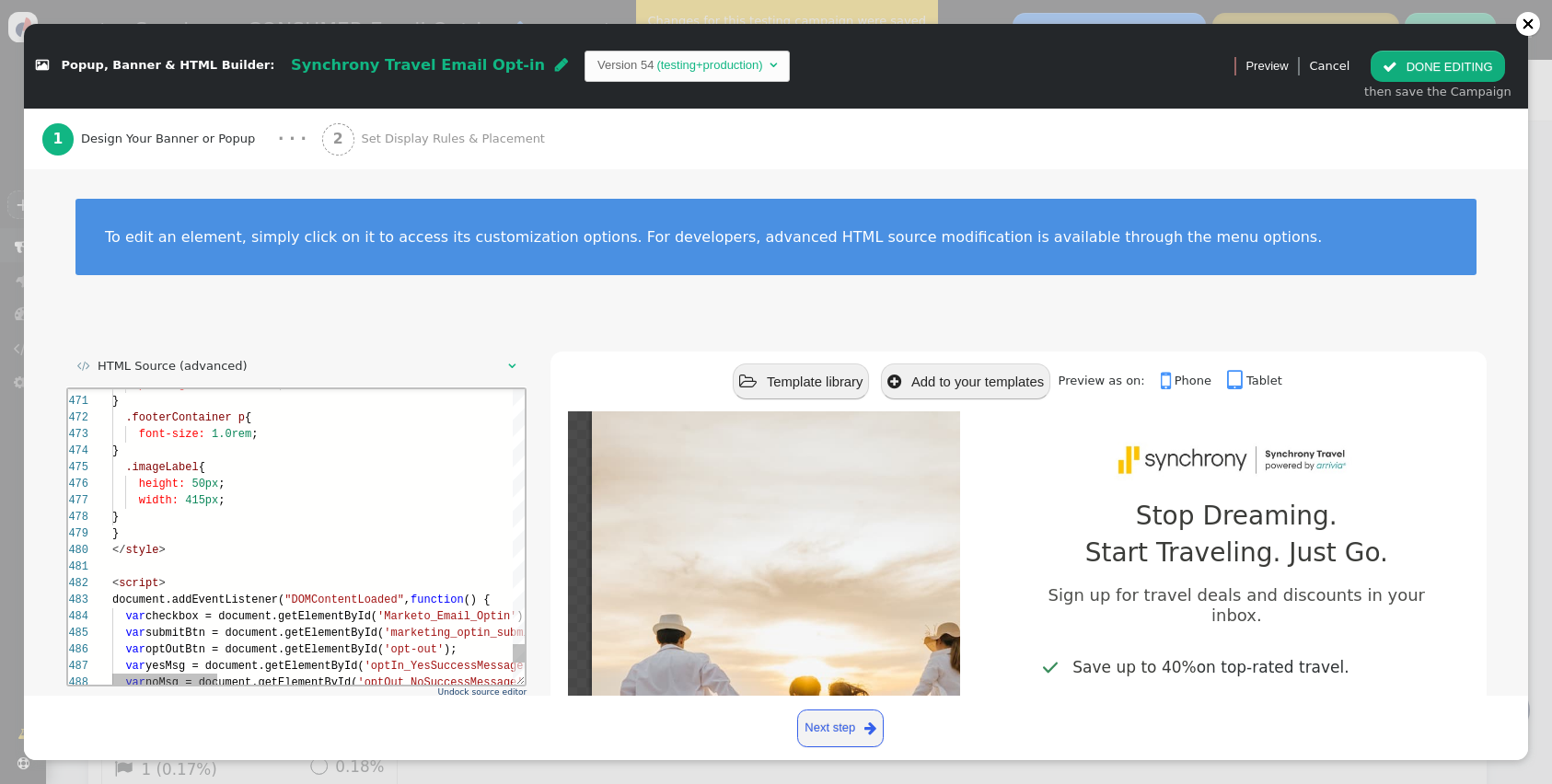
click at [173, 587] on div "< script >" at bounding box center [896, 582] width 1570 height 17
type textarea "<script> document.addEventListener("DOMContentLoaded", function () { var checkb…"
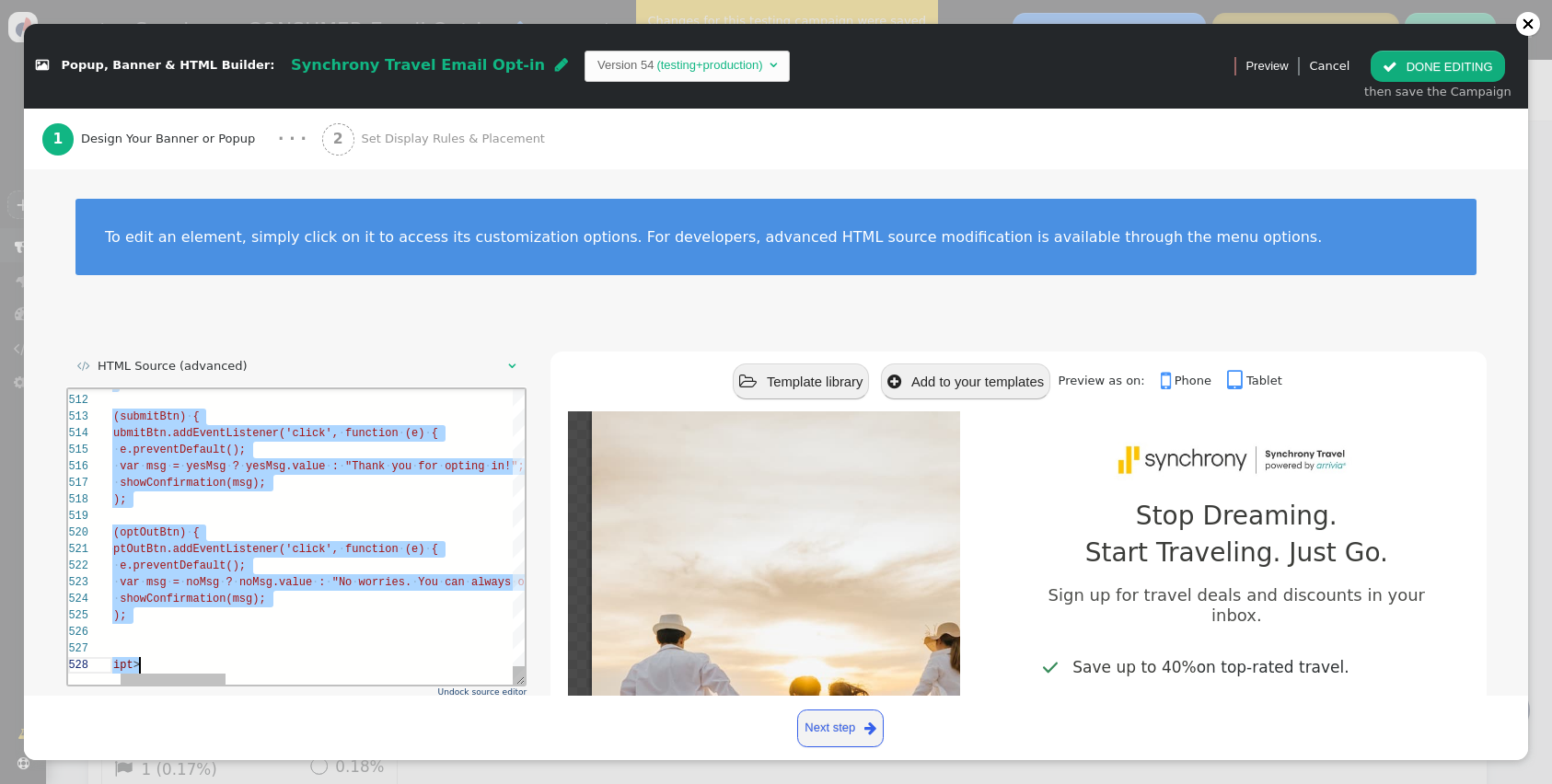
scroll to position [0, 60]
drag, startPoint x: 137, startPoint y: 565, endPoint x: 323, endPoint y: 869, distance: 356.4
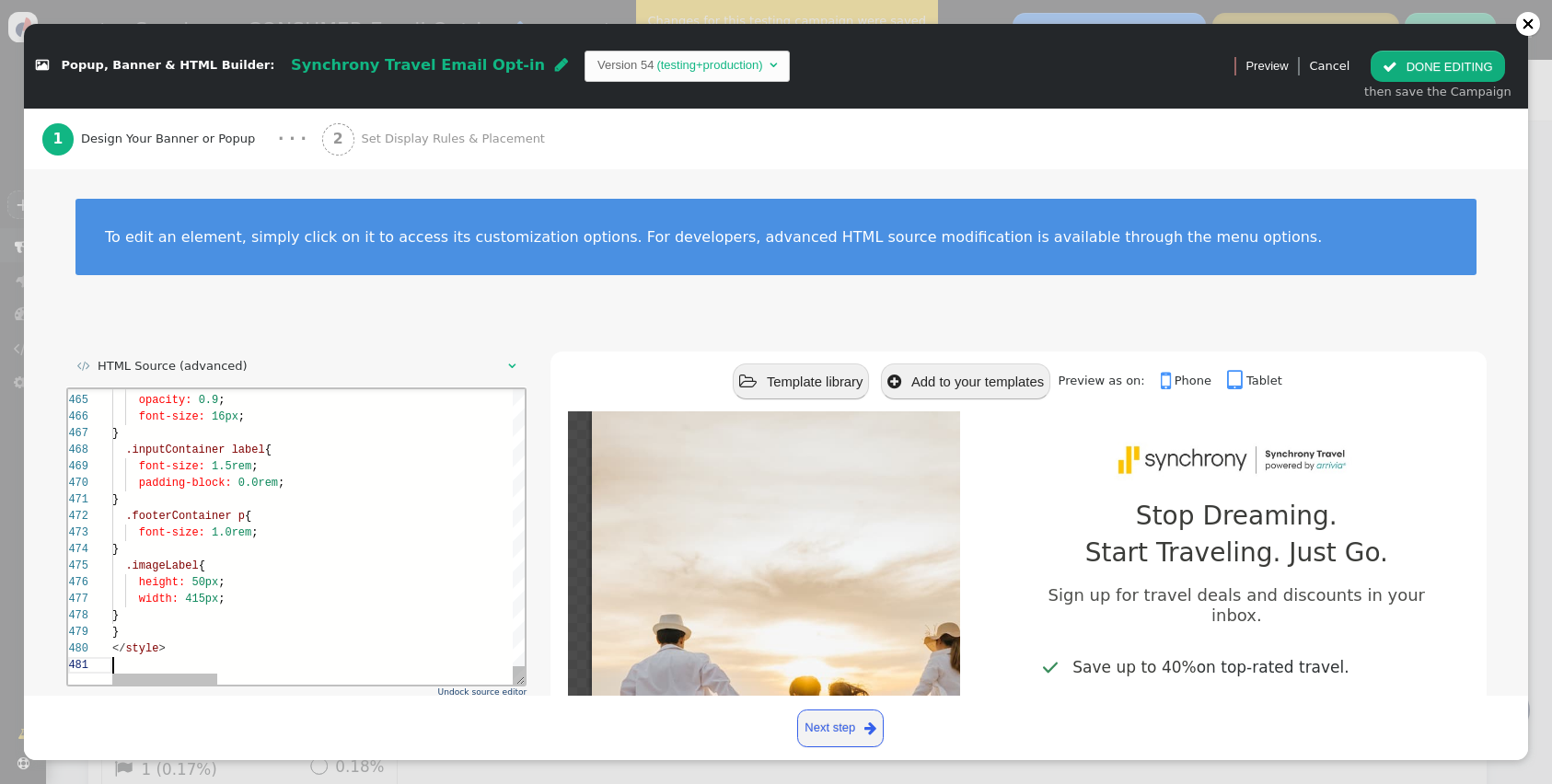
type textarea "} .footerContainer p{ font-size: 1.0rem; } .imageLabel { height: 50px; width: 4…"
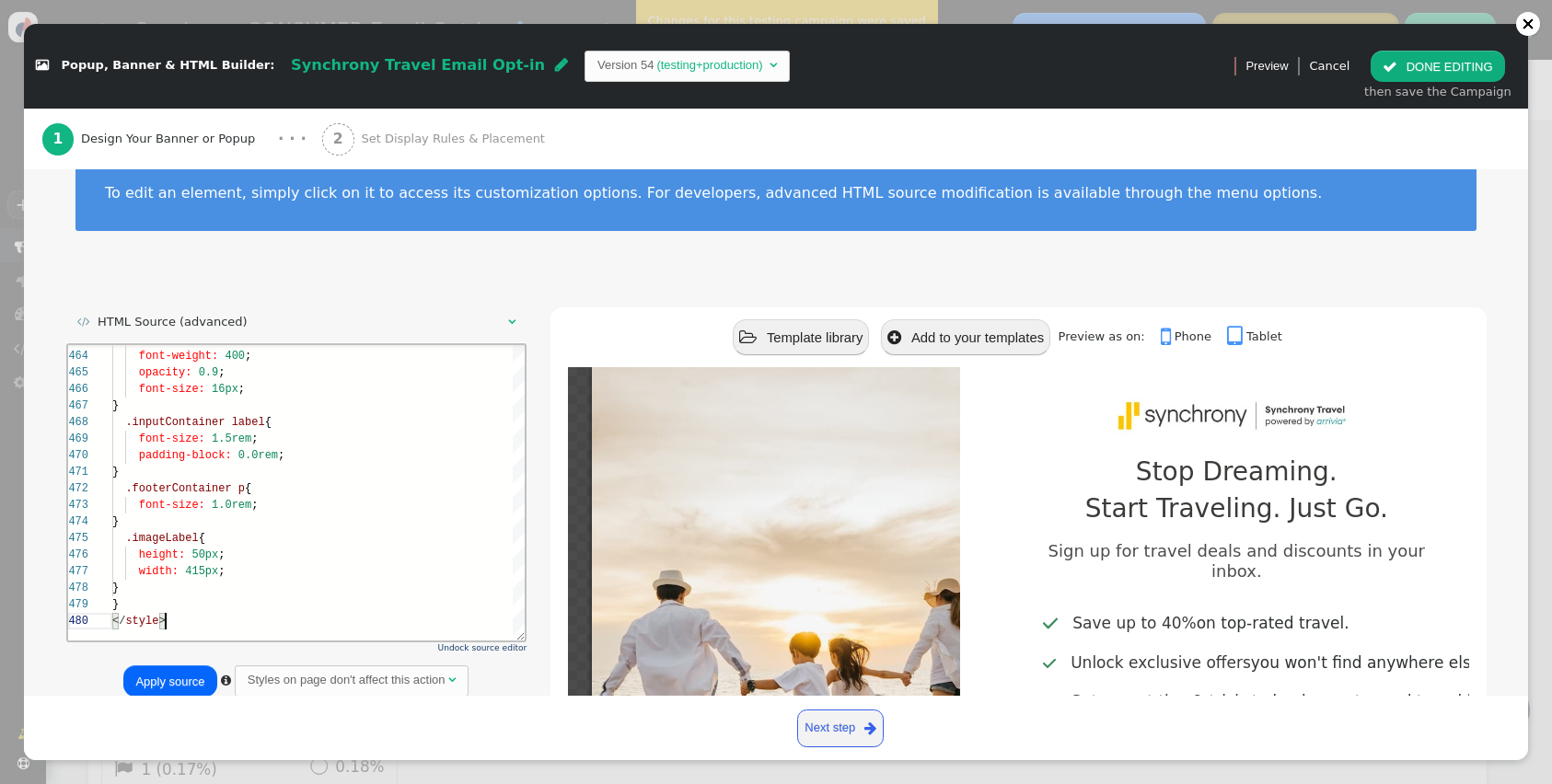
scroll to position [50, 0]
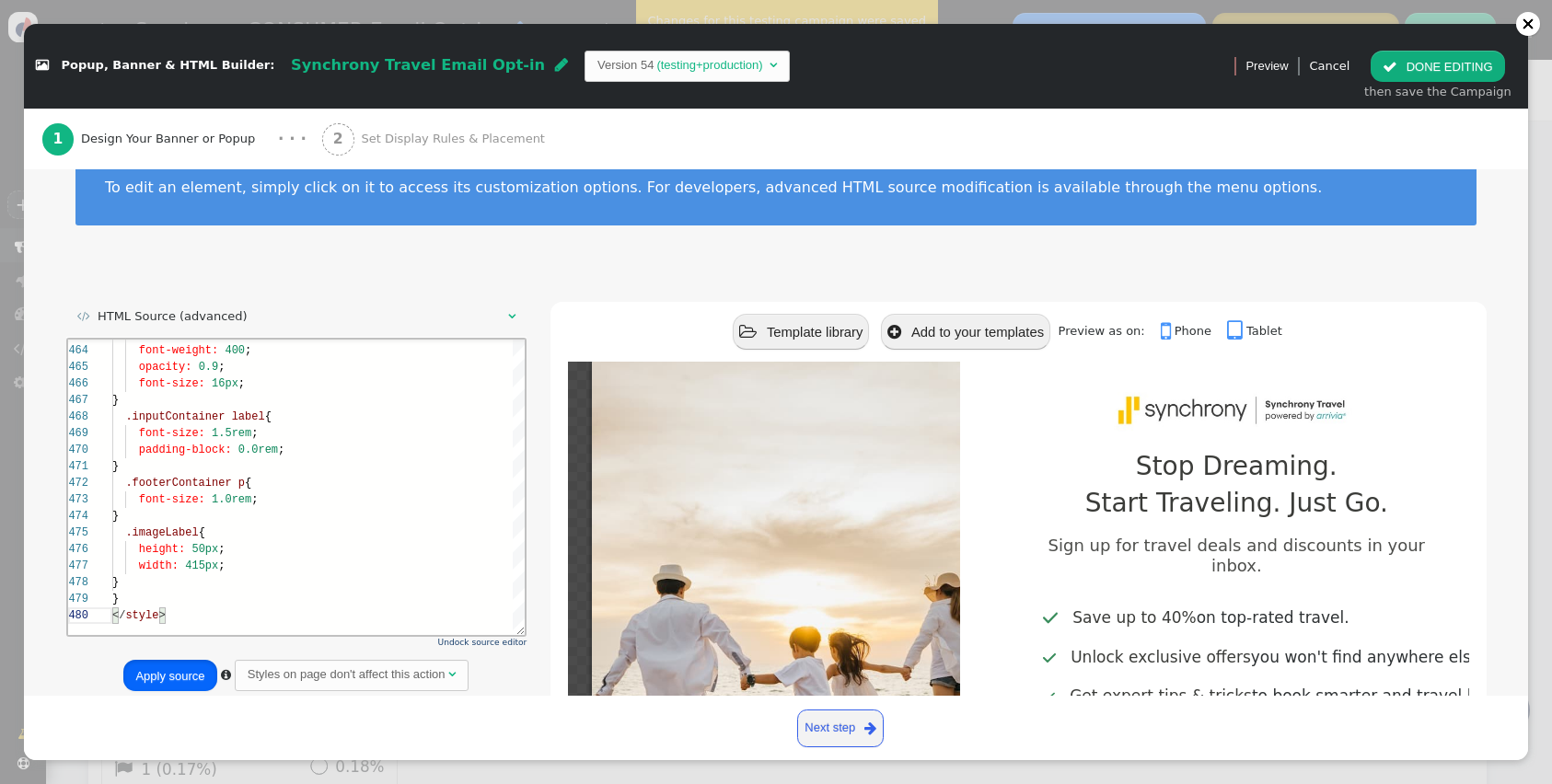
click at [152, 677] on button "Apply source" at bounding box center [169, 676] width 93 height 31
click at [1433, 70] on button " DONE EDITING" at bounding box center [1437, 66] width 134 height 31
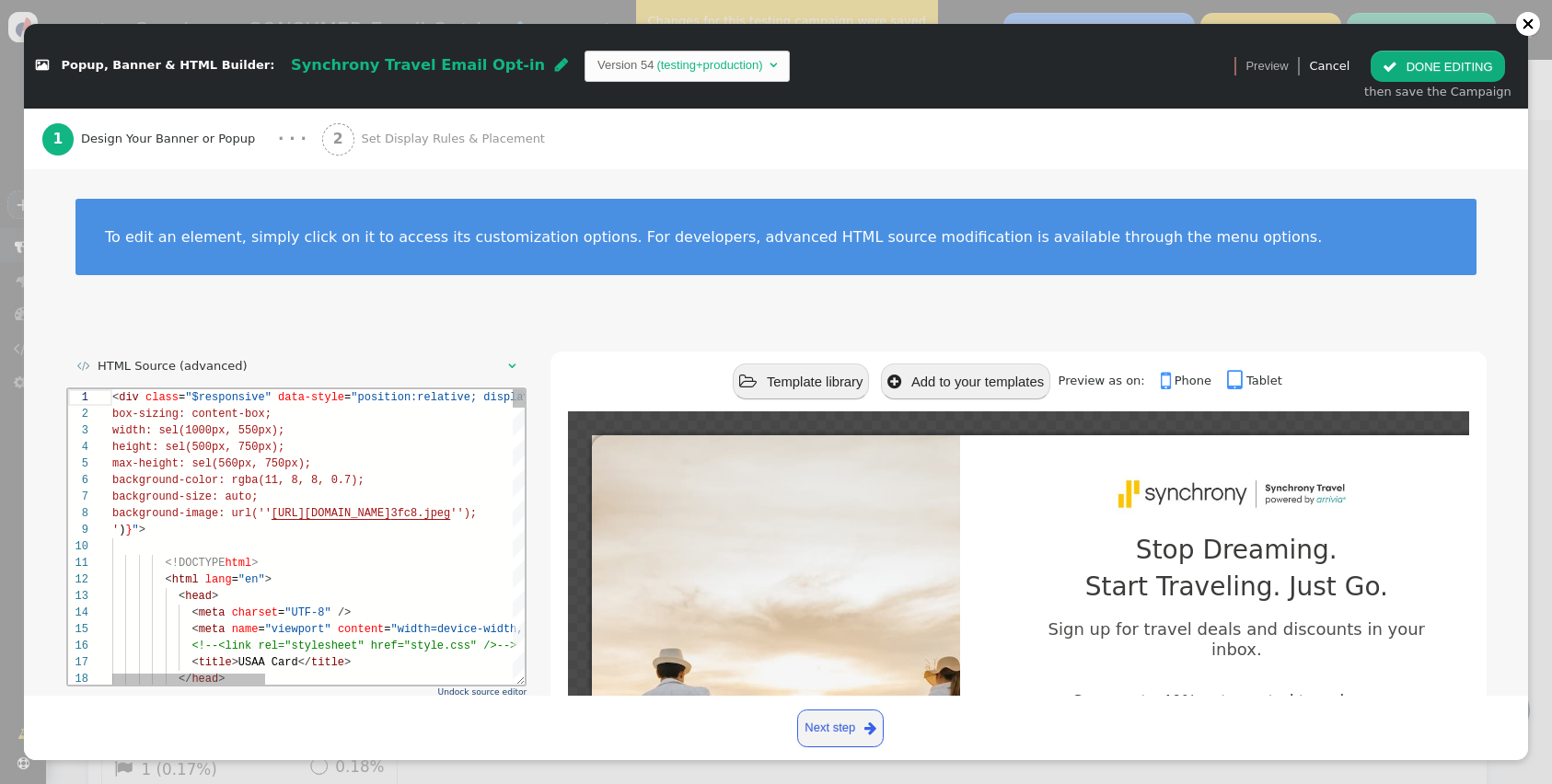
scroll to position [166, 0]
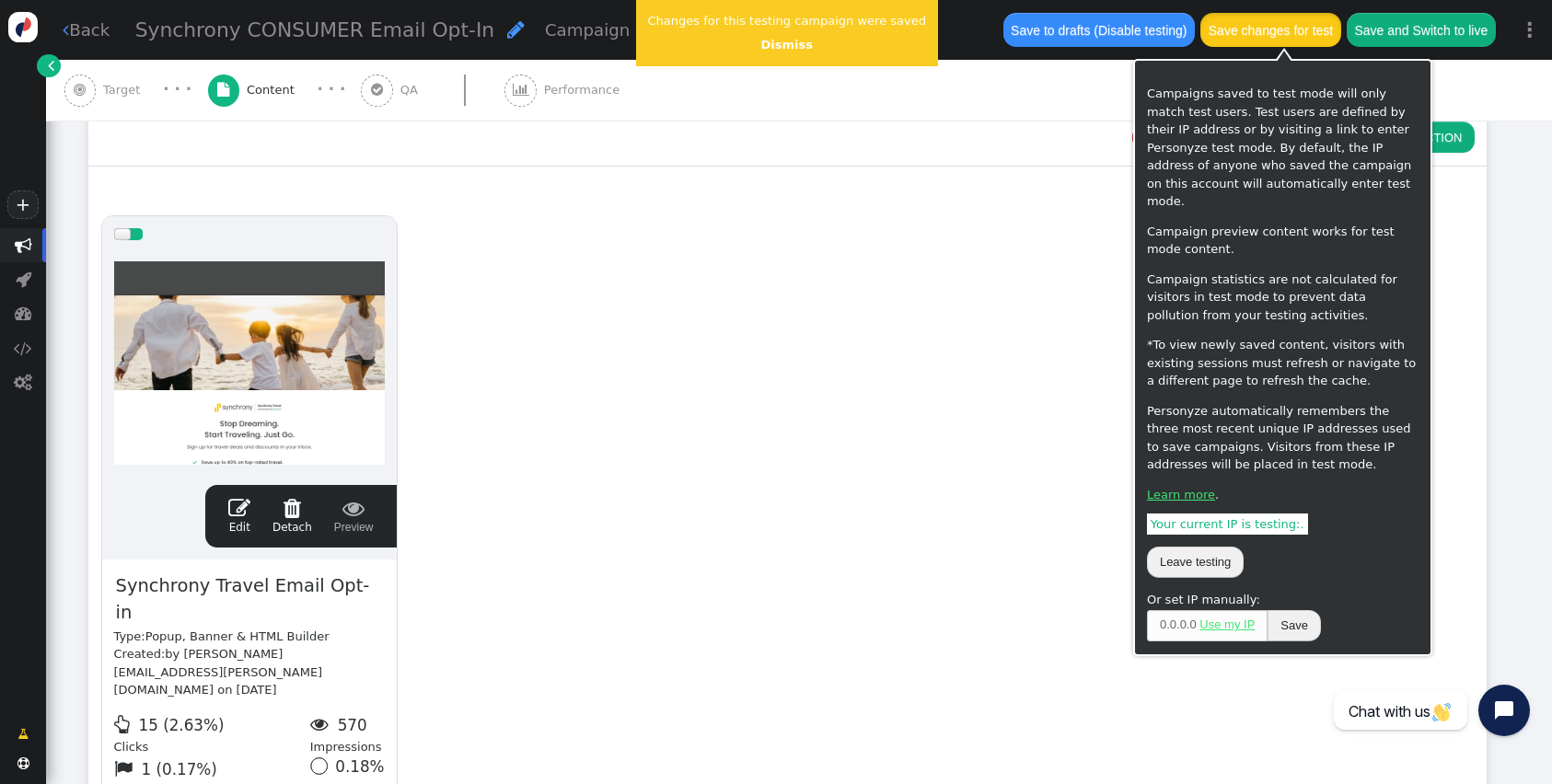
click at [1275, 37] on button "Save changes for test" at bounding box center [1270, 29] width 140 height 33
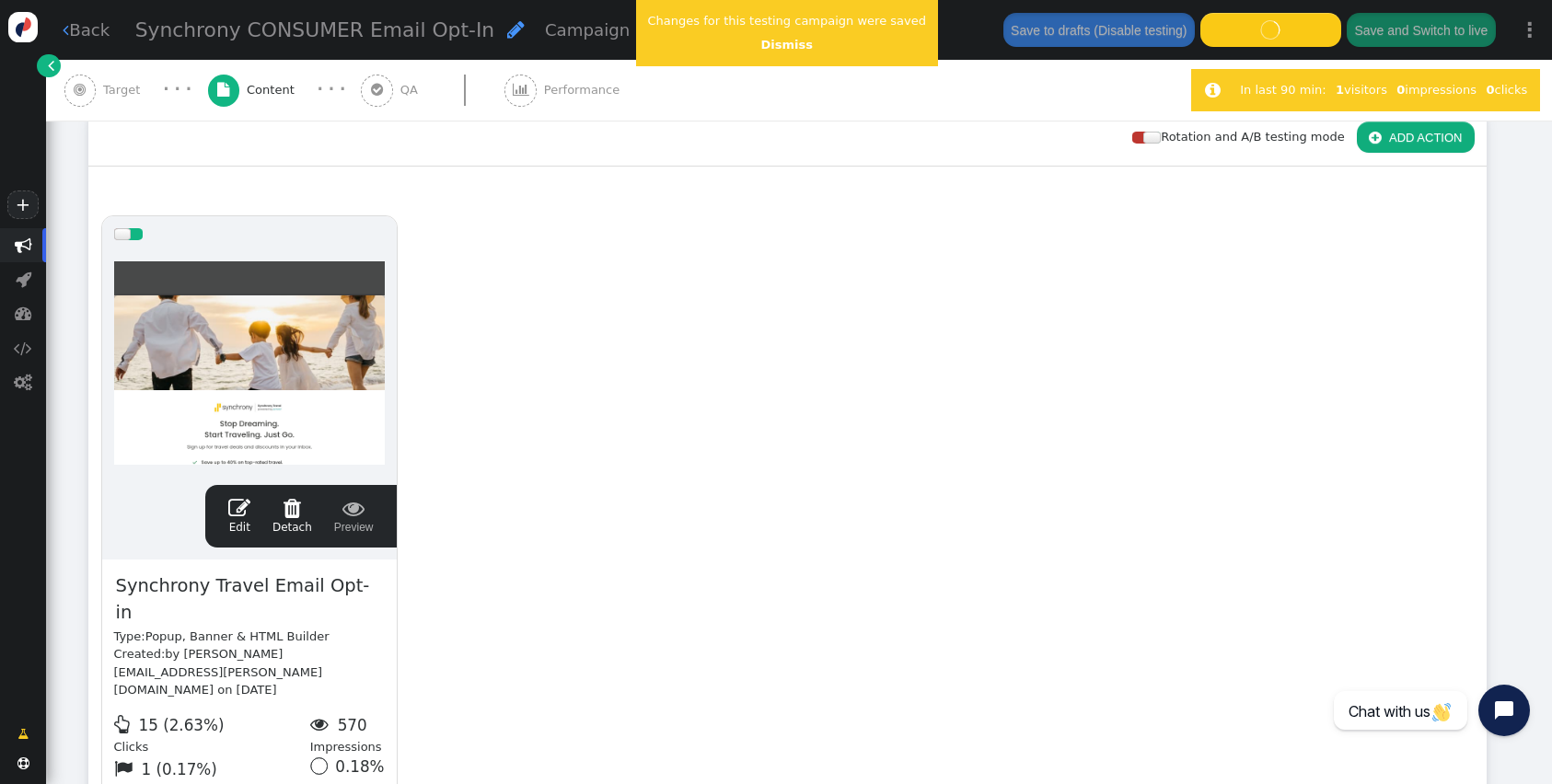
click at [774, 54] on div "Changes for this testing campaign were saved Dismiss" at bounding box center [786, 33] width 302 height 66
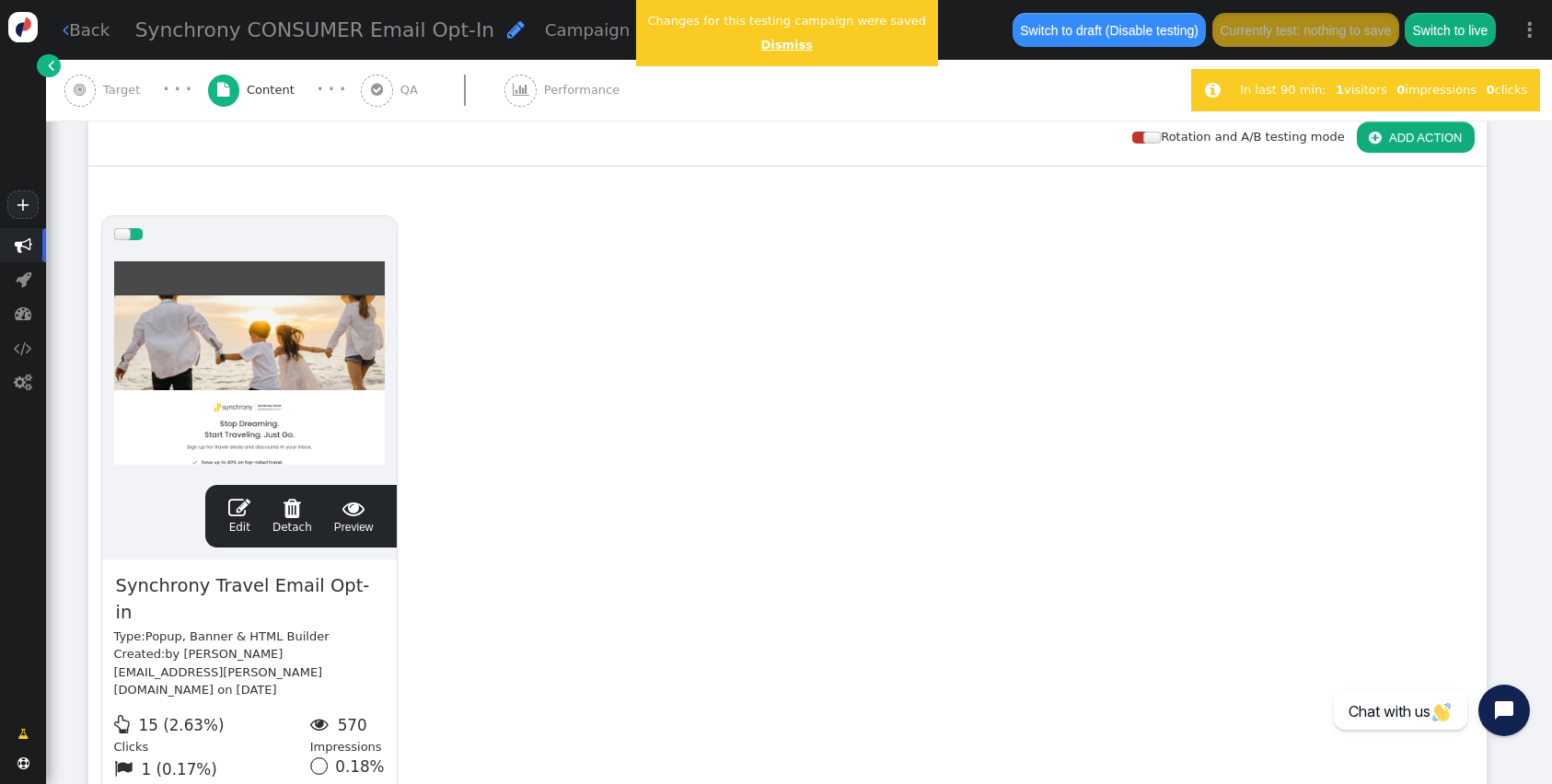
click at [766, 43] on link "Dismiss" at bounding box center [786, 45] width 52 height 14
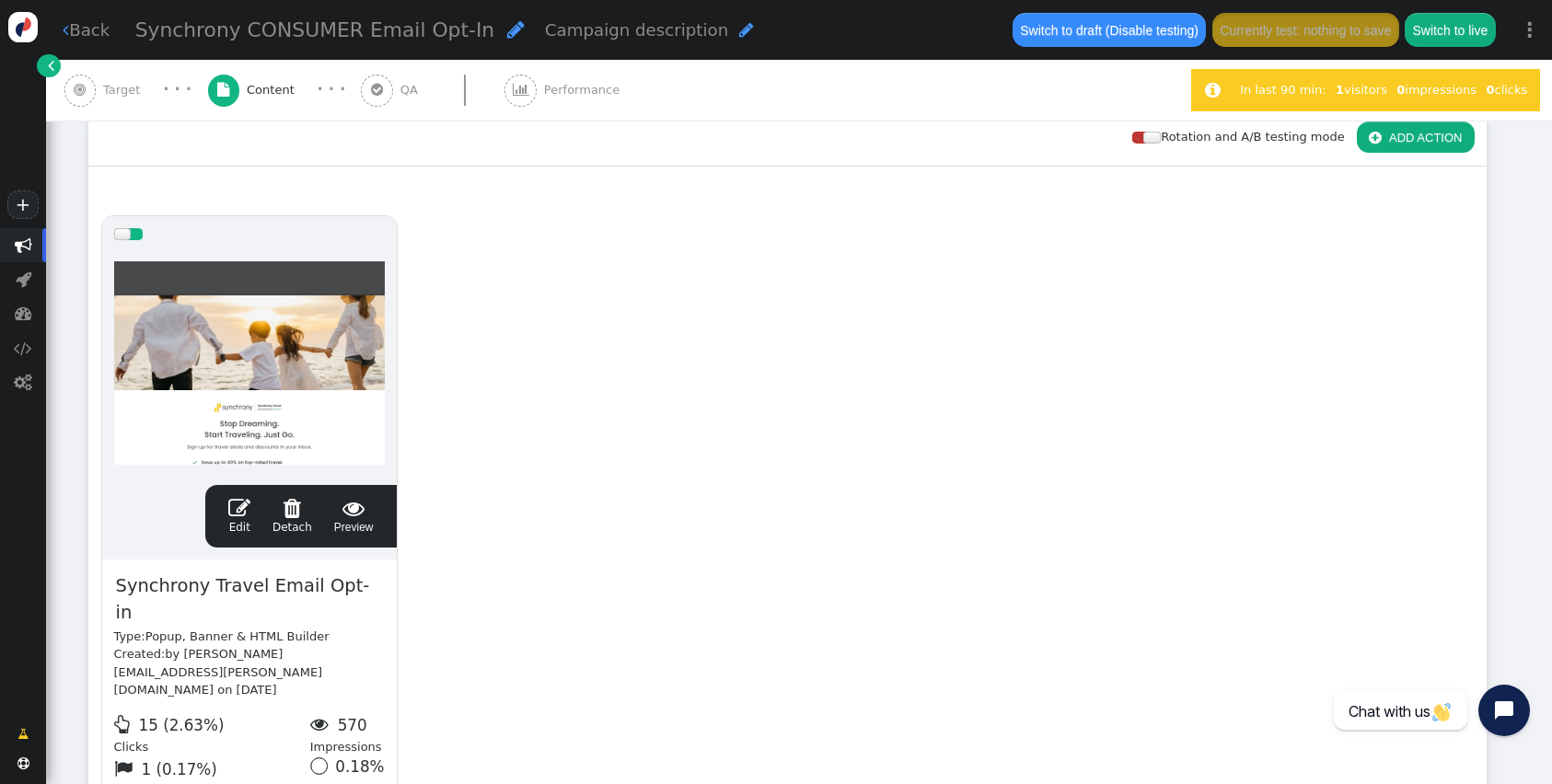
click at [405, 81] on span "QA" at bounding box center [412, 90] width 24 height 19
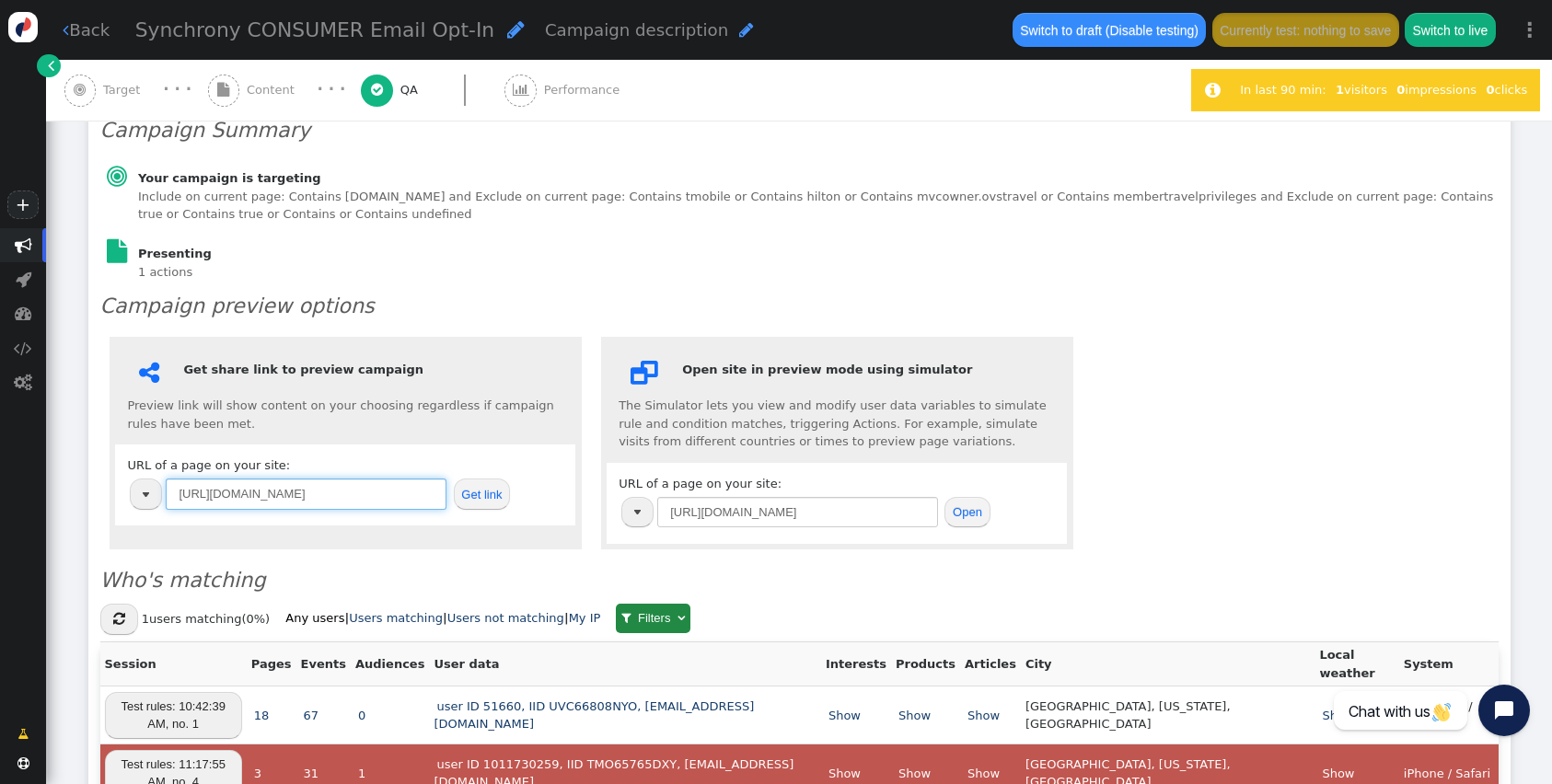
click at [325, 483] on input "[URL][DOMAIN_NAME]" at bounding box center [306, 494] width 280 height 31
click at [504, 478] on button "Get link" at bounding box center [482, 494] width 57 height 31
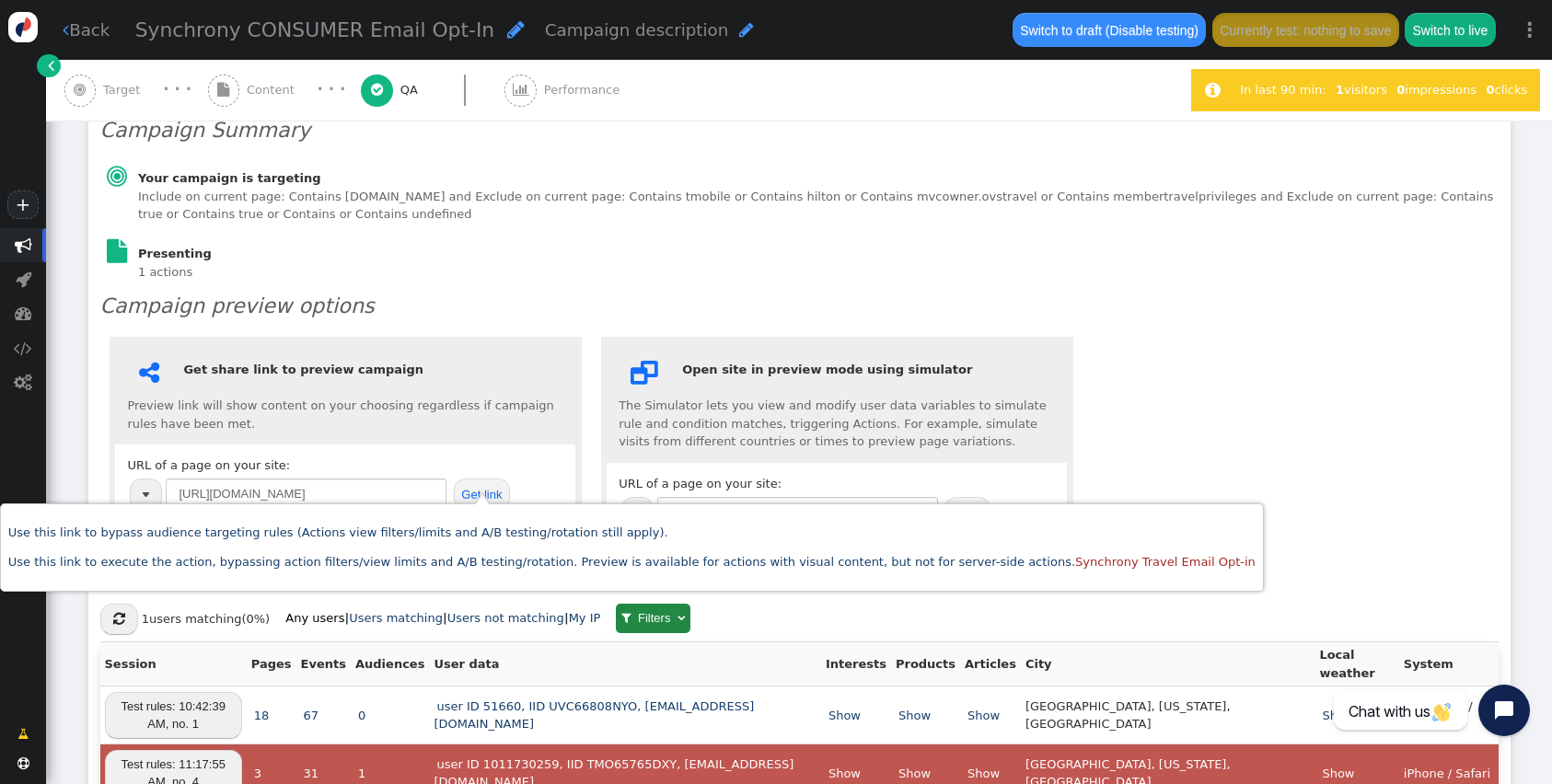
scroll to position [0, 0]
drag, startPoint x: 200, startPoint y: 34, endPoint x: 224, endPoint y: 60, distance: 35.4
click at [205, 37] on span "Synchrony CONSUMER Email Opt-In" at bounding box center [315, 30] width 360 height 23
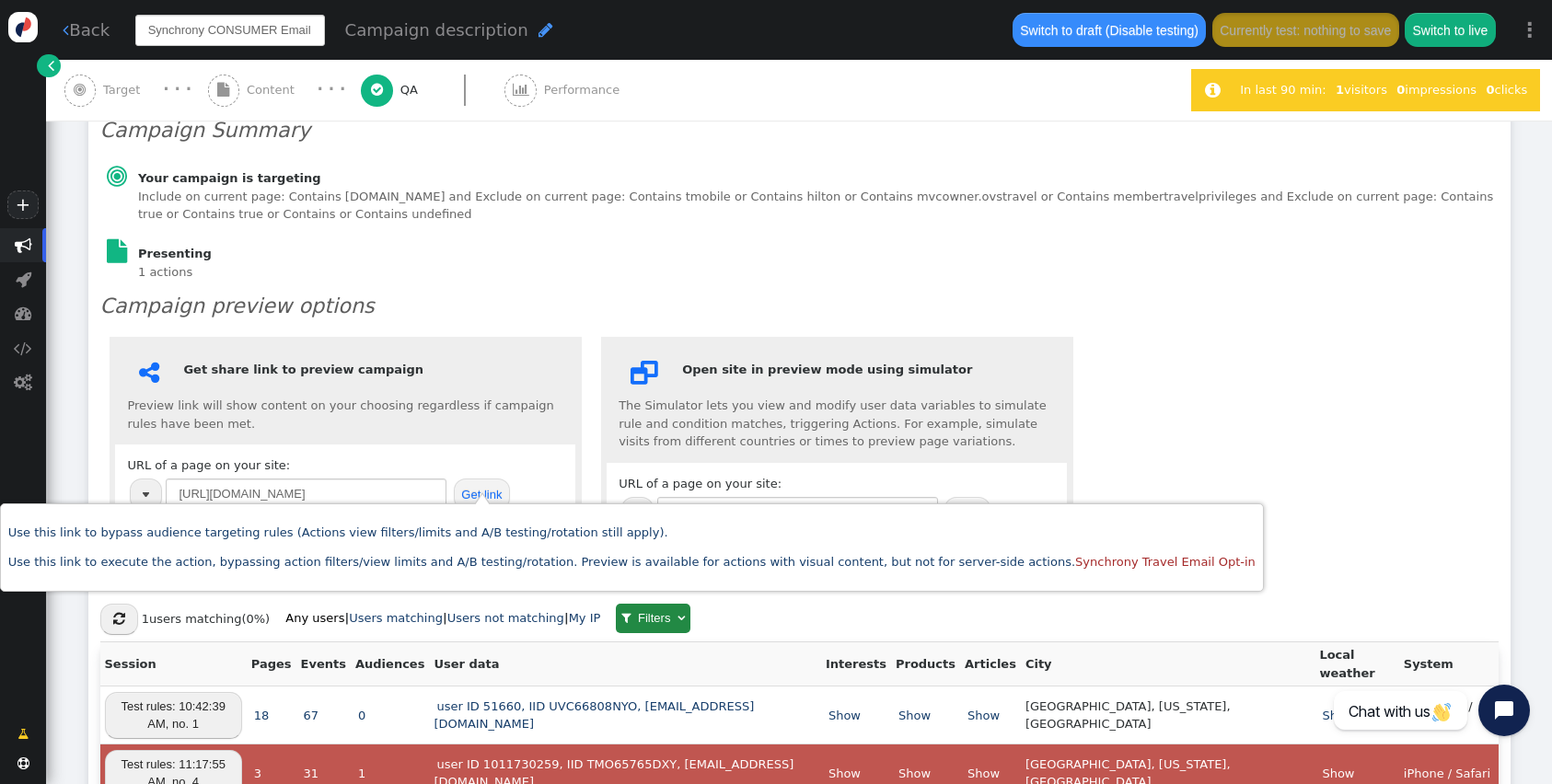
scroll to position [0, 35]
click at [242, 96] on div " Content" at bounding box center [255, 90] width 94 height 61
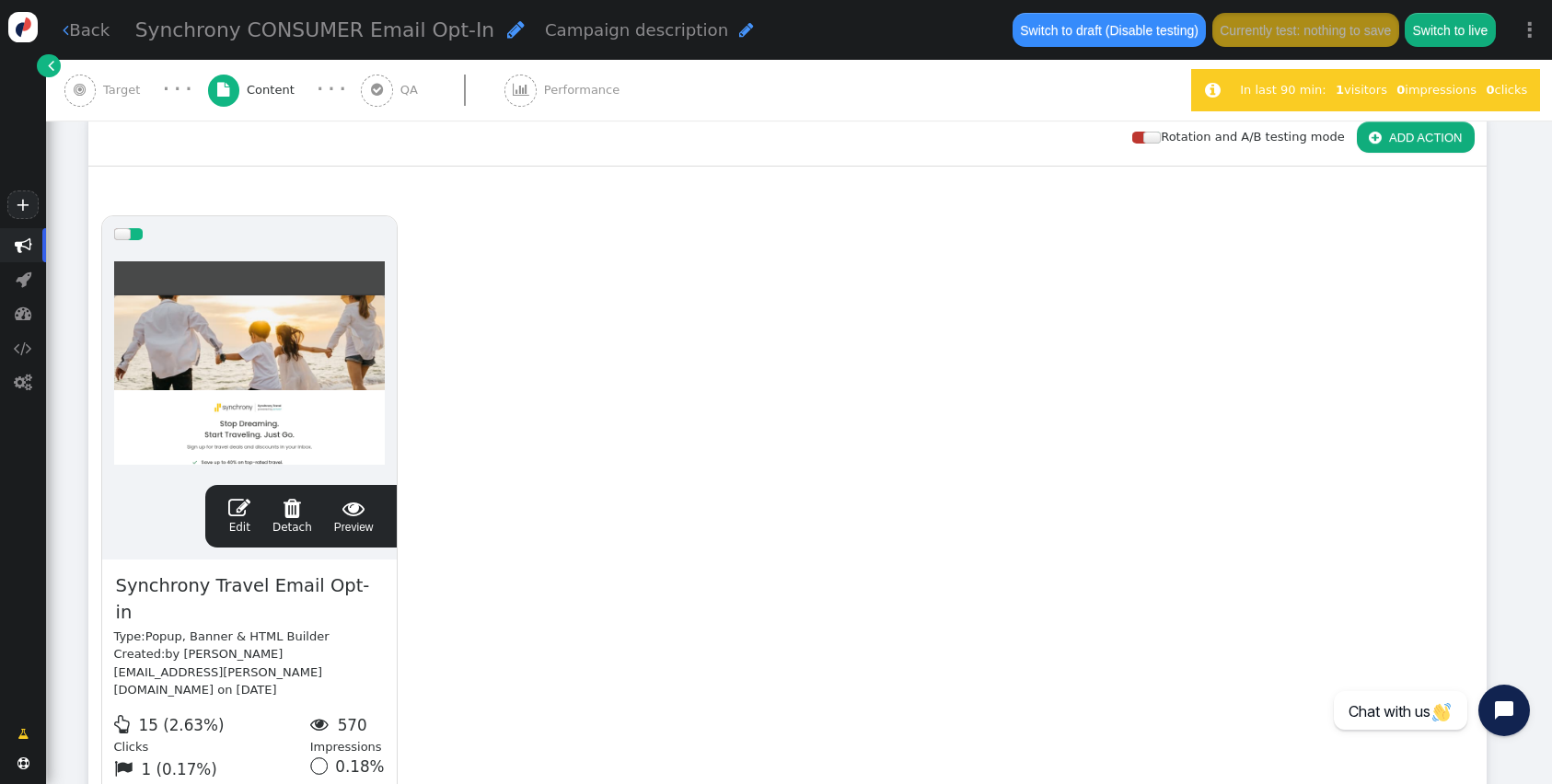
click at [242, 511] on span "" at bounding box center [239, 508] width 22 height 22
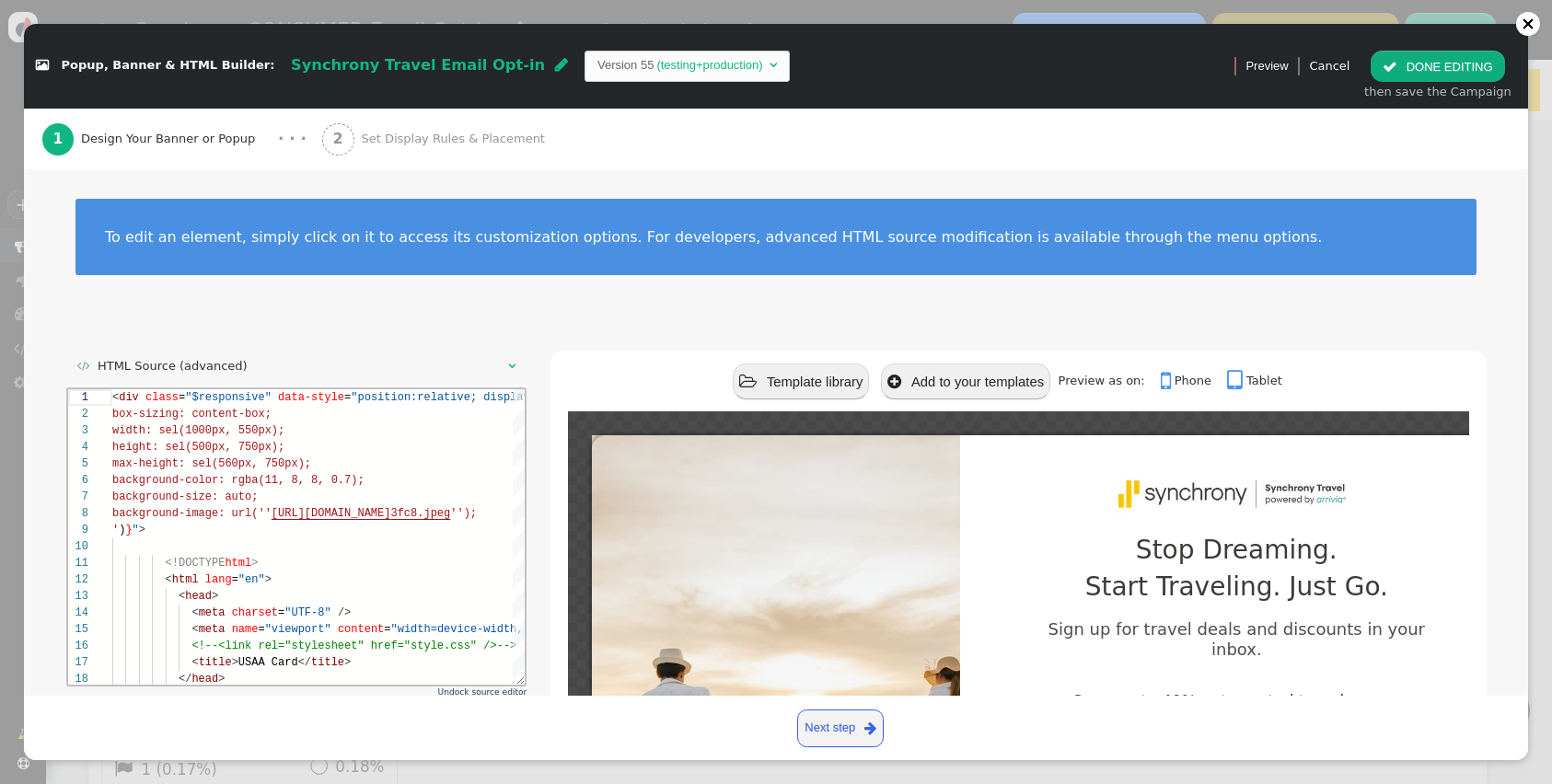
scroll to position [82, 0]
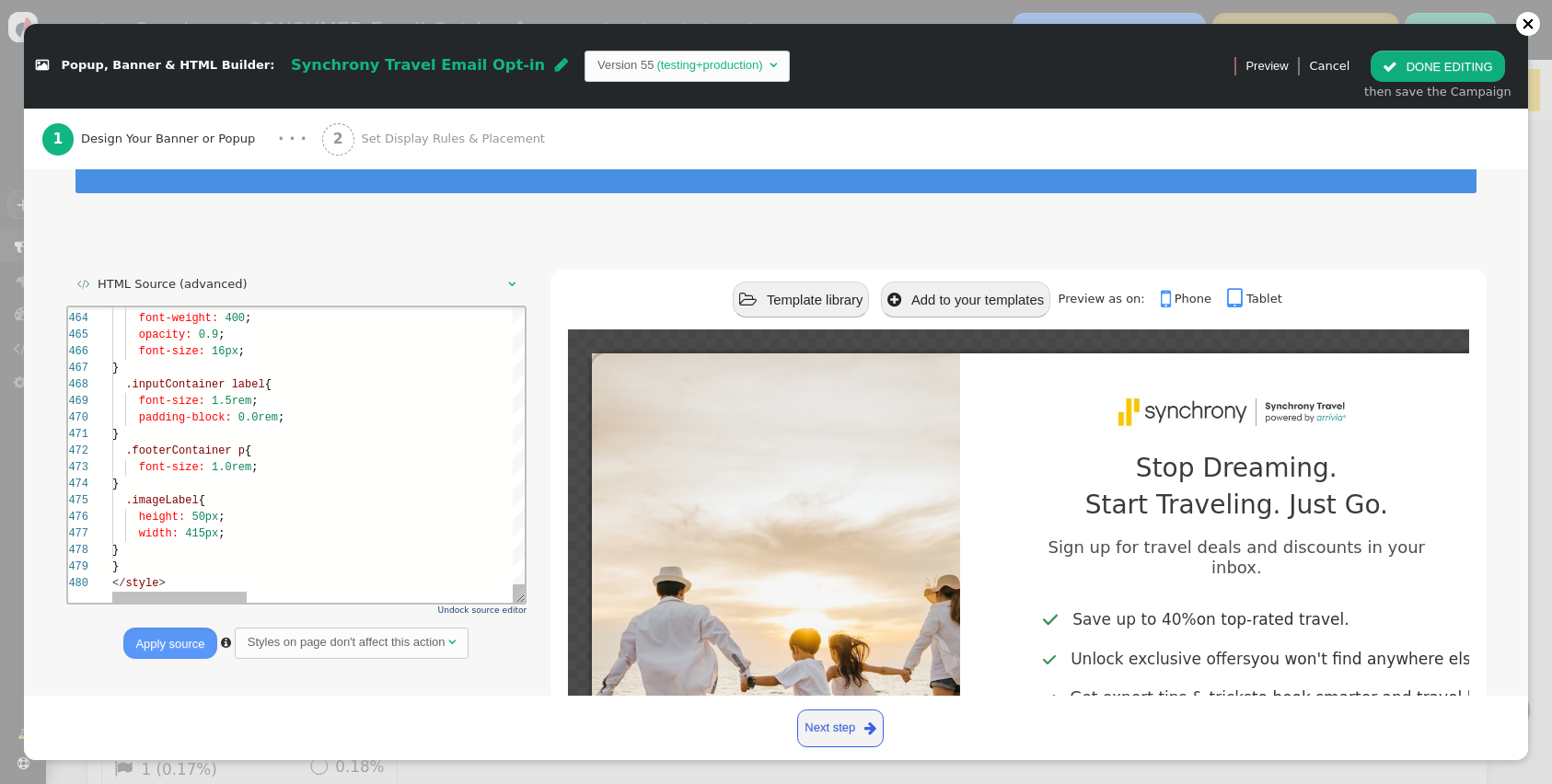
type textarea "} .footerContainer p{ font-size: 1.0rem; } .imageLabel { height: 50px; width: 4…"
click at [195, 577] on div "</ style >" at bounding box center [723, 582] width 1224 height 17
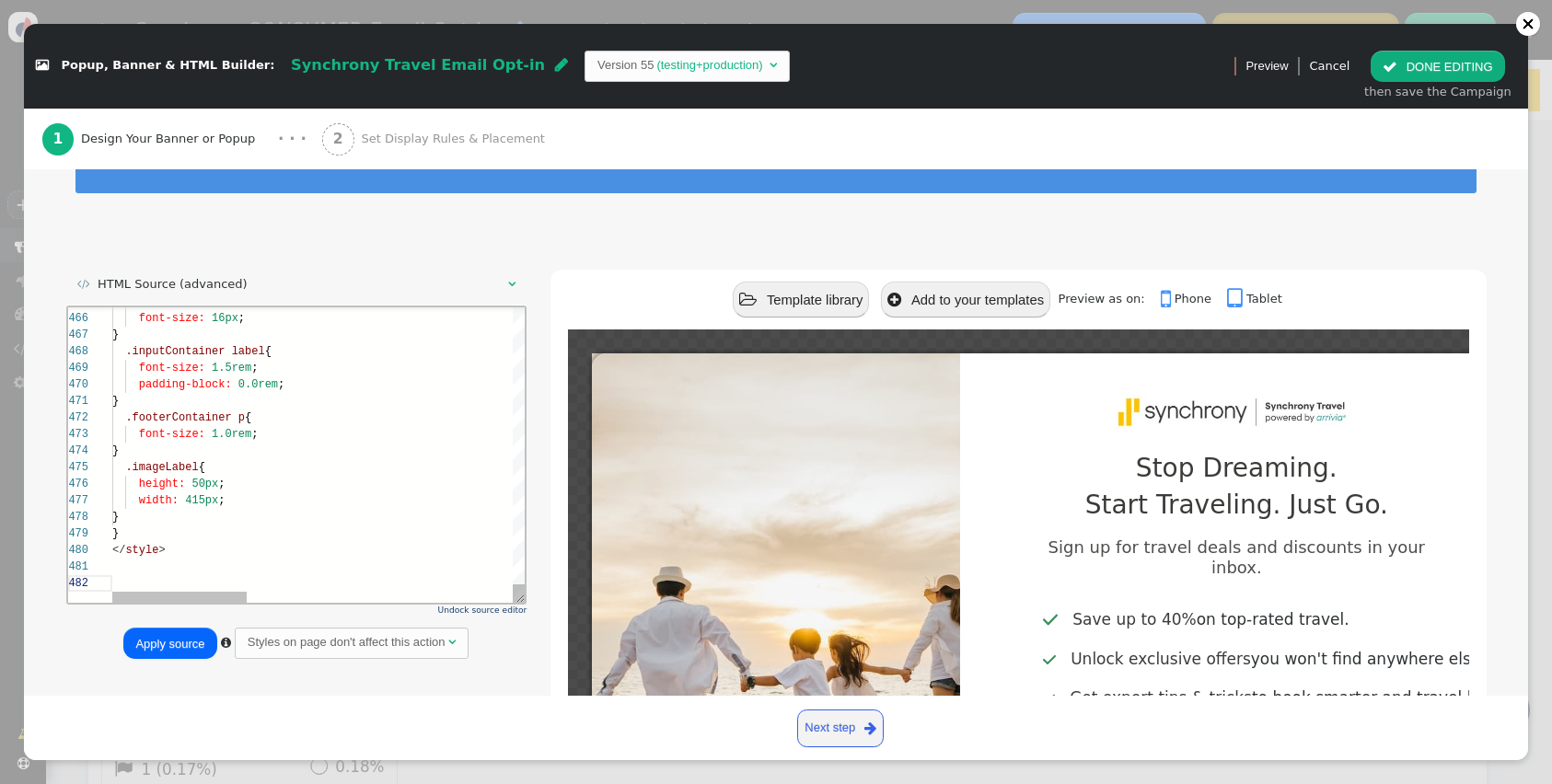
scroll to position [33, 59]
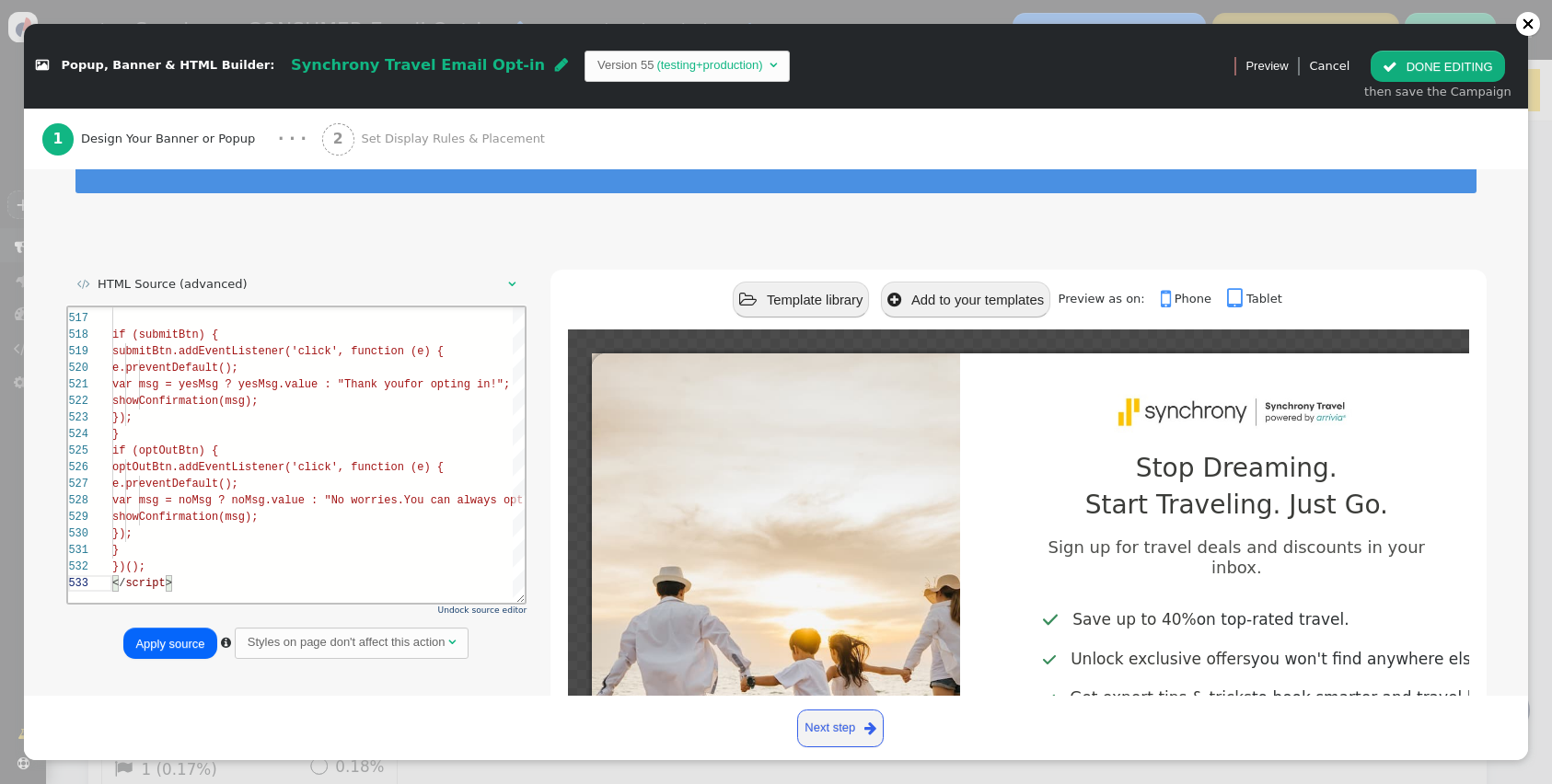
type textarea "} })(); </script>"
click at [182, 637] on button "Apply source" at bounding box center [169, 643] width 93 height 31
click at [1436, 62] on button " DONE EDITING" at bounding box center [1437, 66] width 134 height 31
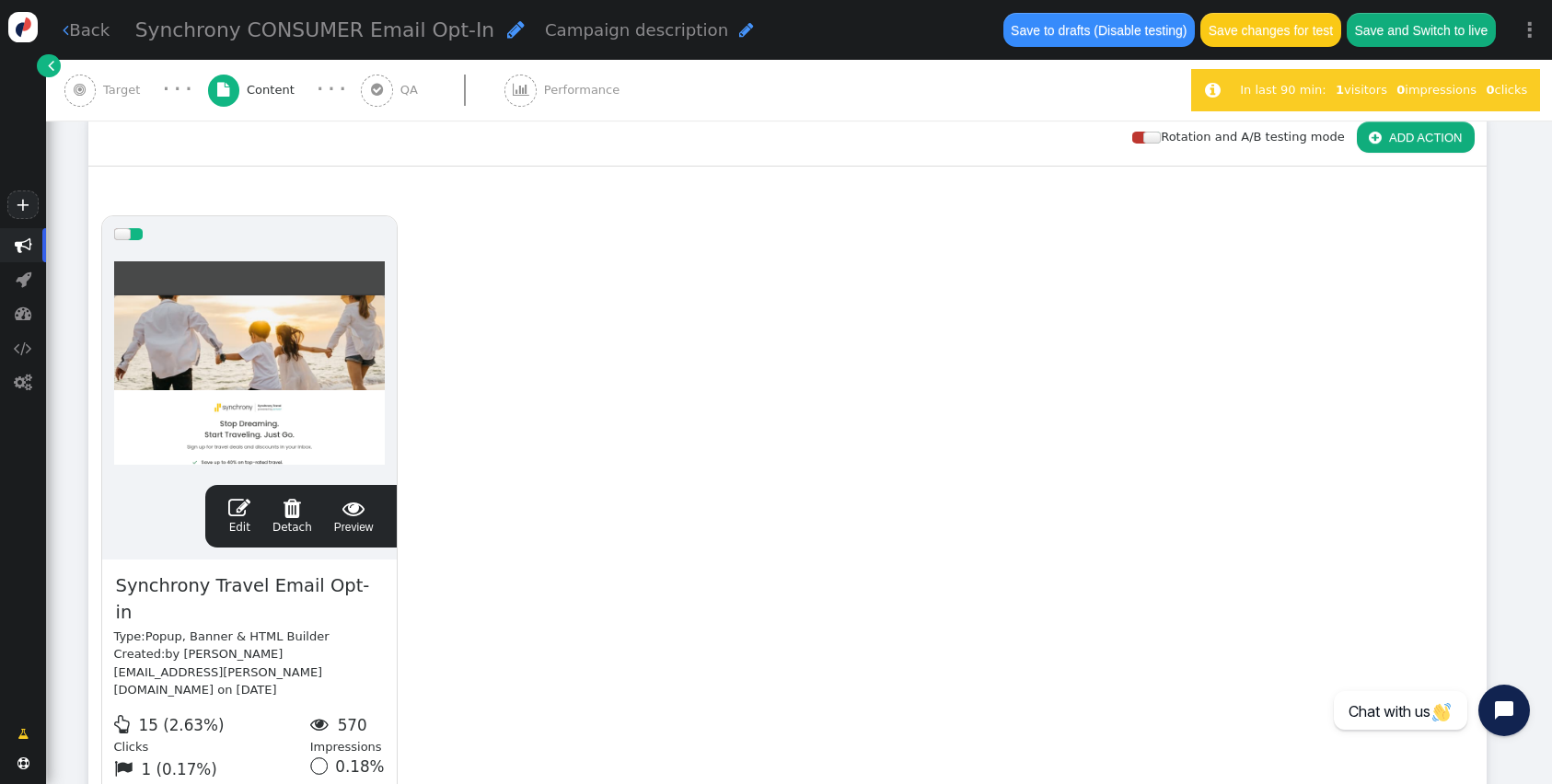
scroll to position [166, 0]
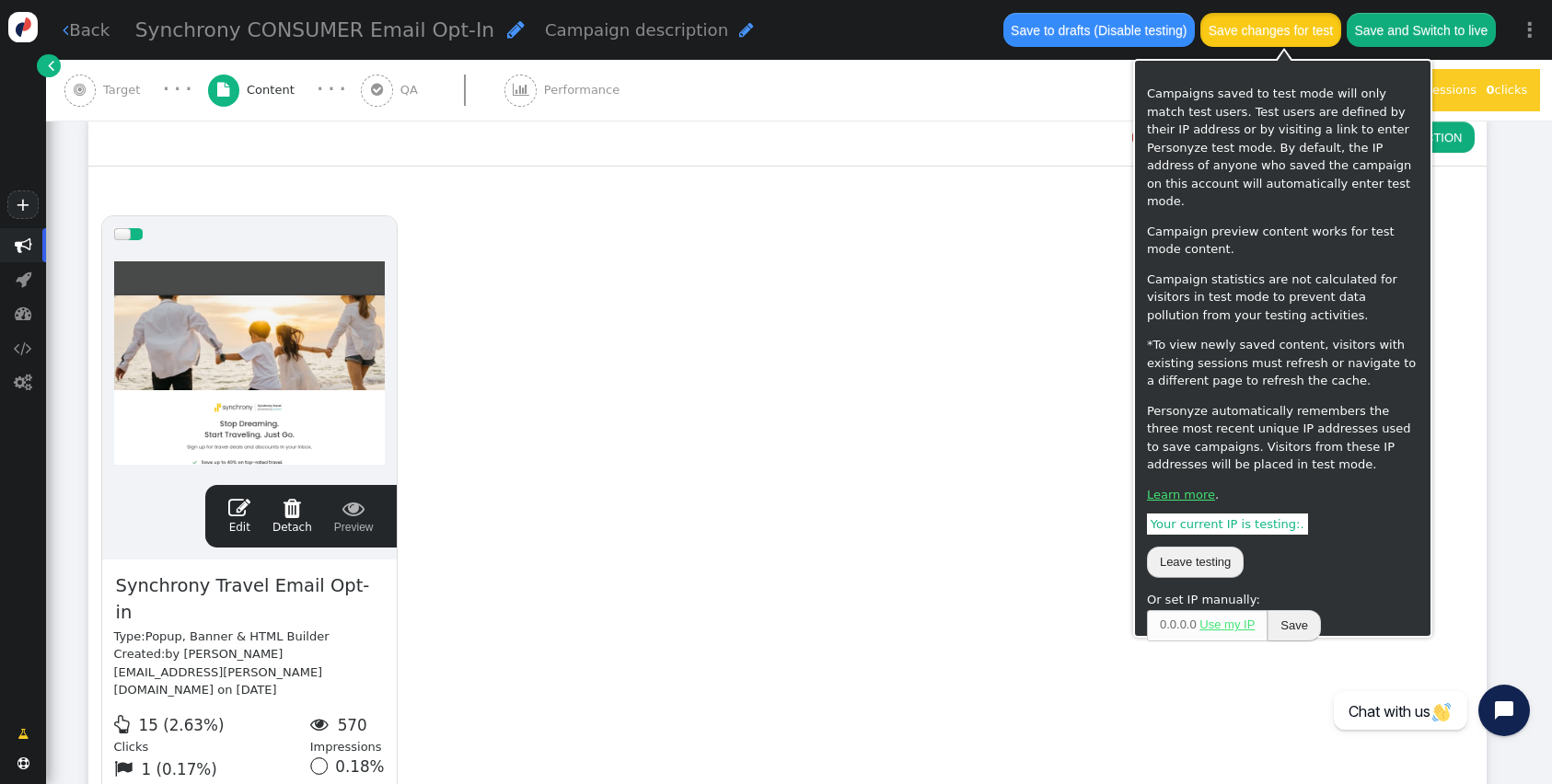
click at [1261, 23] on button "Save changes for test" at bounding box center [1270, 29] width 140 height 33
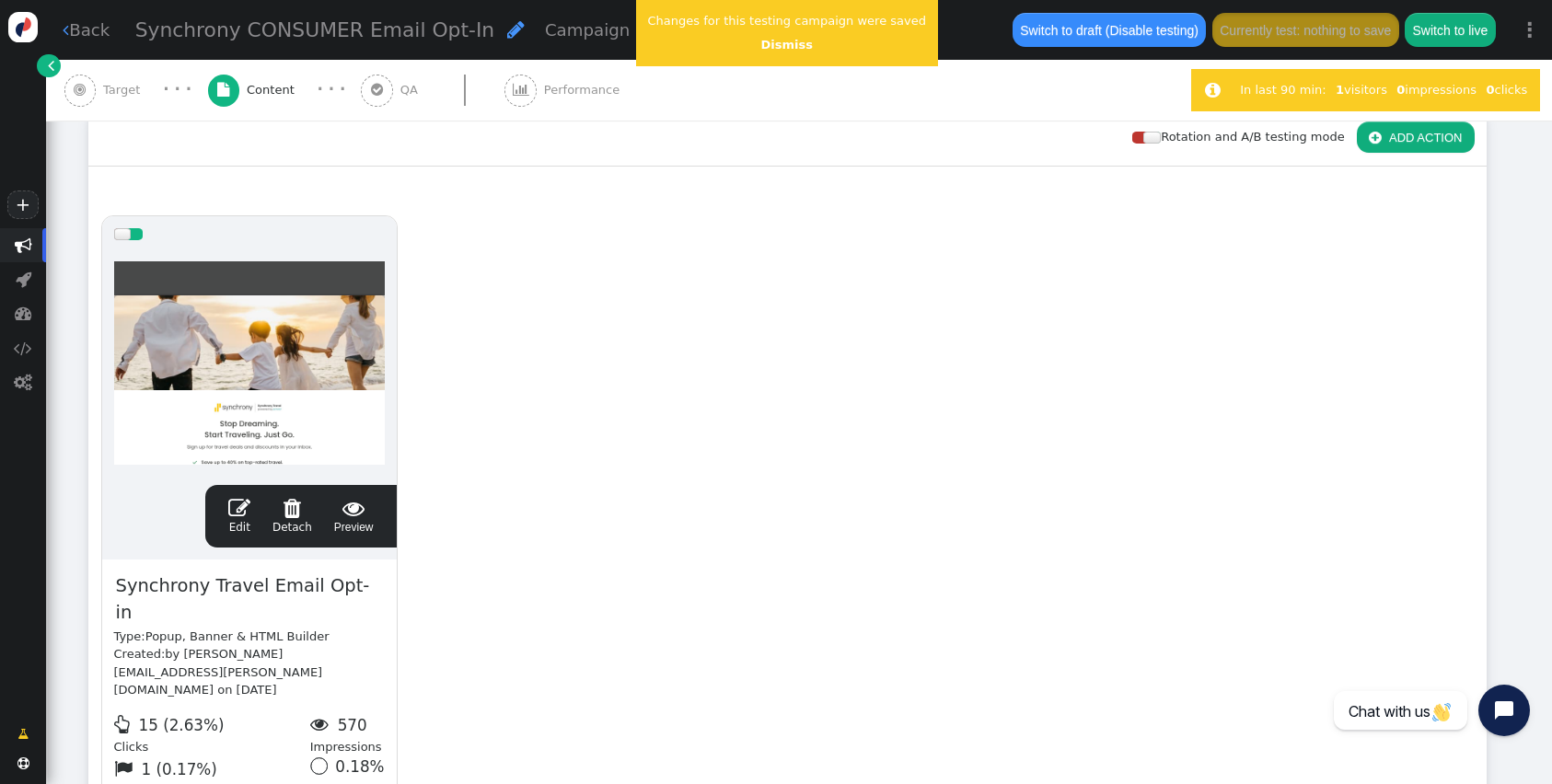
click at [232, 510] on span "" at bounding box center [239, 508] width 22 height 22
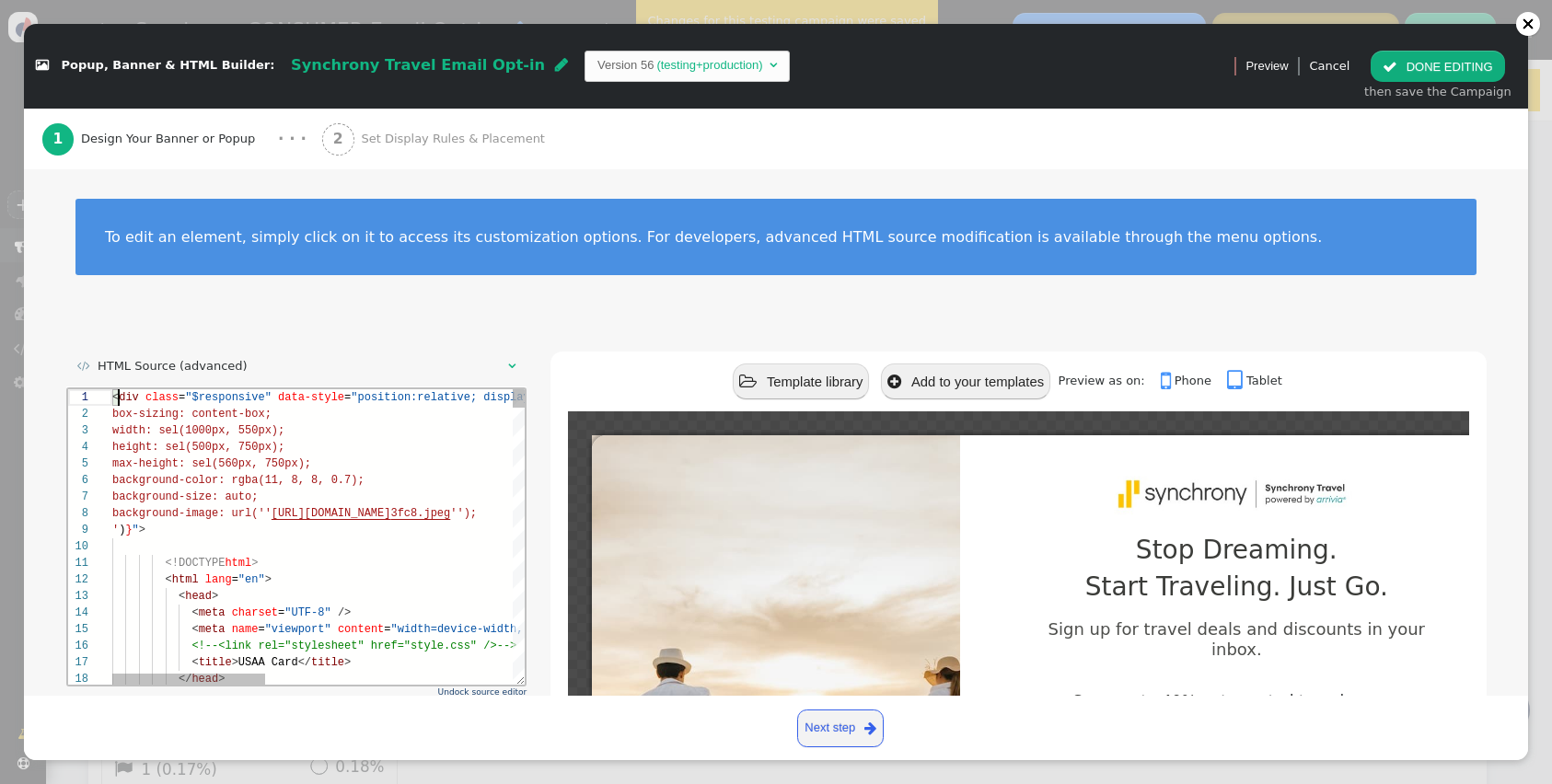
click at [115, 392] on span "<" at bounding box center [114, 396] width 7 height 13
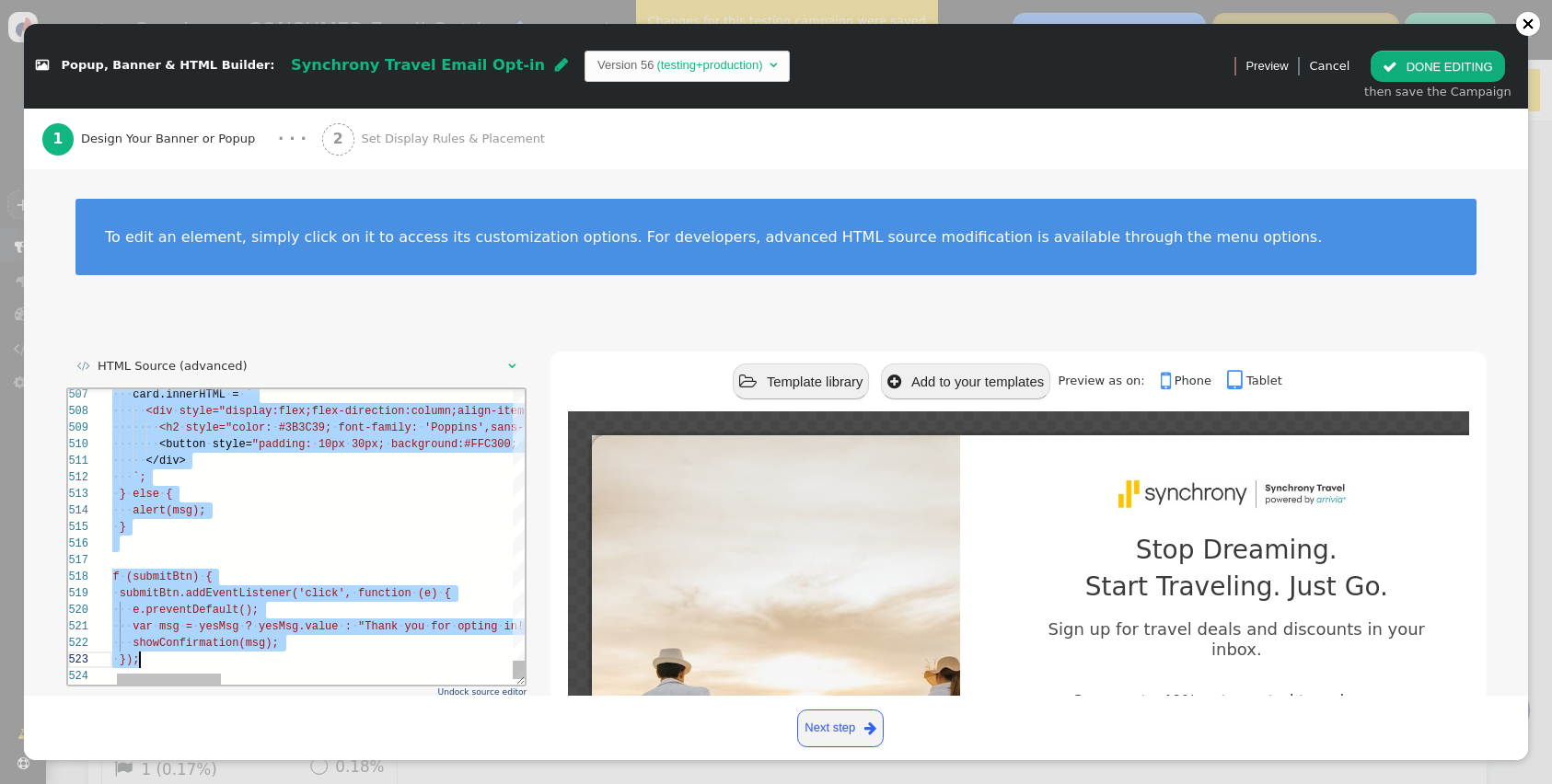
scroll to position [0, 60]
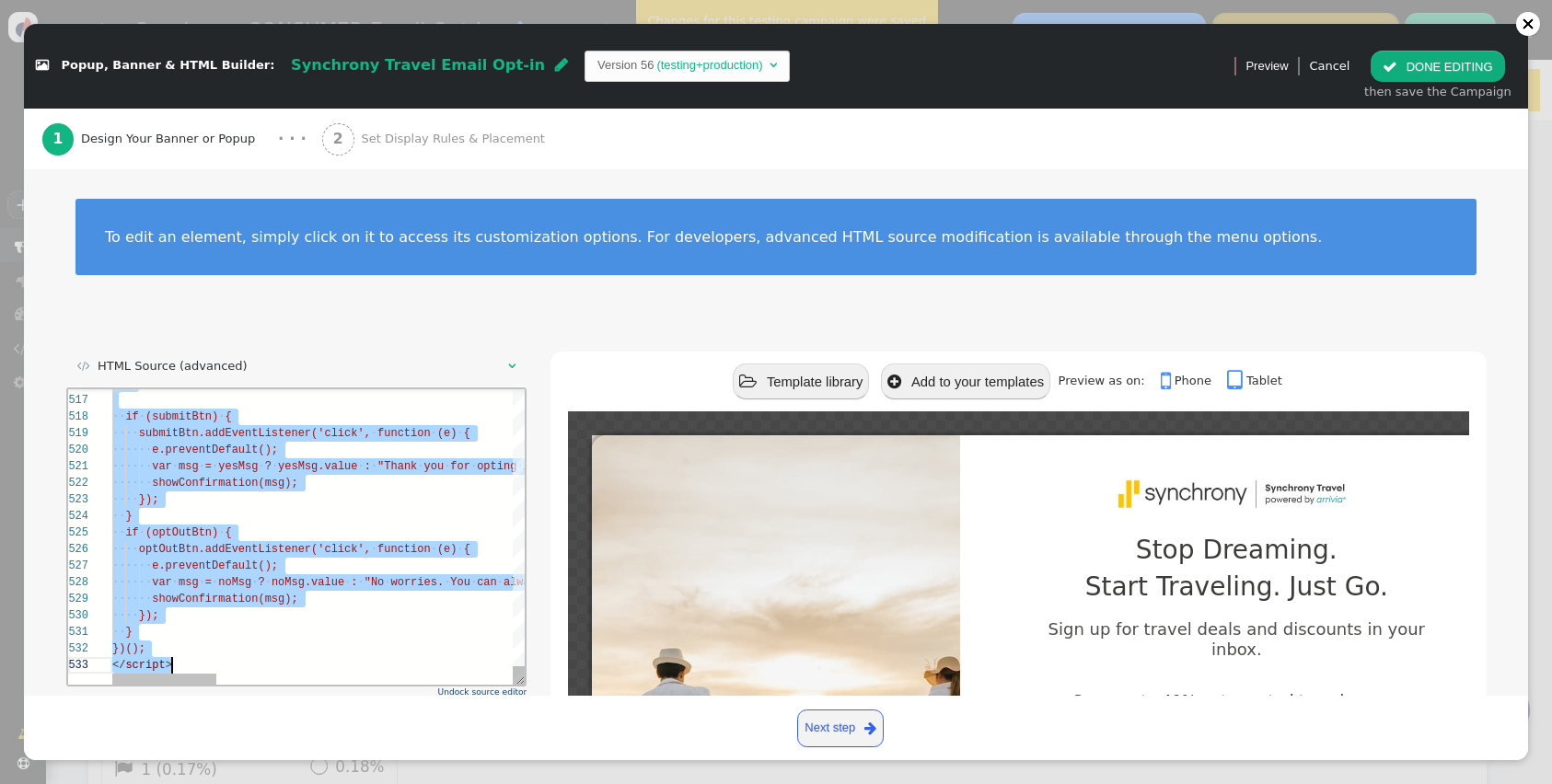
drag, startPoint x: 113, startPoint y: 393, endPoint x: 319, endPoint y: 717, distance: 383.9
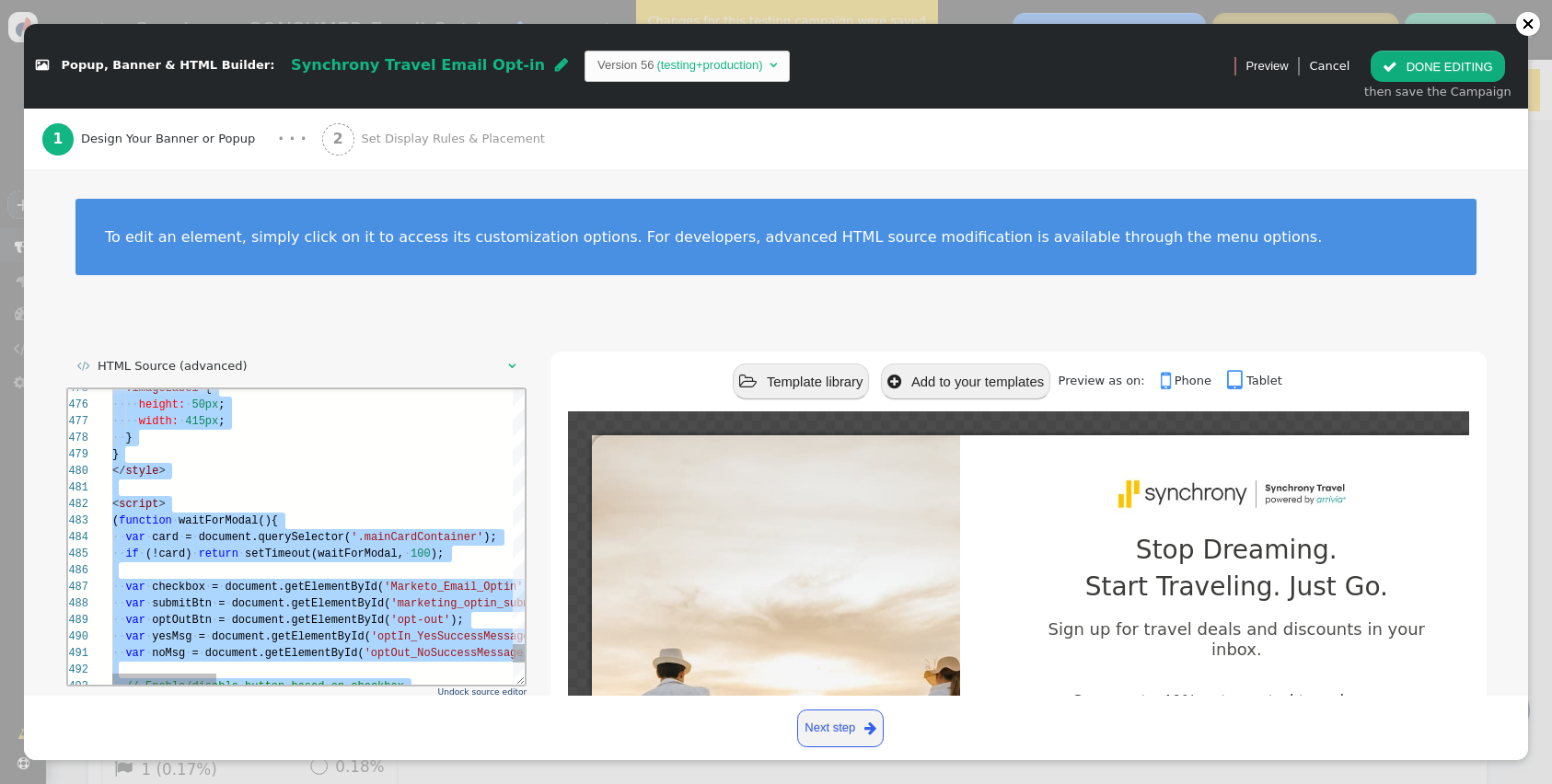
click at [443, 552] on div "·· if · (!card) · return · setTimeout(waitForModal, · 100 );" at bounding box center [902, 553] width 1583 height 17
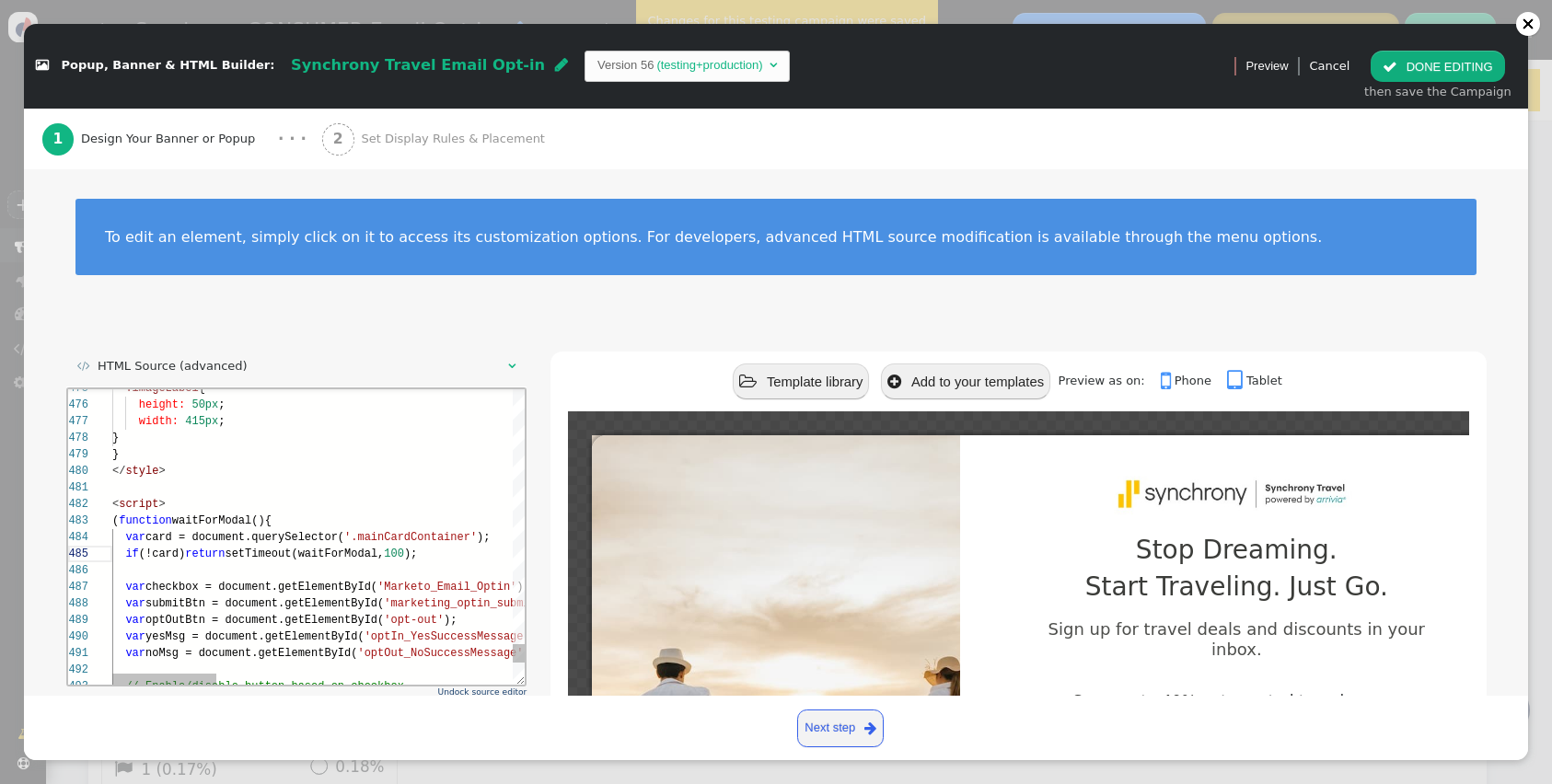
scroll to position [149, 54]
click at [217, 475] on div "</ style >" at bounding box center [902, 470] width 1583 height 17
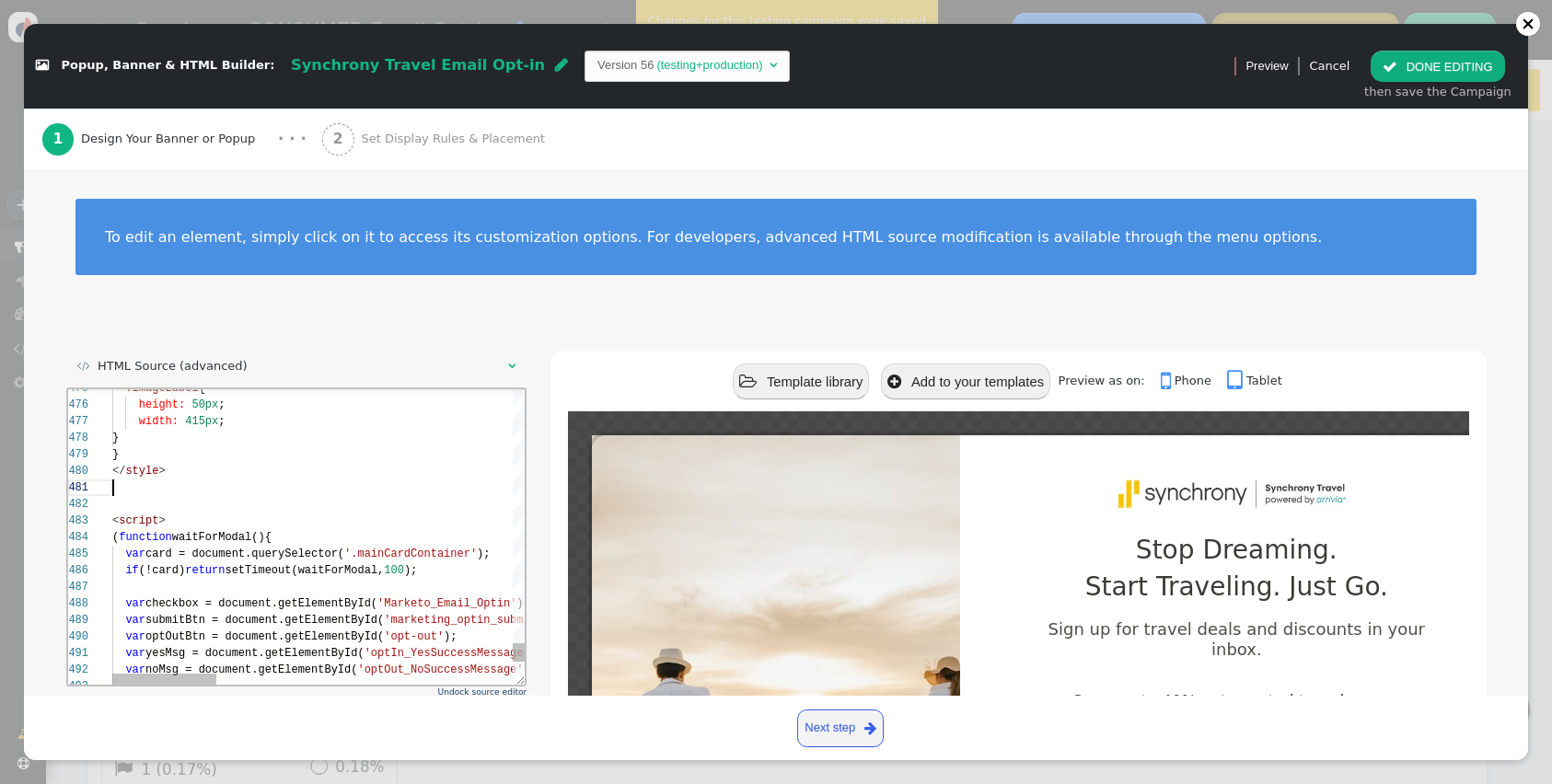
scroll to position [17, 0]
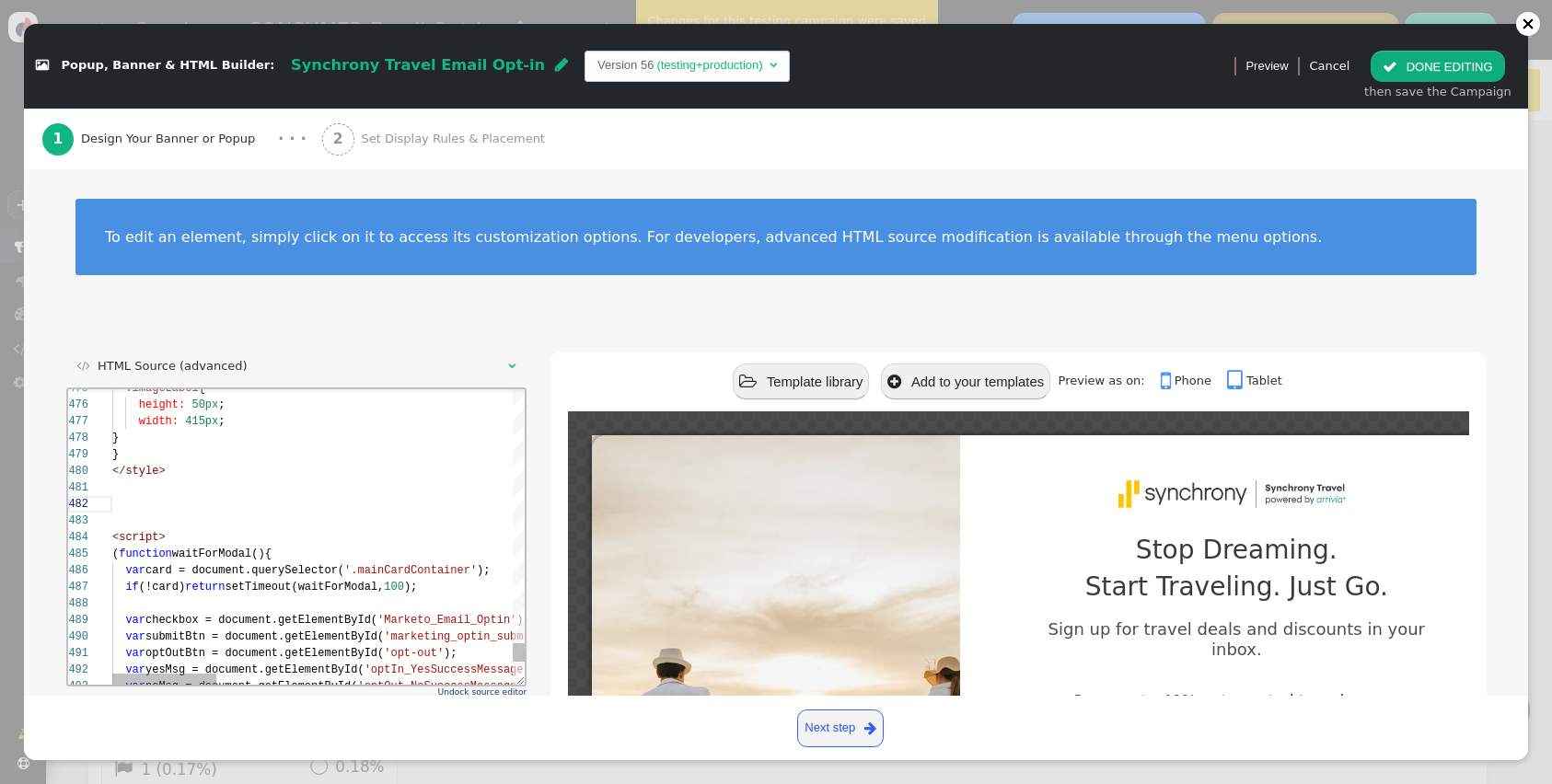
paste textarea "<input id="optIn_YesSuccessMessage" type="hidden" value="Thank you for opting i…"
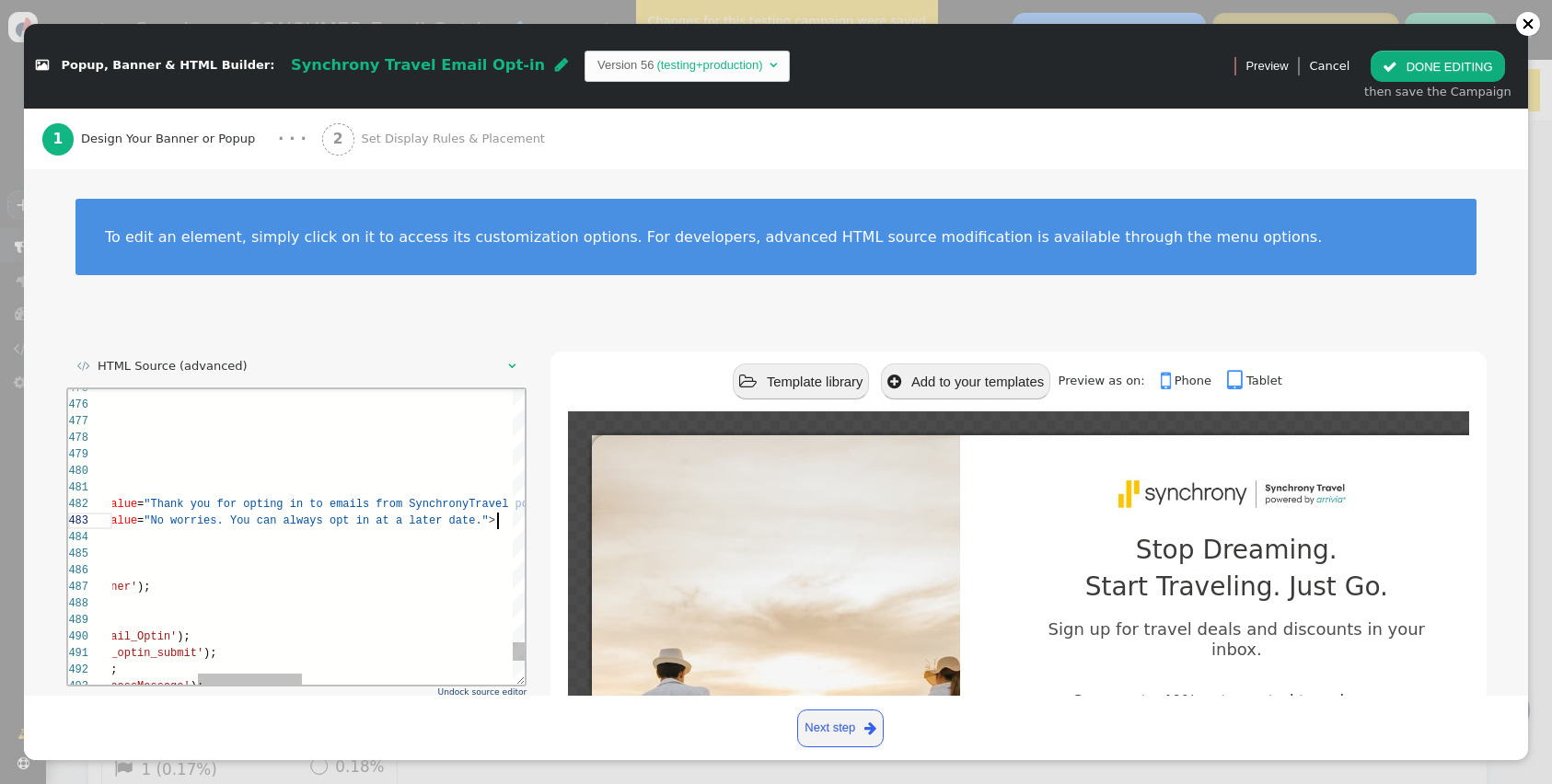
scroll to position [33, 726]
type textarea "<input id="optIn_YesSuccessMessage" type="hidden" value="Thank you for opting i…"
click at [563, 324] on div "To edit an element, simply click on it to access its customization options. For…" at bounding box center [776, 248] width 1504 height 158
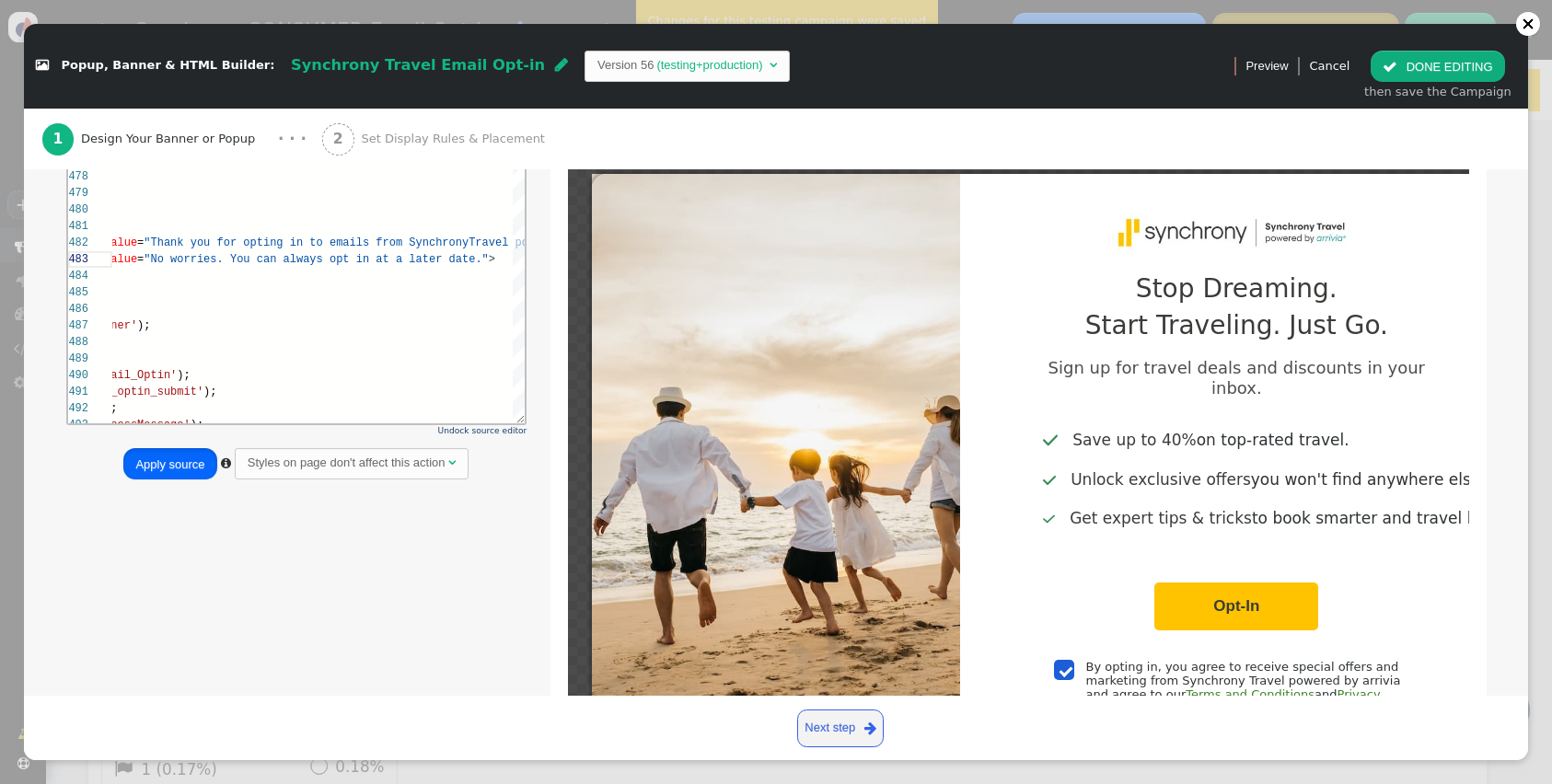
click at [162, 469] on button "Apply source" at bounding box center [169, 464] width 93 height 31
click at [1456, 50] on div " DONE EDITING then save the Campaign" at bounding box center [1438, 75] width 167 height 71
click at [1444, 61] on button " DONE EDITING" at bounding box center [1437, 66] width 134 height 31
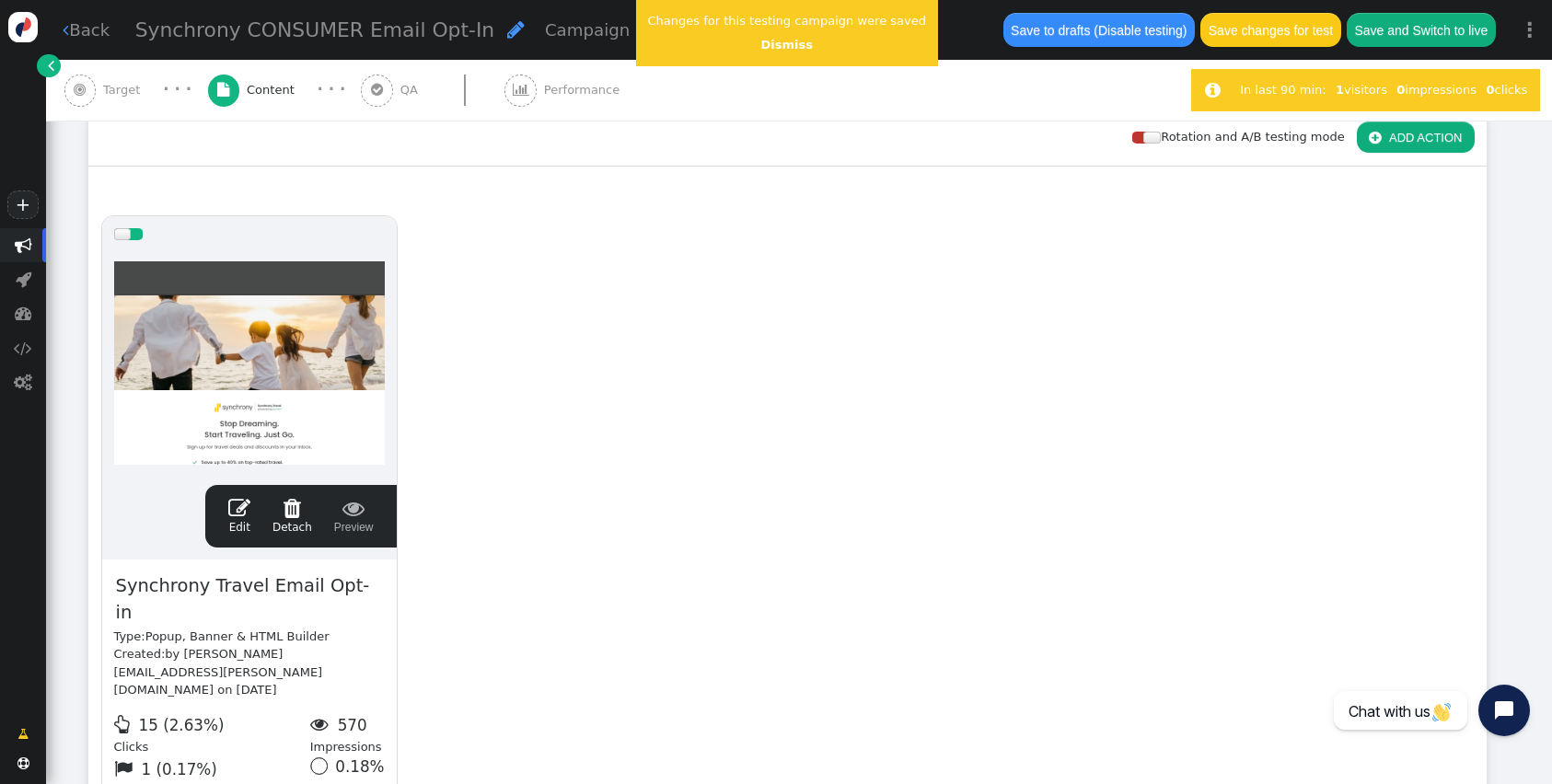
scroll to position [0, 0]
click at [1272, 35] on button "Save changes for test" at bounding box center [1270, 29] width 140 height 33
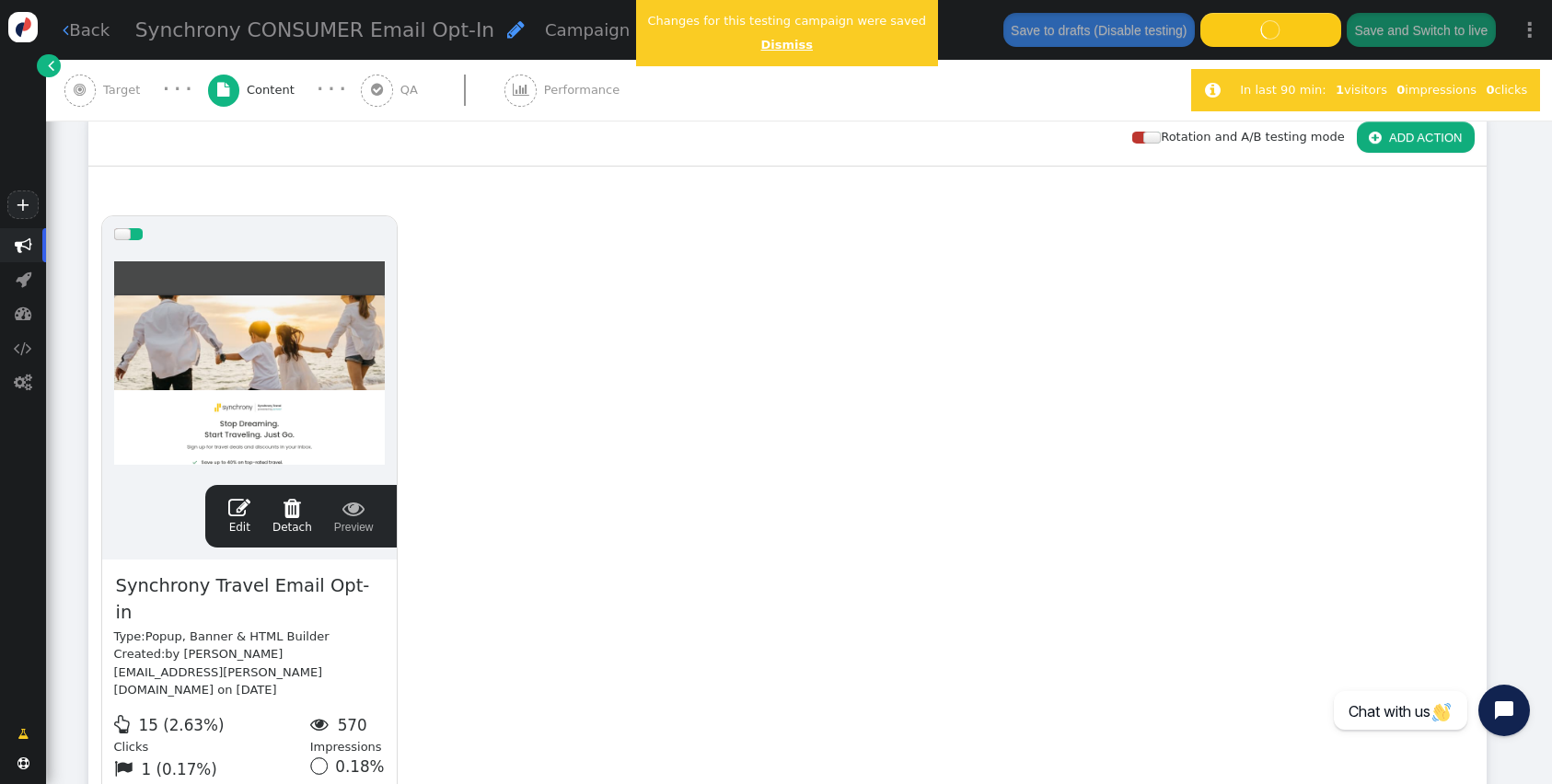
click at [785, 47] on link "Dismiss" at bounding box center [786, 45] width 52 height 14
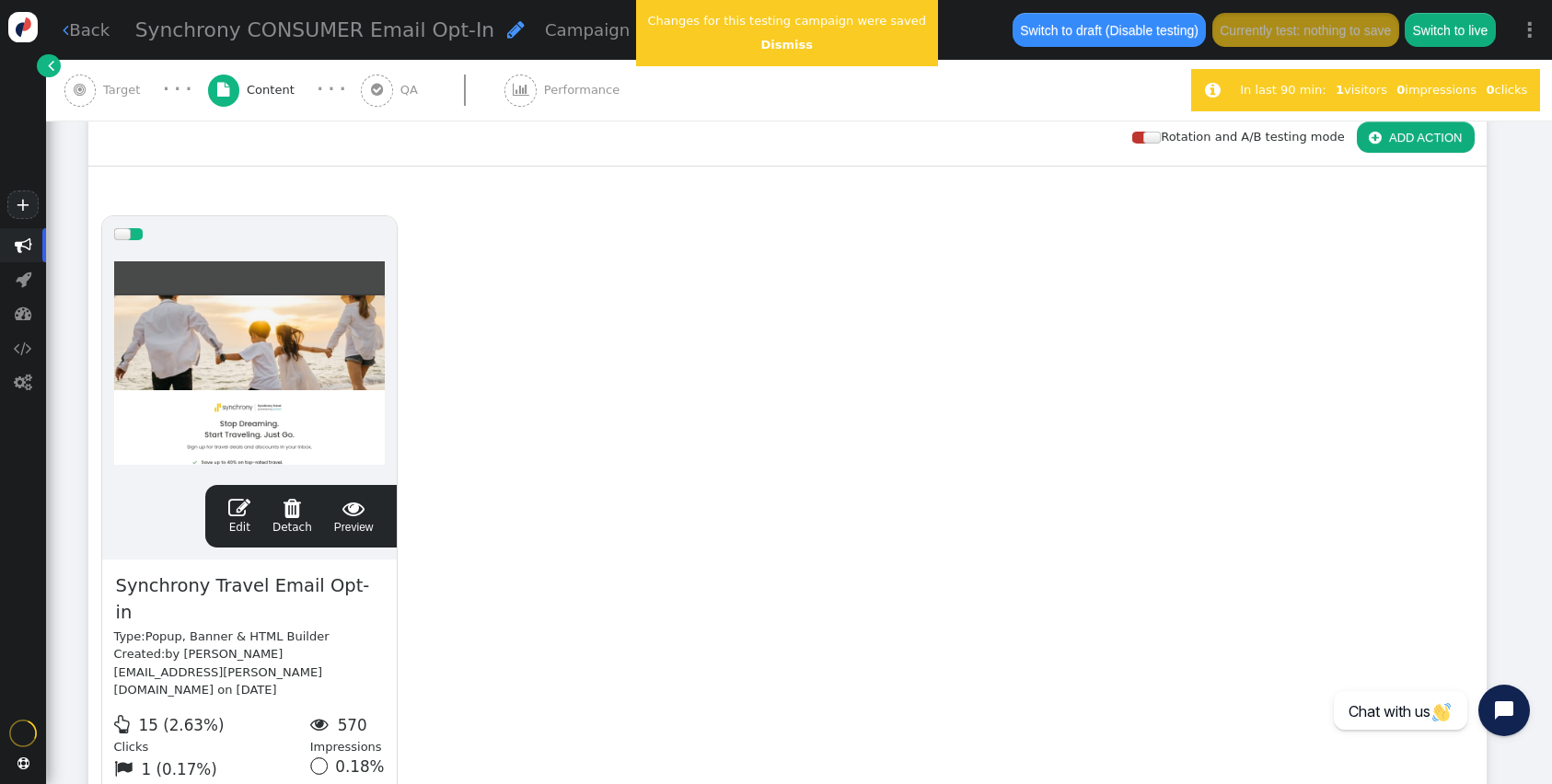
click at [363, 99] on span "" at bounding box center [376, 90] width 32 height 32
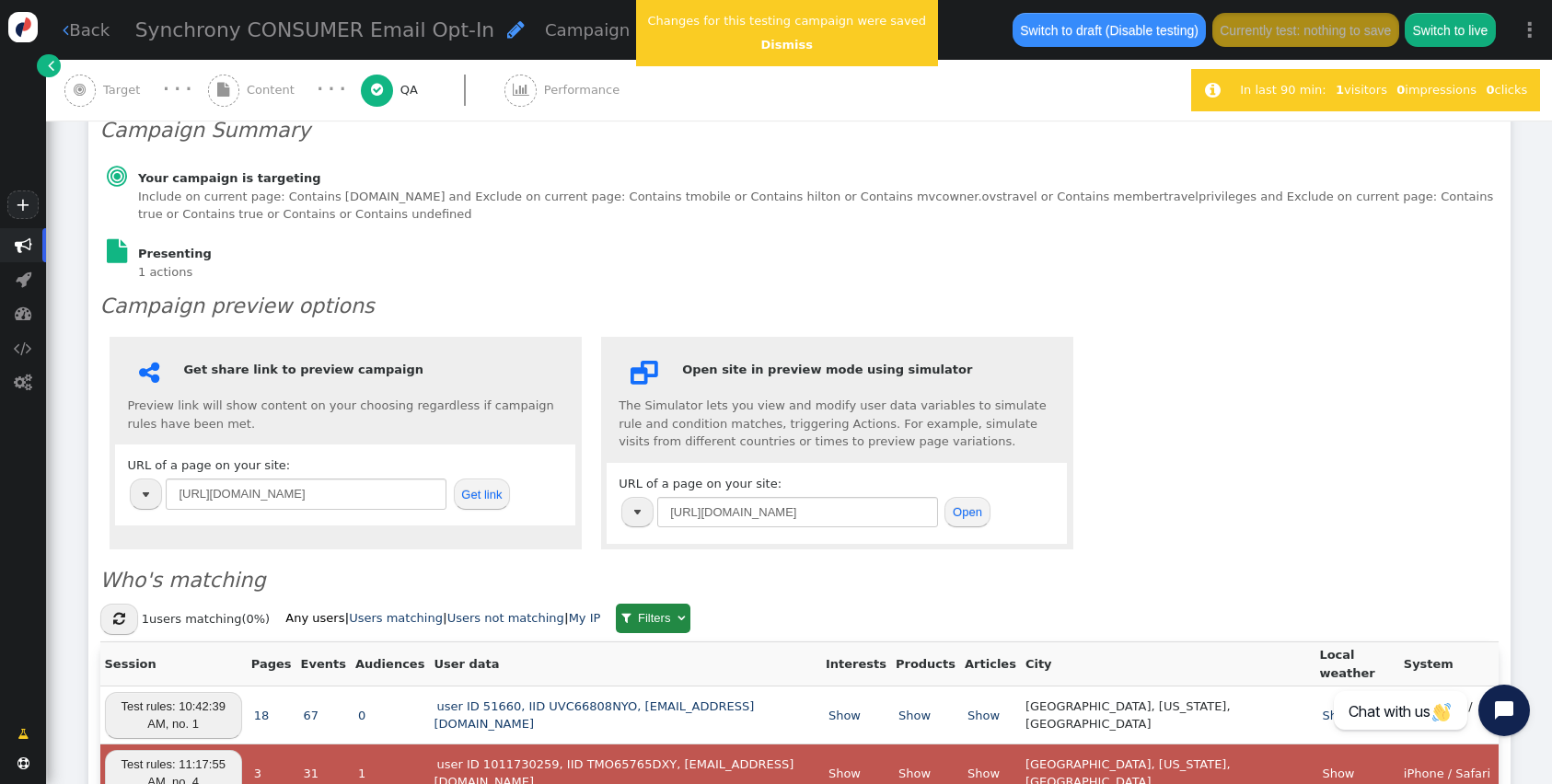
click at [477, 478] on button "Get link" at bounding box center [482, 494] width 57 height 31
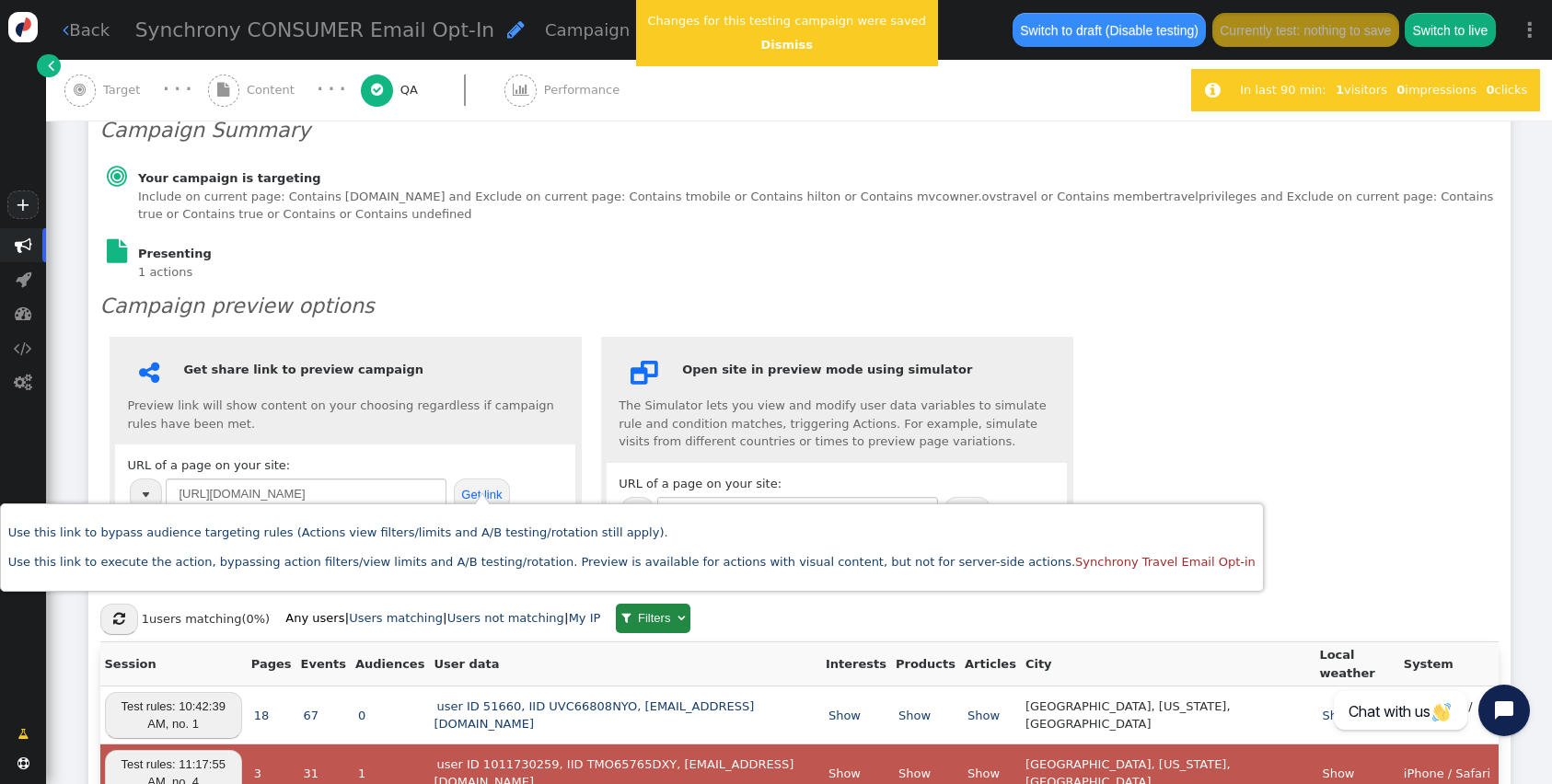
click at [213, 76] on div " Content" at bounding box center [255, 90] width 94 height 61
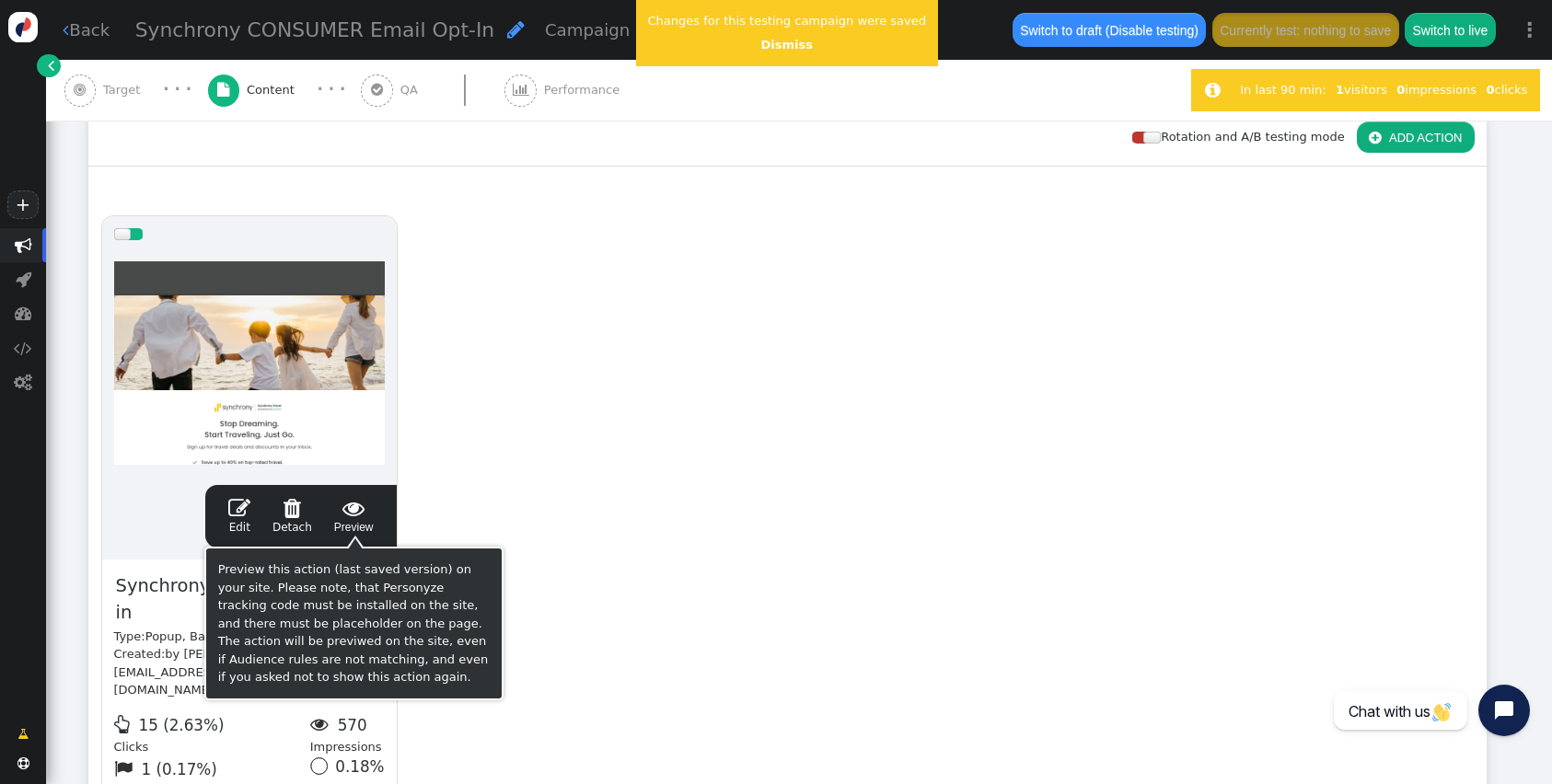
click at [243, 519] on link " Edit" at bounding box center [239, 516] width 22 height 39
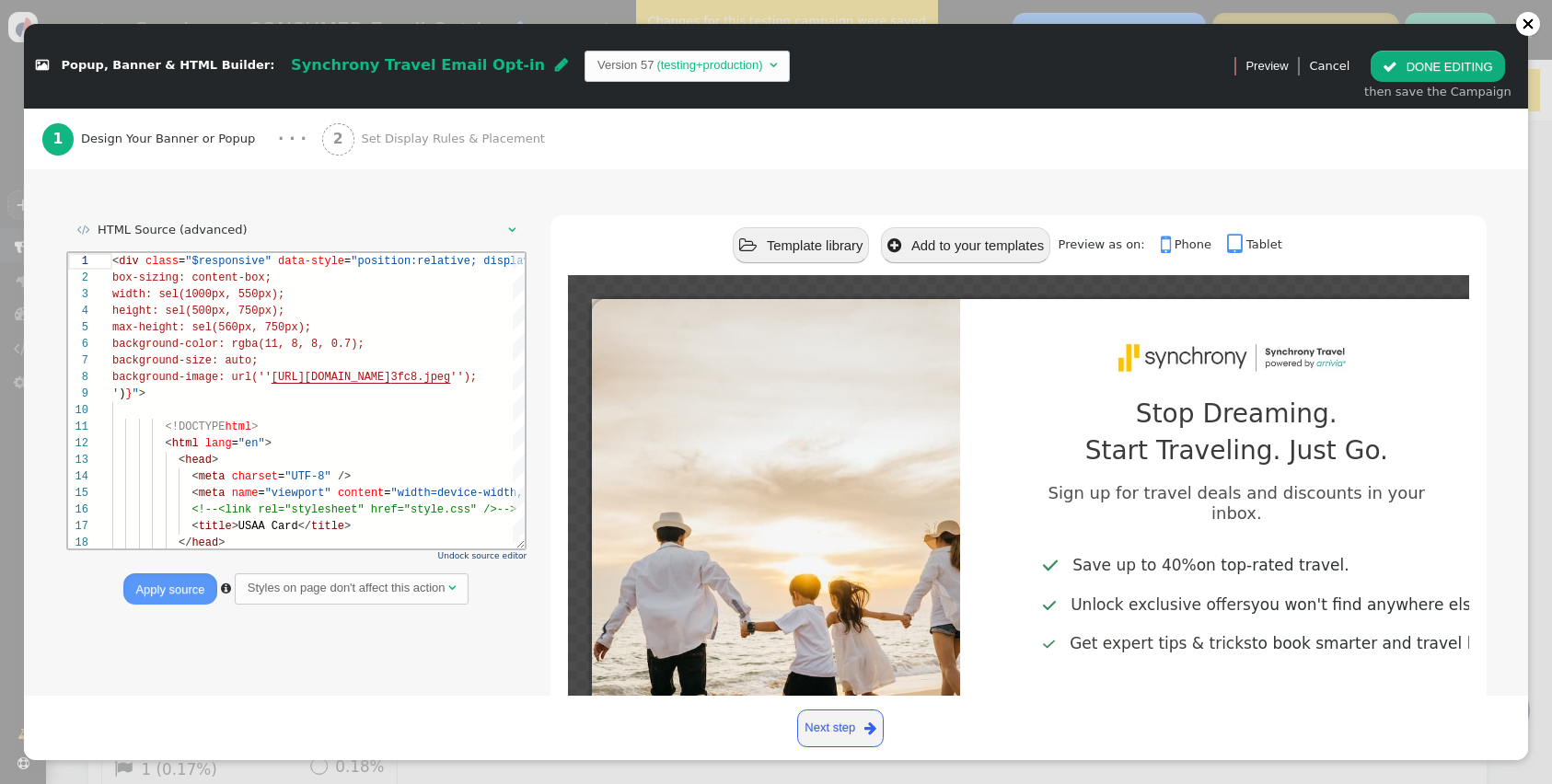
scroll to position [144, 0]
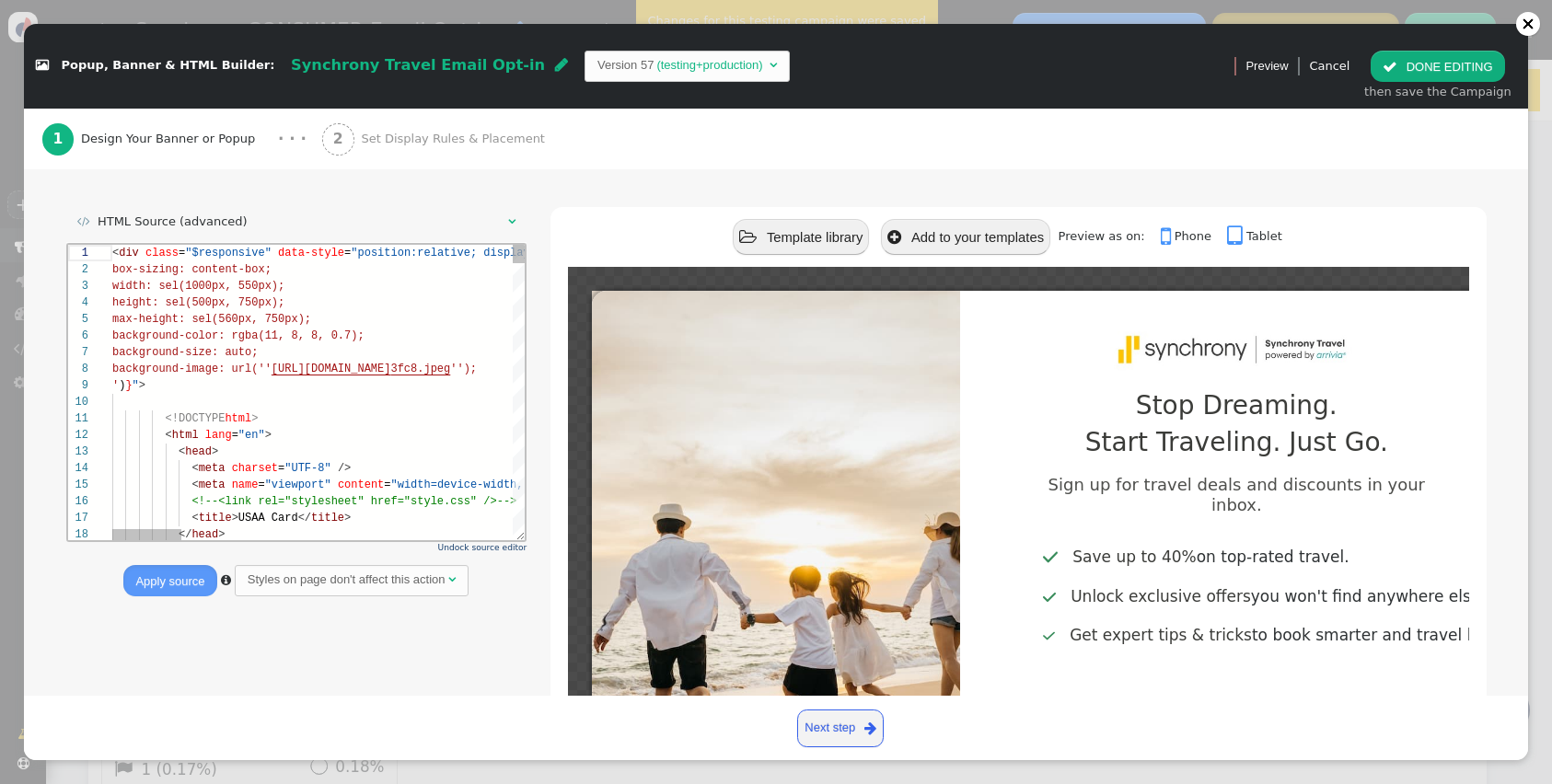
click at [132, 263] on div "12 13 14 15 16 17 18 1 2 3 4 5 6 7 8 9 10 11 < html lang = "en" > < head > < me…" at bounding box center [296, 392] width 457 height 296
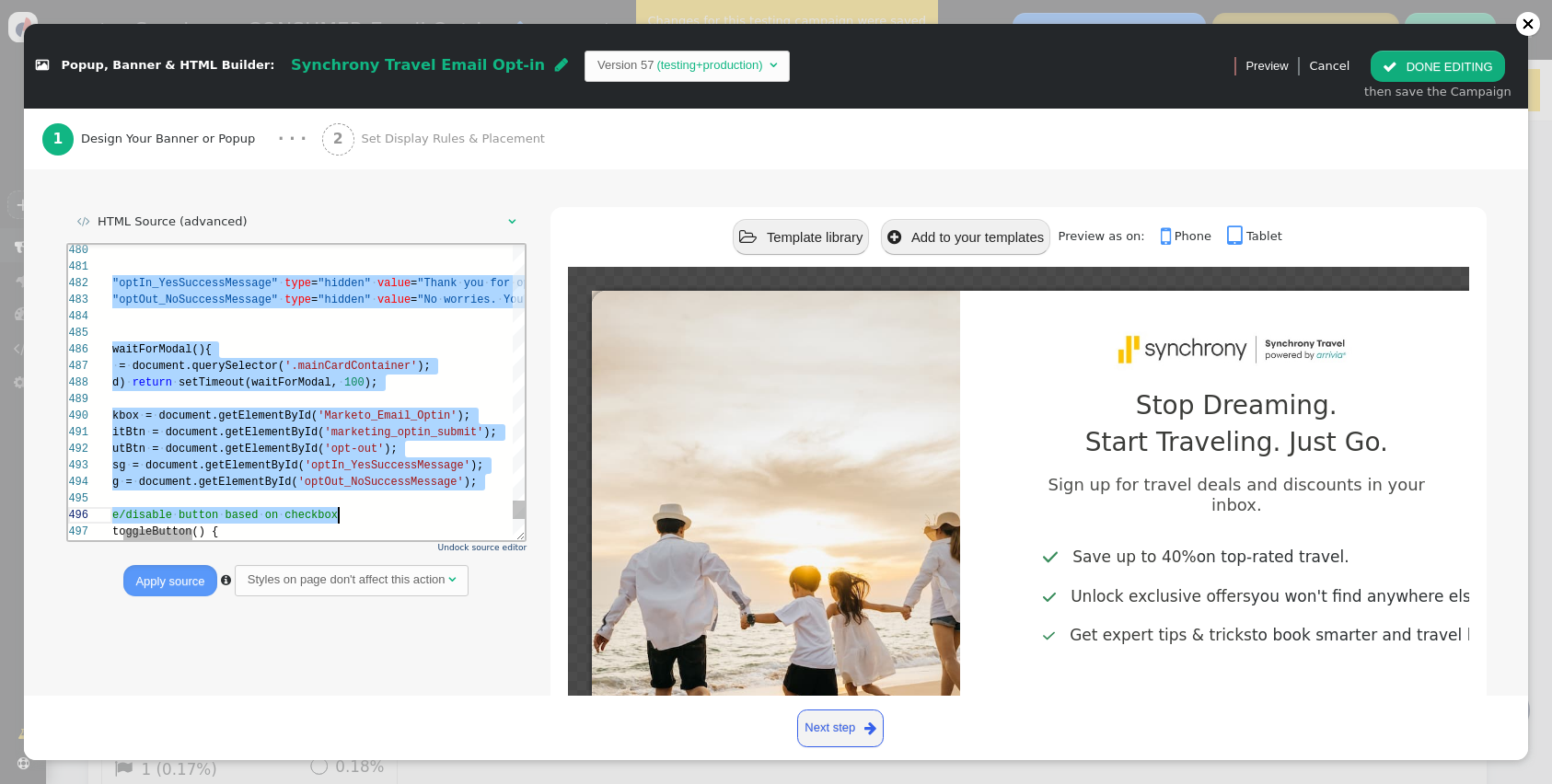
type textarea "<div class="$responsive" data-style="position:relative; display:inline-block; $…"
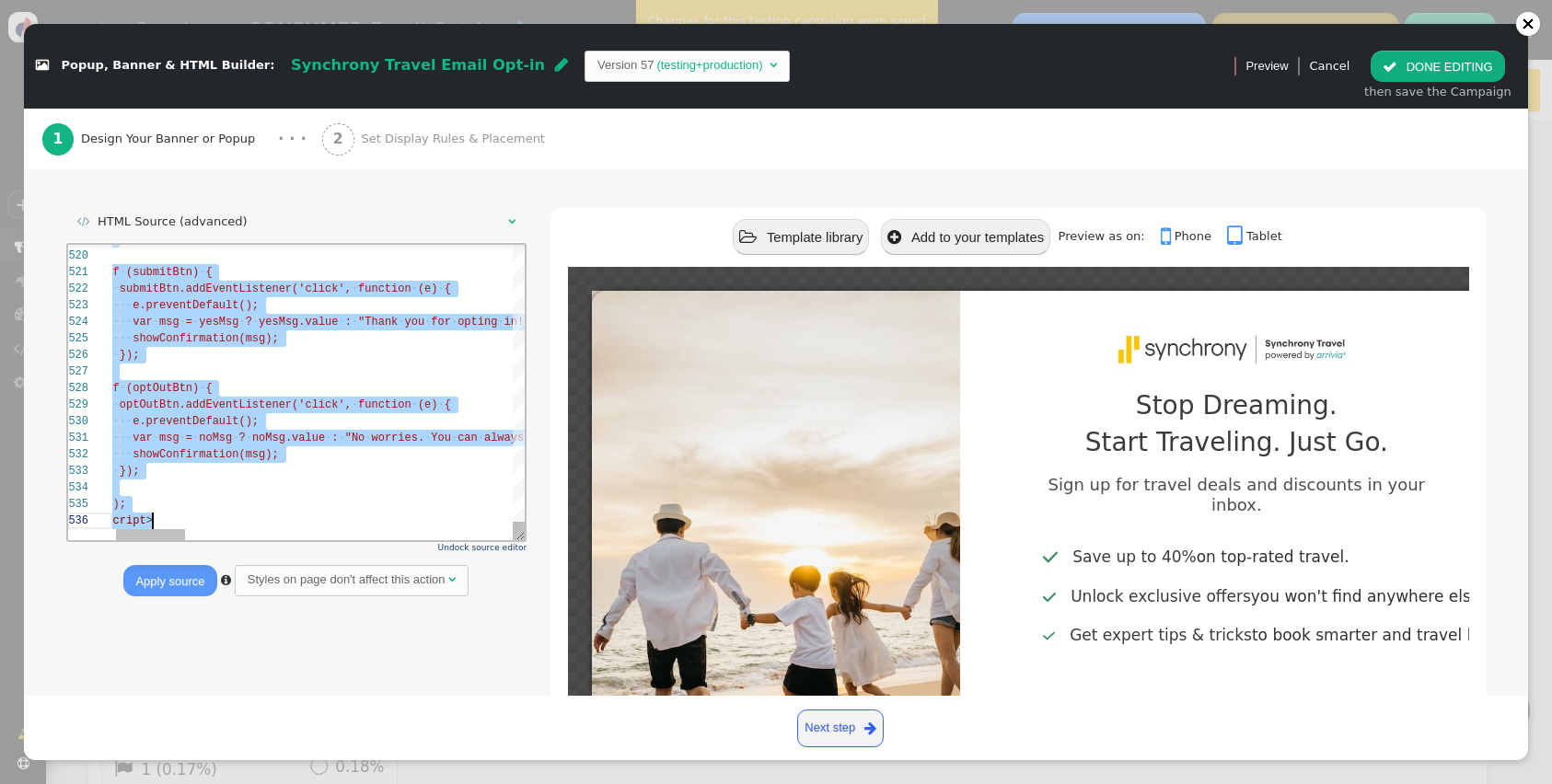
drag, startPoint x: 113, startPoint y: 251, endPoint x: 299, endPoint y: 601, distance: 396.4
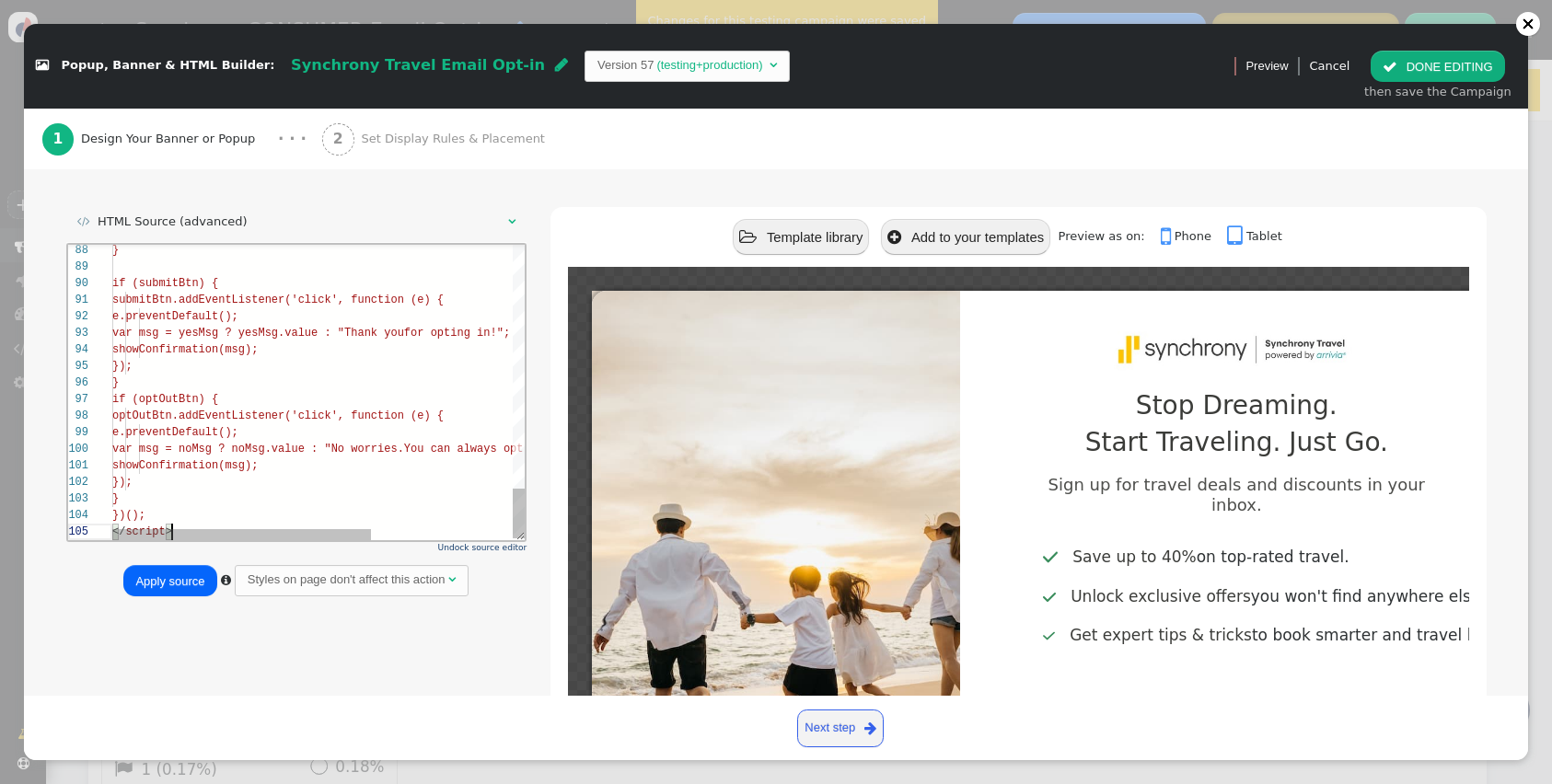
scroll to position [66, 60]
type textarea "showConfirmation(msg); }); } })(); </script>"
click at [152, 584] on button "Apply source" at bounding box center [169, 581] width 93 height 31
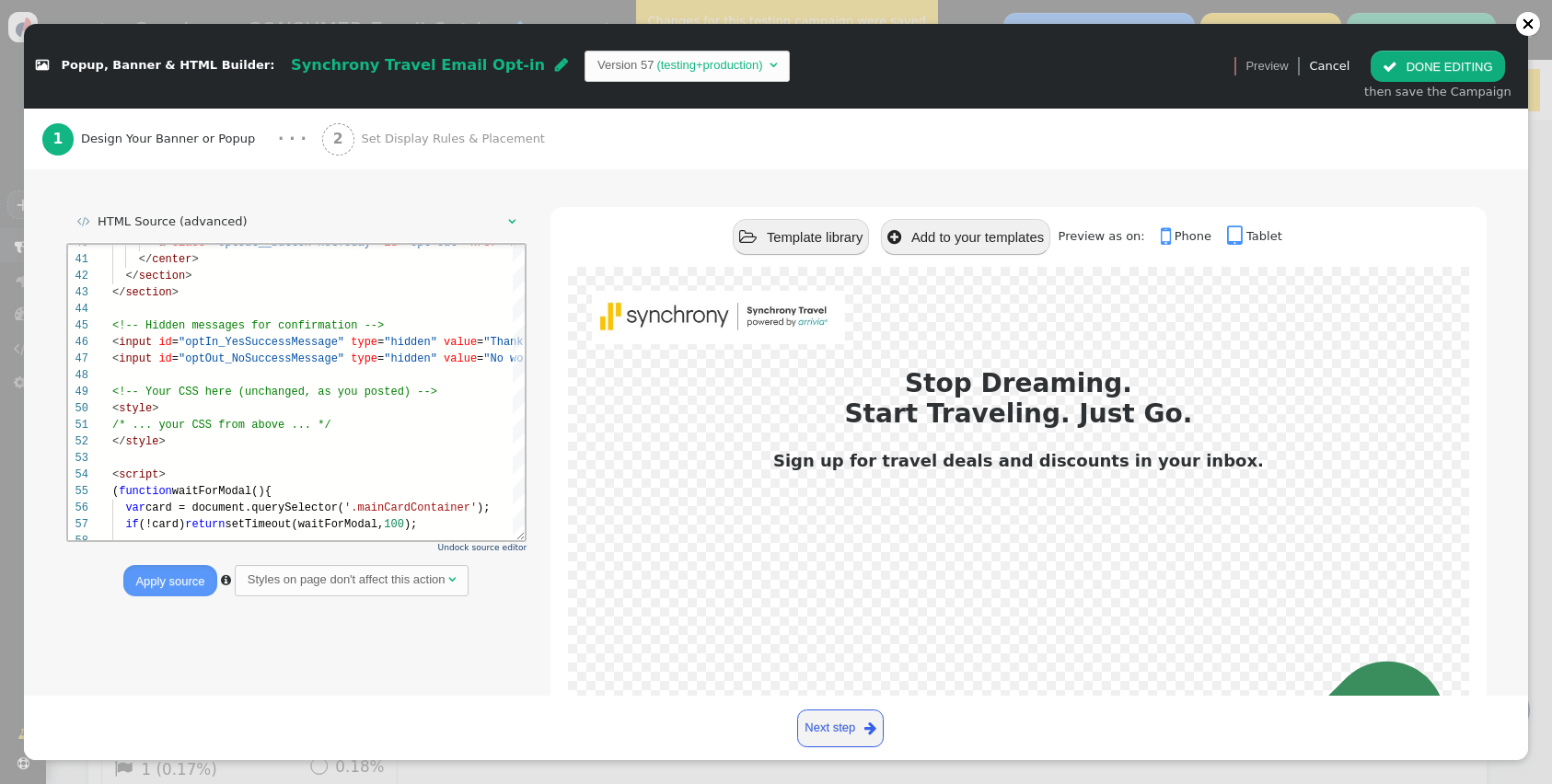
click at [1425, 76] on button " DONE EDITING" at bounding box center [1437, 66] width 134 height 31
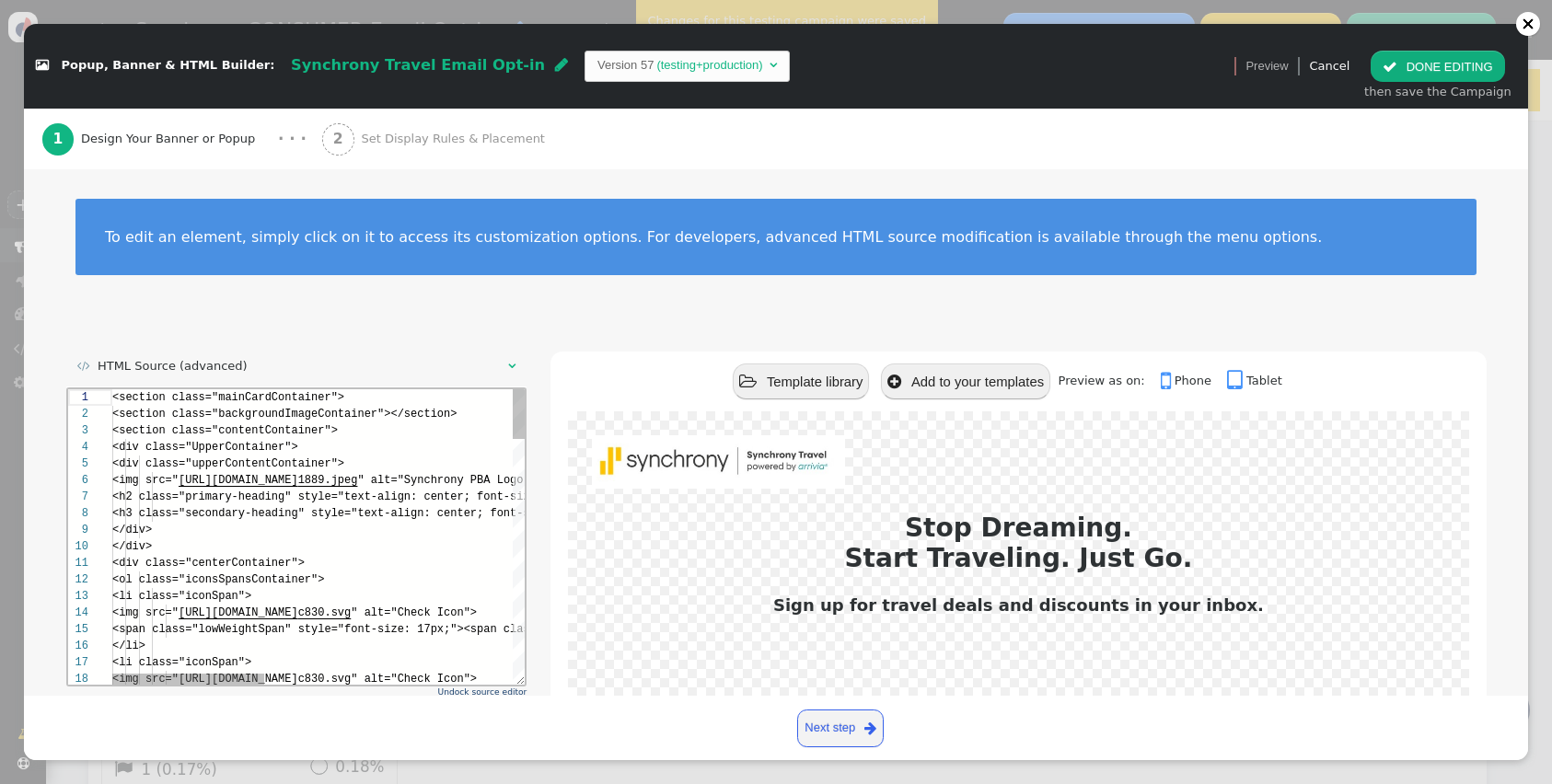
scroll to position [116, 0]
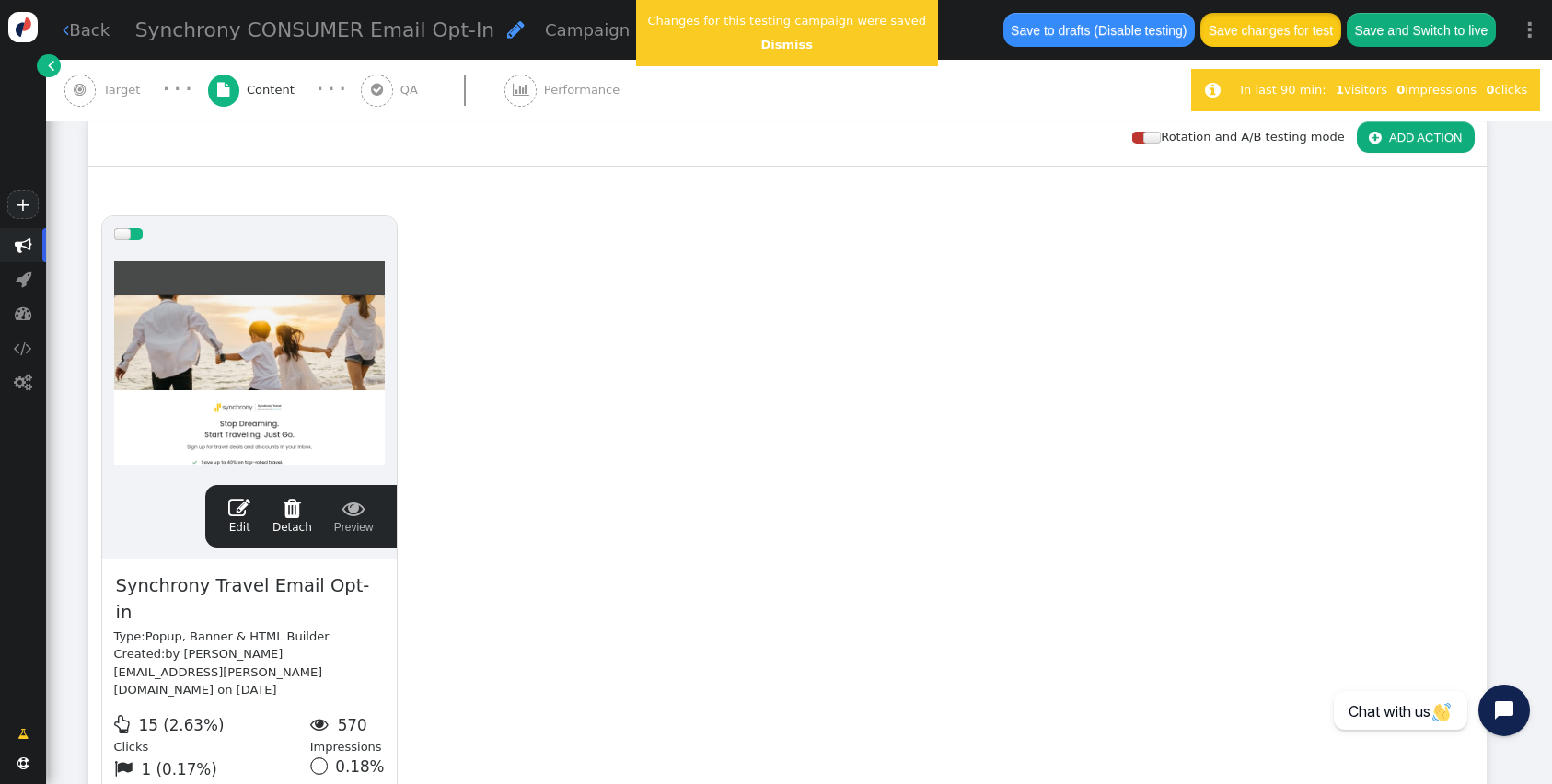
click at [1292, 21] on button "Save changes for test" at bounding box center [1270, 29] width 140 height 33
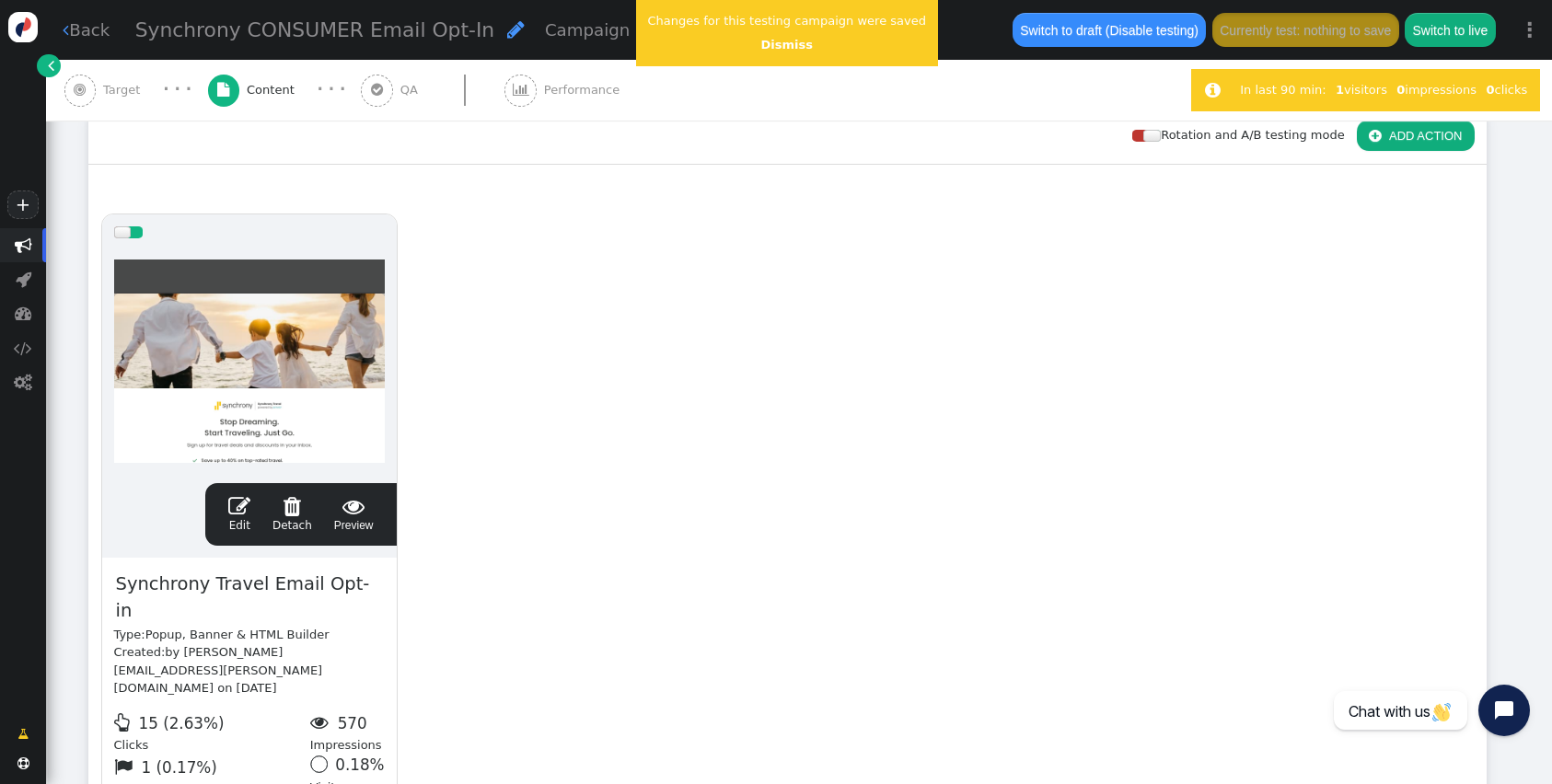
click at [253, 512] on div " Edit  Detach  Preview" at bounding box center [301, 515] width 168 height 39
click at [247, 511] on span "" at bounding box center [239, 506] width 22 height 22
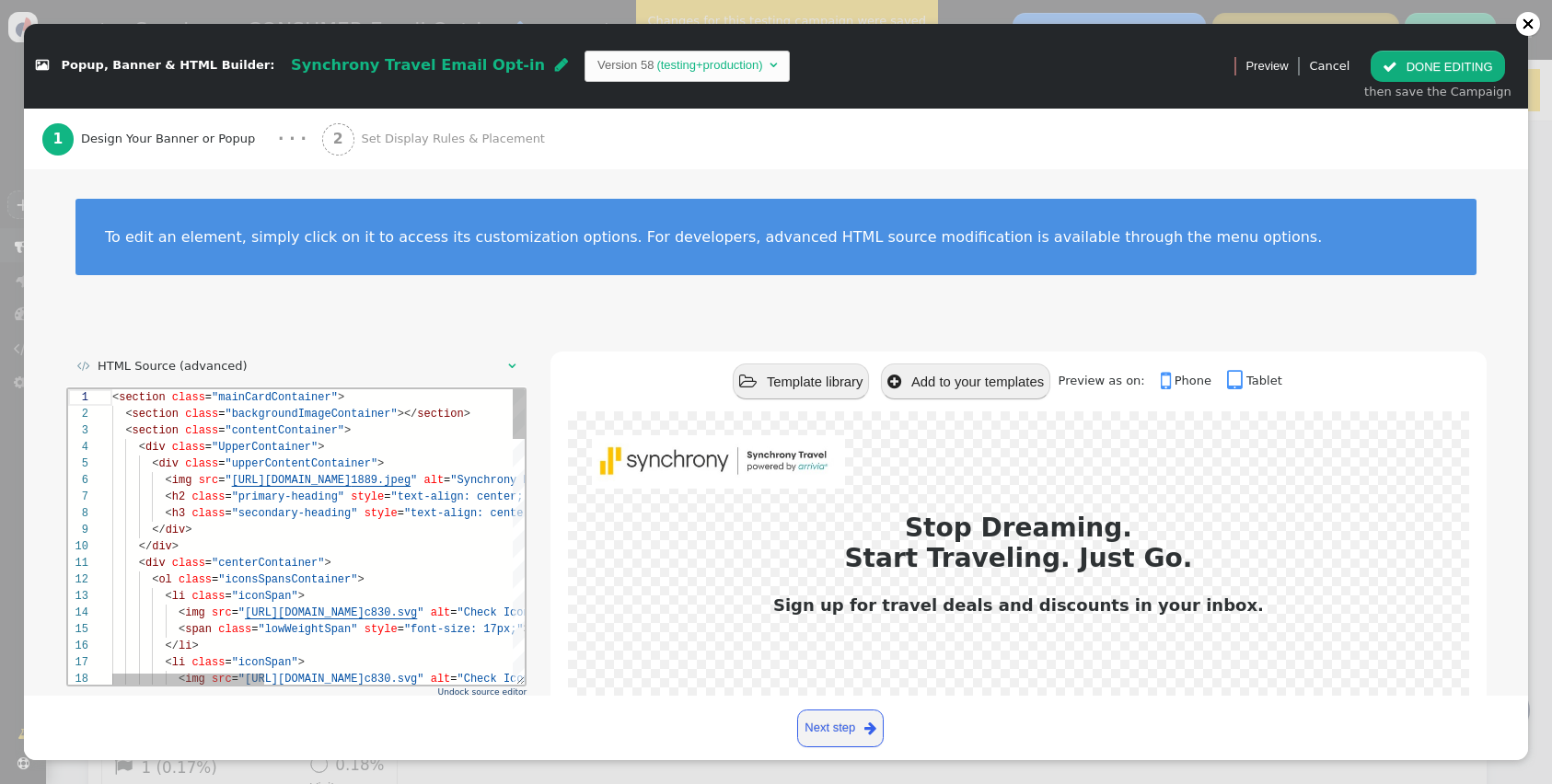
scroll to position [116, 0]
drag, startPoint x: 634, startPoint y: 72, endPoint x: 607, endPoint y: 90, distance: 32.4
click at [653, 72] on td "(testing+production)" at bounding box center [709, 64] width 111 height 19
click at [759, 100] on div " Popup, Banner & HTML Builder: Synchrony Travel Email Opt-in  Version 57   …" at bounding box center [776, 66] width 1504 height 85
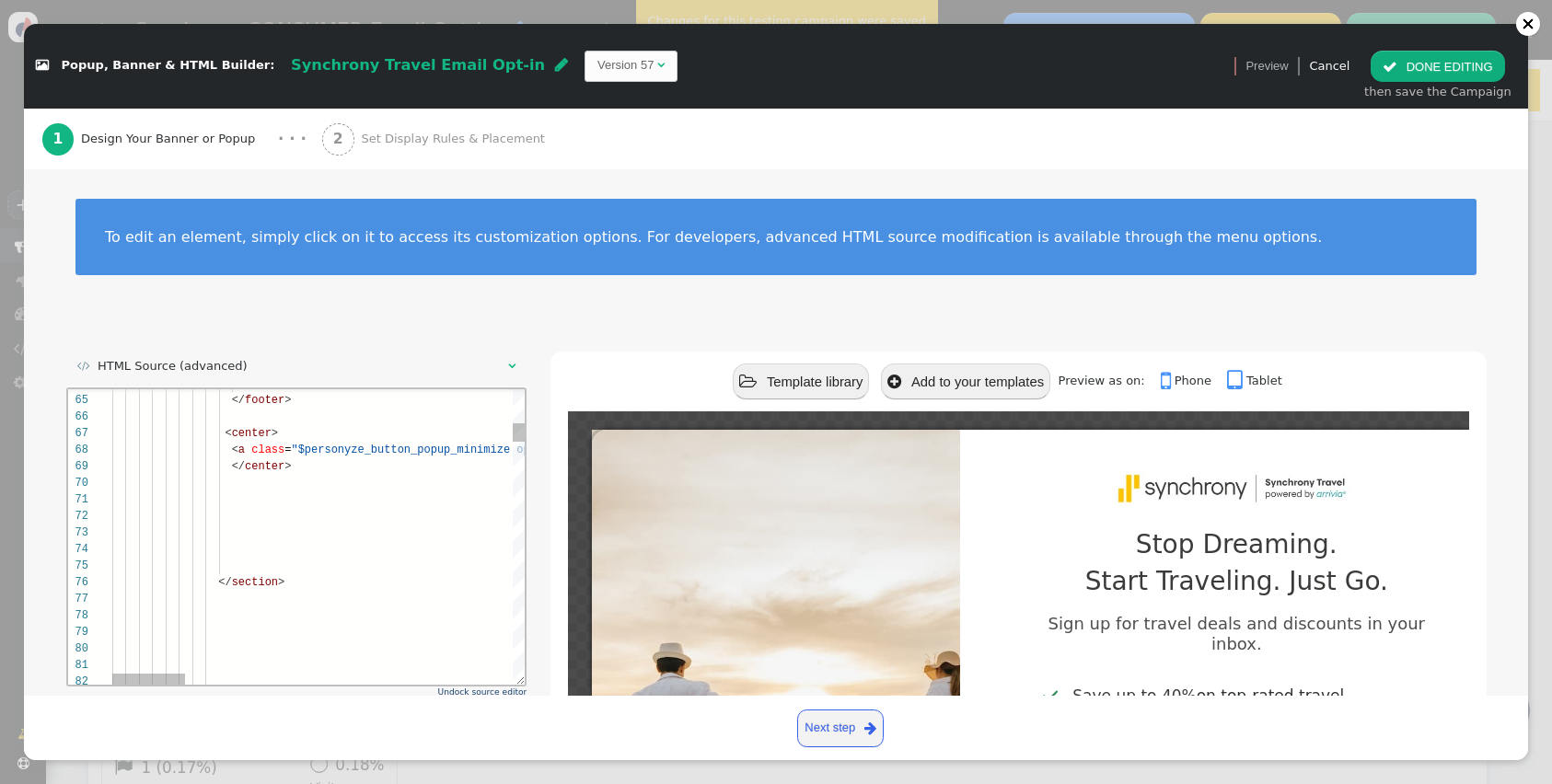
scroll to position [66, 54]
click at [256, 560] on div at bounding box center [1238, 564] width 2254 height 17
paste textarea "<input id="optIn_YesSuccessMessage" type="hidden" value="Thank you for opting i…"
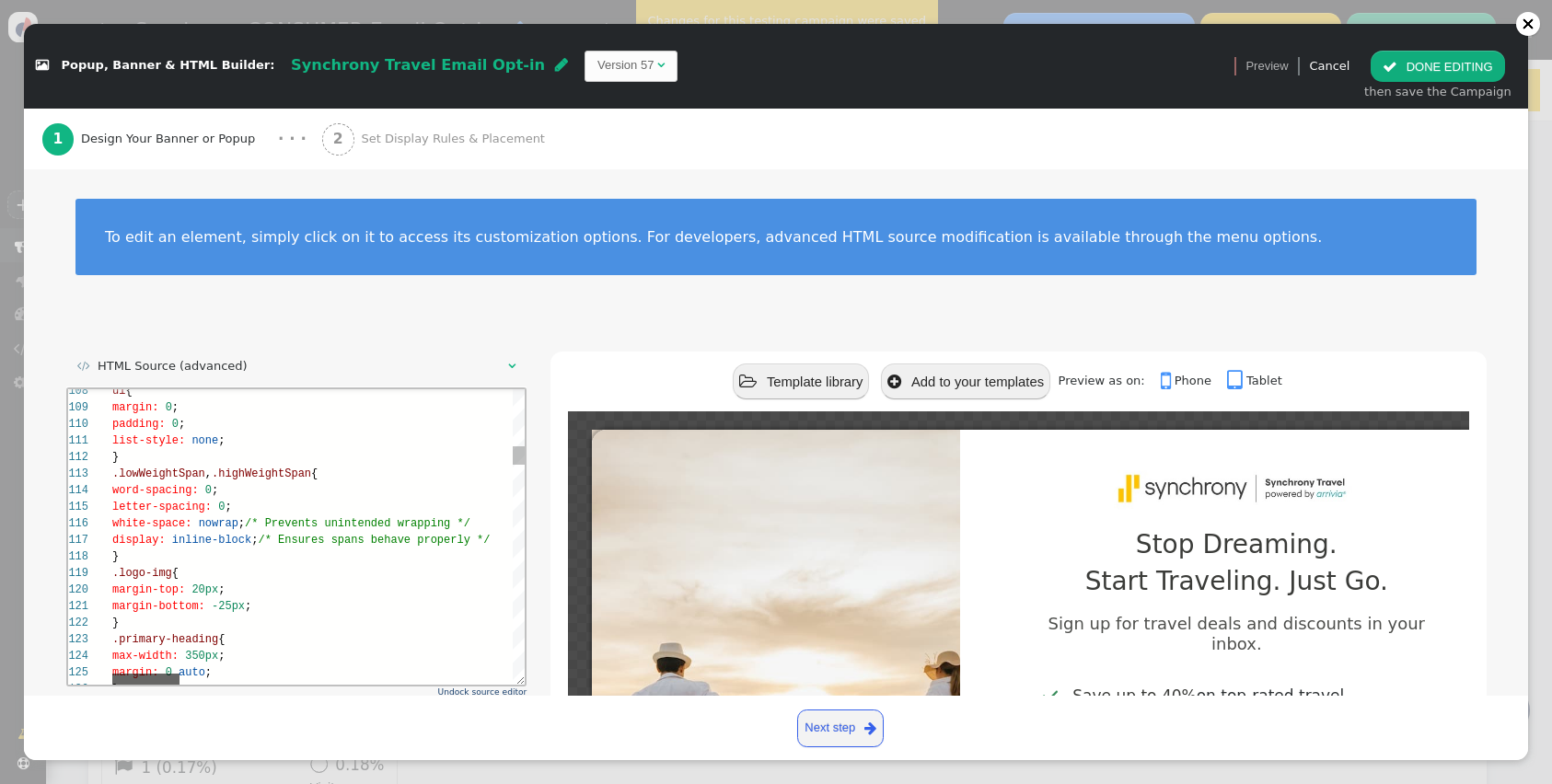
drag, startPoint x: 203, startPoint y: 680, endPoint x: 138, endPoint y: 680, distance: 65.0
click at [138, 680] on div at bounding box center [145, 678] width 67 height 11
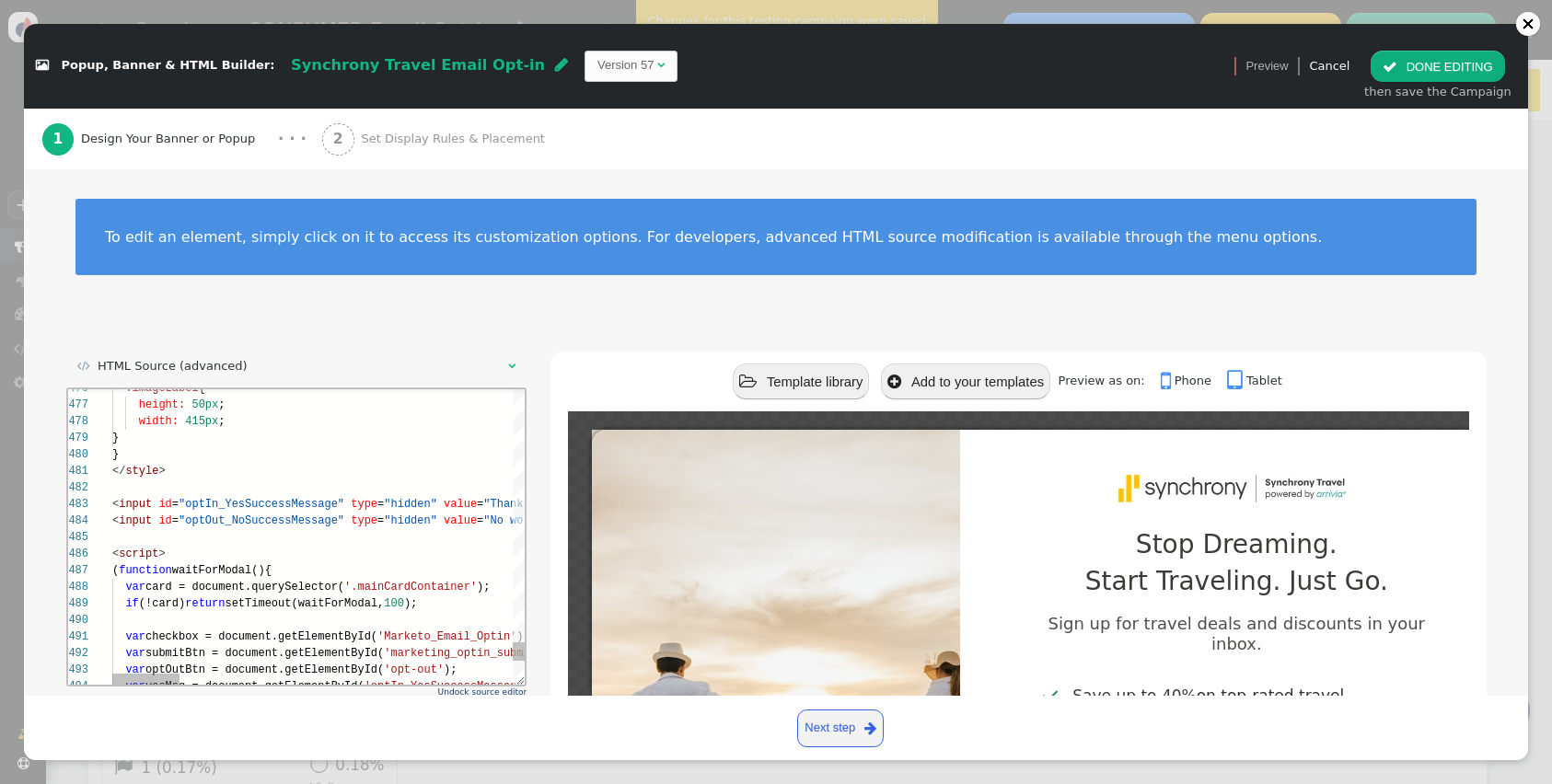
click at [148, 509] on span "input" at bounding box center [135, 503] width 33 height 13
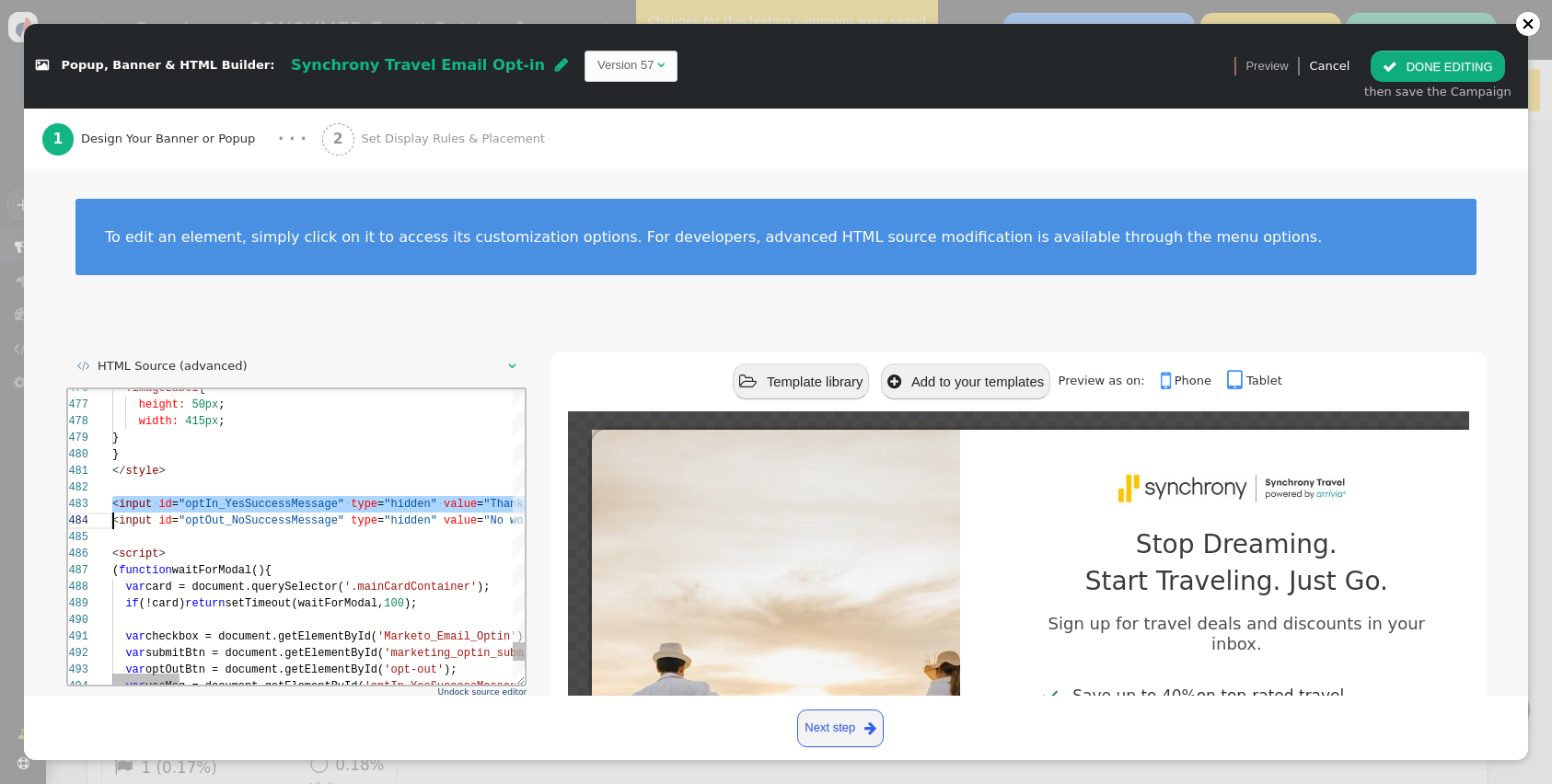
scroll to position [33, 0]
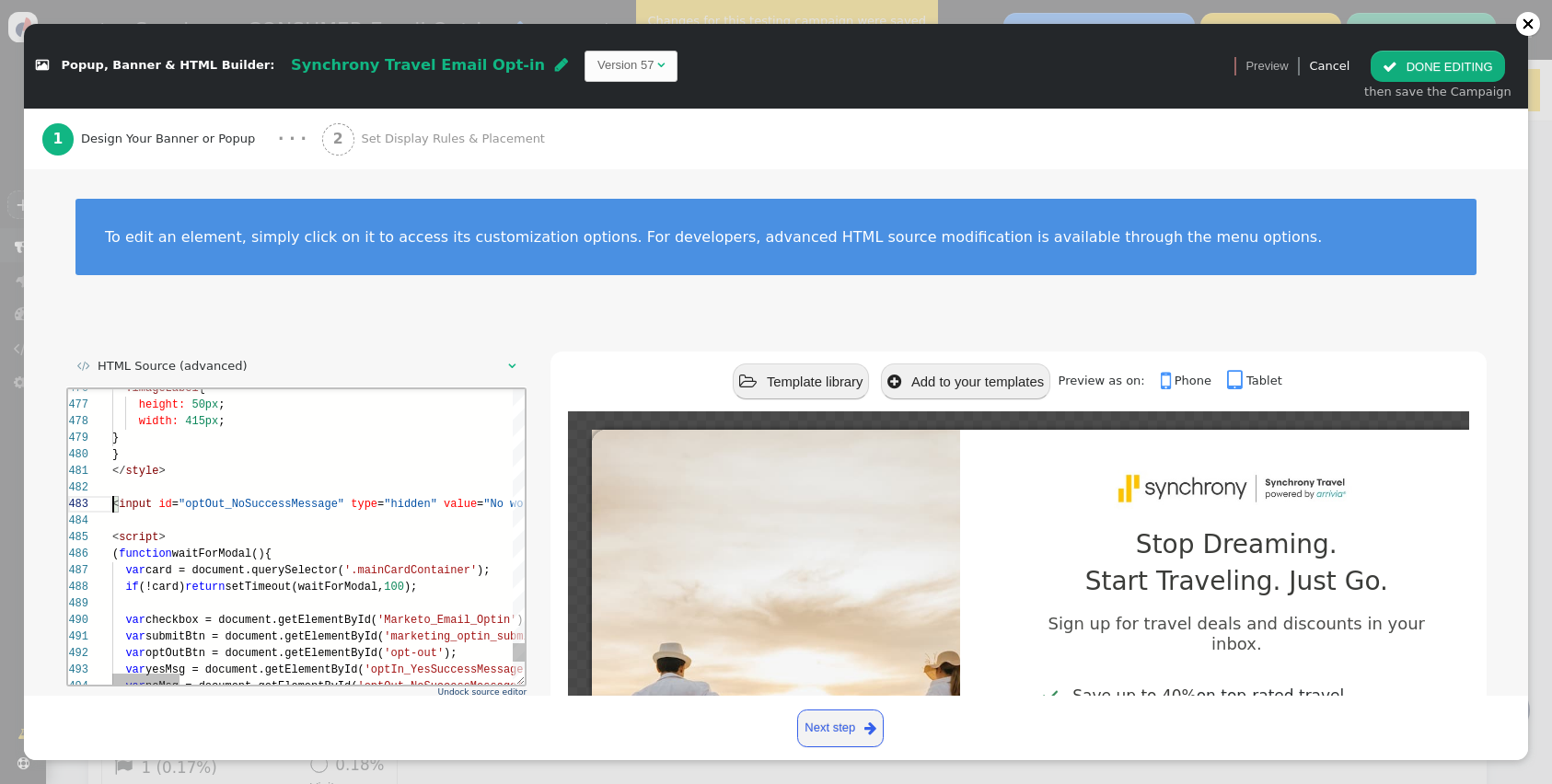
click at [148, 509] on span "input" at bounding box center [135, 503] width 33 height 13
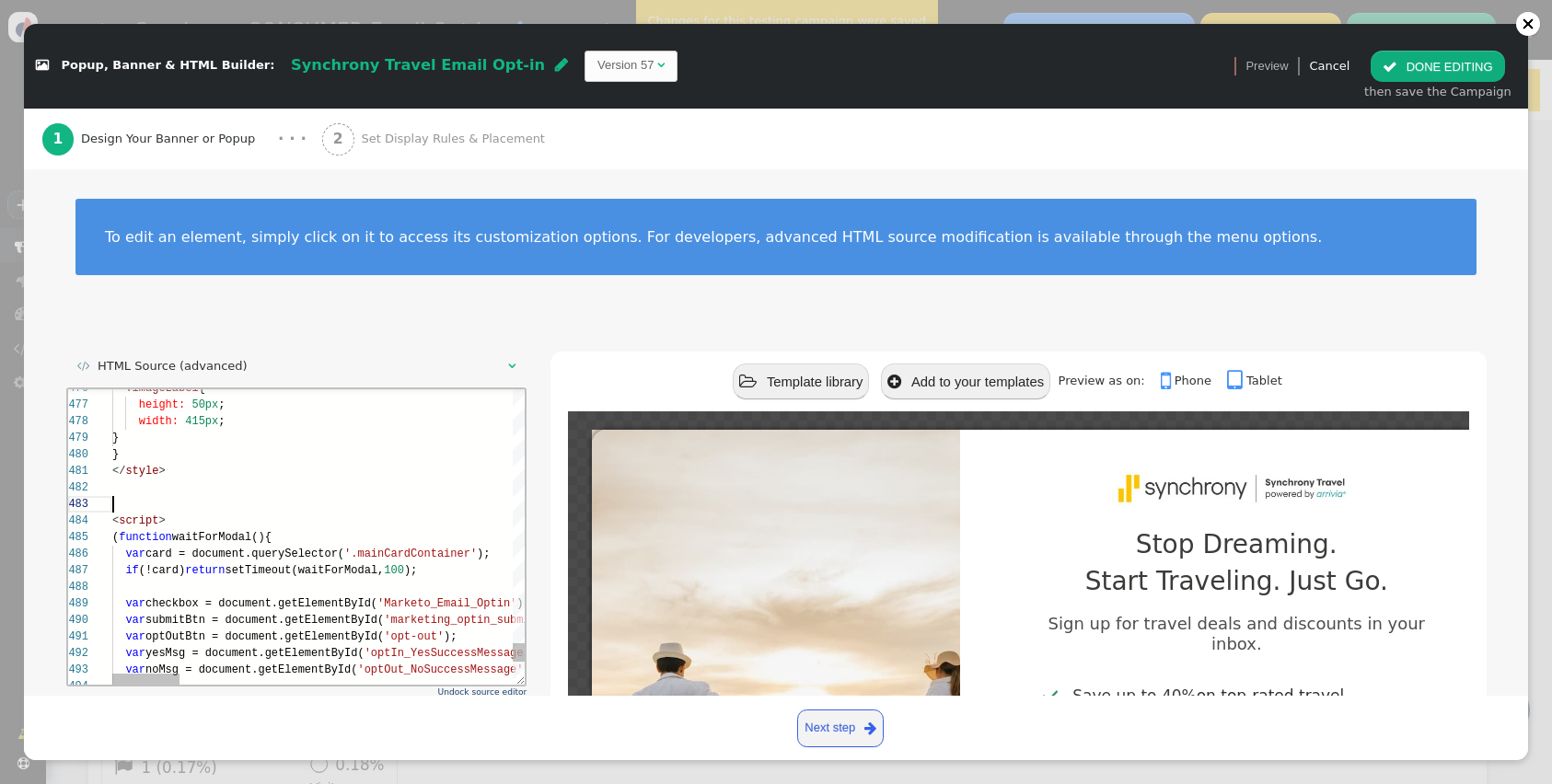
type textarea "</style> <script> (function waitForModal(){ var card = document.querySelector('…"
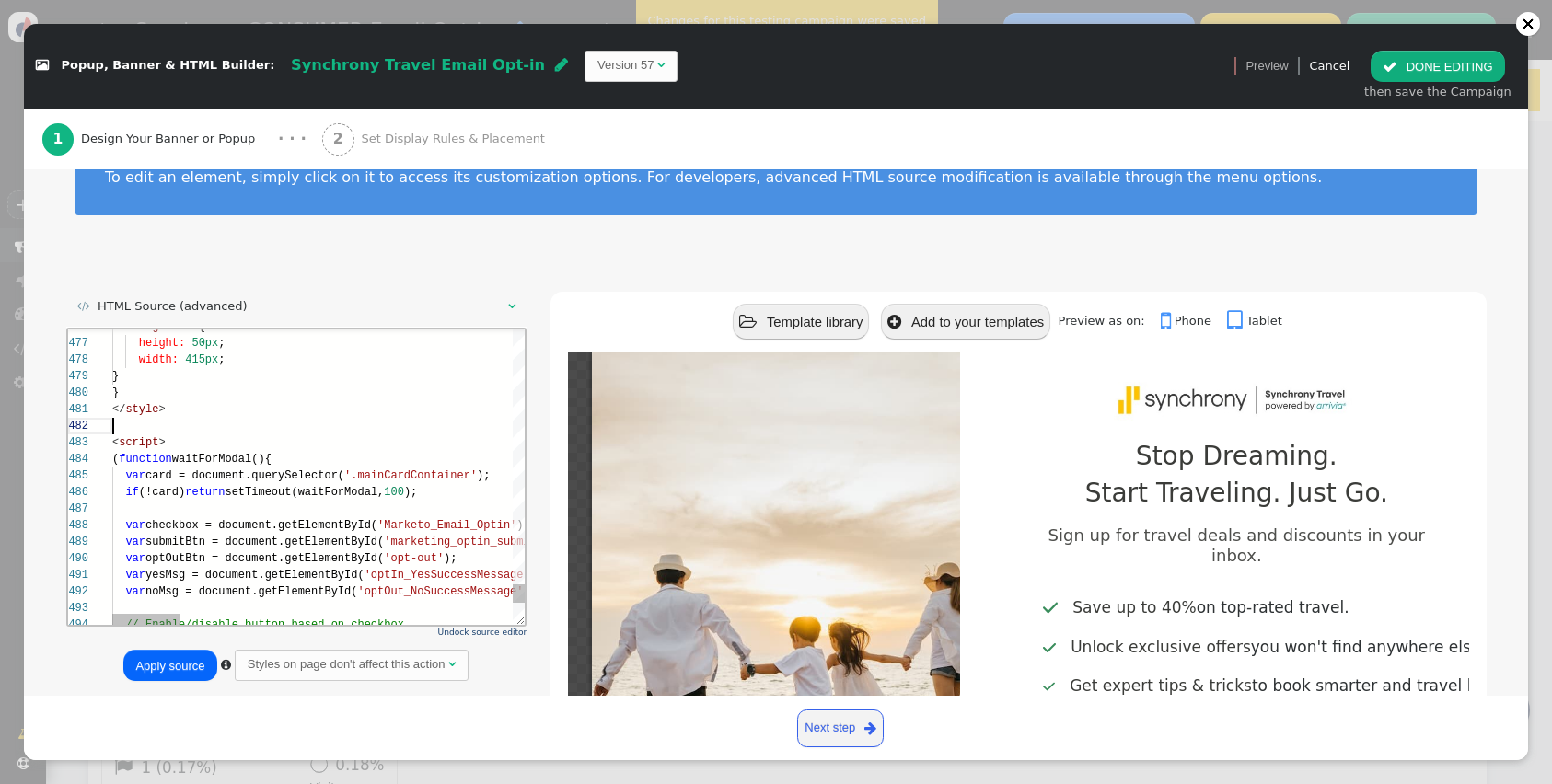
scroll to position [79, 0]
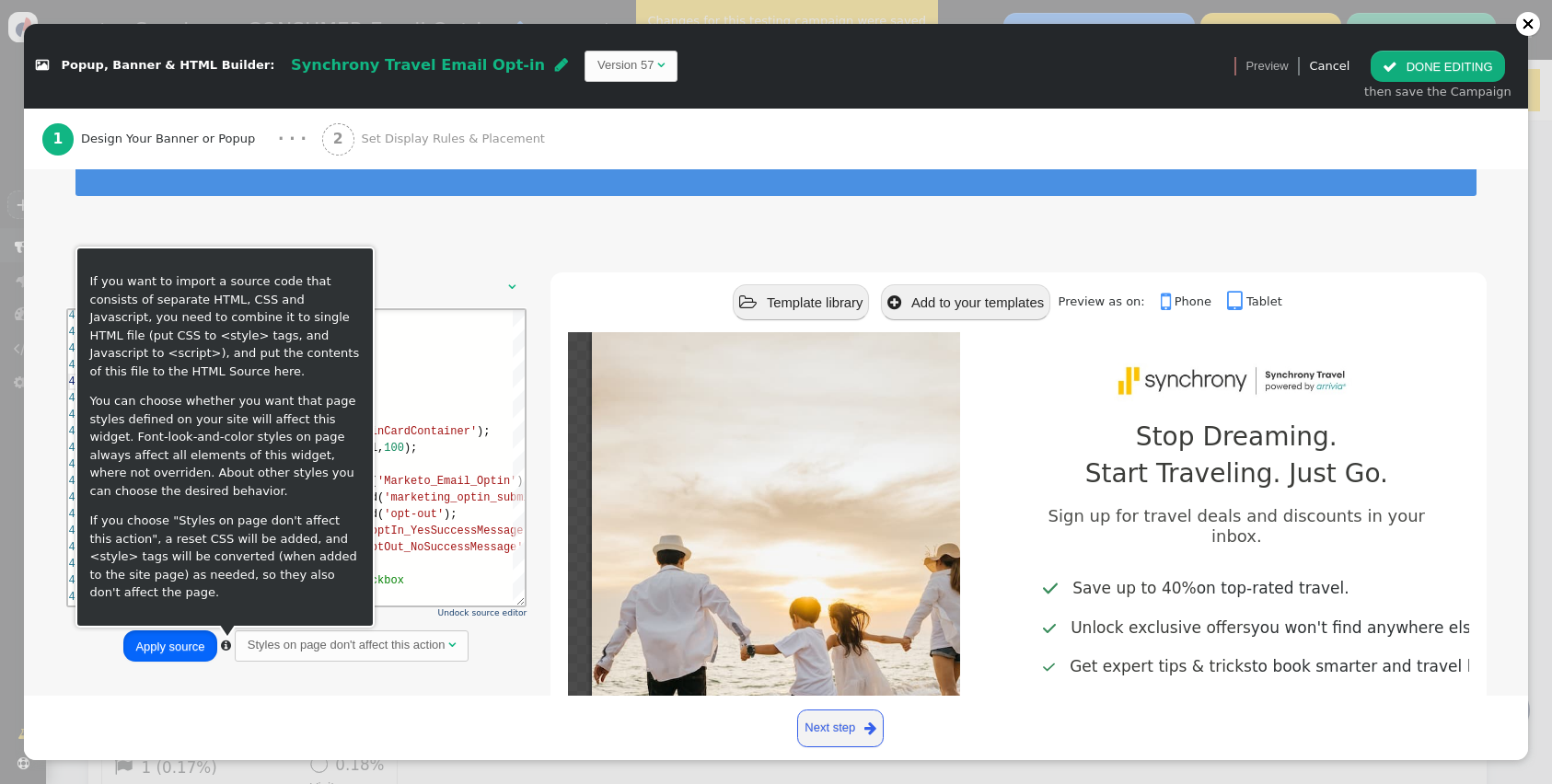
click at [184, 643] on button "Apply source" at bounding box center [169, 646] width 93 height 31
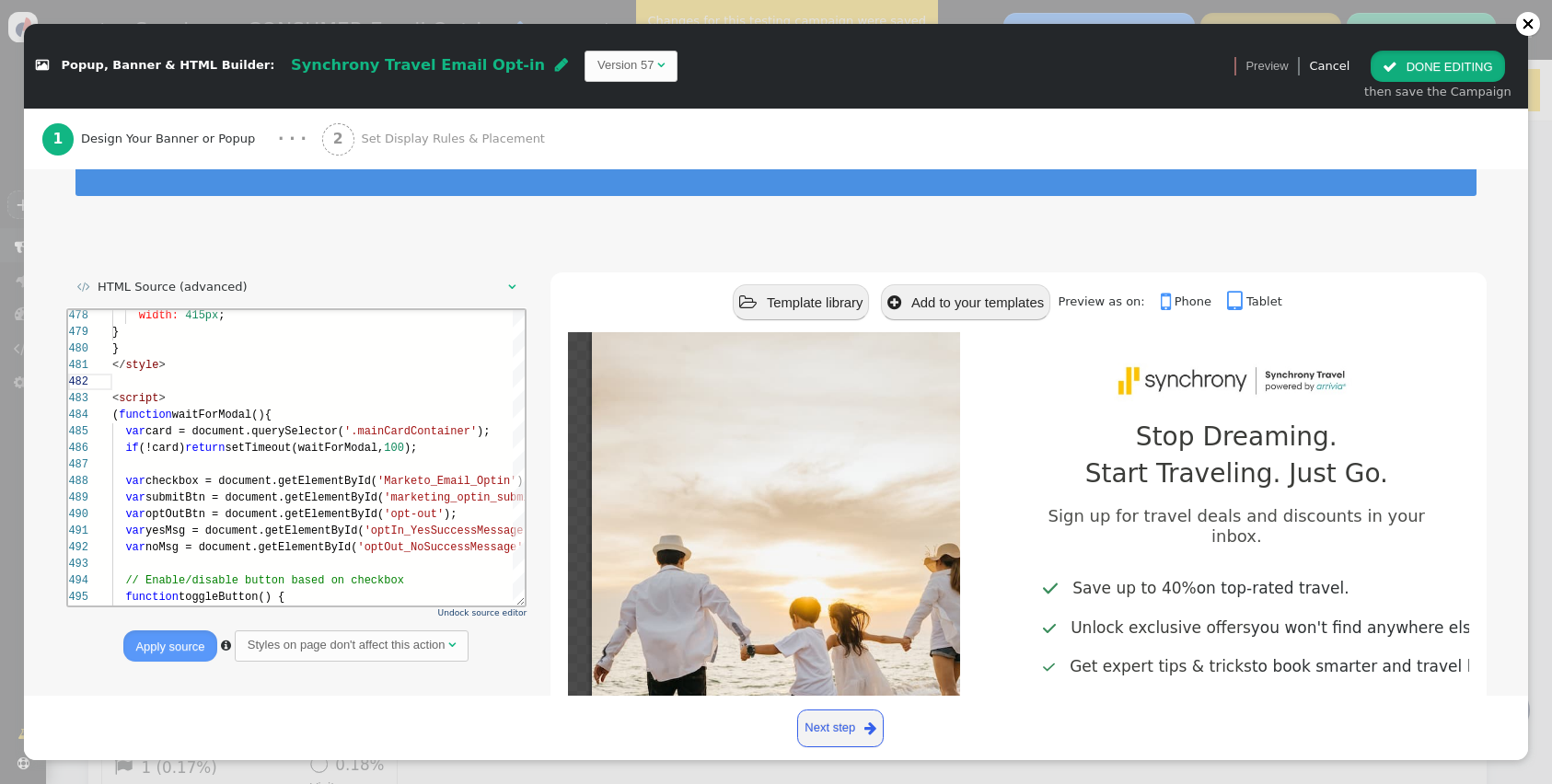
click at [1433, 70] on button " DONE EDITING" at bounding box center [1437, 66] width 134 height 31
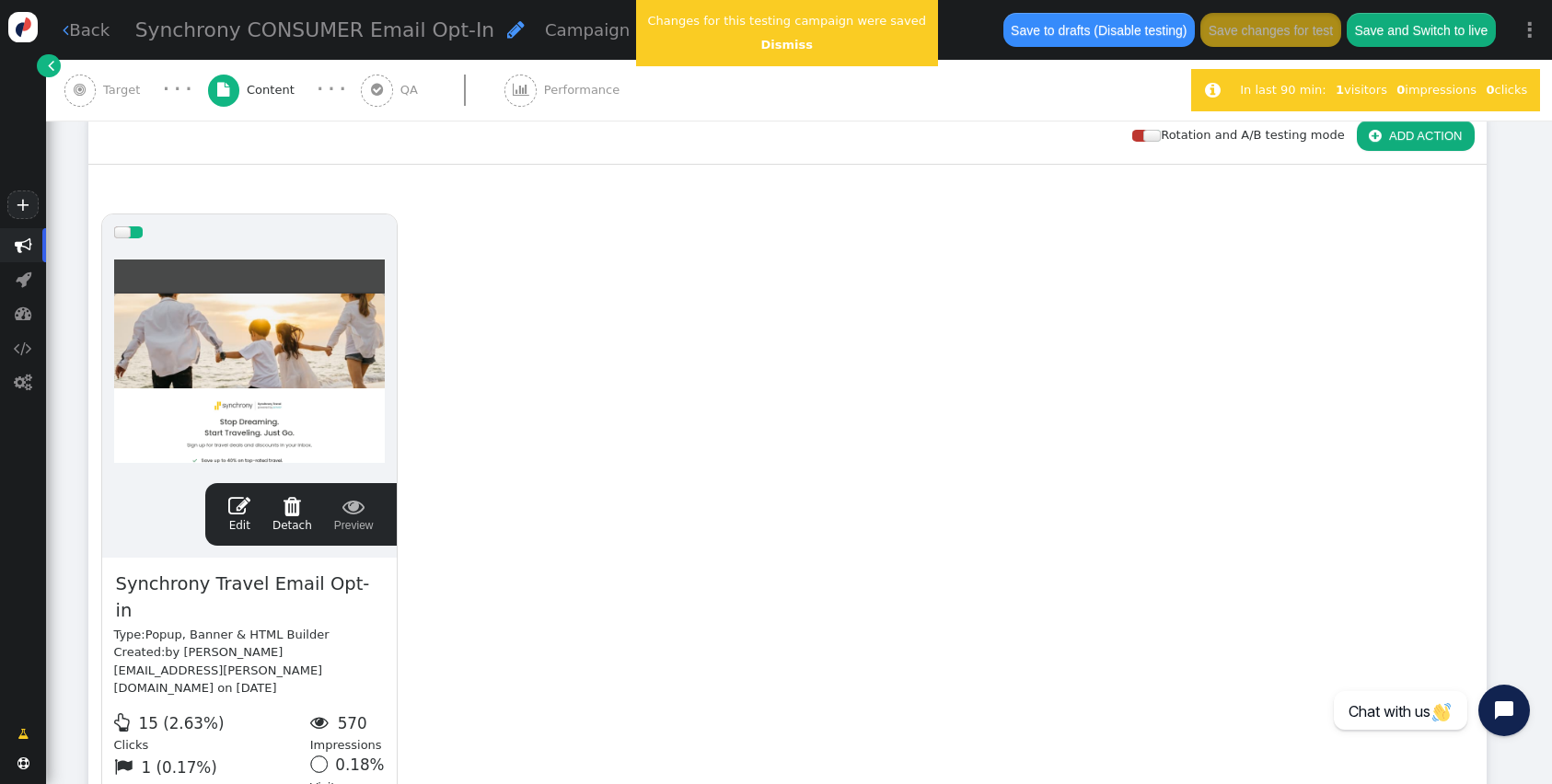
scroll to position [166, 0]
click at [1288, 40] on button "Save changes for test" at bounding box center [1270, 29] width 140 height 33
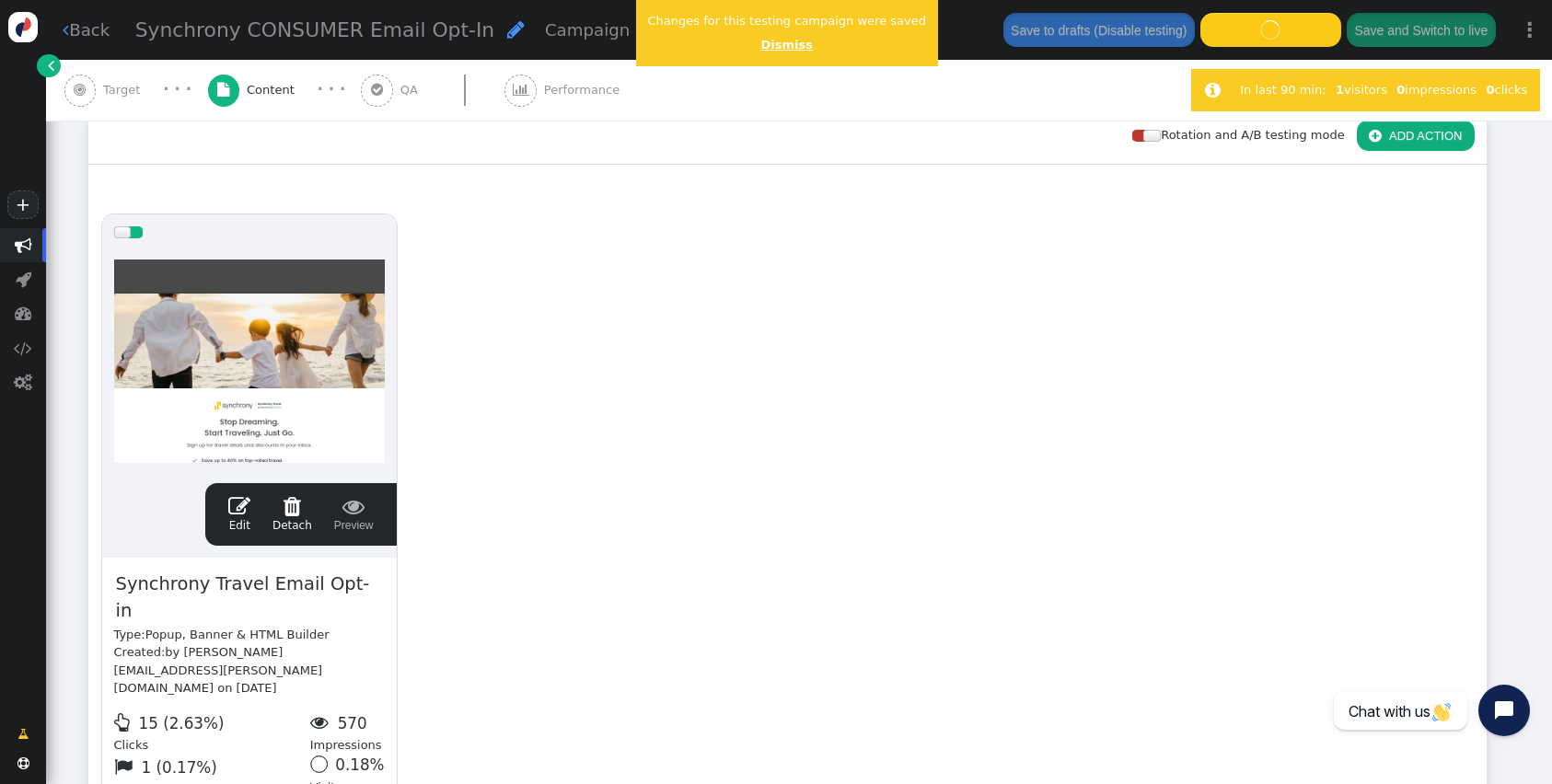
click at [792, 49] on link "Dismiss" at bounding box center [786, 45] width 52 height 14
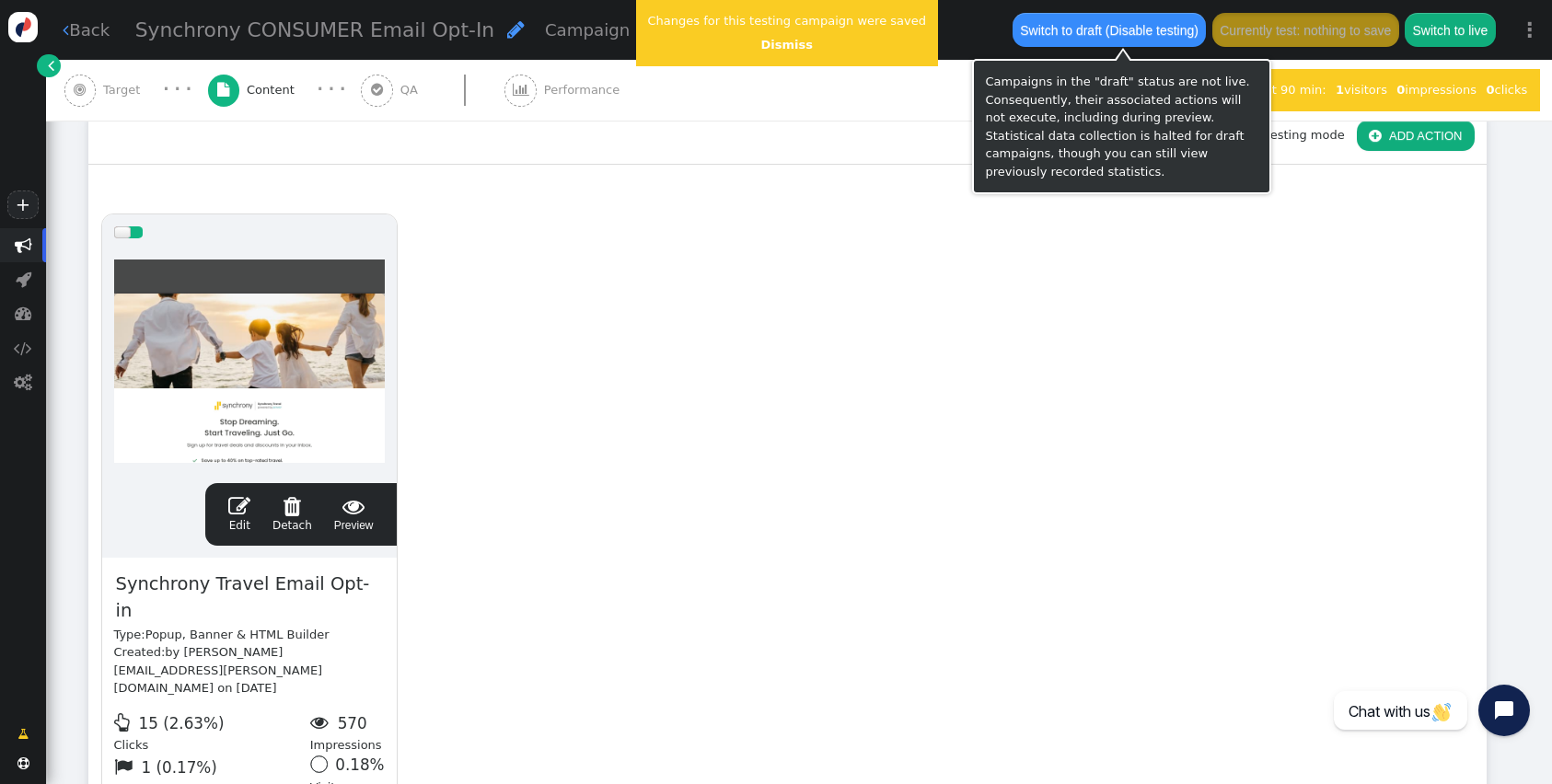
click at [990, 394] on div "drag this  Edit  Detach  Preview Synchrony Travel Email Opt-in Type: Popup, …" at bounding box center [787, 534] width 1397 height 667
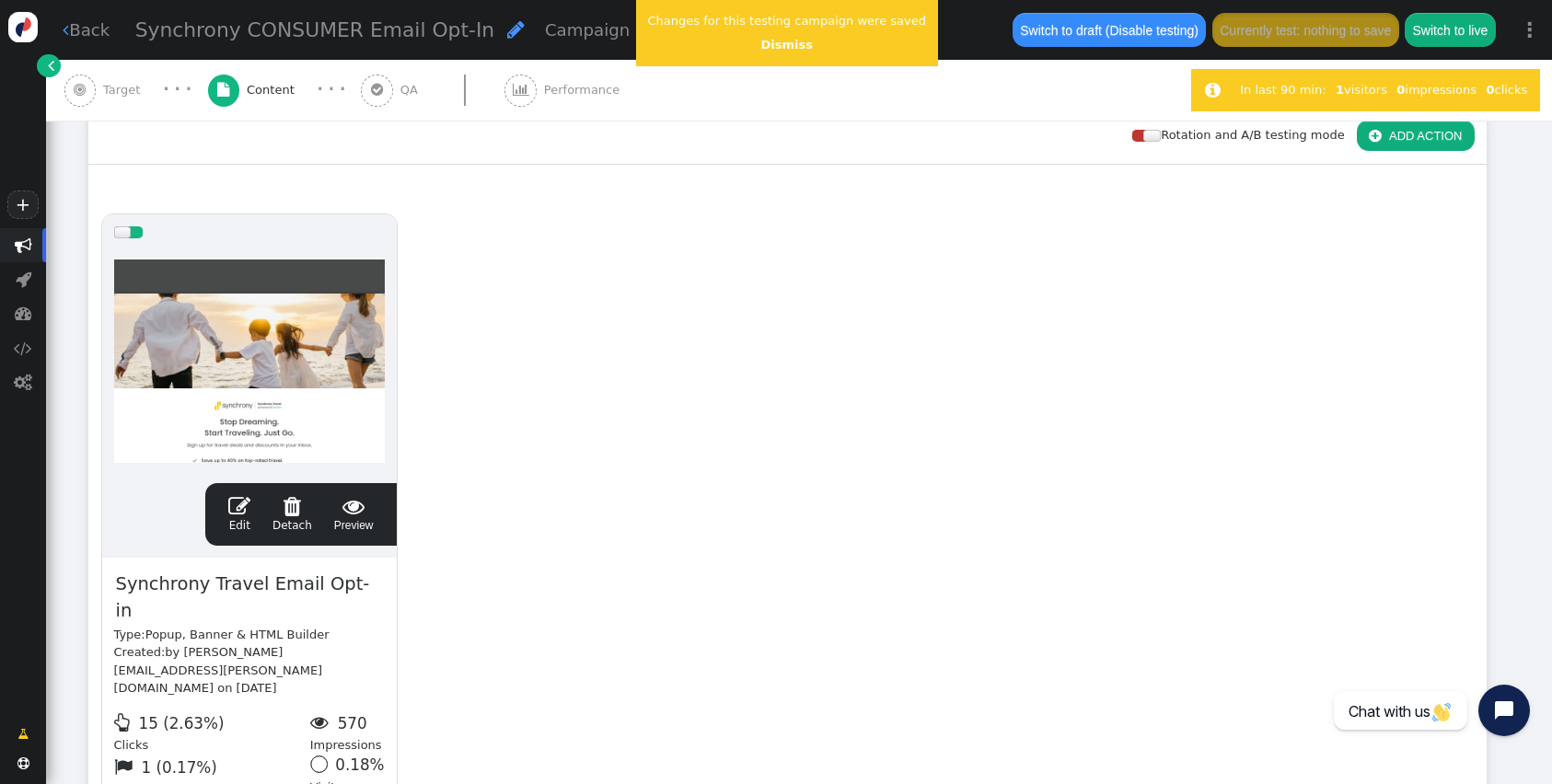
click at [232, 506] on span "" at bounding box center [239, 506] width 22 height 22
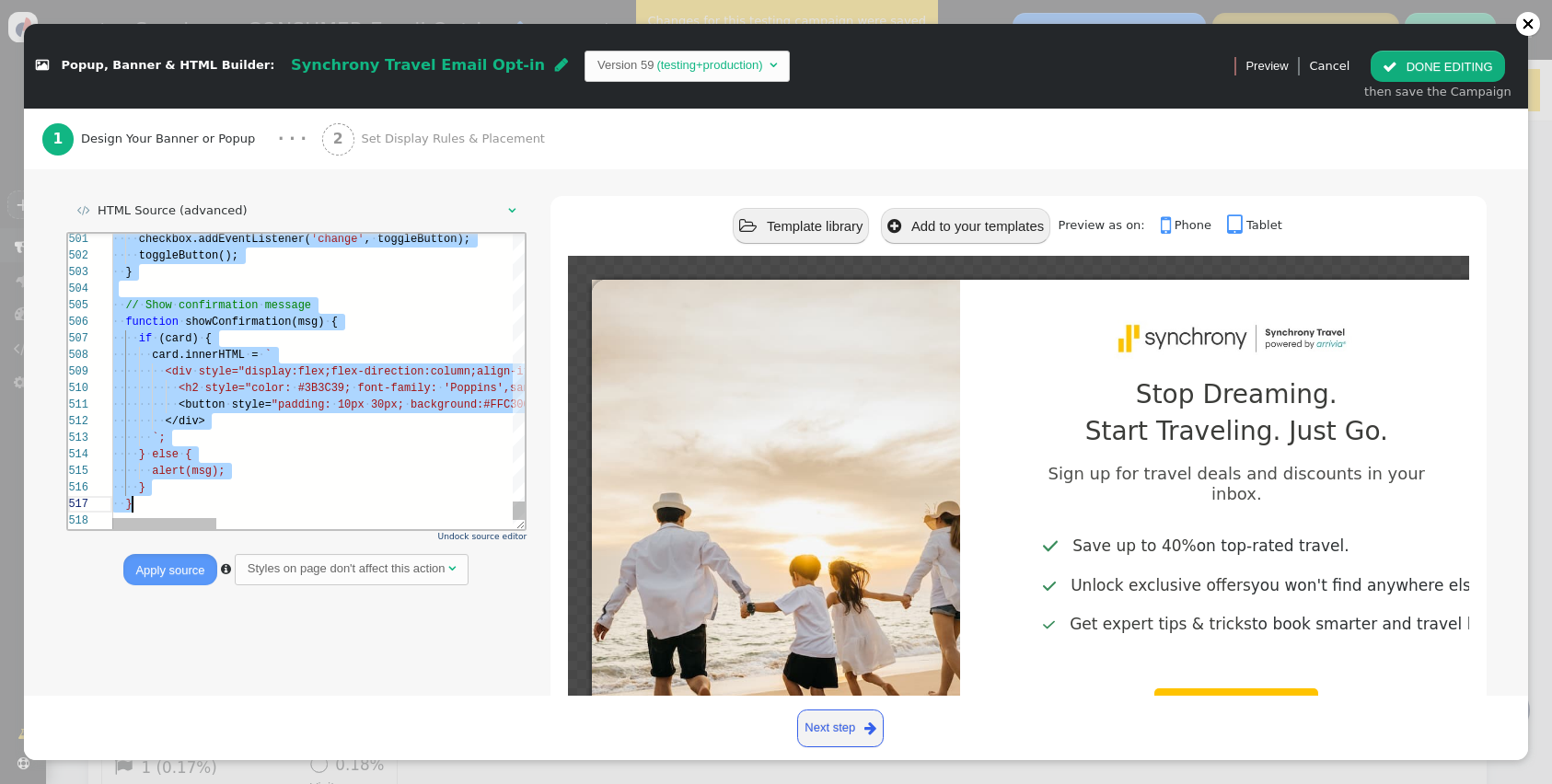
scroll to position [33, 60]
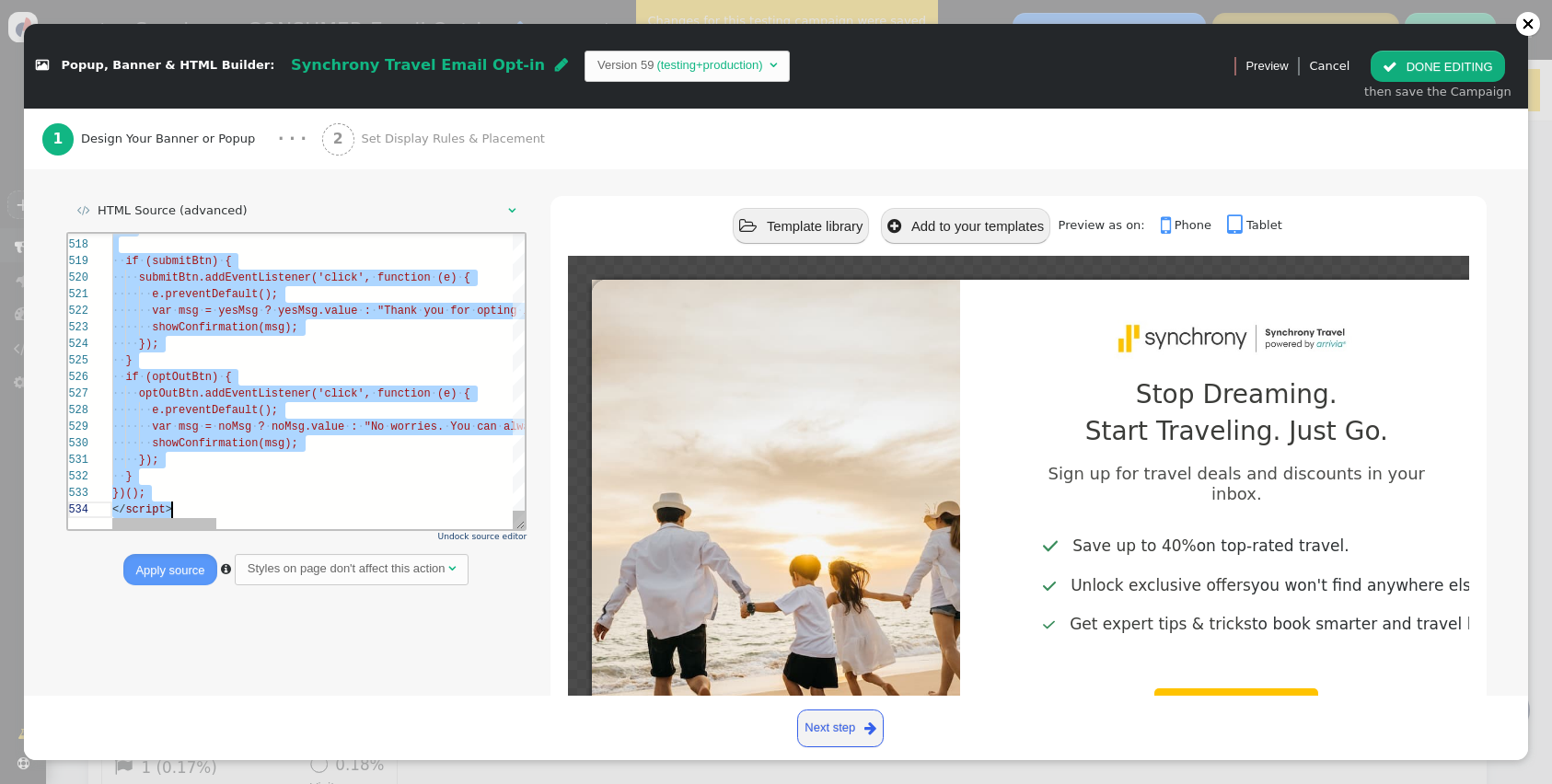
drag, startPoint x: 111, startPoint y: 357, endPoint x: 424, endPoint y: 596, distance: 393.8
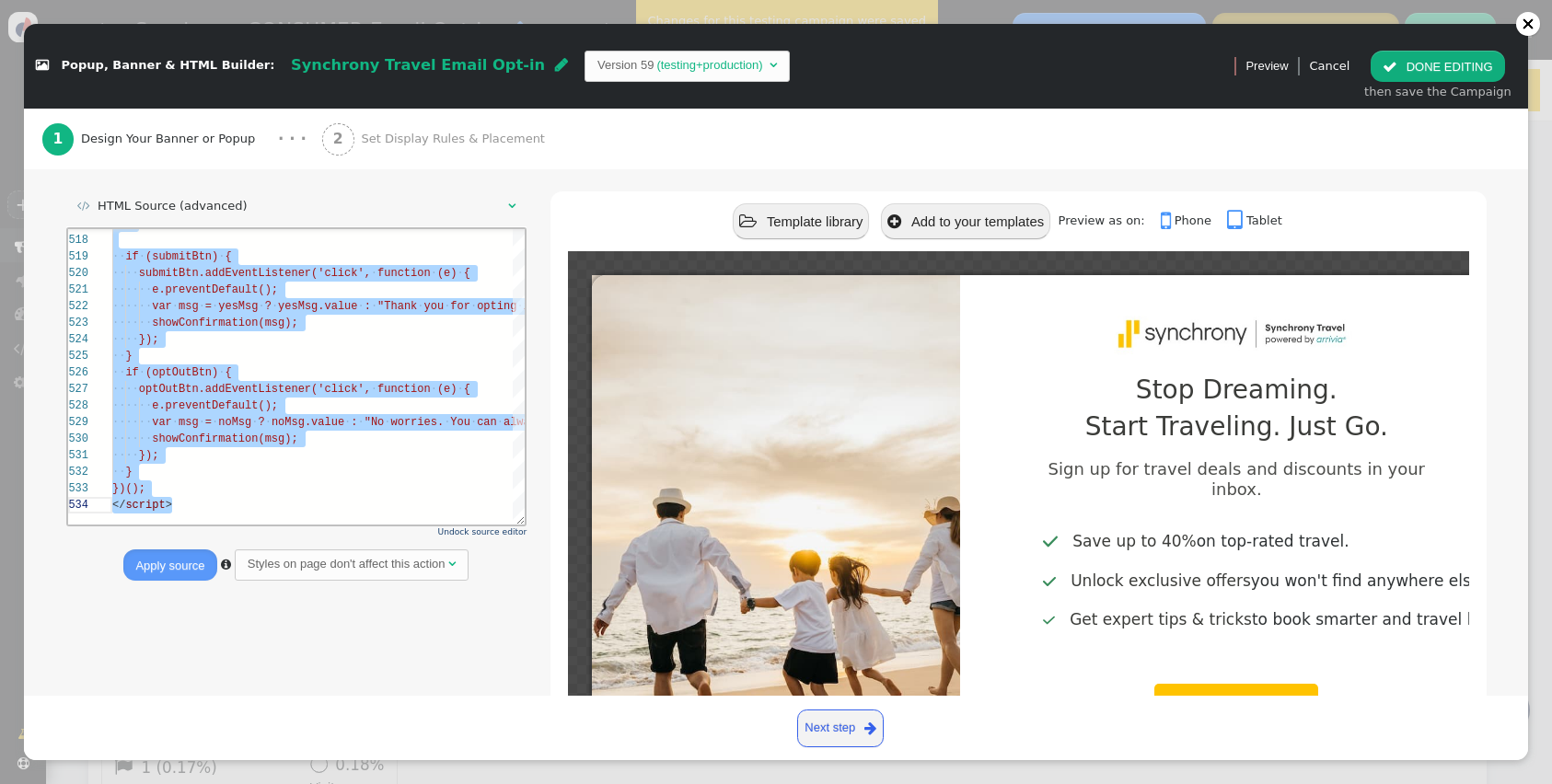
type textarea "var msg = noMsg ? noMsg.value : "No worries. You can always opt in at a later d…"
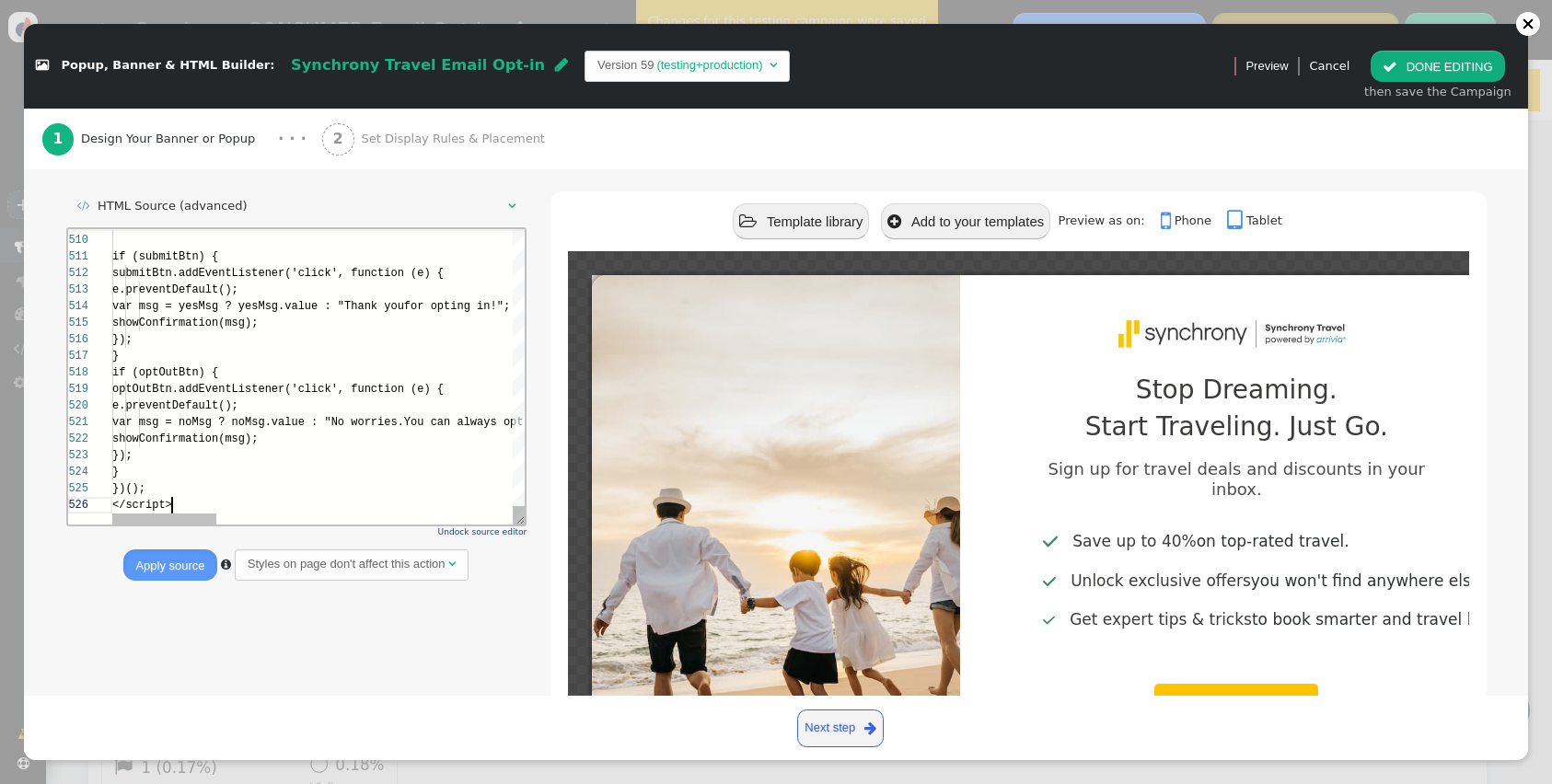
scroll to position [83, 60]
click at [153, 558] on button "Apply source" at bounding box center [169, 565] width 93 height 31
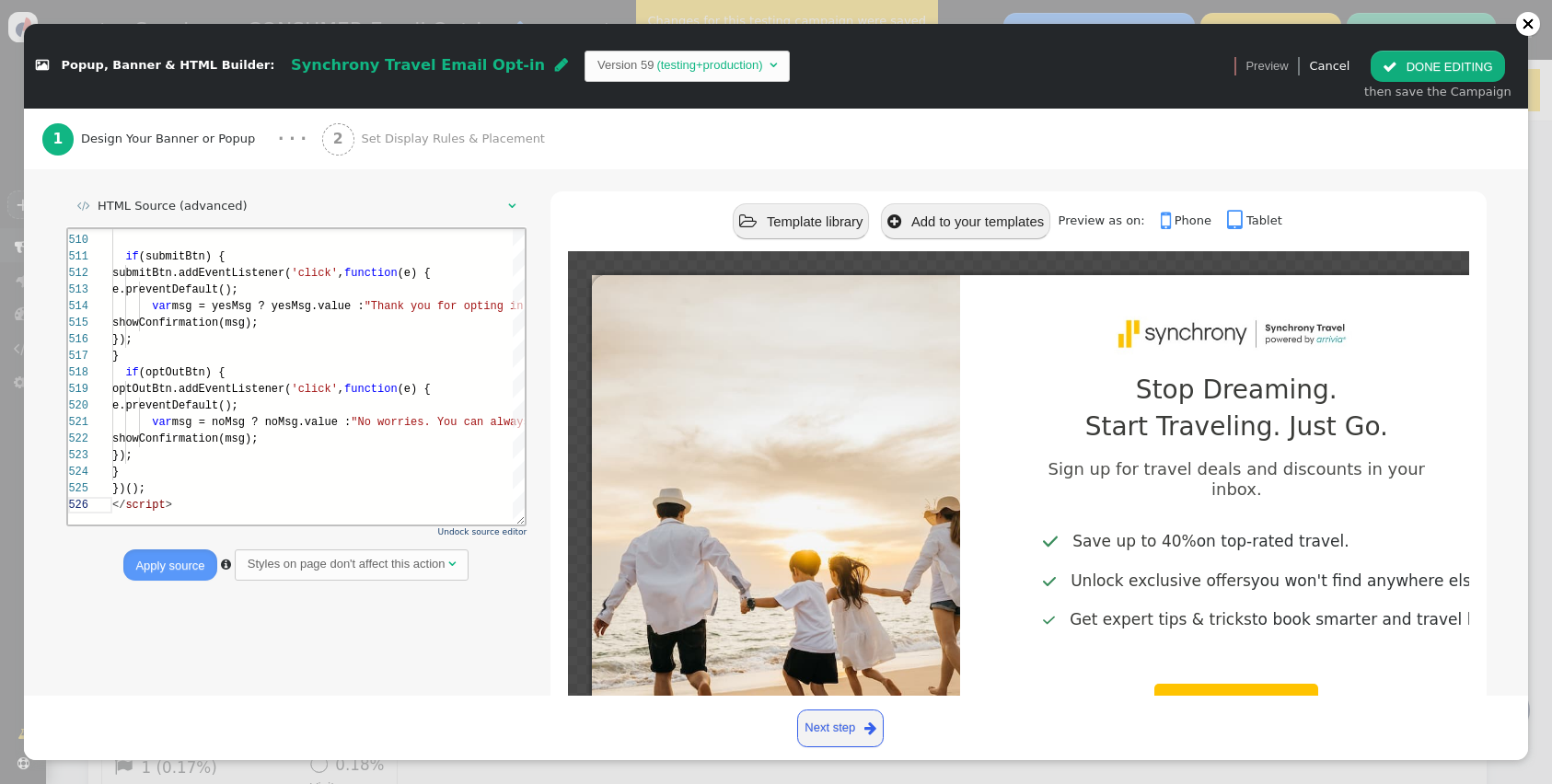
click at [1417, 66] on button " DONE EDITING" at bounding box center [1437, 66] width 134 height 31
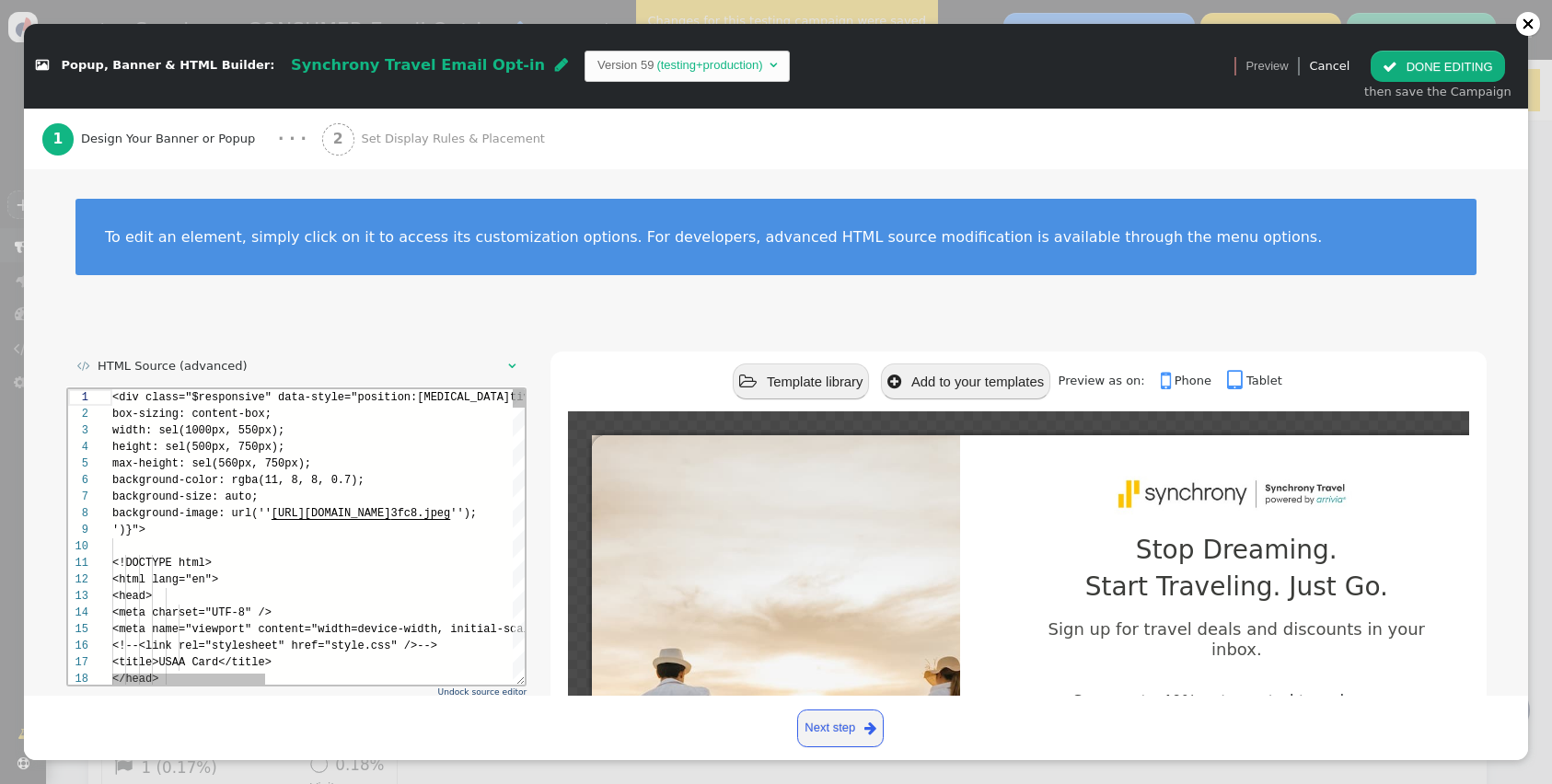
scroll to position [166, 0]
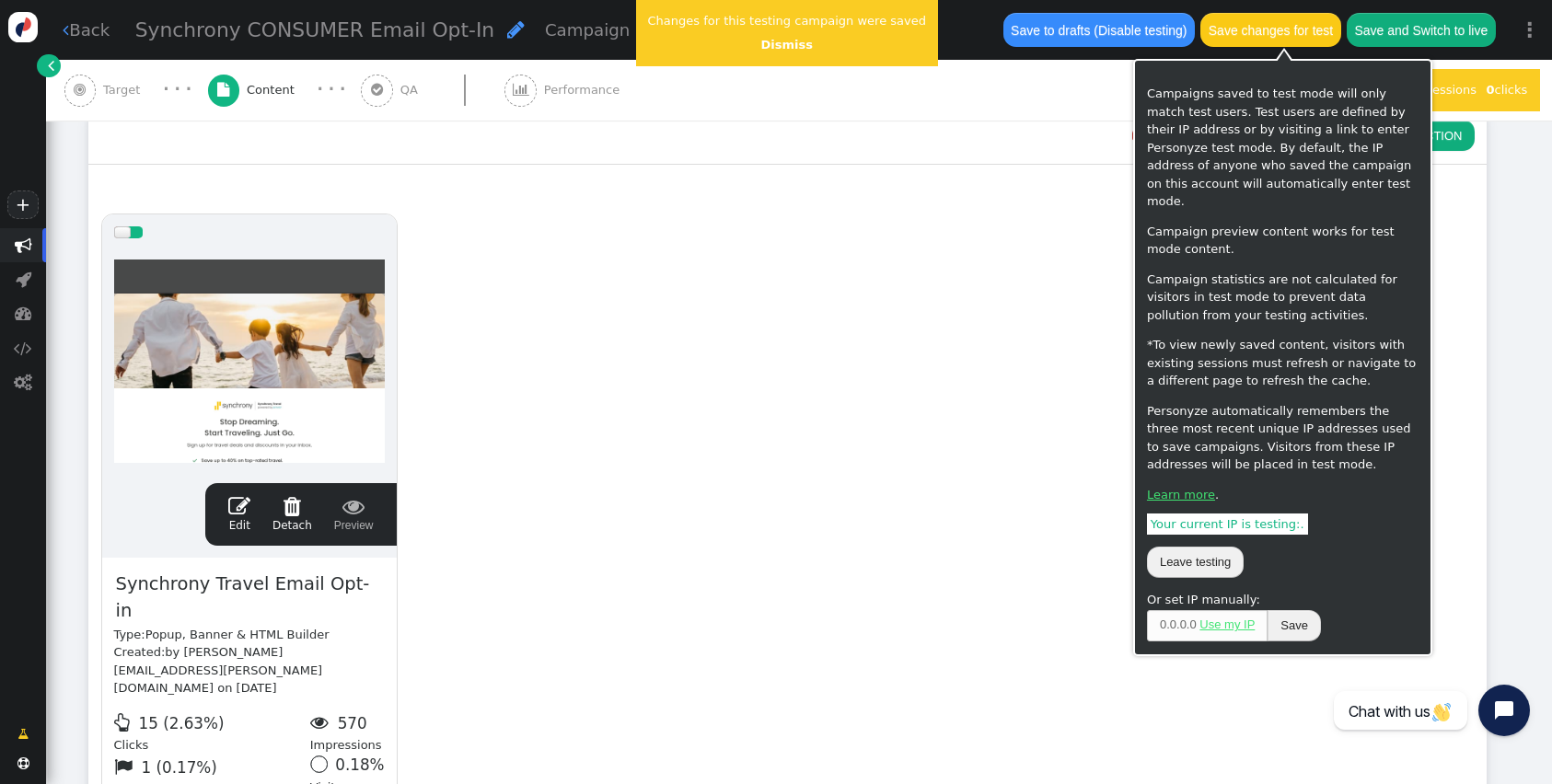
click at [1312, 24] on button "Save changes for test" at bounding box center [1270, 29] width 140 height 33
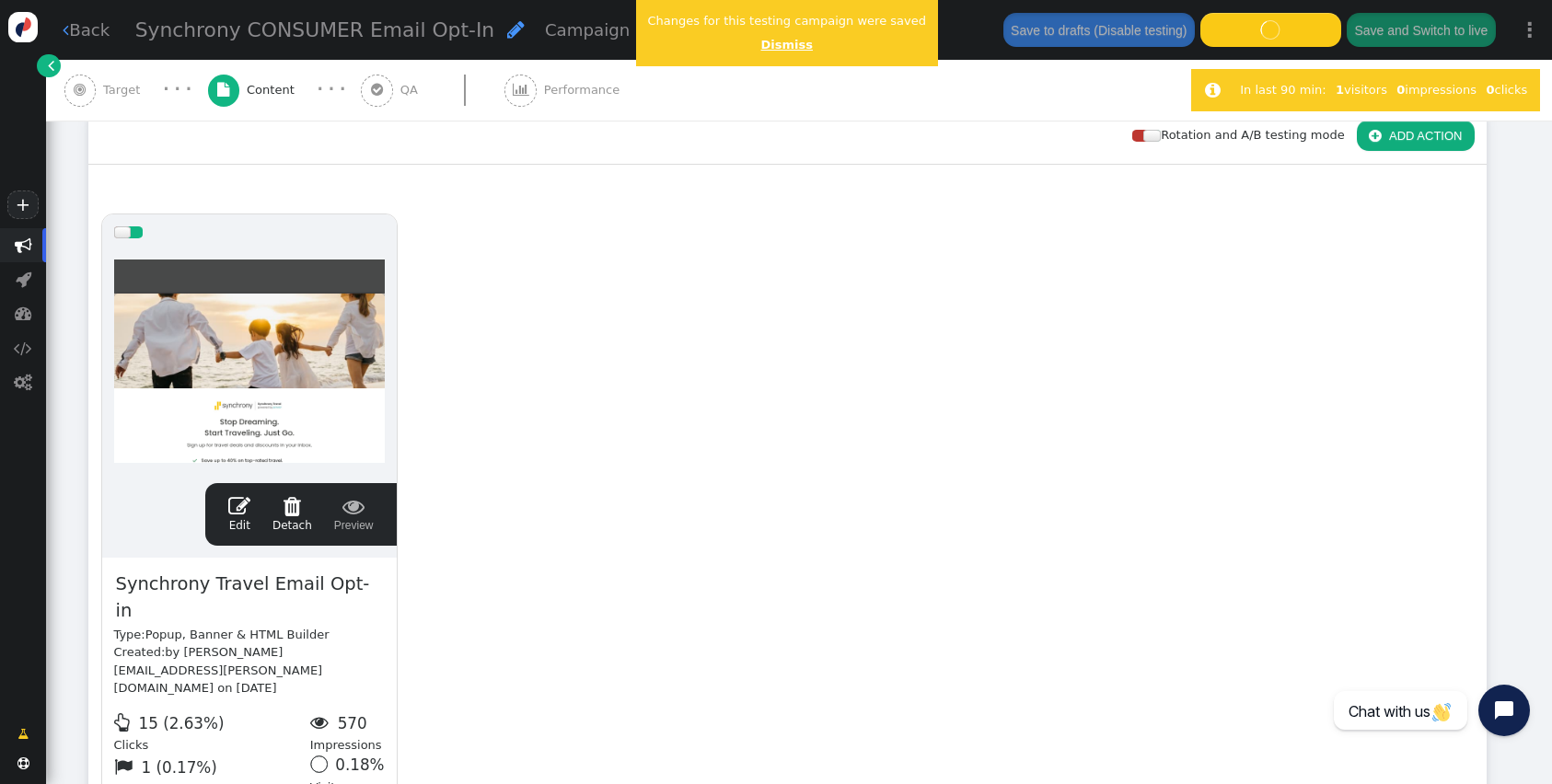
click at [761, 48] on link "Dismiss" at bounding box center [786, 45] width 52 height 14
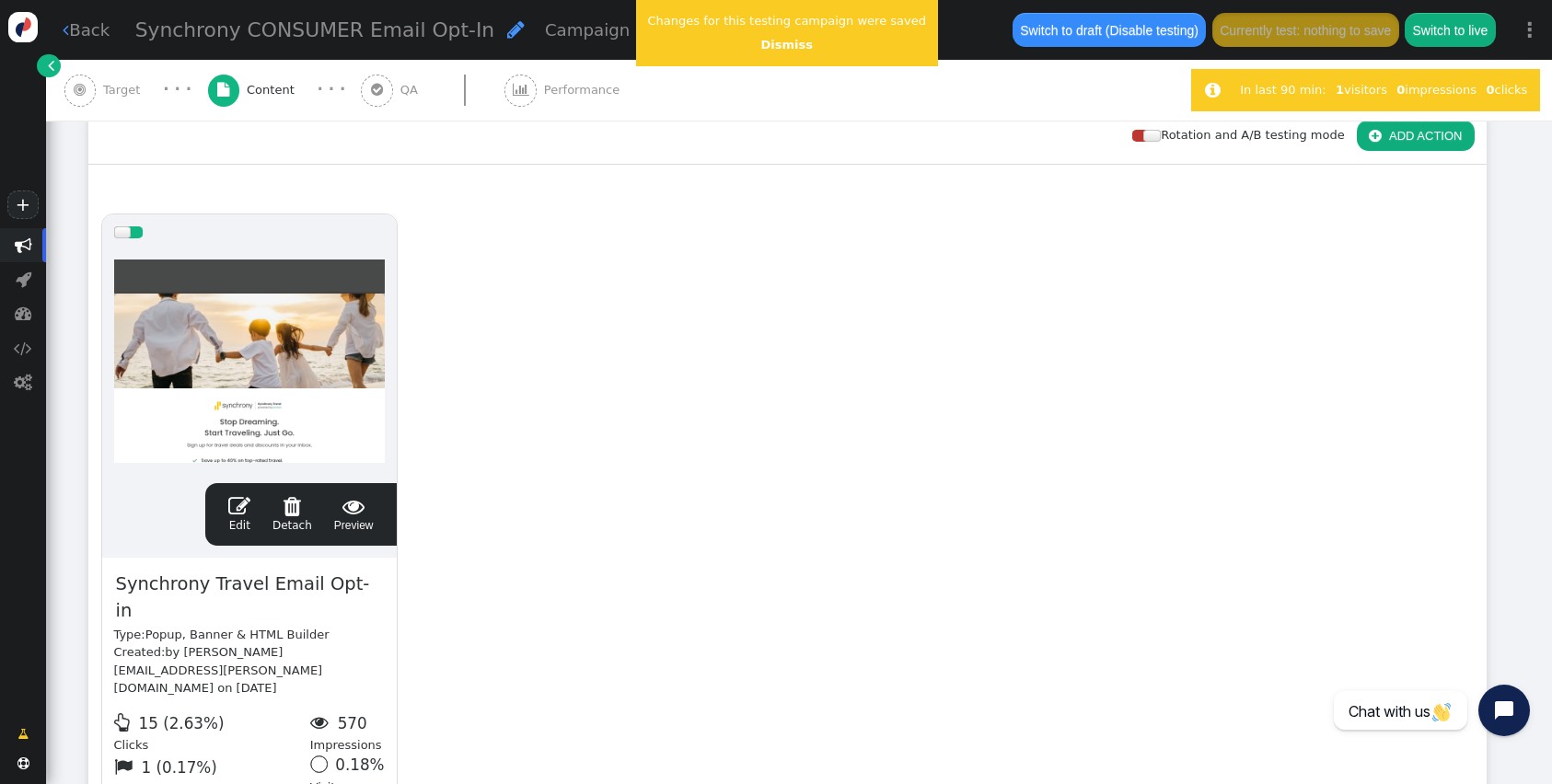
click at [400, 96] on span "QA" at bounding box center [412, 90] width 24 height 19
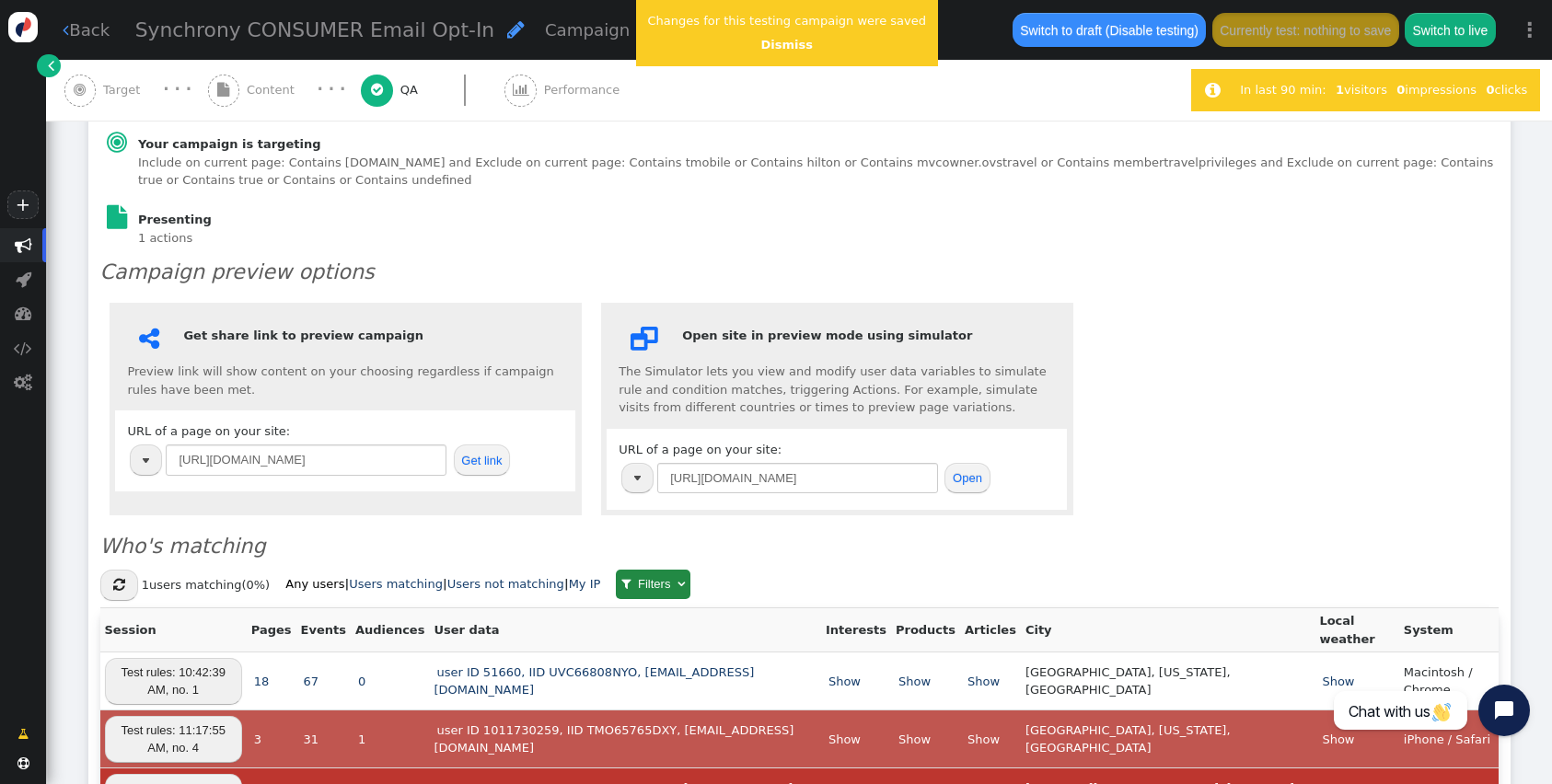
scroll to position [299, 0]
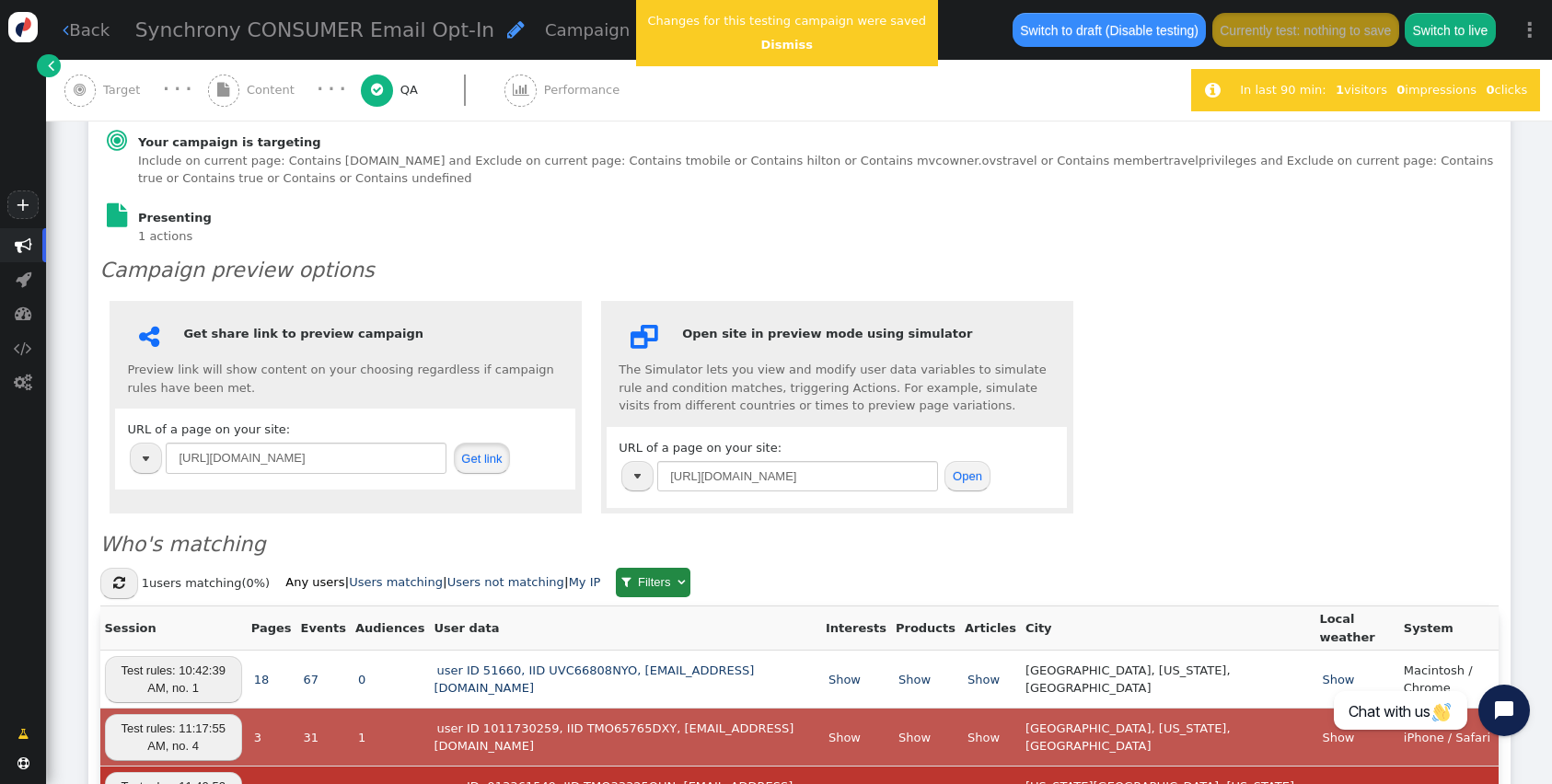
click at [486, 442] on button "Get link" at bounding box center [482, 458] width 57 height 31
